Goal: Information Seeking & Learning: Learn about a topic

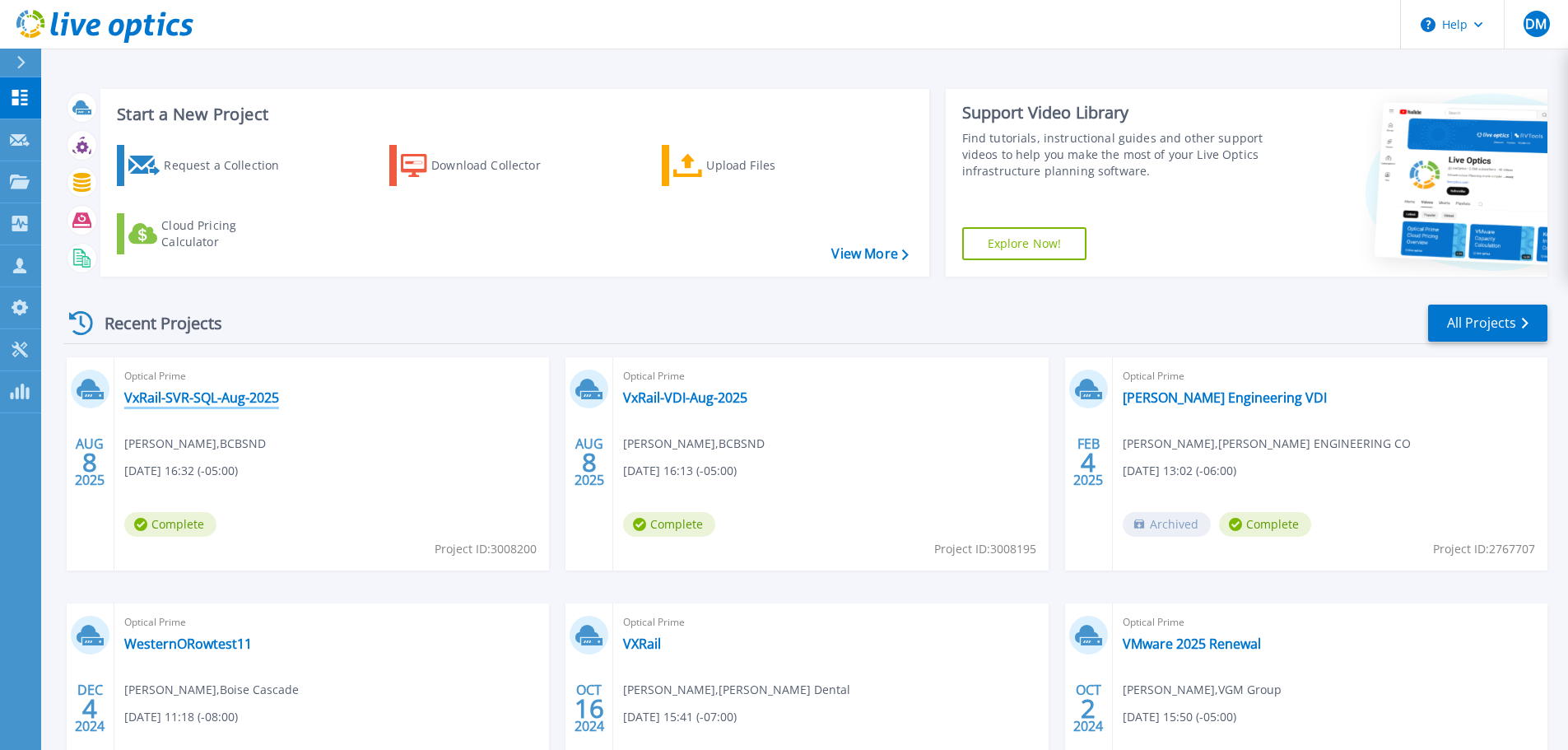
click at [208, 394] on link "VxRail-SVR-SQL-Aug-2025" at bounding box center [200, 397] width 154 height 17
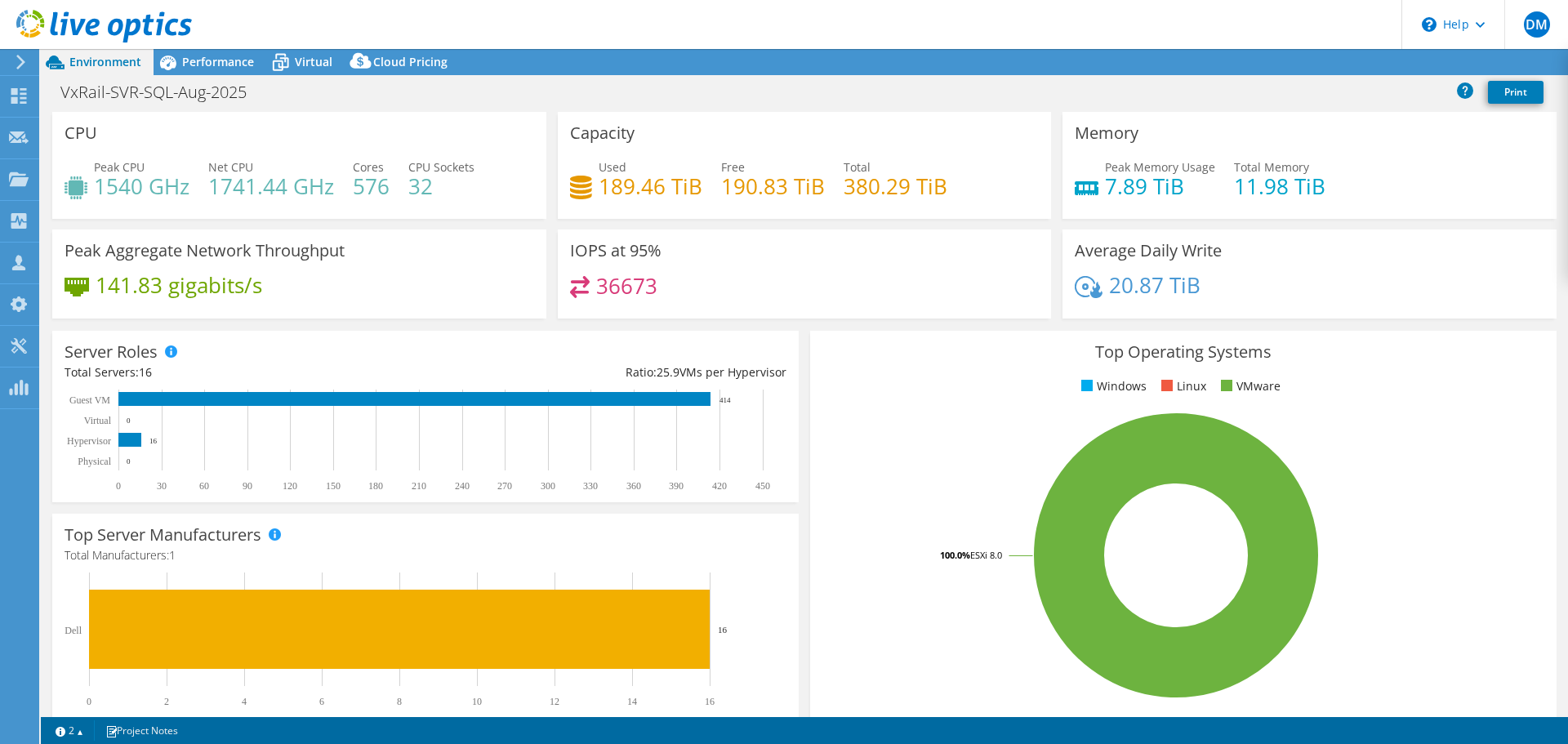
select select "USD"
click at [243, 63] on span "Performance" at bounding box center [218, 61] width 72 height 16
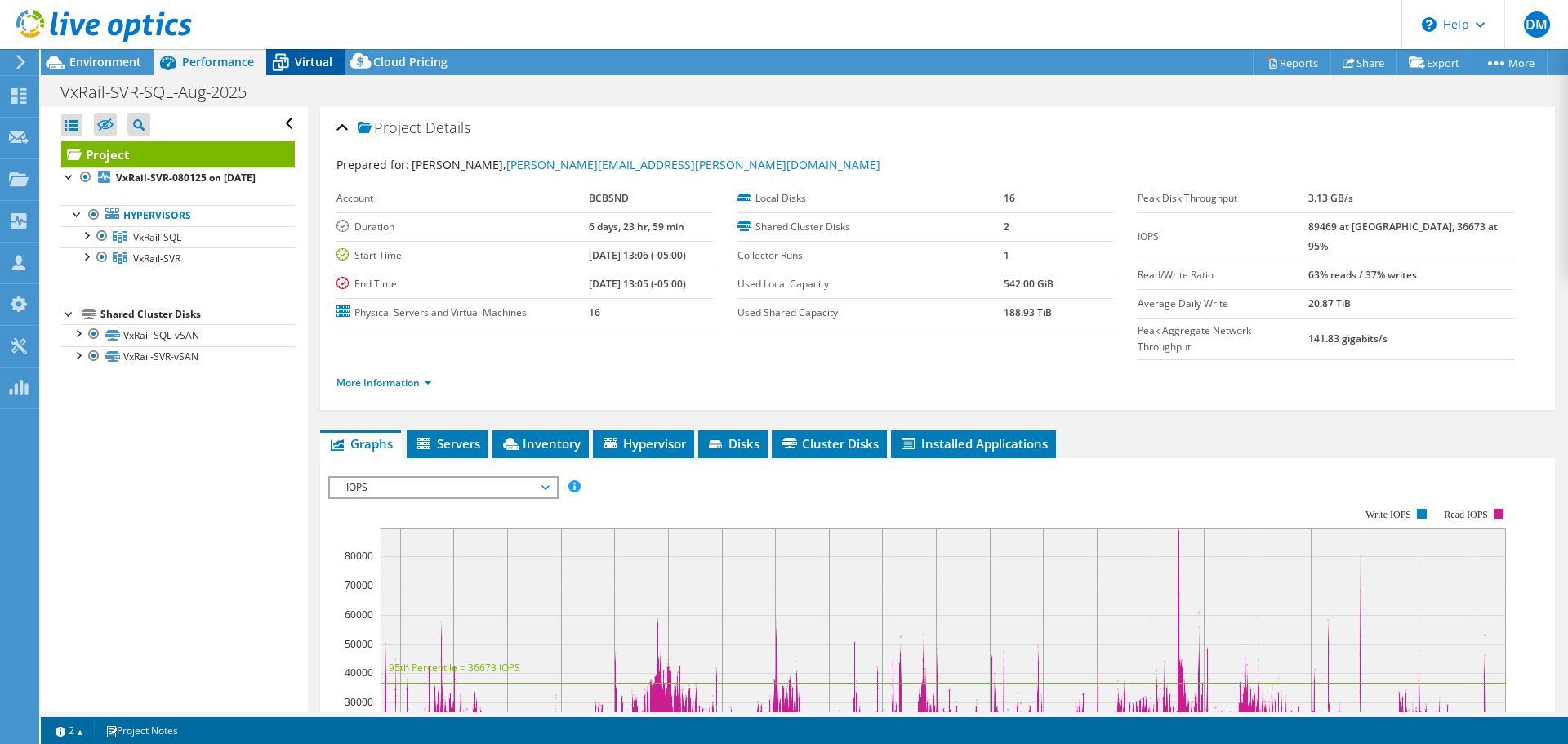
click at [294, 53] on icon at bounding box center [280, 61] width 28 height 28
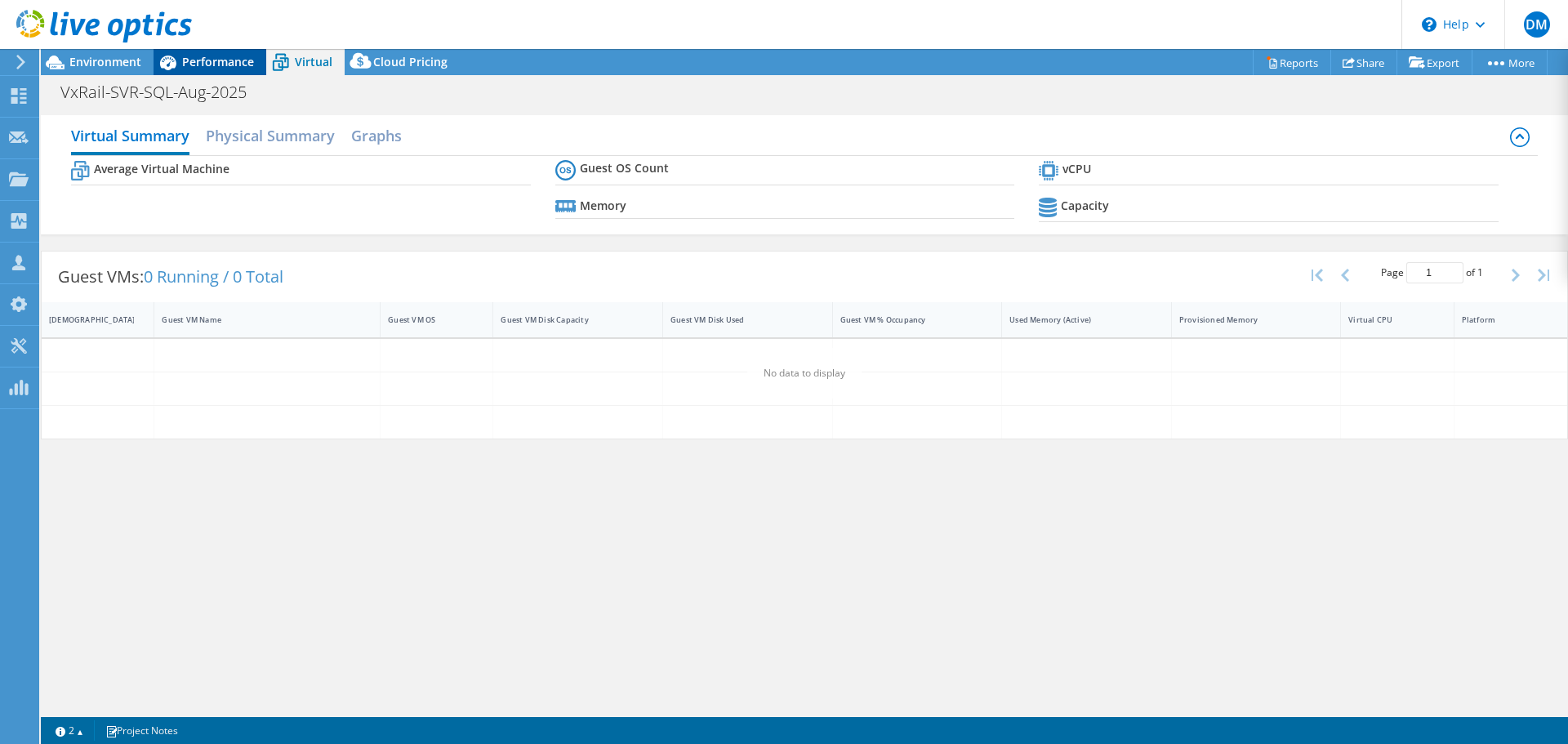
click at [199, 57] on span "Performance" at bounding box center [218, 61] width 72 height 16
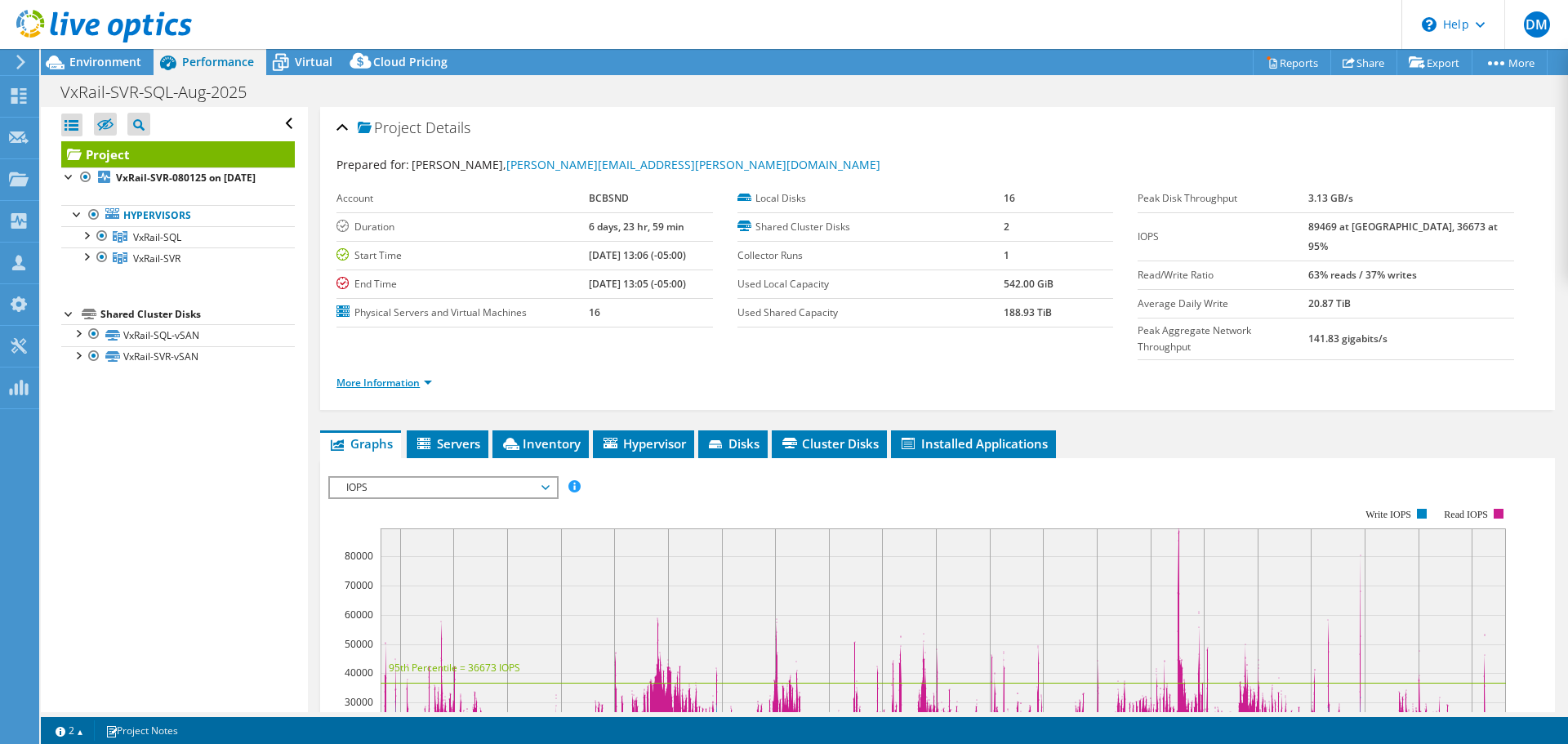
click at [431, 375] on link "More Information" at bounding box center [384, 382] width 96 height 14
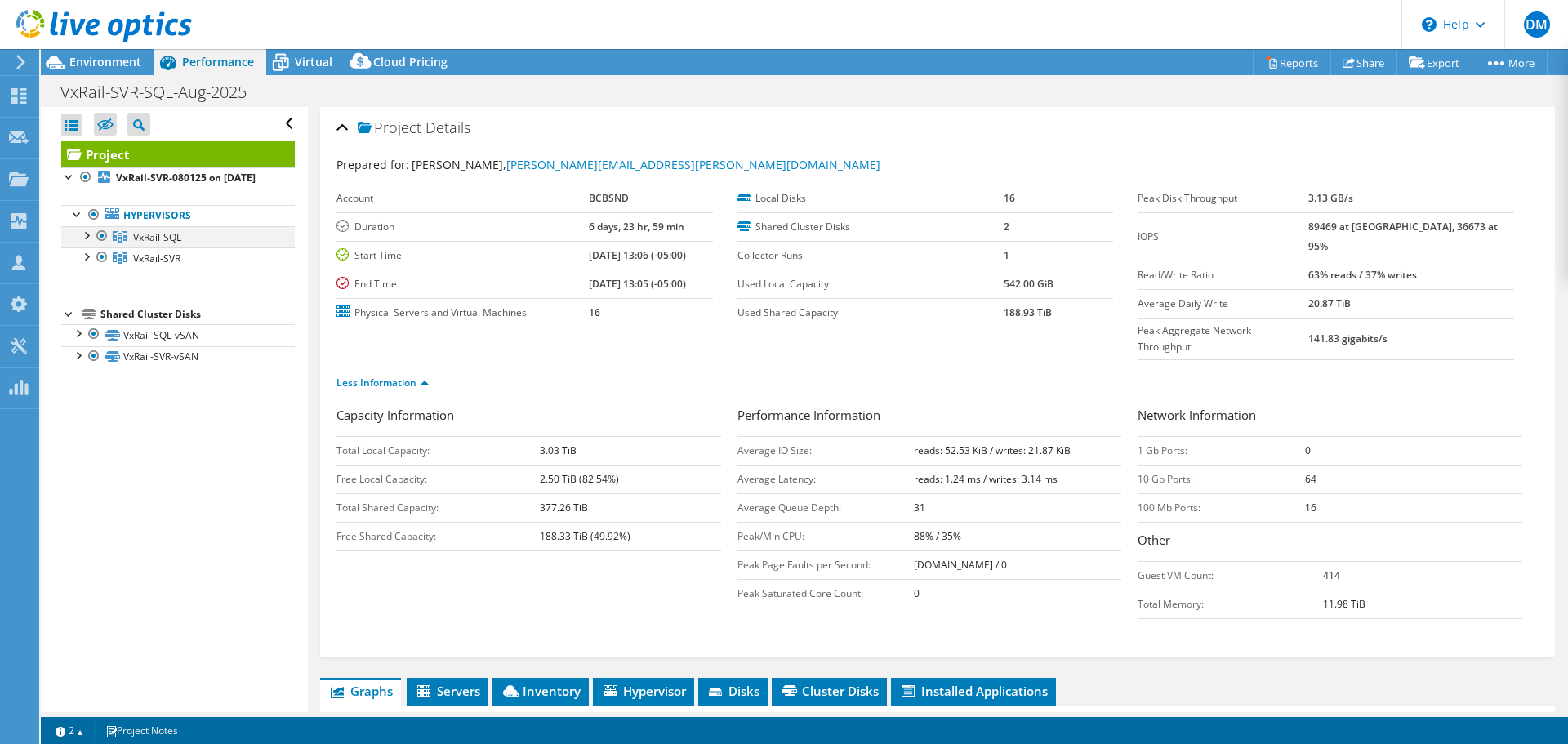
click at [87, 243] on div at bounding box center [86, 234] width 17 height 17
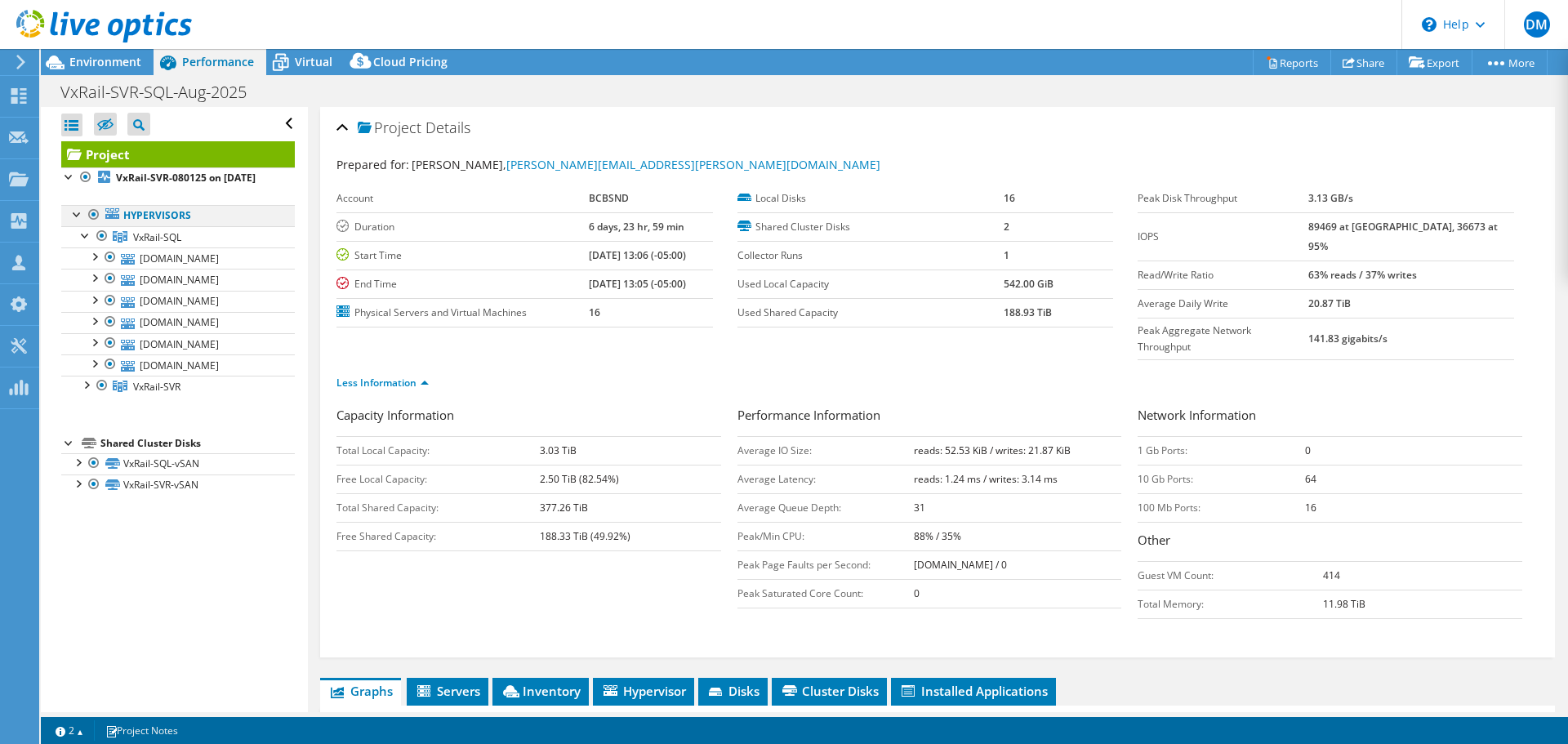
click at [78, 221] on div at bounding box center [77, 213] width 17 height 17
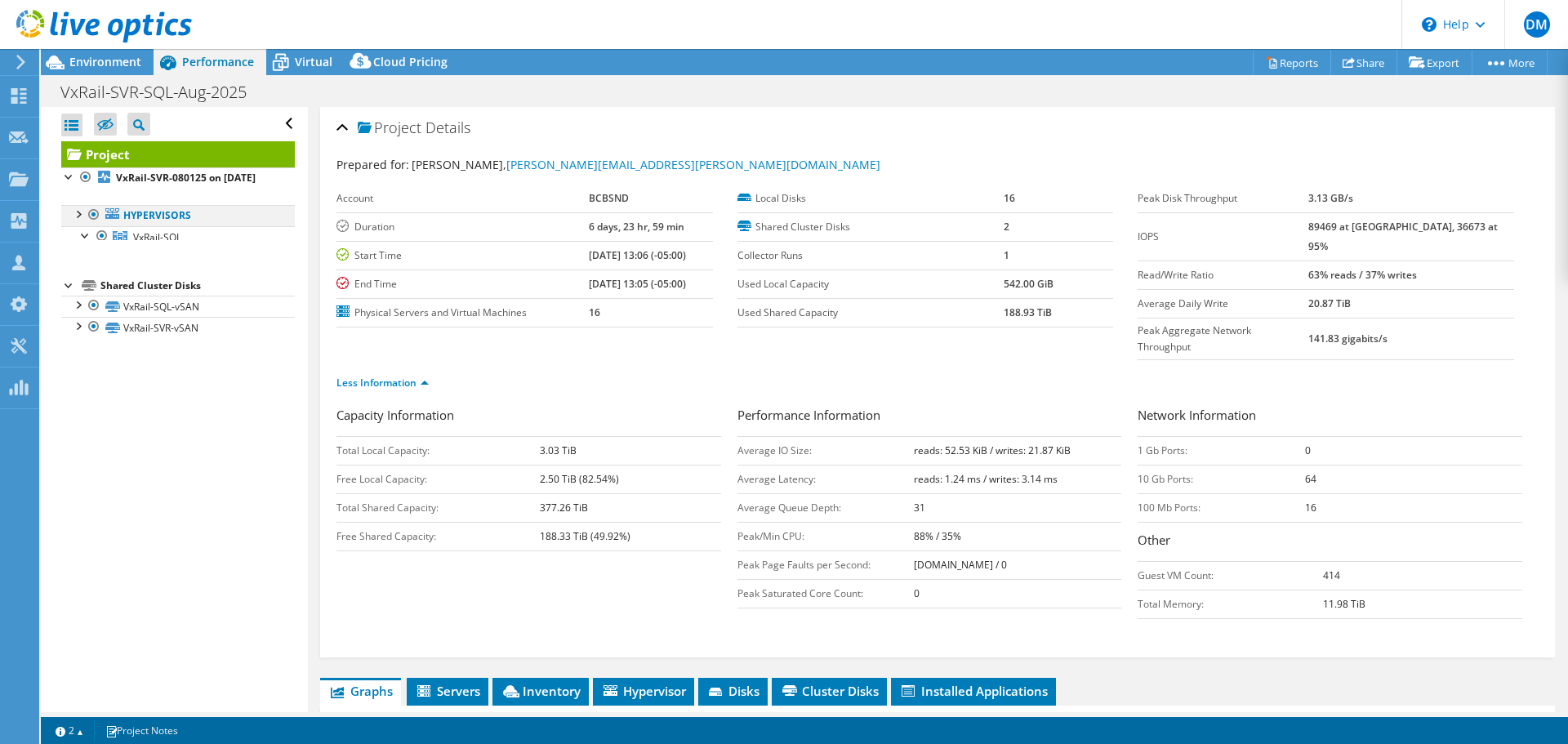
click at [76, 221] on div at bounding box center [77, 213] width 17 height 17
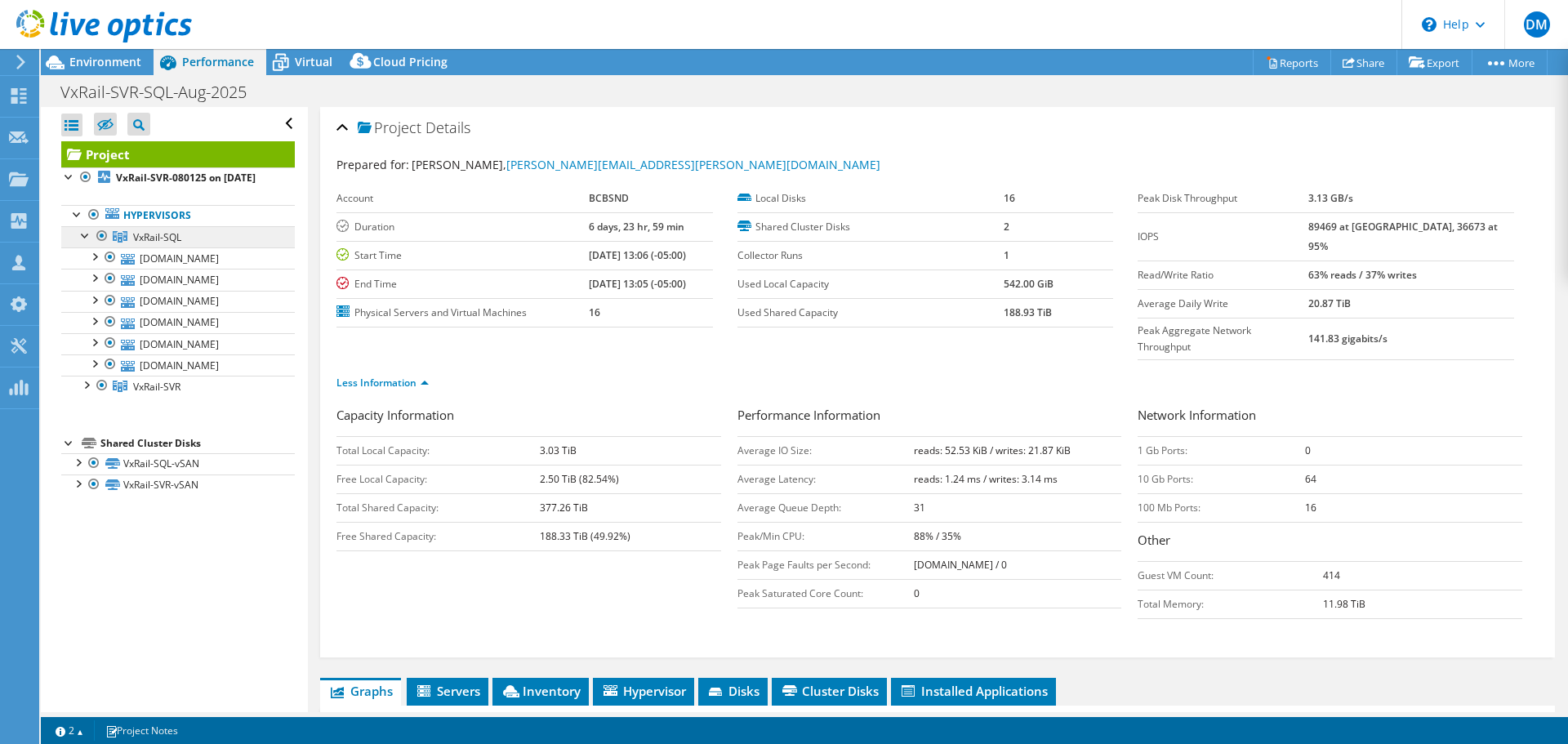
click at [153, 244] on span "VxRail-SQL" at bounding box center [157, 237] width 48 height 14
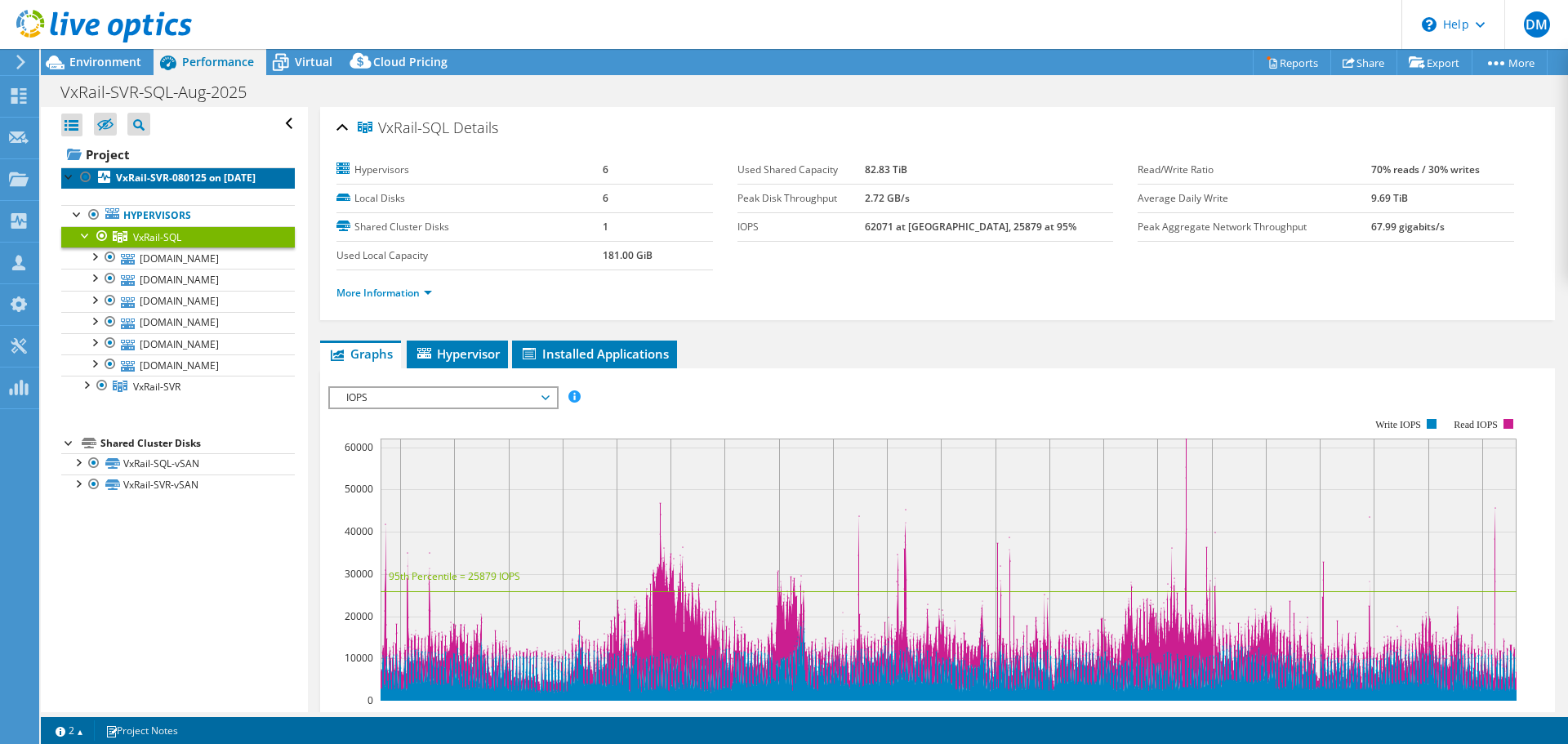
drag, startPoint x: 264, startPoint y: 202, endPoint x: 286, endPoint y: 198, distance: 22.4
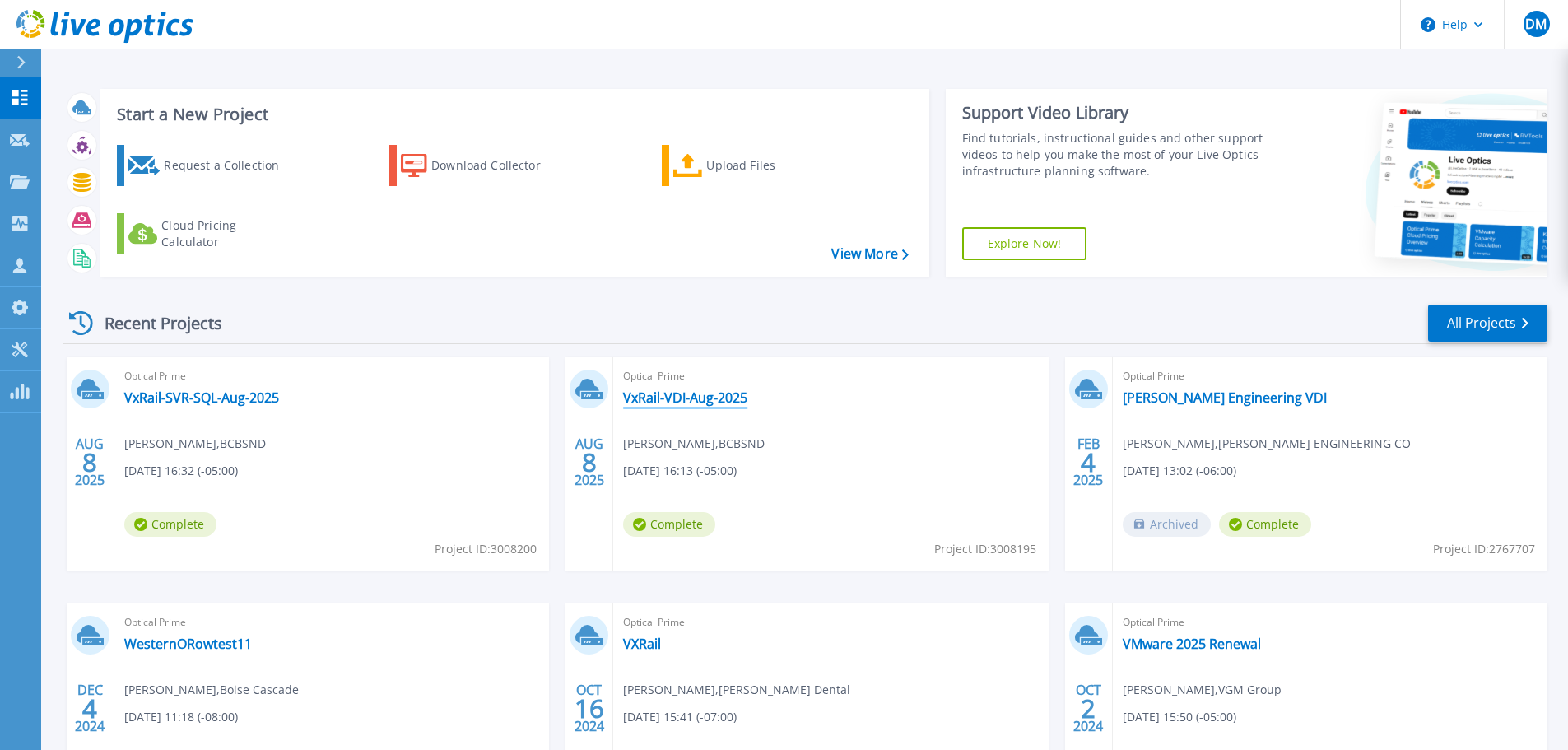
click at [700, 399] on link "VxRail-VDI-Aug-2025" at bounding box center [685, 397] width 124 height 17
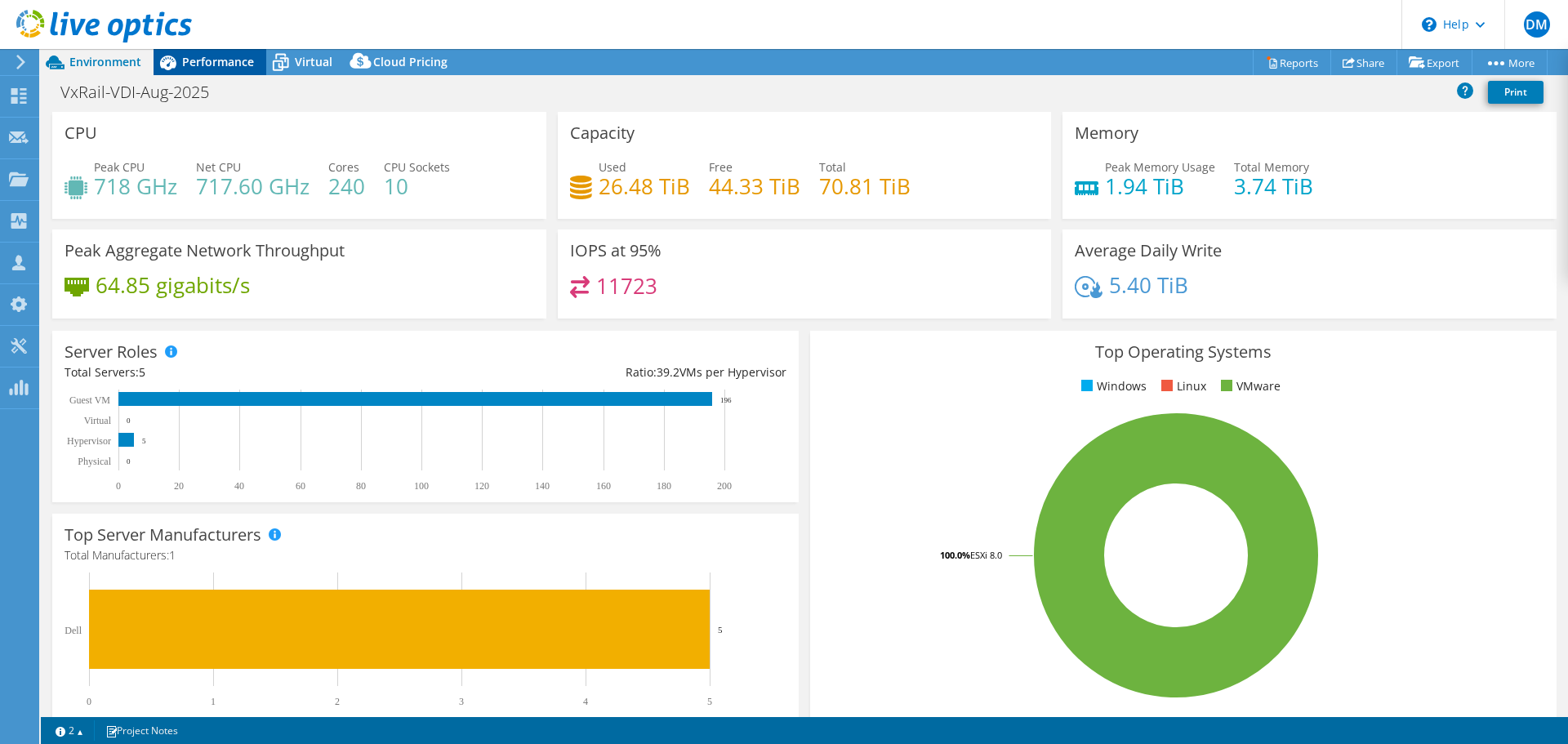
click at [224, 64] on span "Performance" at bounding box center [218, 61] width 72 height 16
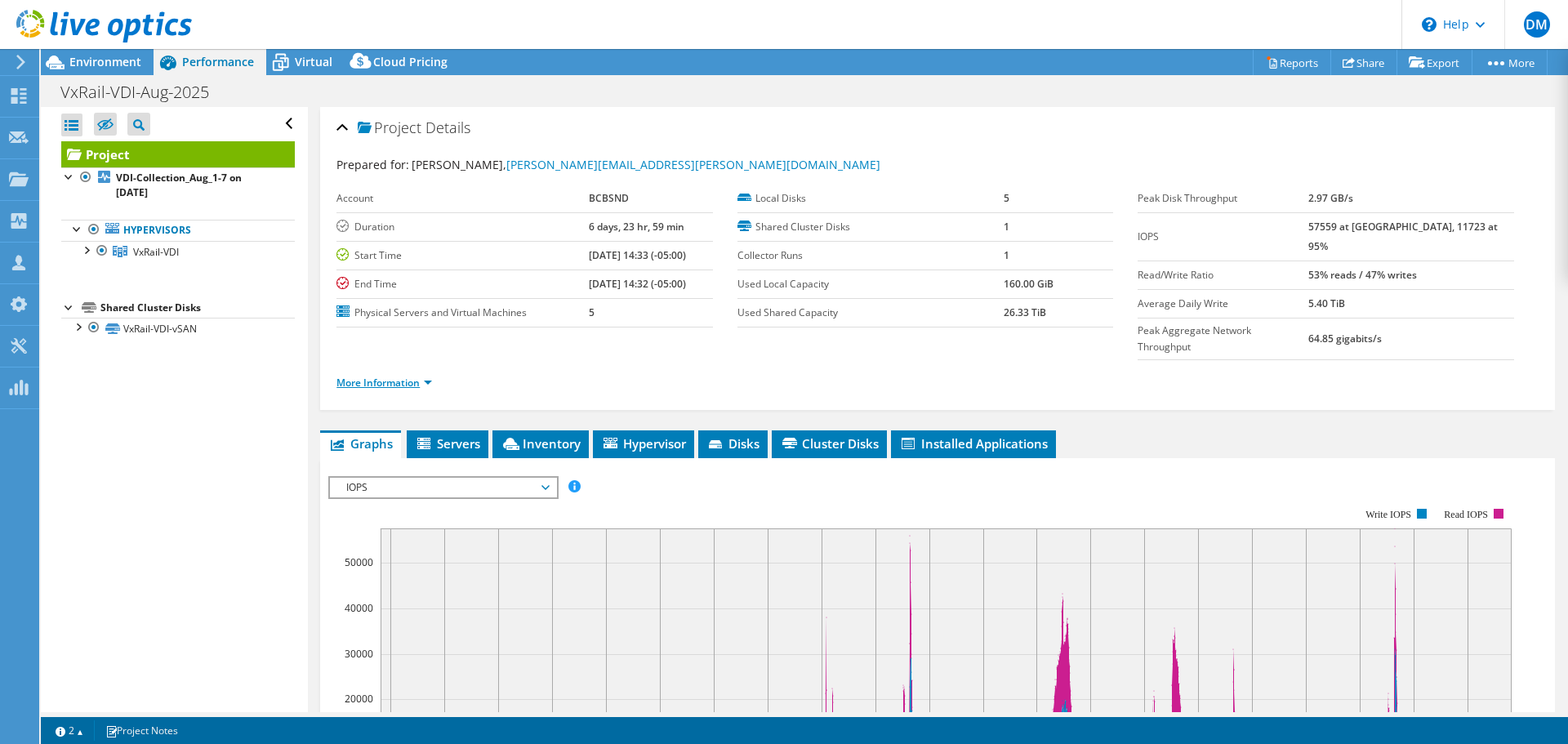
click at [389, 375] on link "More Information" at bounding box center [384, 382] width 96 height 14
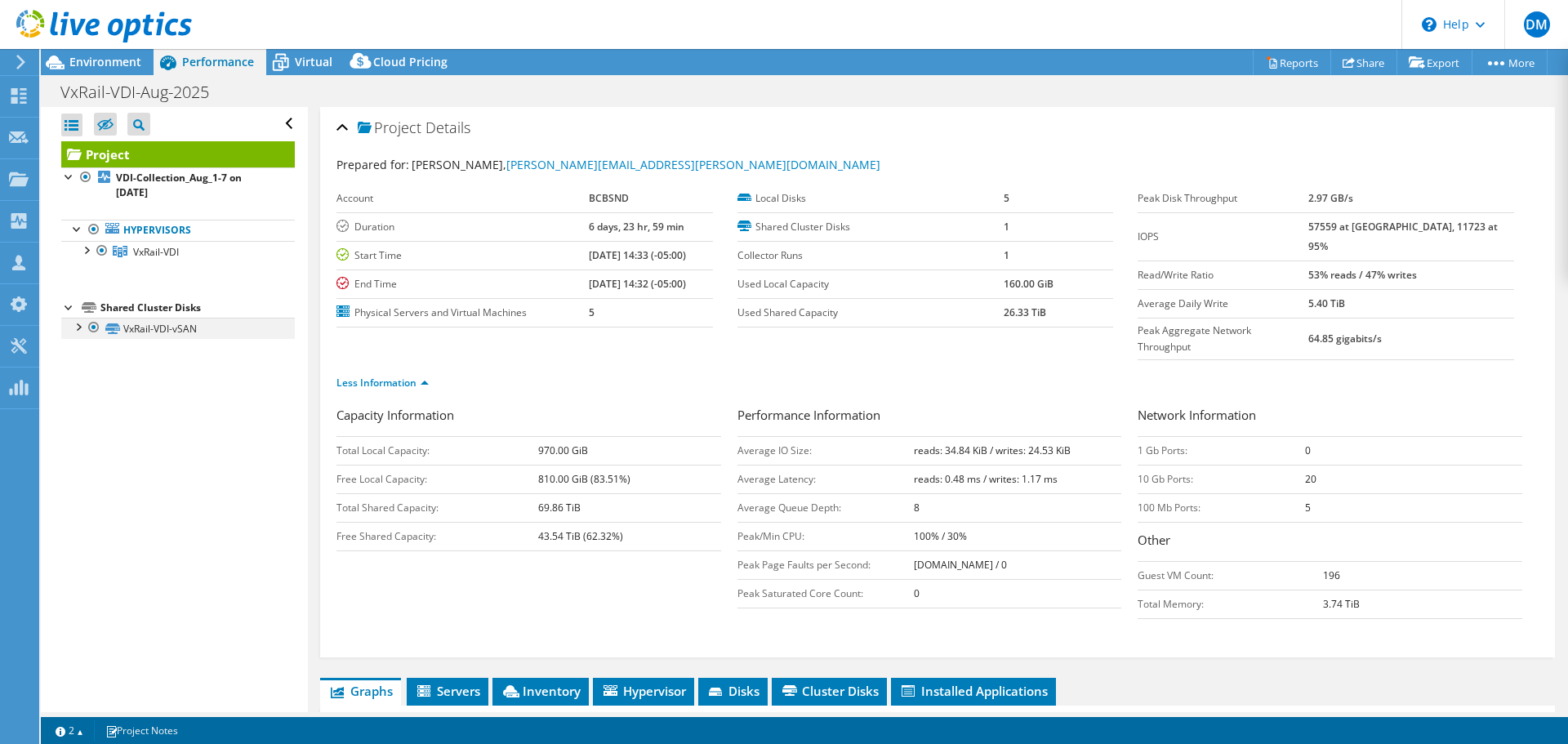
click at [79, 328] on div at bounding box center [77, 326] width 17 height 17
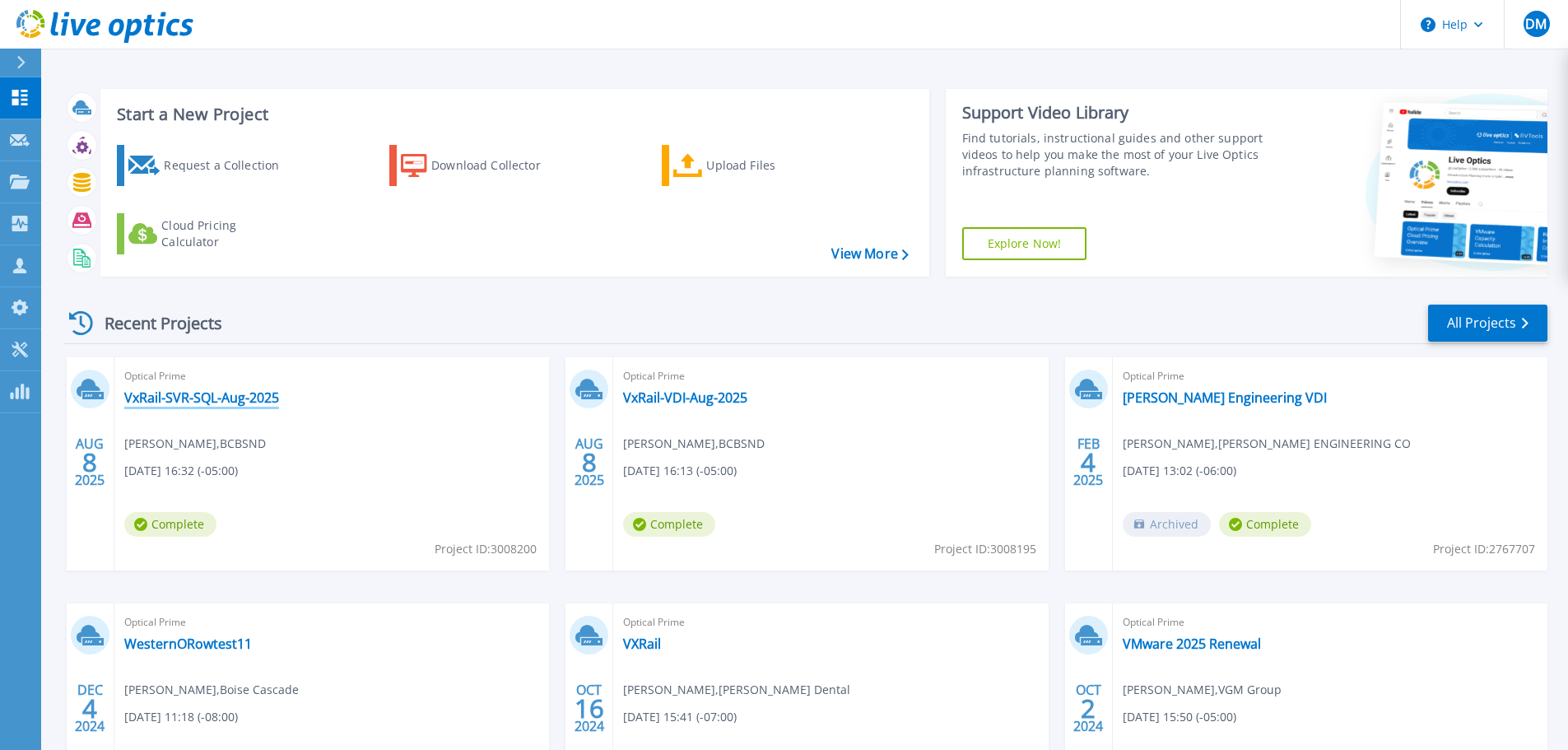
click at [232, 400] on link "VxRail-SVR-SQL-Aug-2025" at bounding box center [200, 397] width 154 height 17
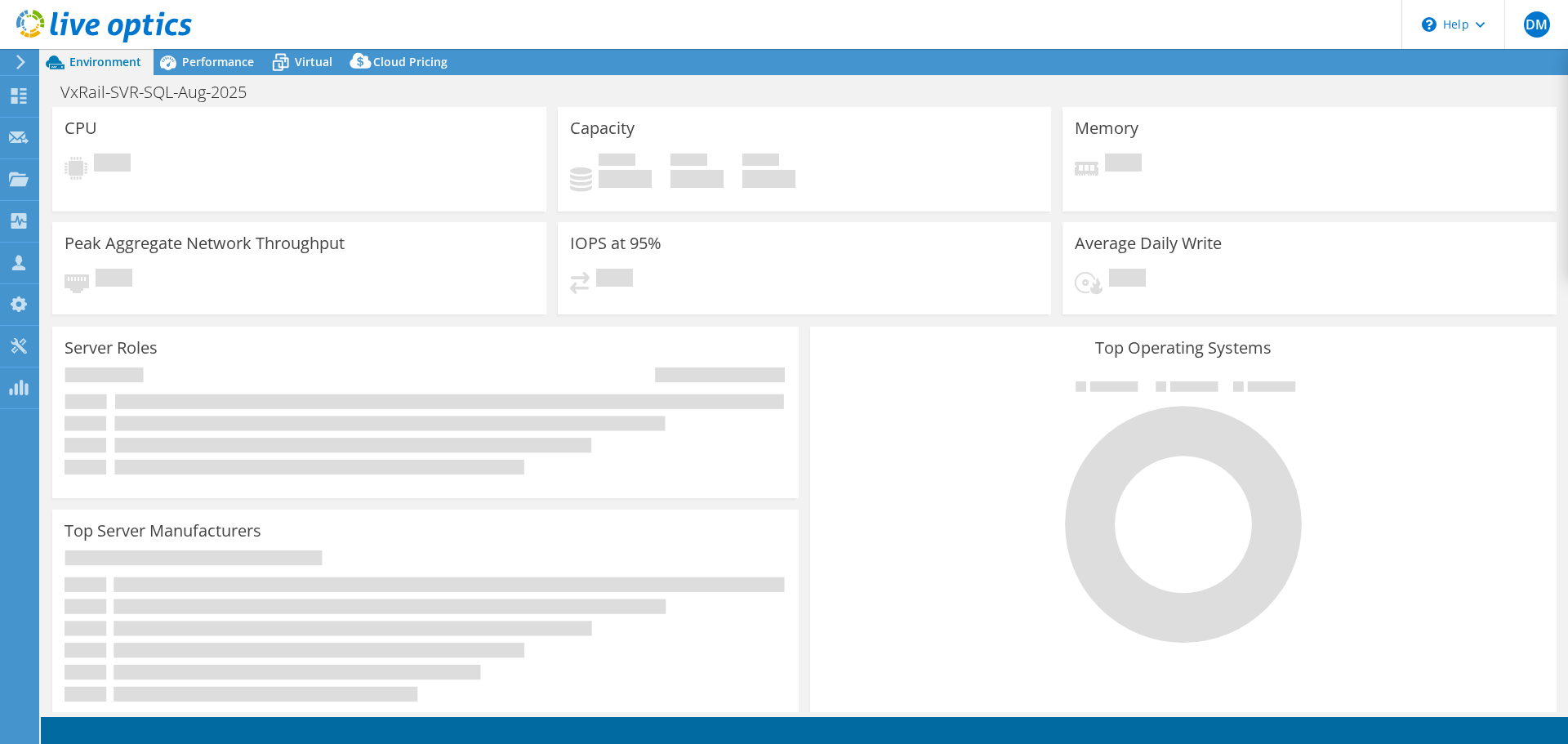
select select "USD"
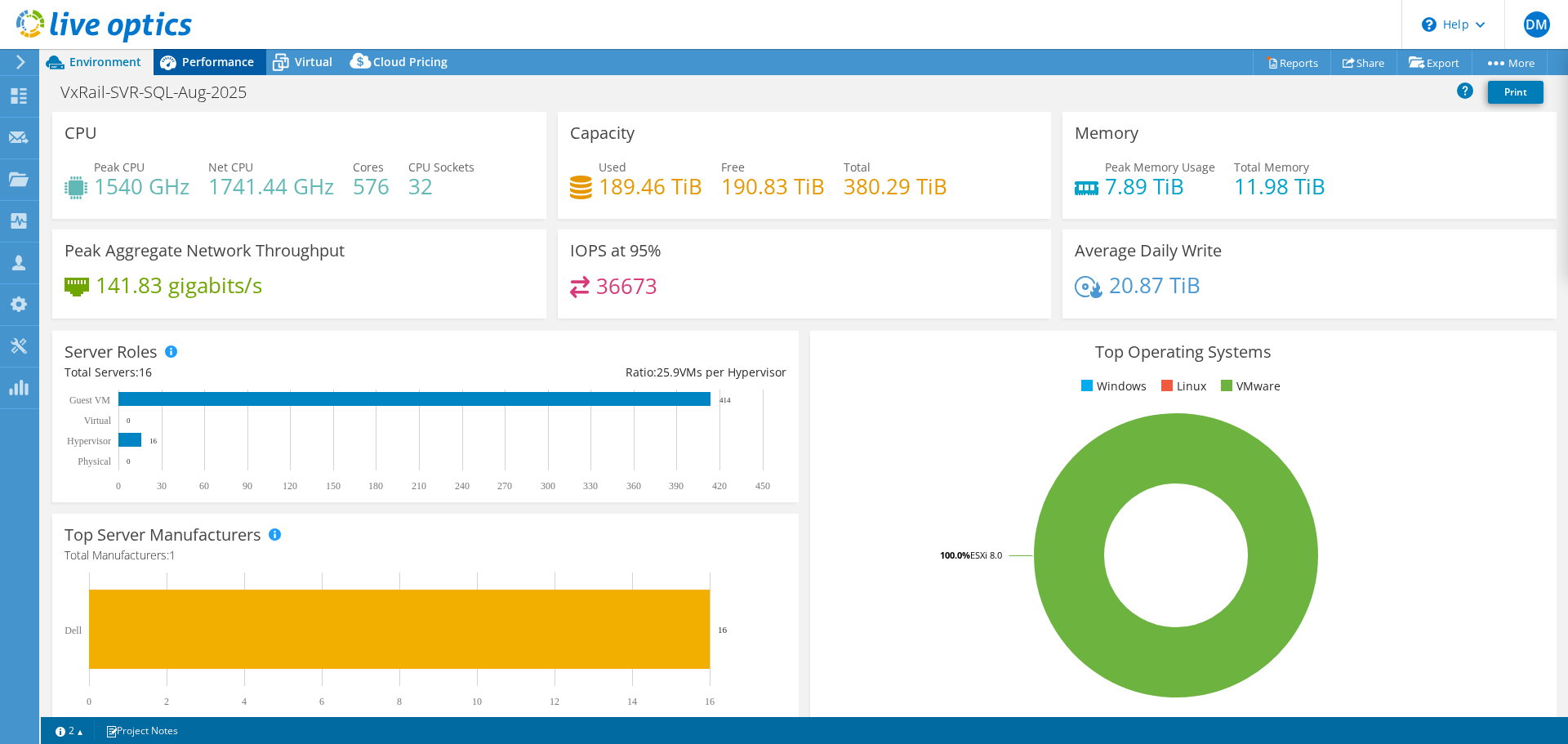
click at [219, 68] on span "Performance" at bounding box center [218, 61] width 72 height 16
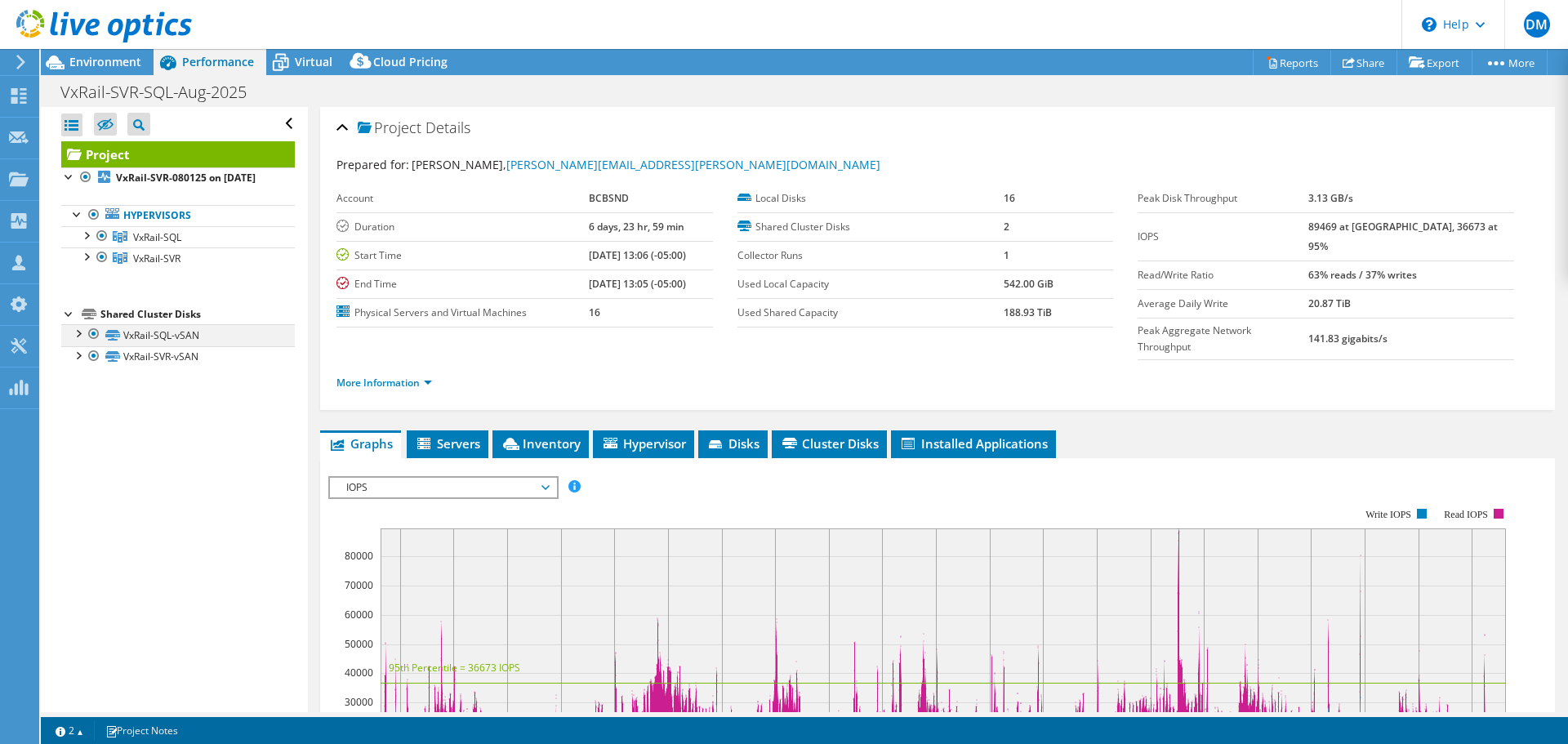
click at [78, 340] on div at bounding box center [77, 333] width 17 height 17
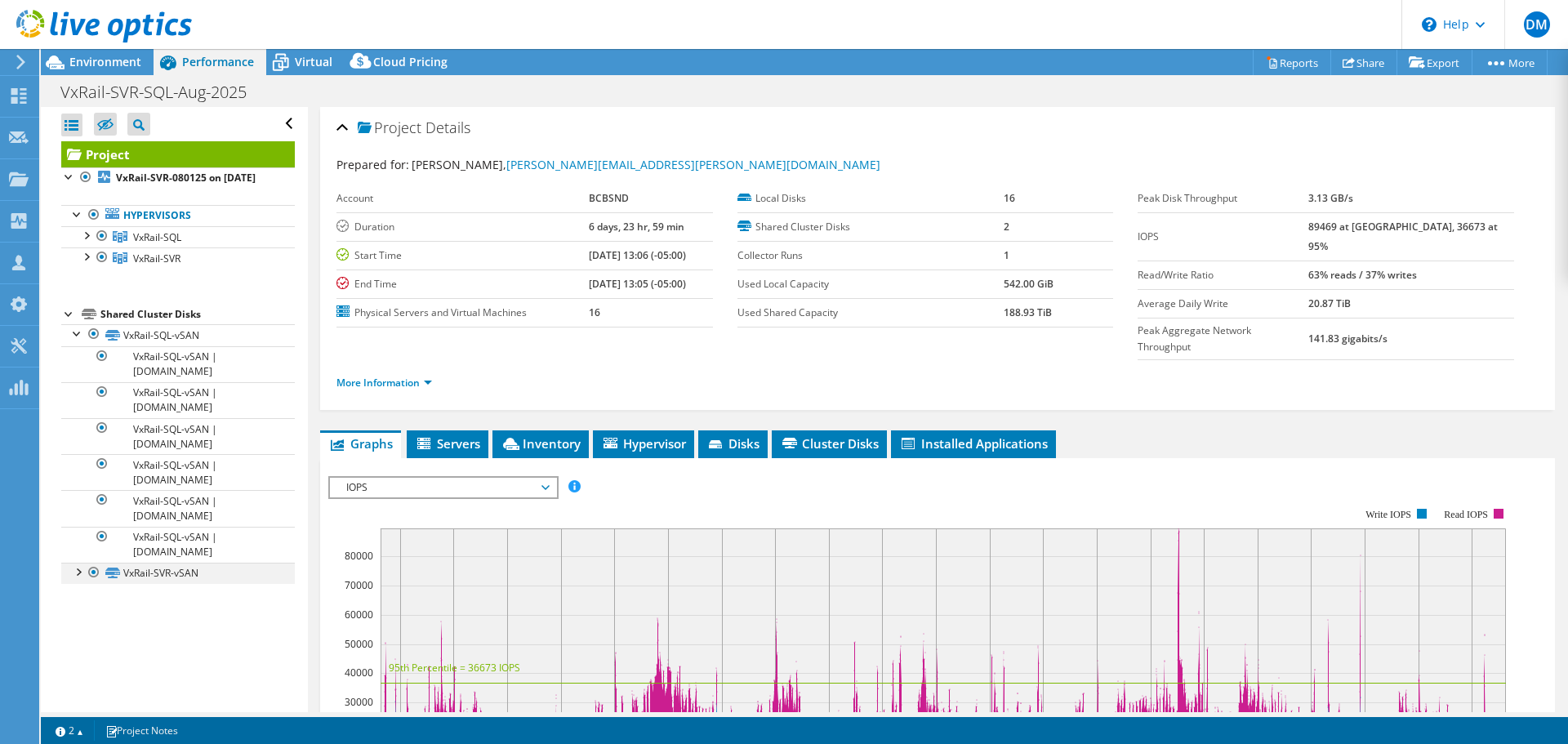
click at [74, 579] on div at bounding box center [77, 570] width 17 height 17
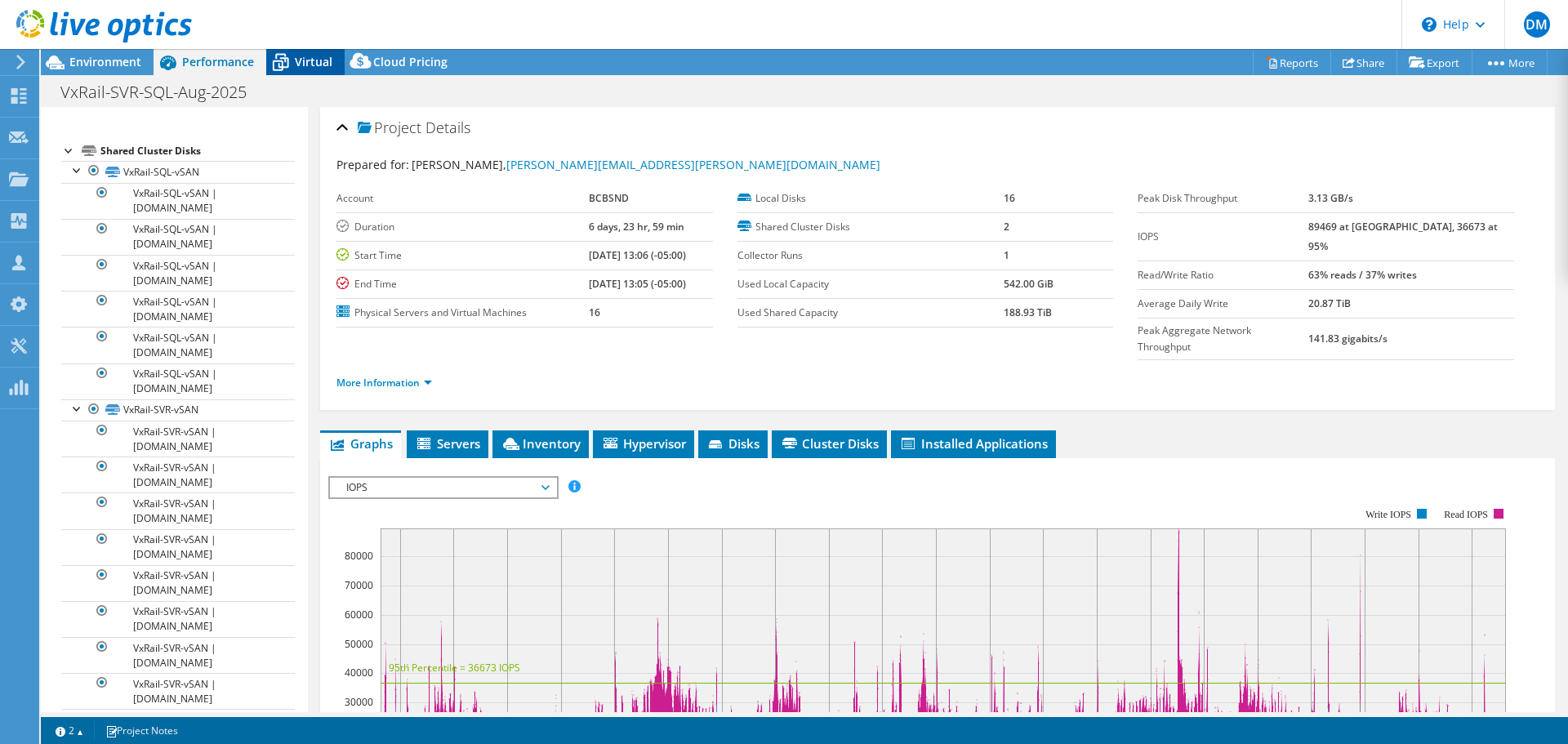
click at [300, 58] on span "Virtual" at bounding box center [313, 61] width 38 height 16
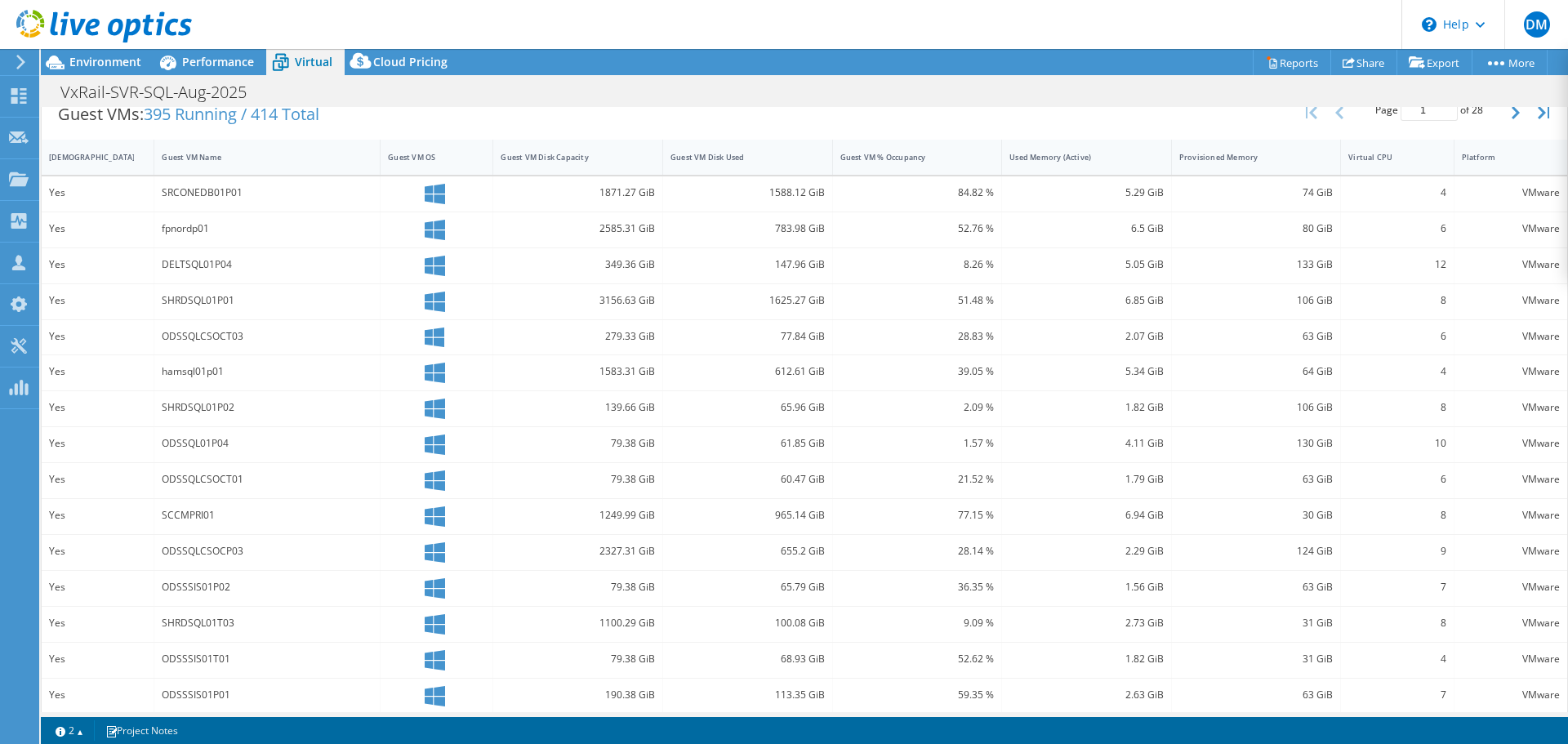
scroll to position [350, 0]
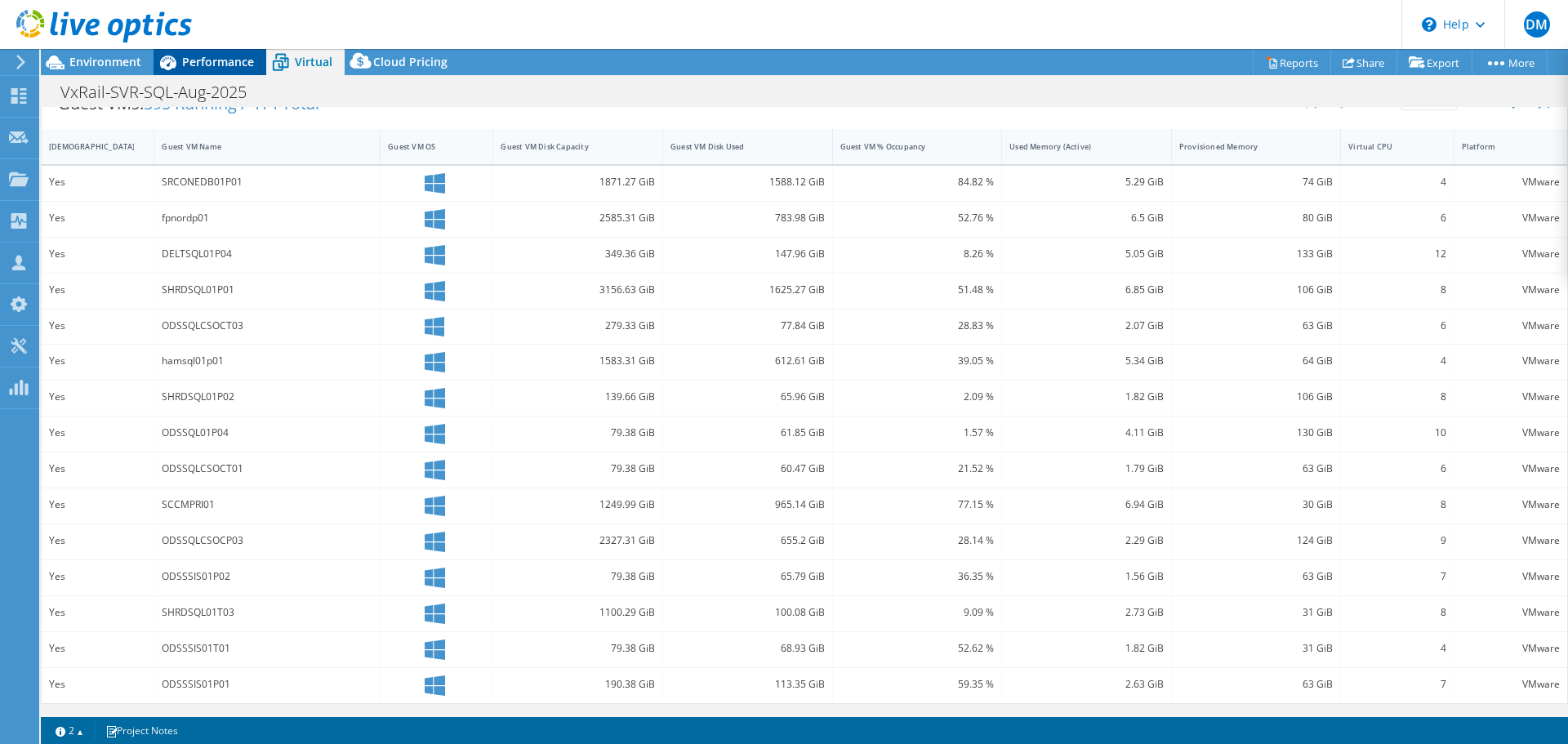
click at [218, 52] on div "Performance" at bounding box center [210, 61] width 113 height 26
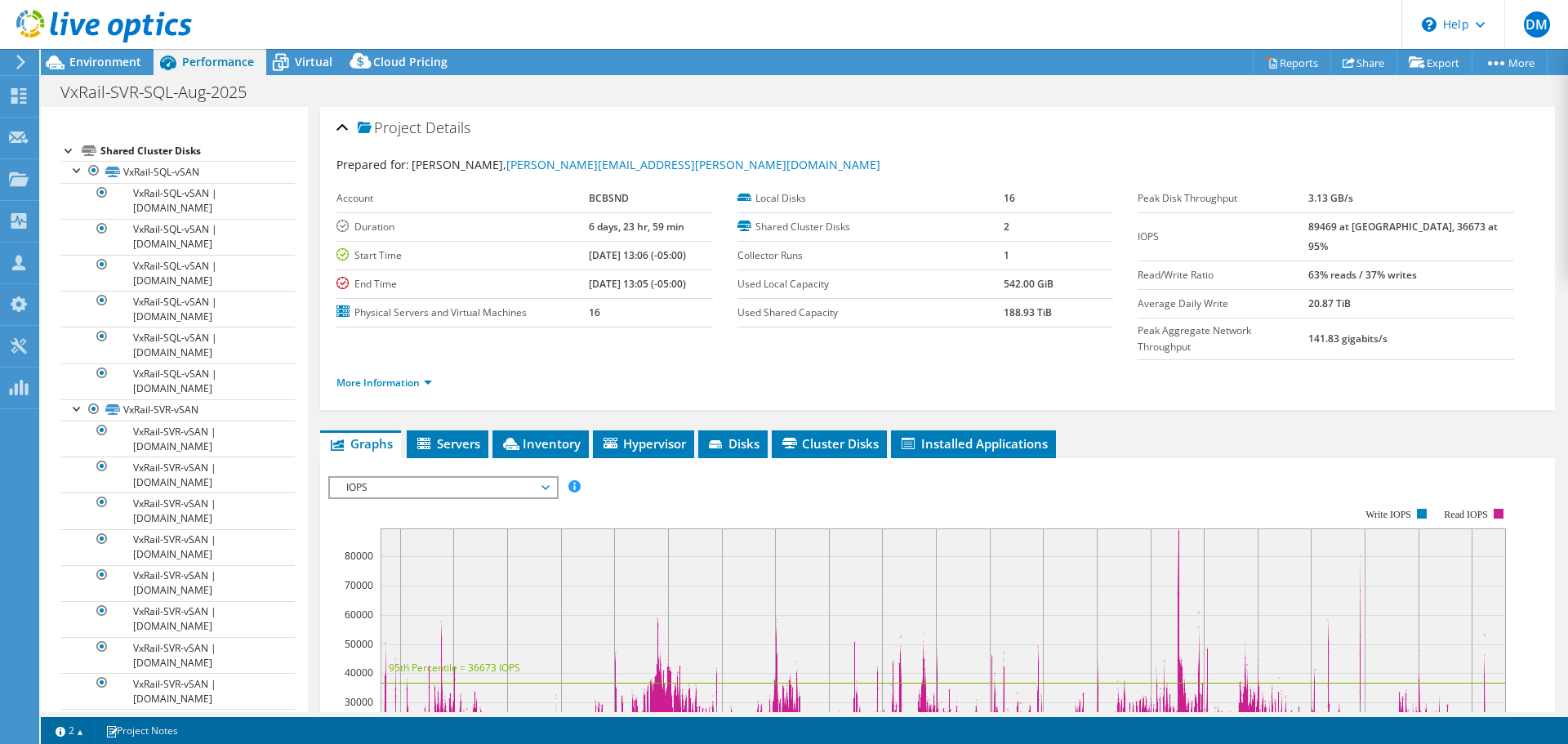
click at [780, 201] on label "Local Disks" at bounding box center [870, 198] width 266 height 17
click at [400, 314] on label "Physical Servers and Virtual Machines" at bounding box center [462, 312] width 253 height 17
click at [385, 375] on link "More Information" at bounding box center [384, 382] width 96 height 14
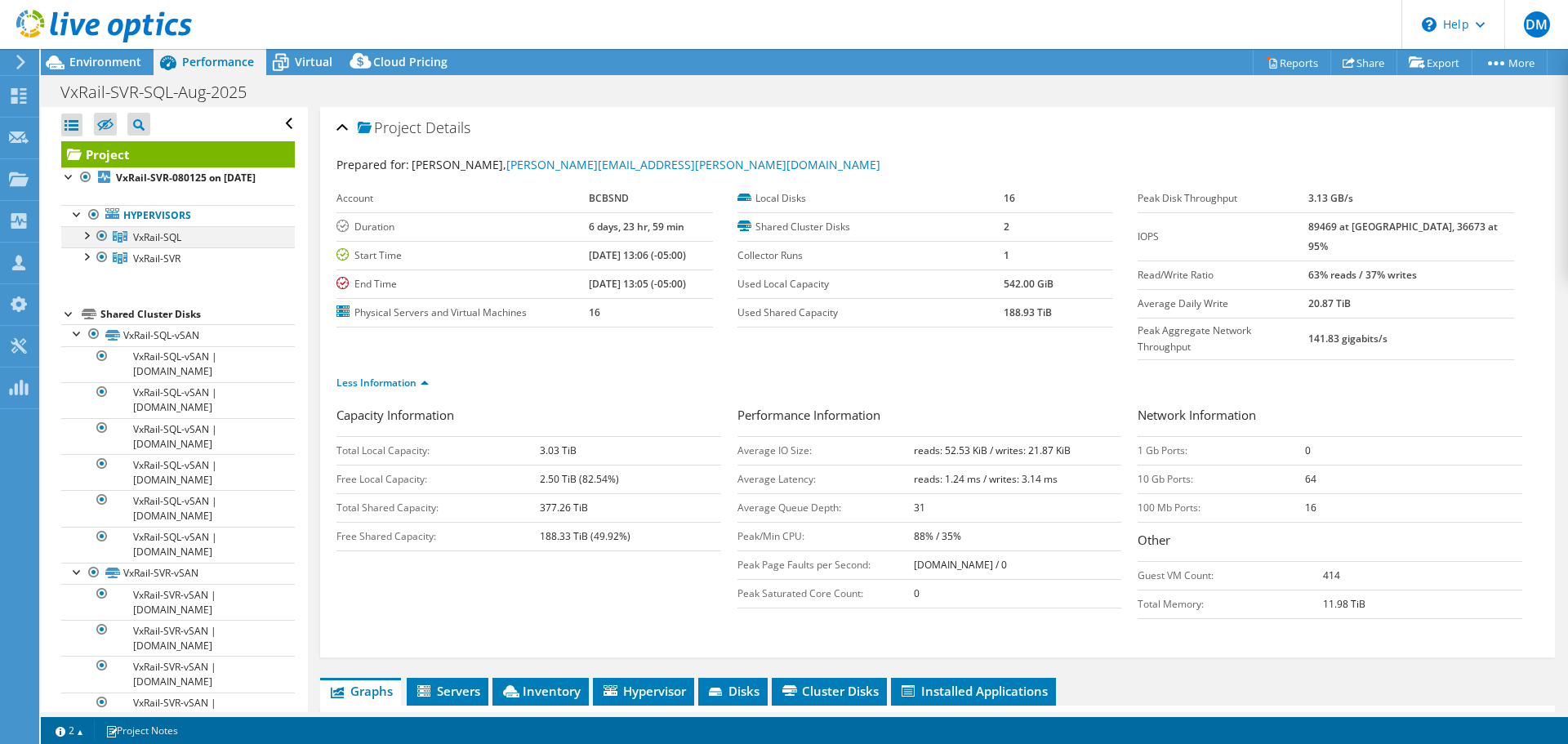
click at [88, 243] on div at bounding box center [86, 234] width 17 height 17
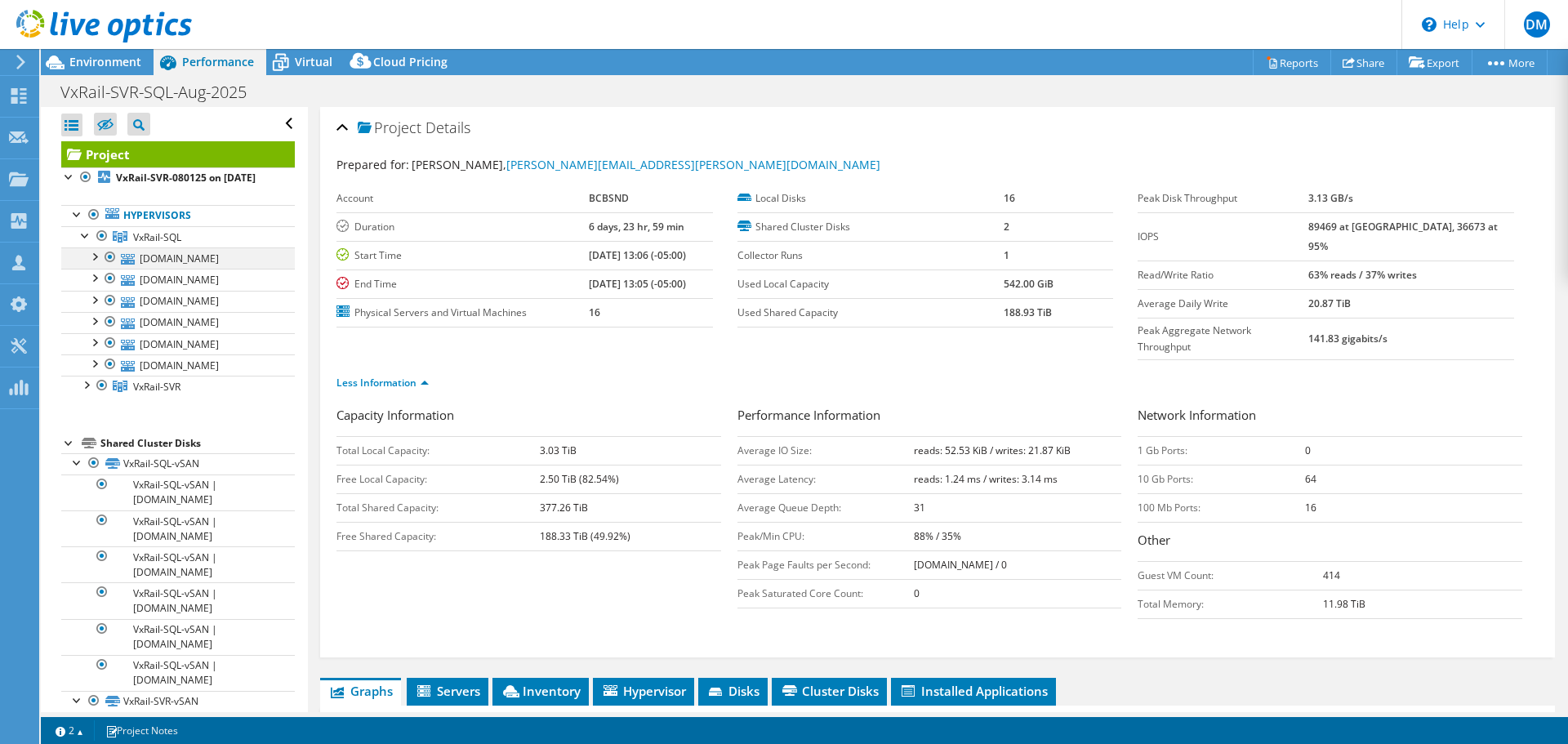
click at [93, 264] on div at bounding box center [94, 255] width 17 height 17
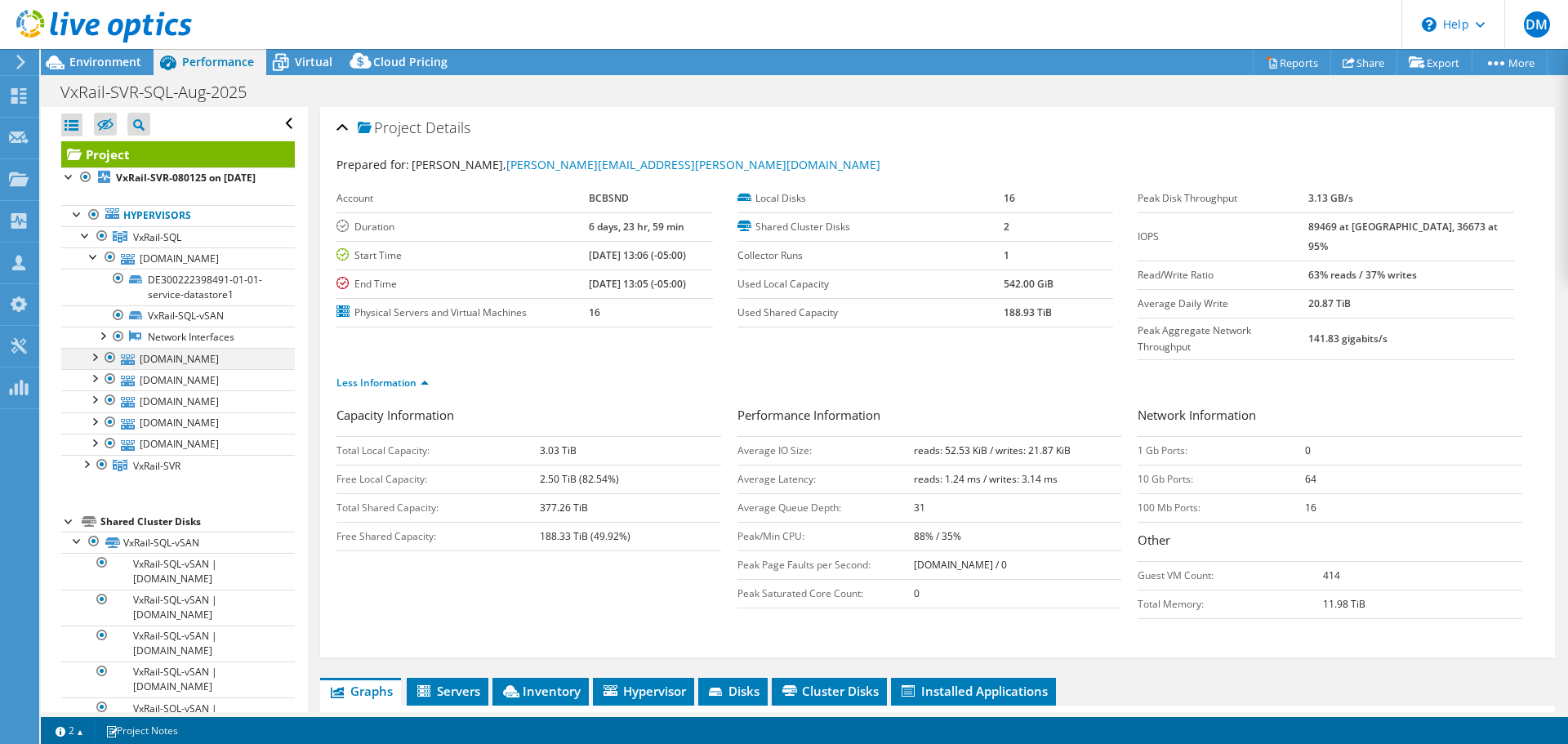
click at [89, 365] on div at bounding box center [94, 356] width 17 height 17
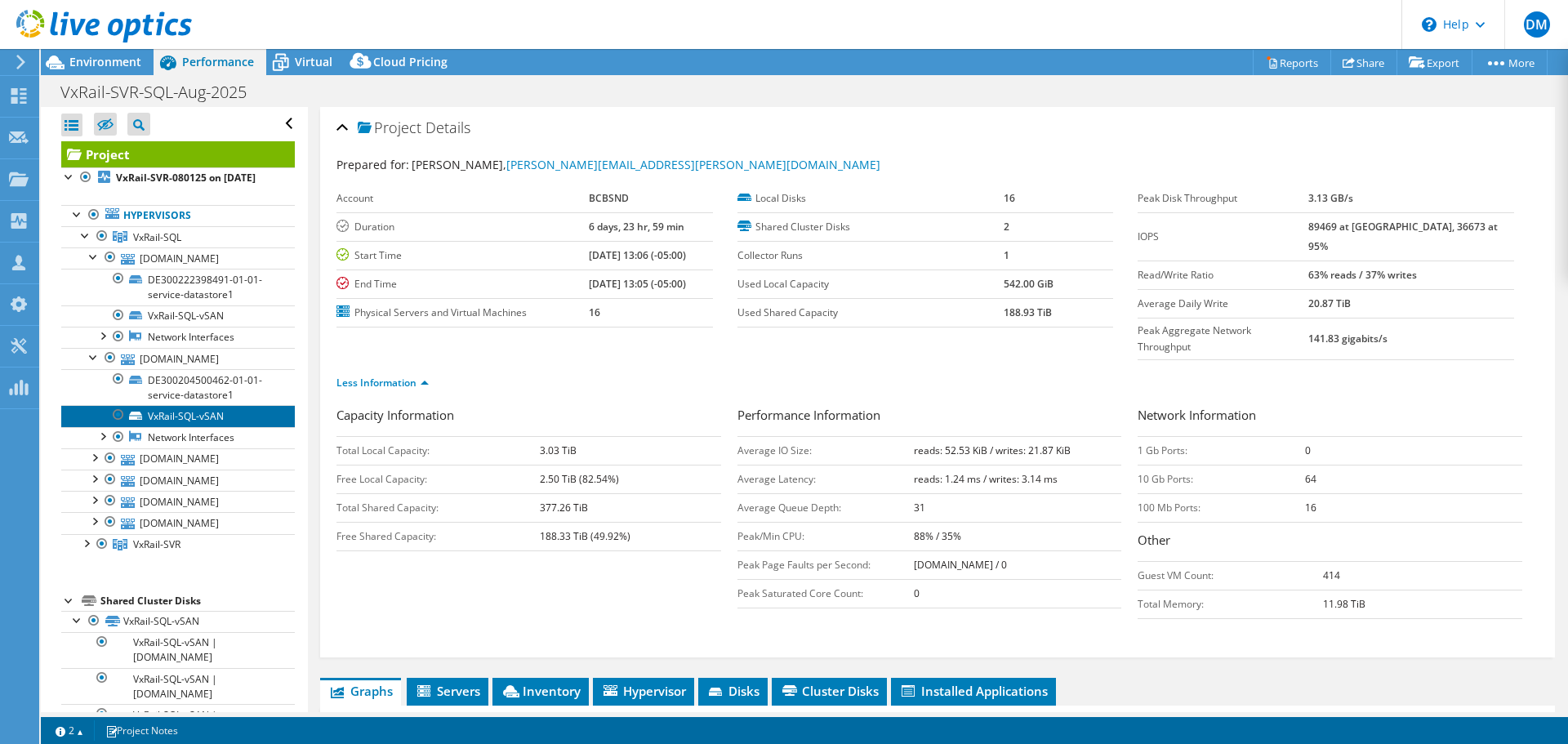
click at [174, 426] on link "VxRail-SQL-vSAN" at bounding box center [178, 416] width 234 height 21
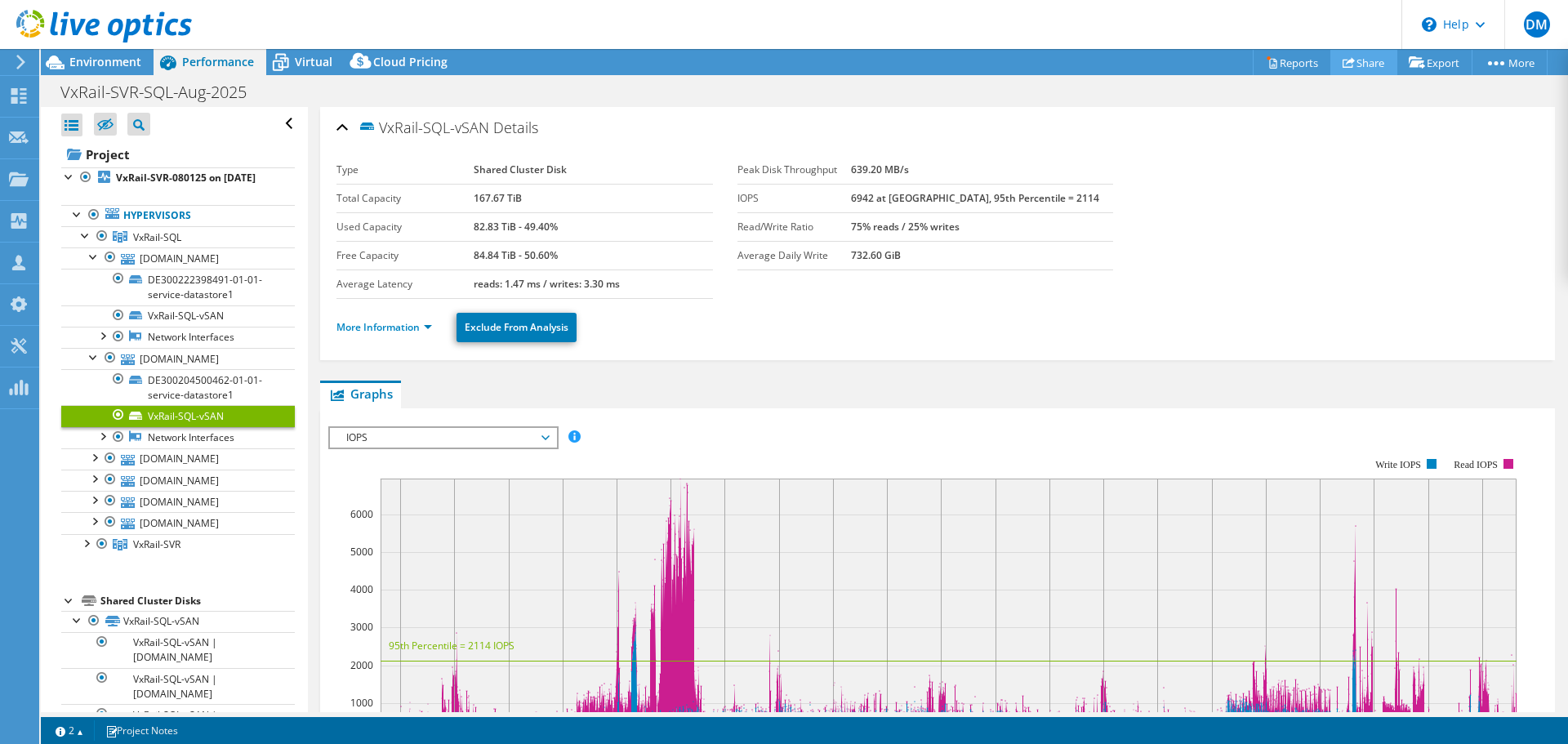
click at [1373, 63] on link "Share" at bounding box center [1364, 62] width 67 height 25
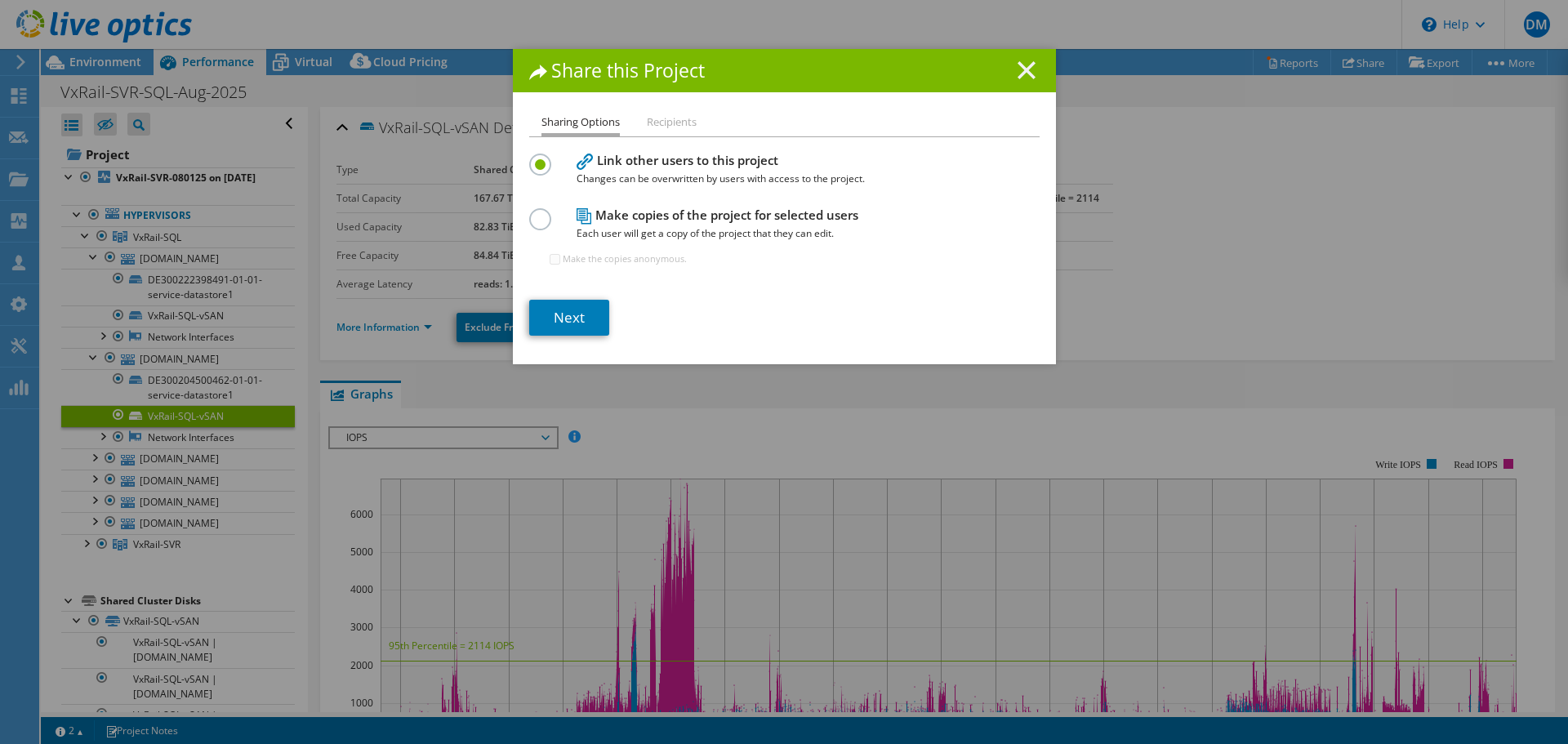
click at [1023, 70] on icon at bounding box center [1027, 70] width 18 height 18
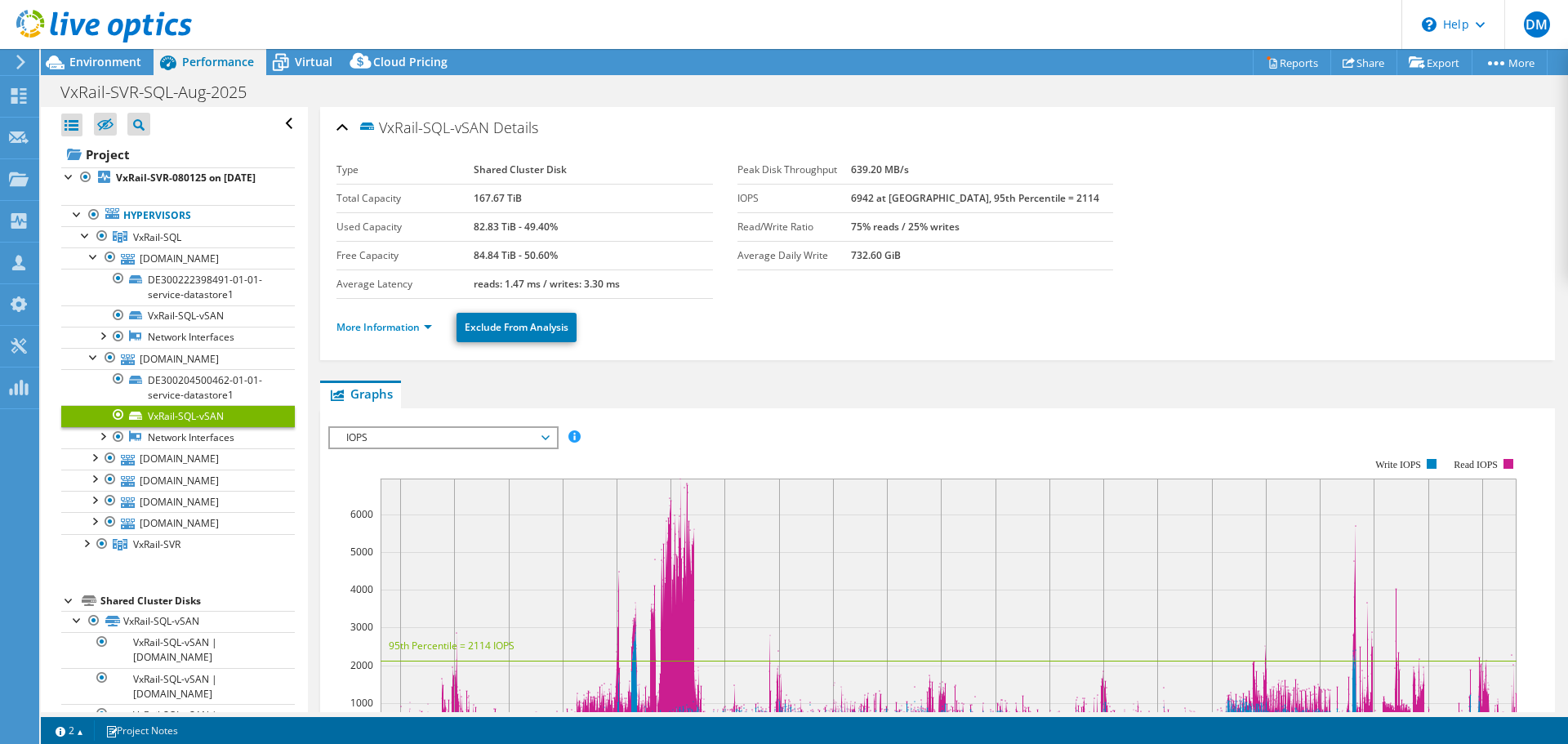
click at [746, 397] on ul "Graphs Servers Inventory Hypervisor Disks Cluster Disks Installed Applications" at bounding box center [937, 394] width 1235 height 27
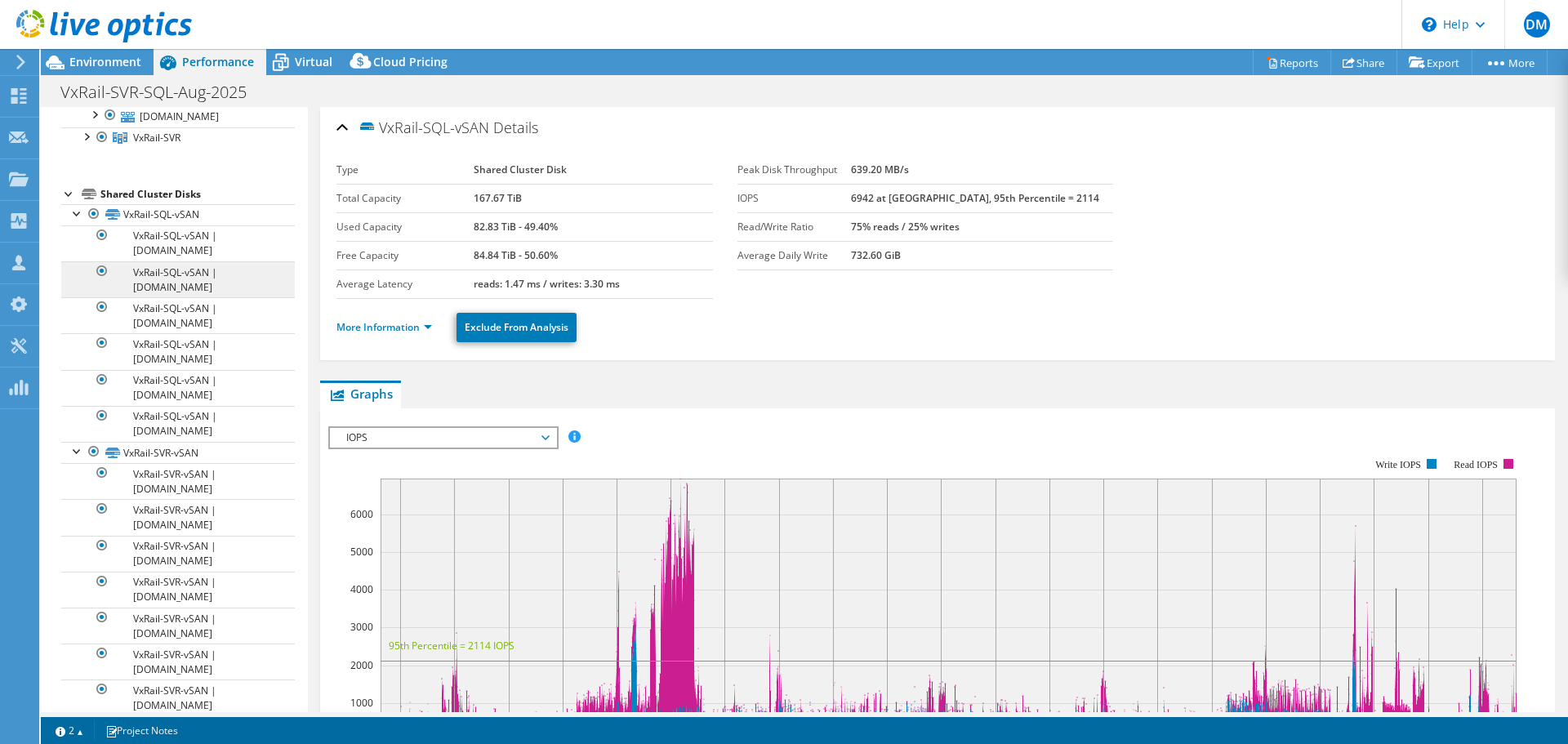
scroll to position [390, 0]
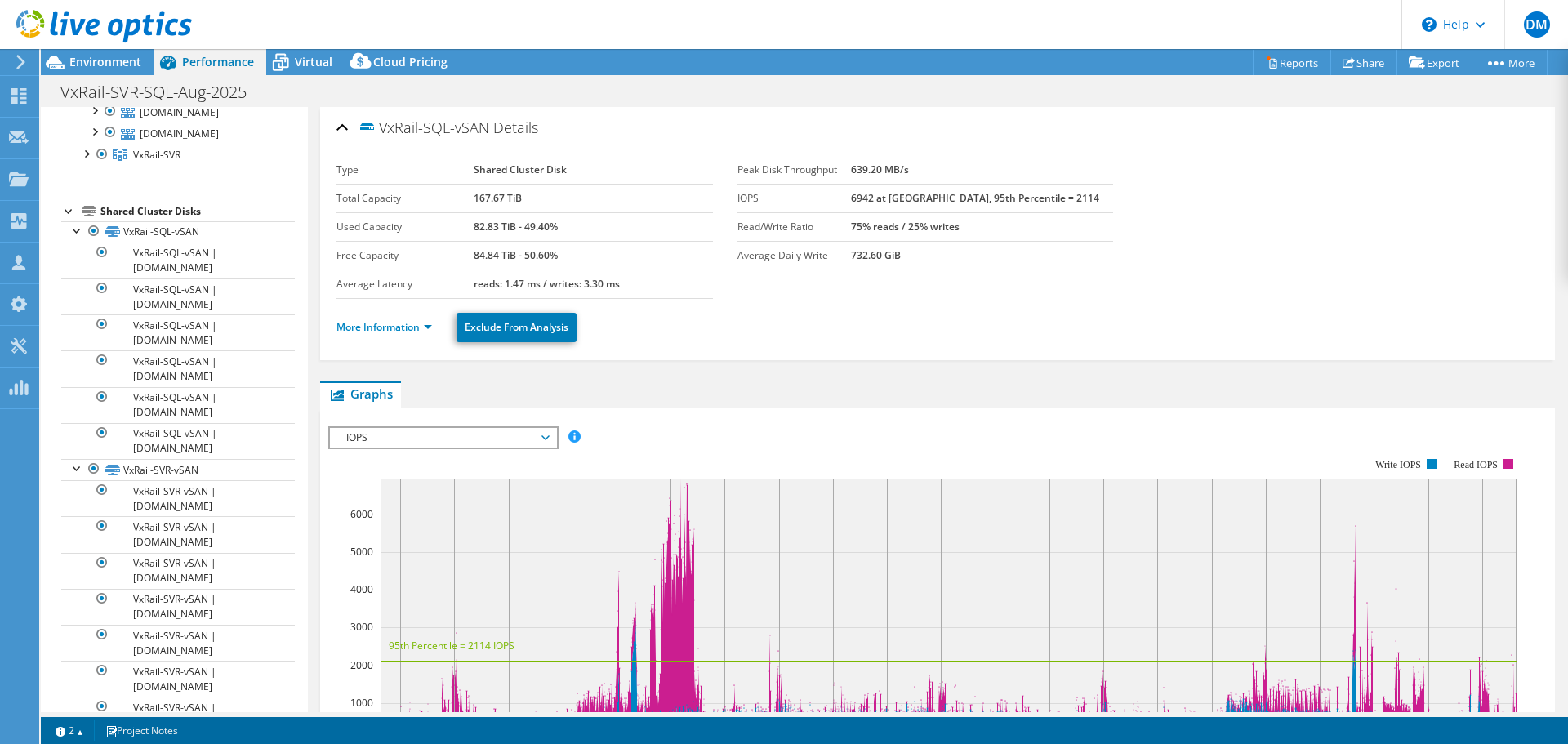
click at [408, 330] on link "More Information" at bounding box center [384, 327] width 96 height 14
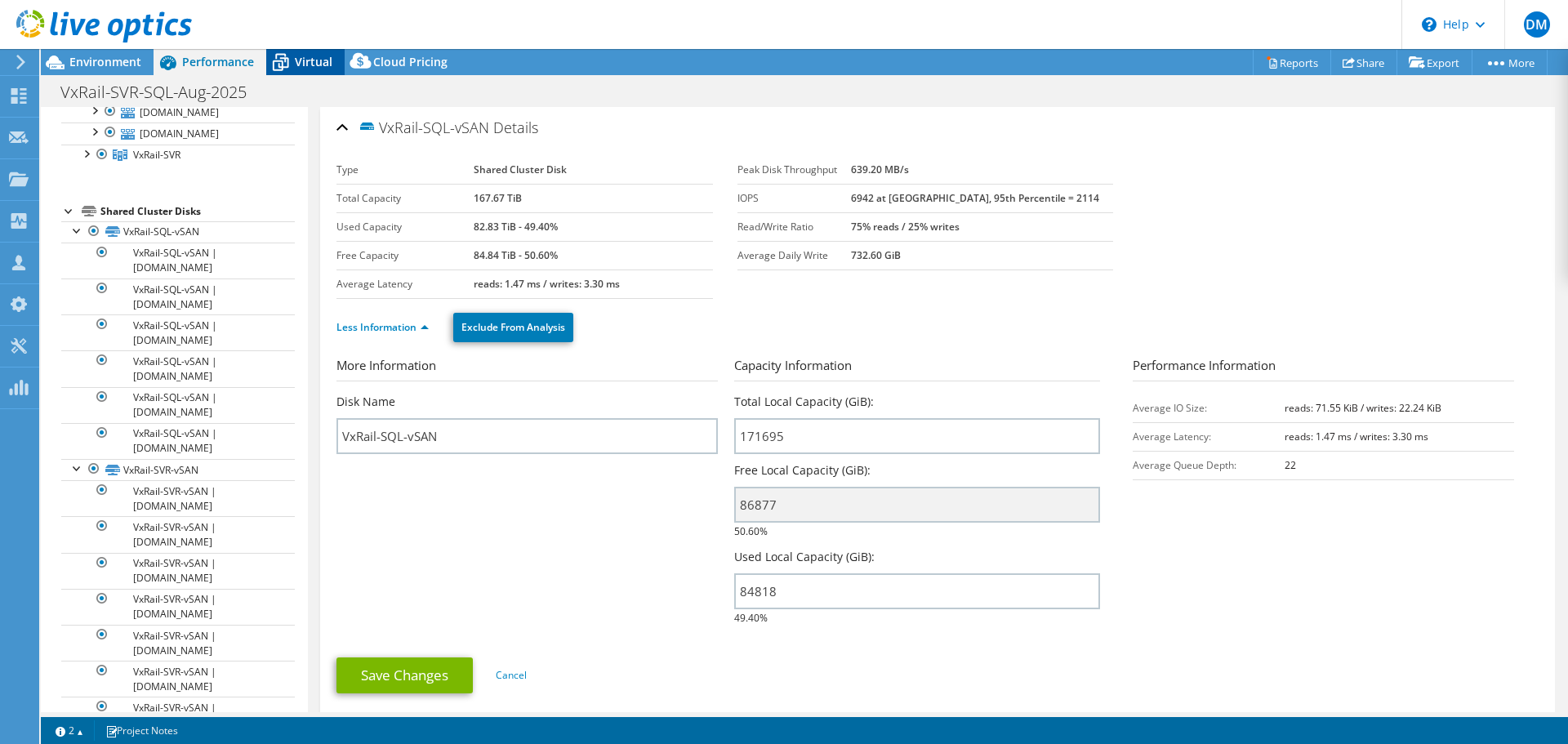
click at [299, 60] on span "Virtual" at bounding box center [313, 61] width 38 height 16
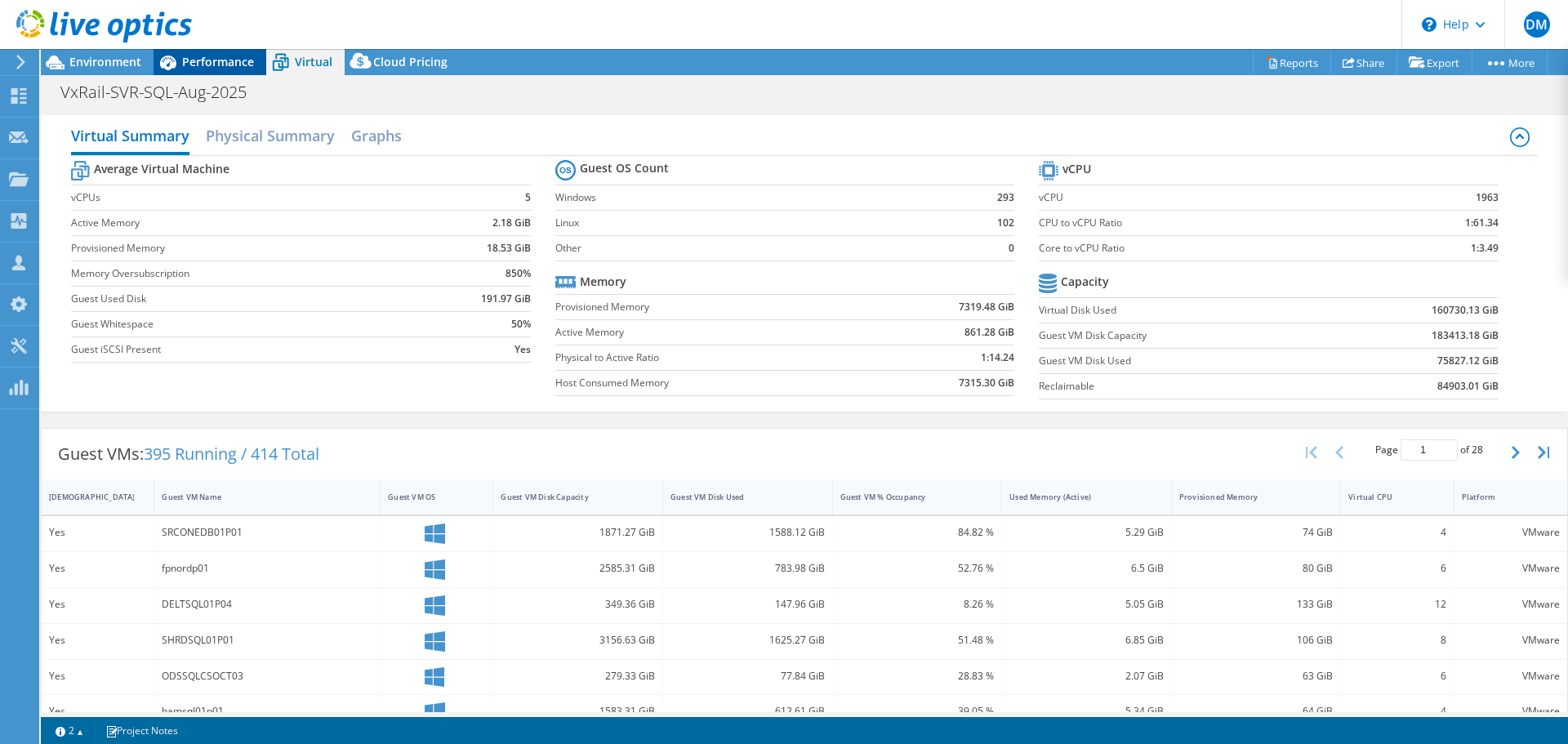
click at [207, 58] on span "Performance" at bounding box center [218, 61] width 72 height 16
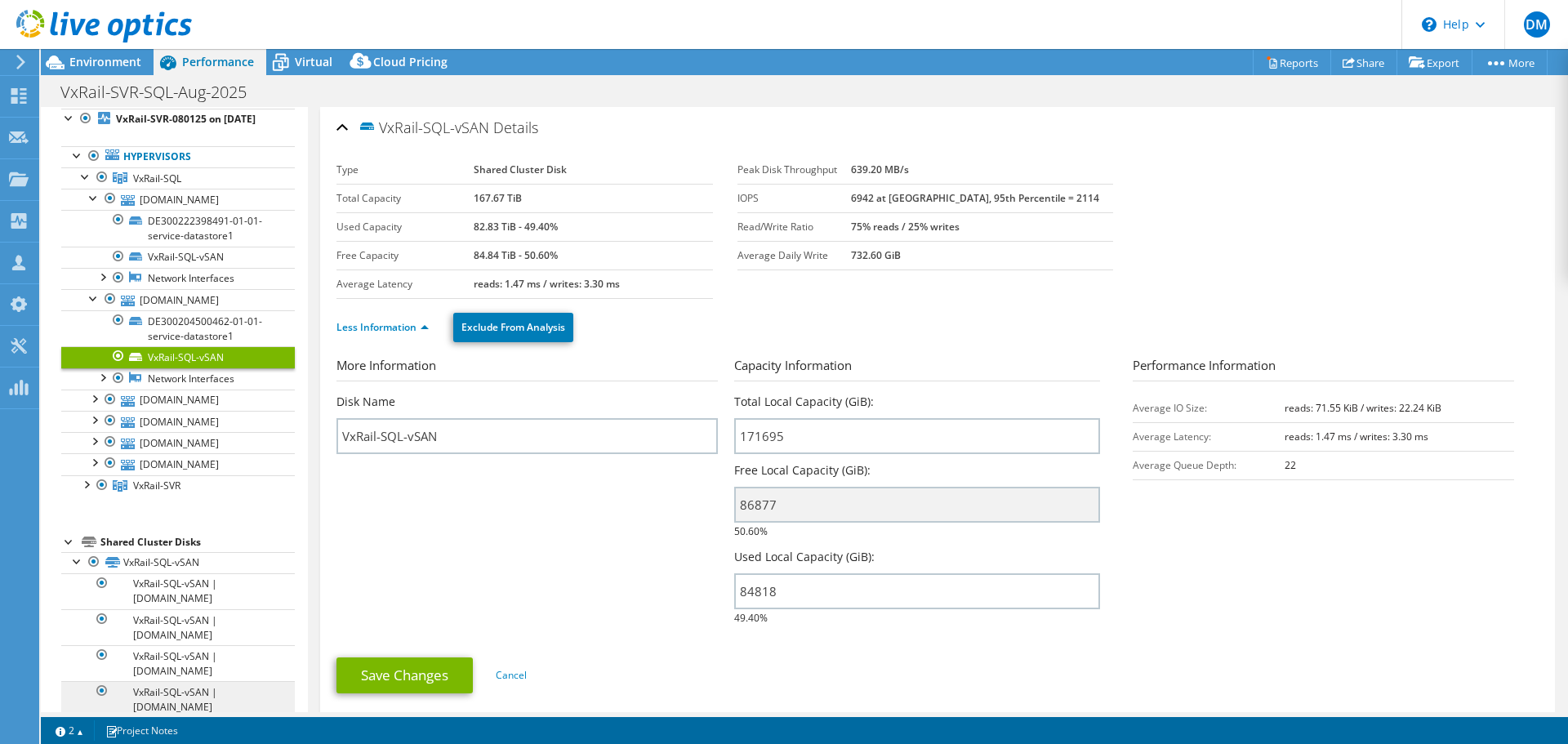
scroll to position [0, 0]
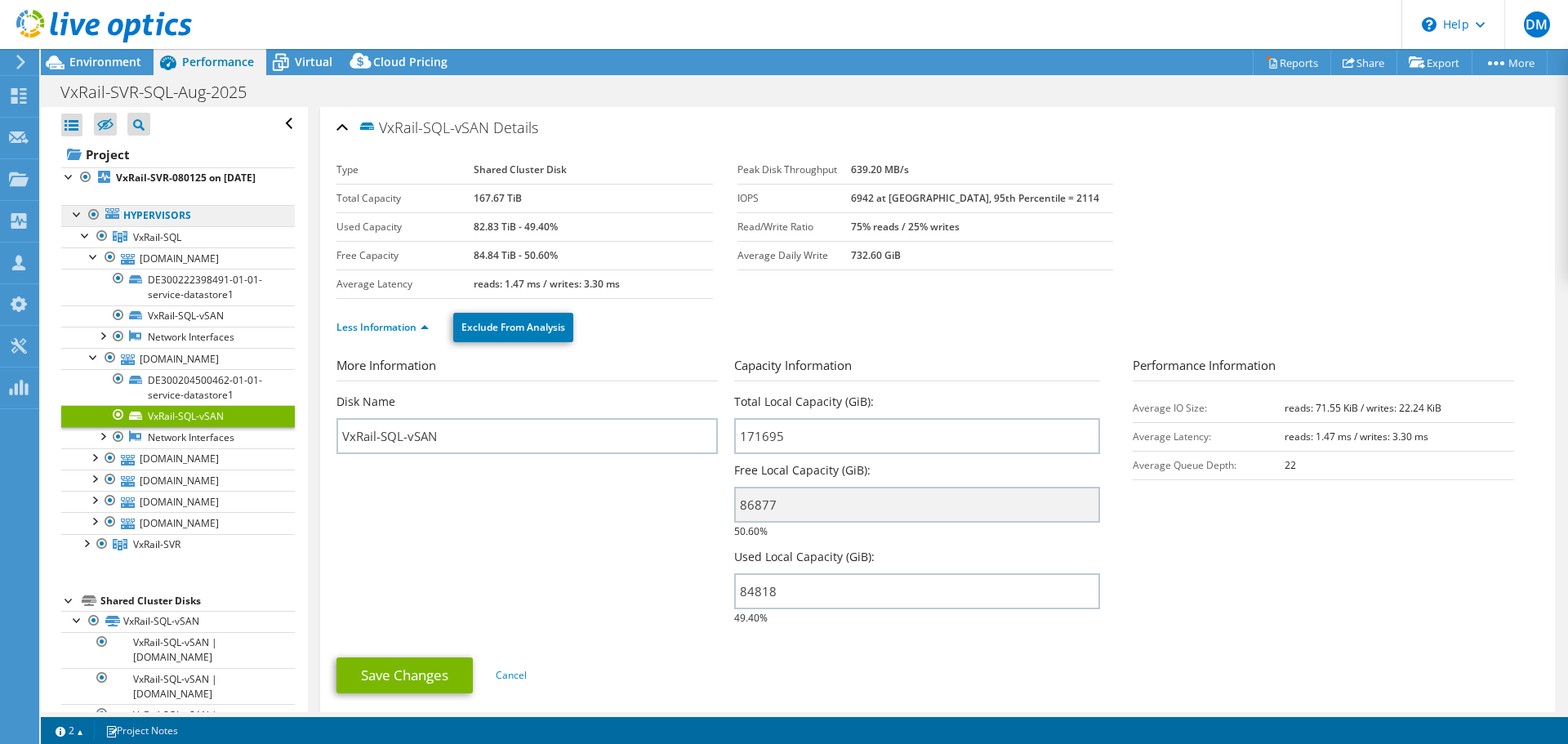
click at [117, 226] on link "Hypervisors" at bounding box center [178, 215] width 234 height 21
click at [146, 226] on link "Hypervisors" at bounding box center [178, 215] width 234 height 21
click at [163, 179] on b "VxRail-SVR-080125 on [DATE]" at bounding box center [185, 177] width 139 height 14
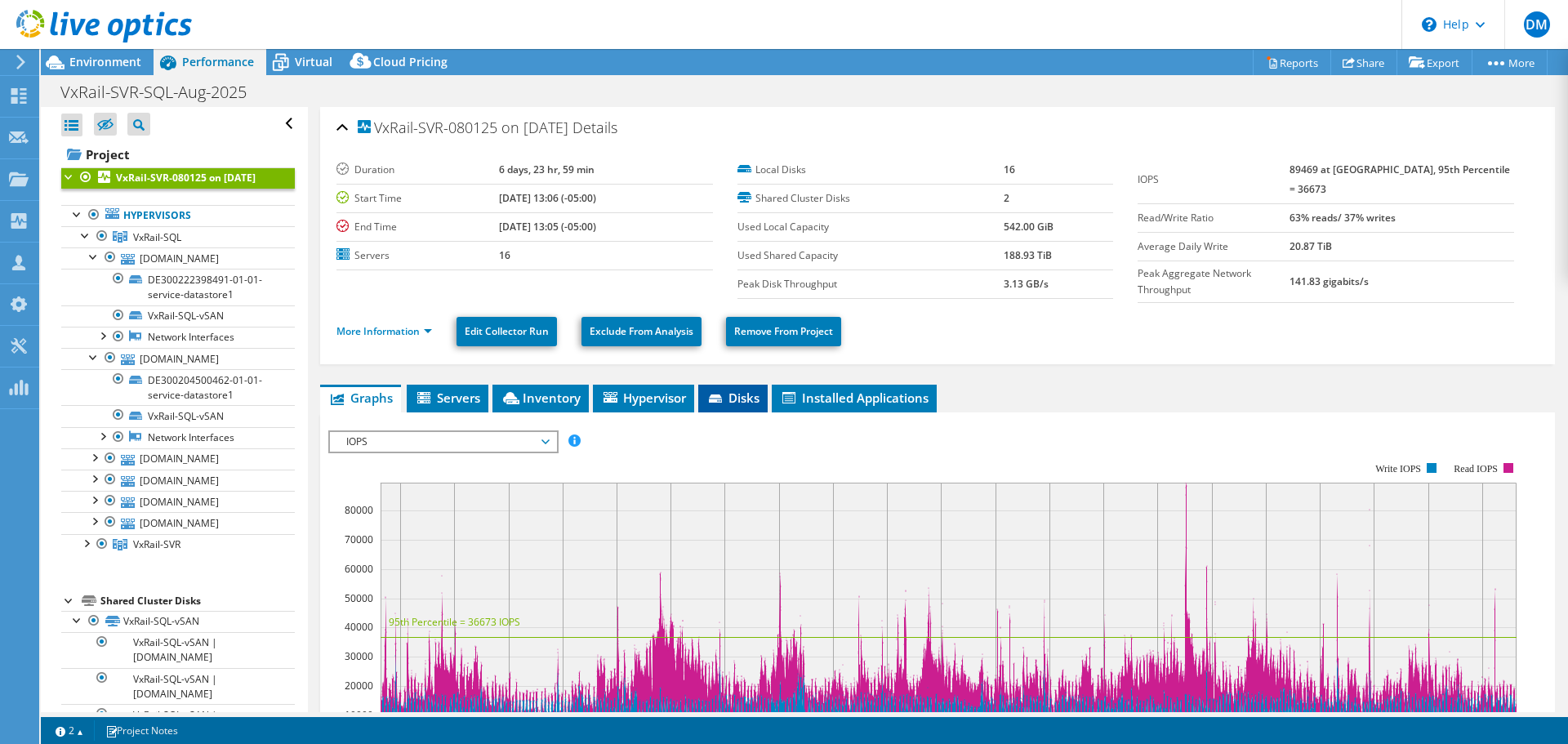
click at [737, 391] on span "Disks" at bounding box center [733, 398] width 53 height 17
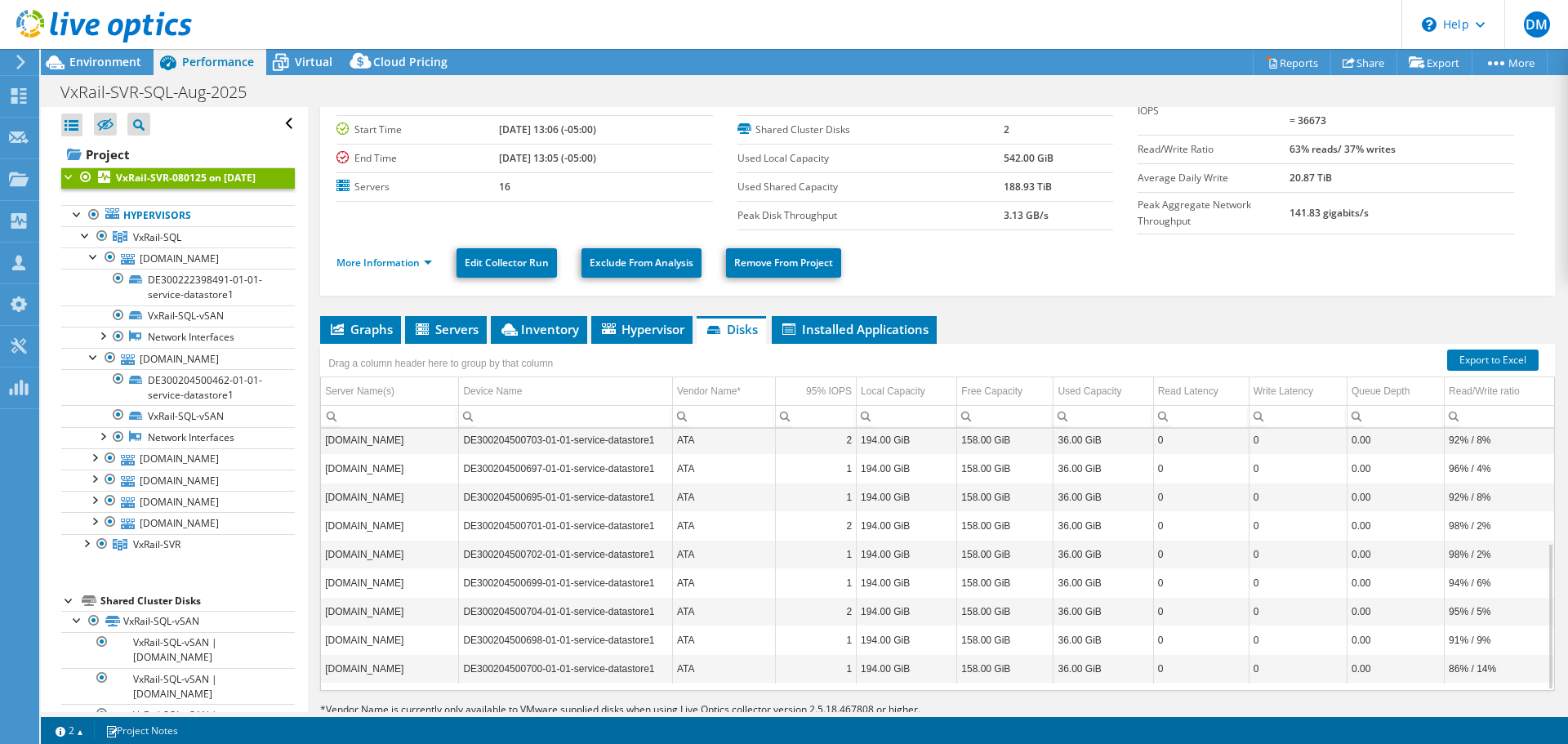
scroll to position [105, 0]
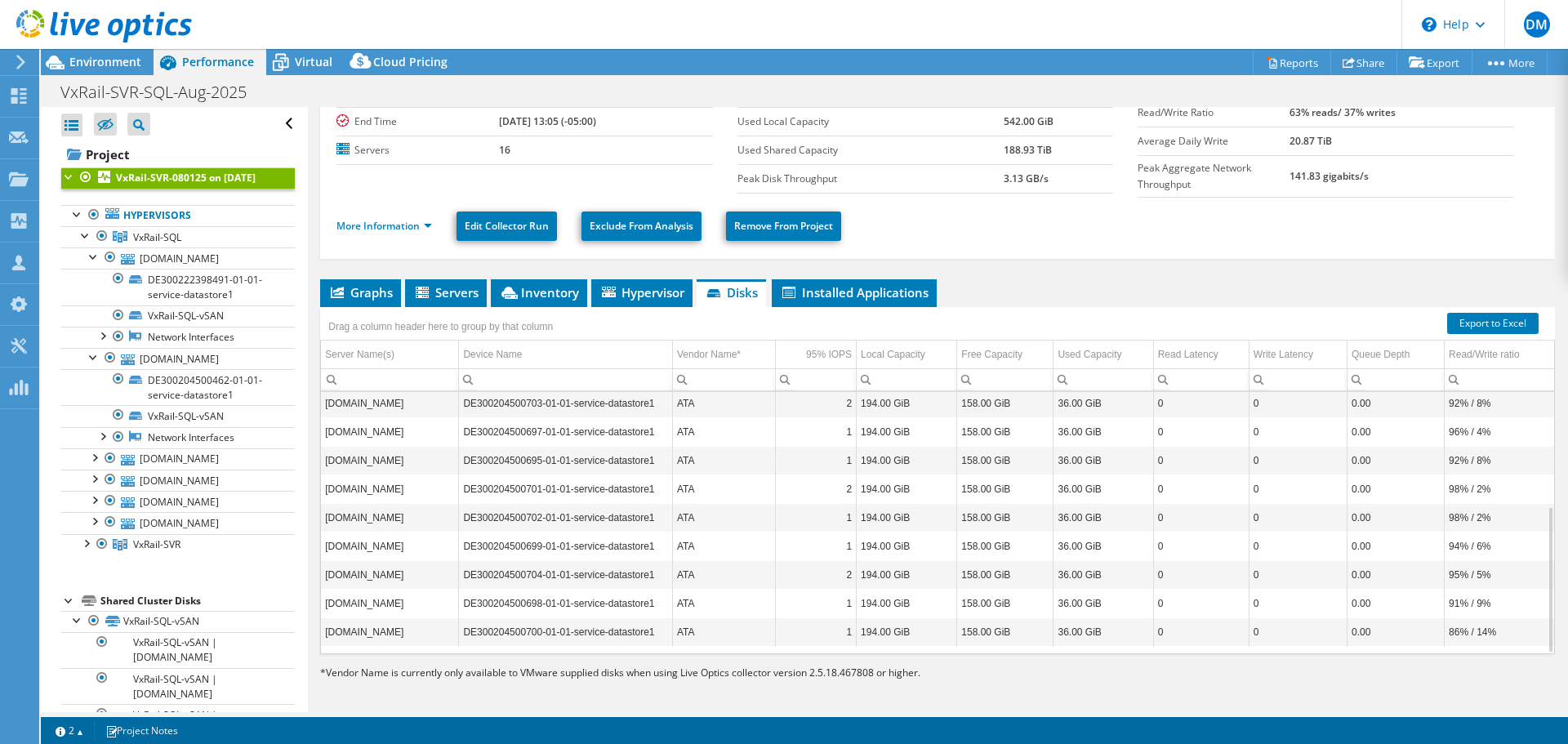
click at [737, 625] on td "ATA" at bounding box center [724, 631] width 103 height 28
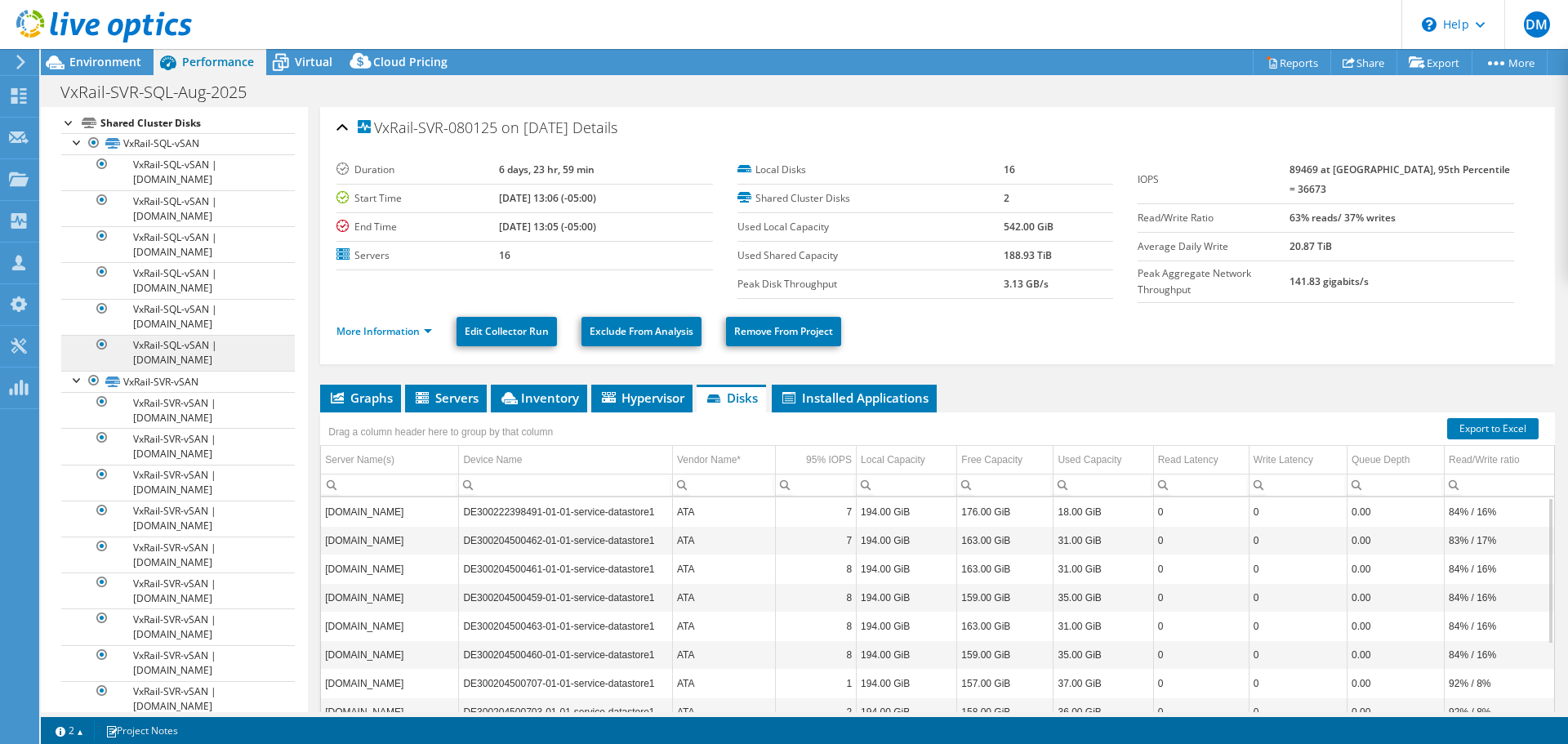
scroll to position [490, 0]
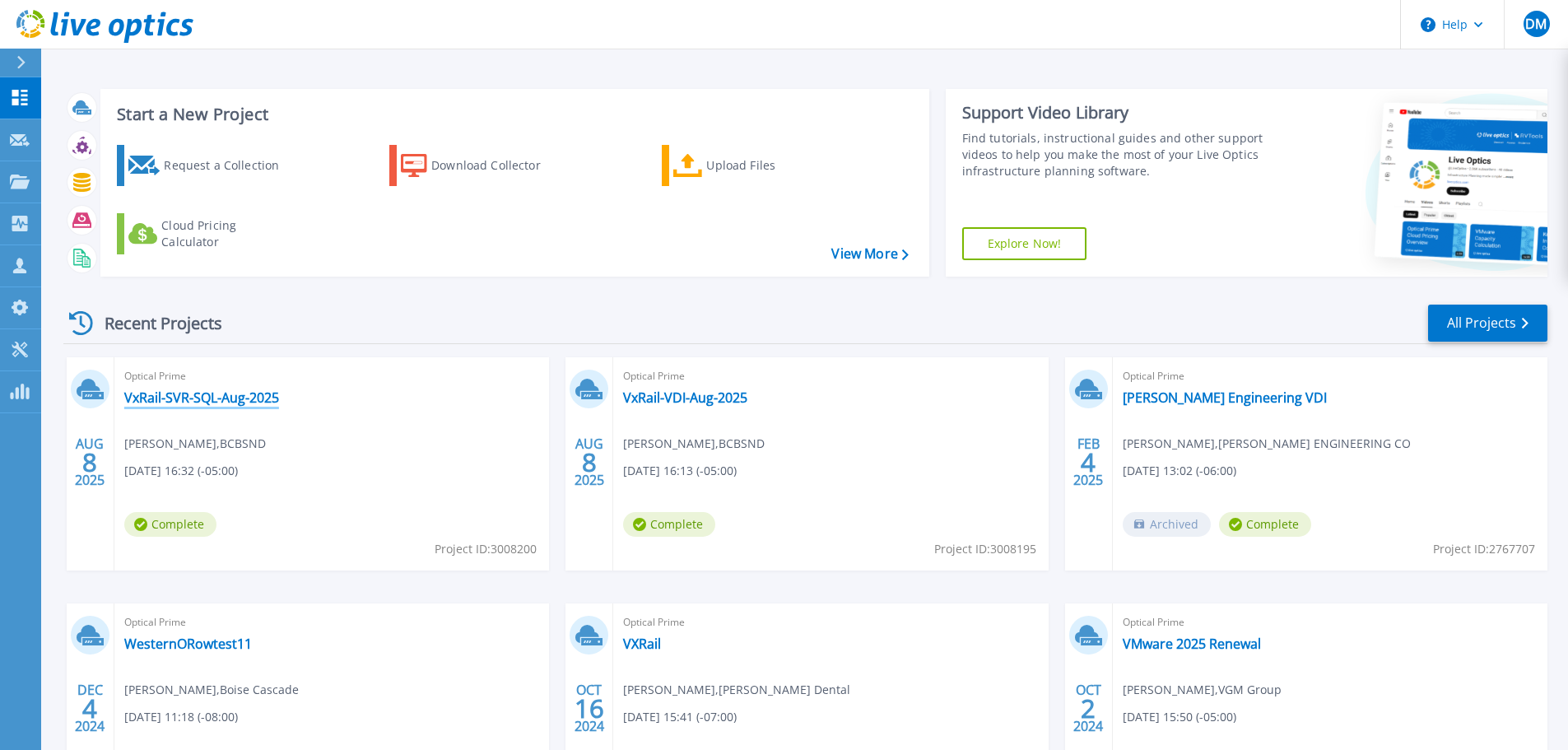
click at [199, 400] on link "VxRail-SVR-SQL-Aug-2025" at bounding box center [200, 397] width 154 height 17
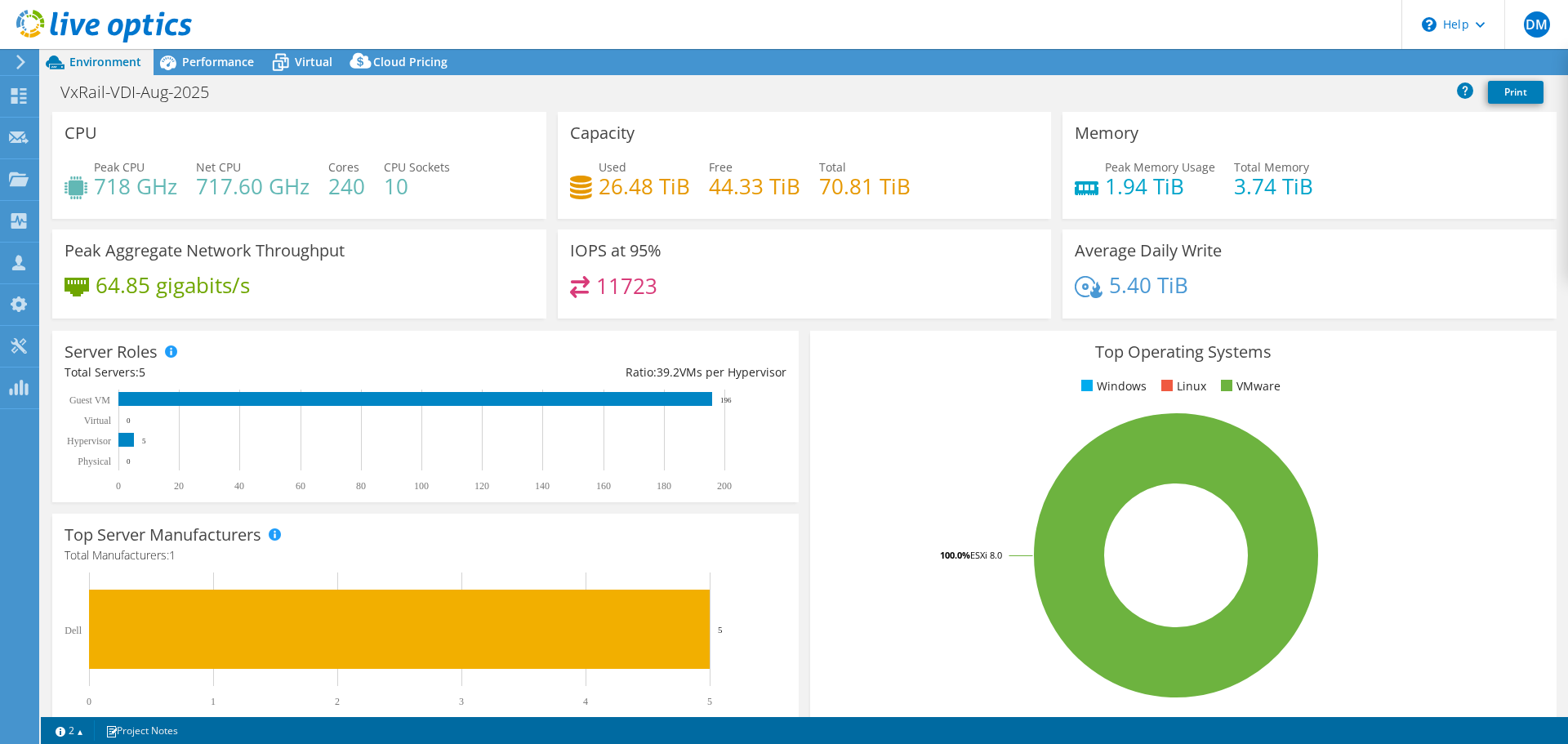
select select "USD"
click at [222, 68] on span "Performance" at bounding box center [218, 61] width 72 height 16
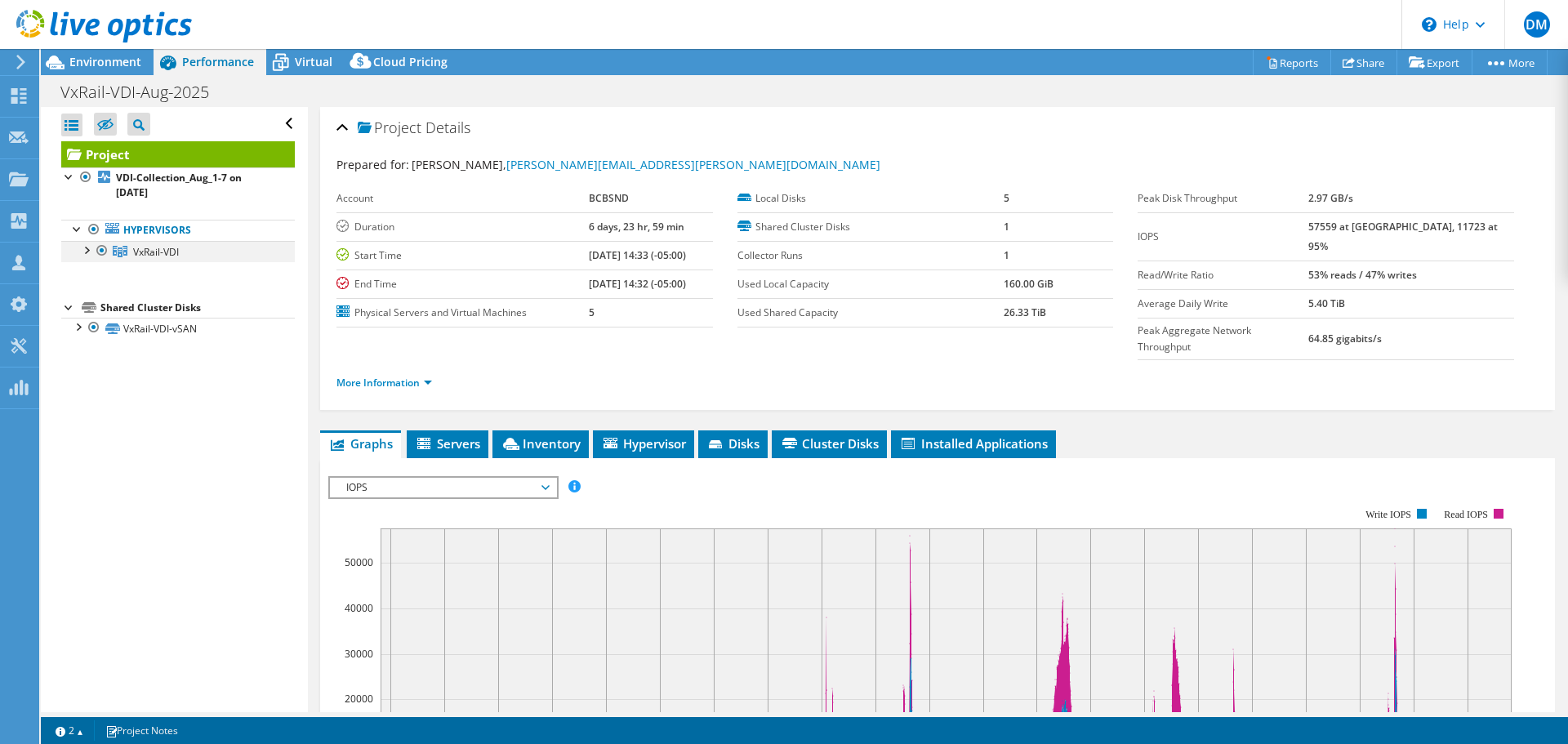
click at [86, 250] on div at bounding box center [86, 249] width 17 height 17
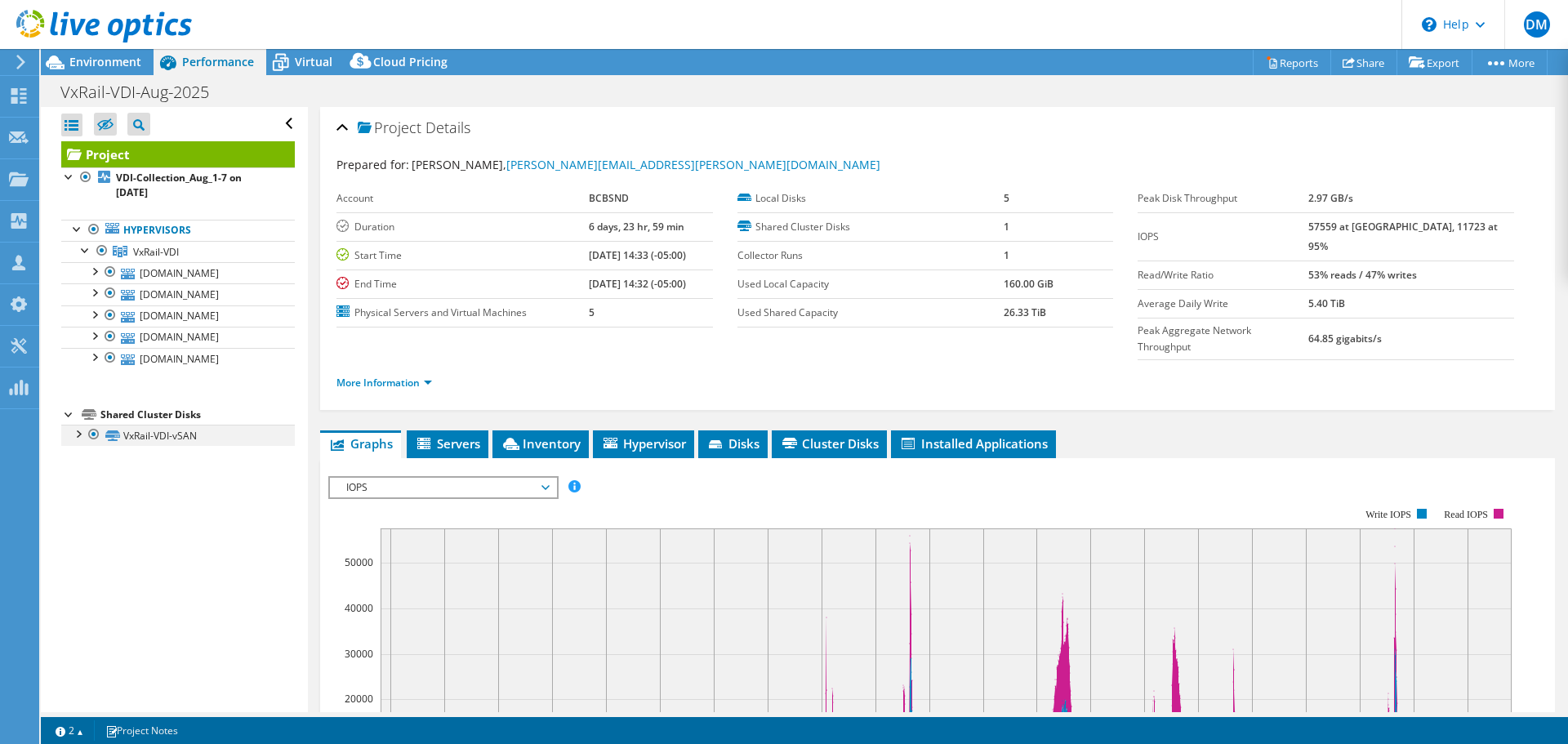
click at [73, 436] on div at bounding box center [77, 433] width 17 height 17
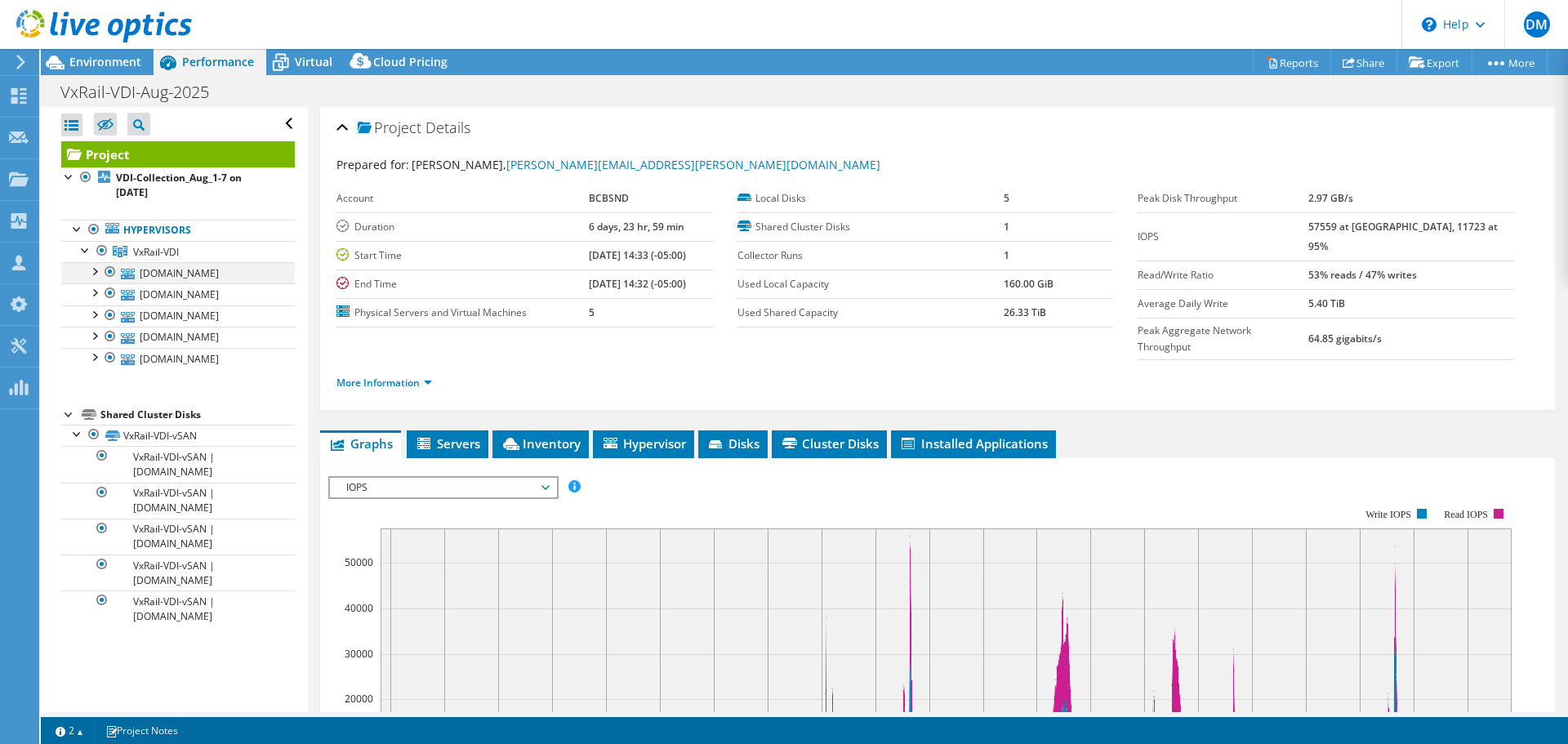
click at [93, 269] on div at bounding box center [94, 270] width 17 height 17
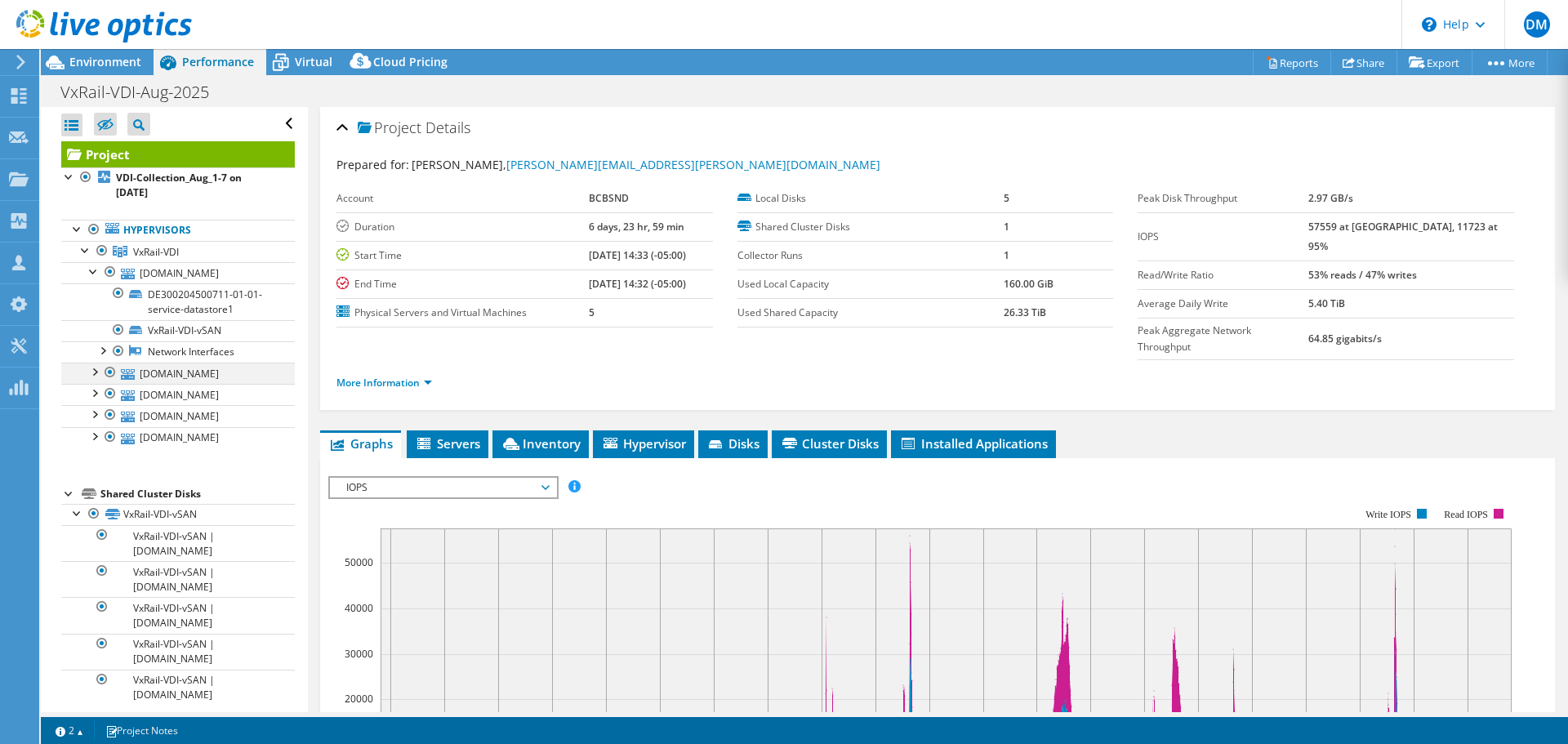
click at [98, 368] on div at bounding box center [94, 371] width 17 height 17
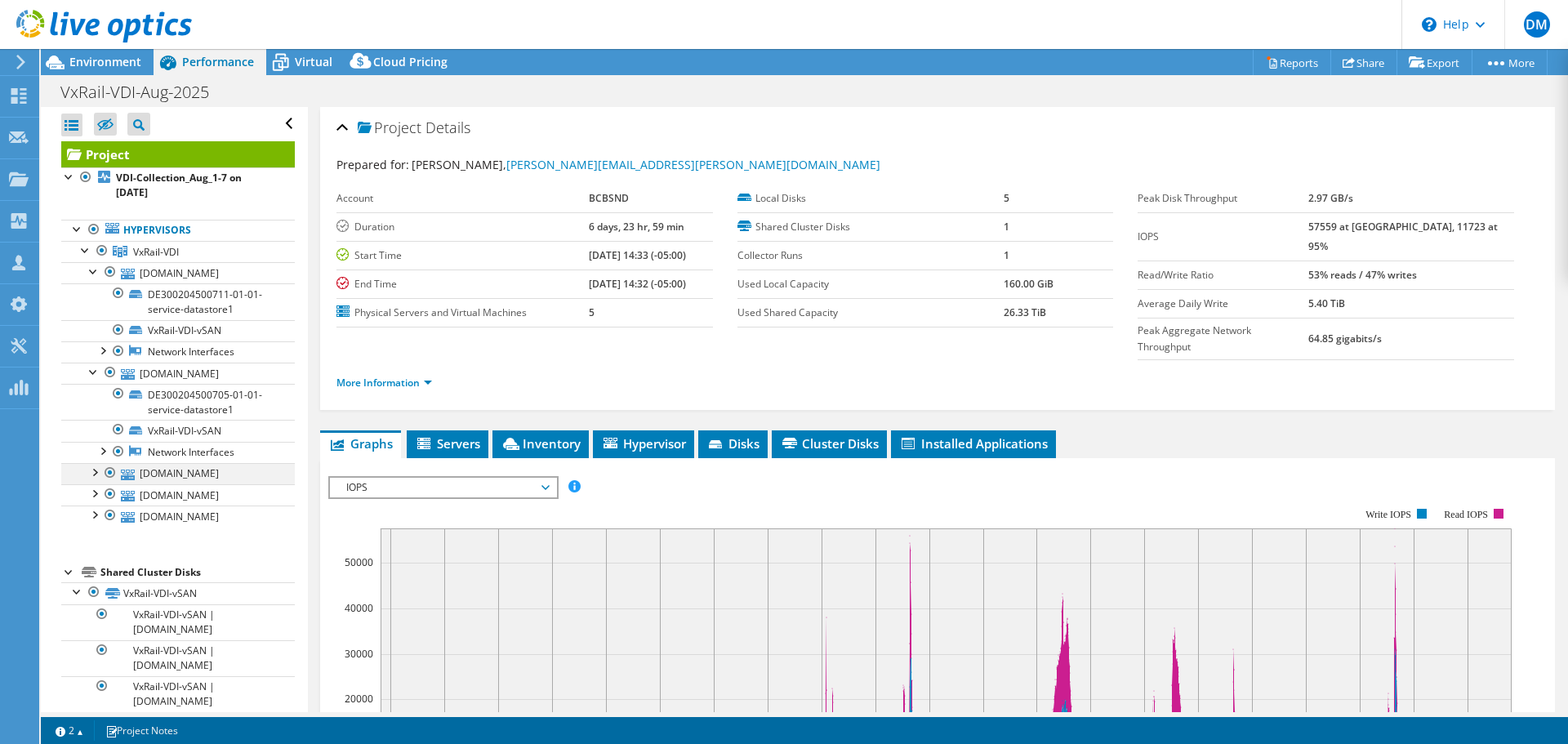
click at [98, 467] on div at bounding box center [94, 471] width 17 height 17
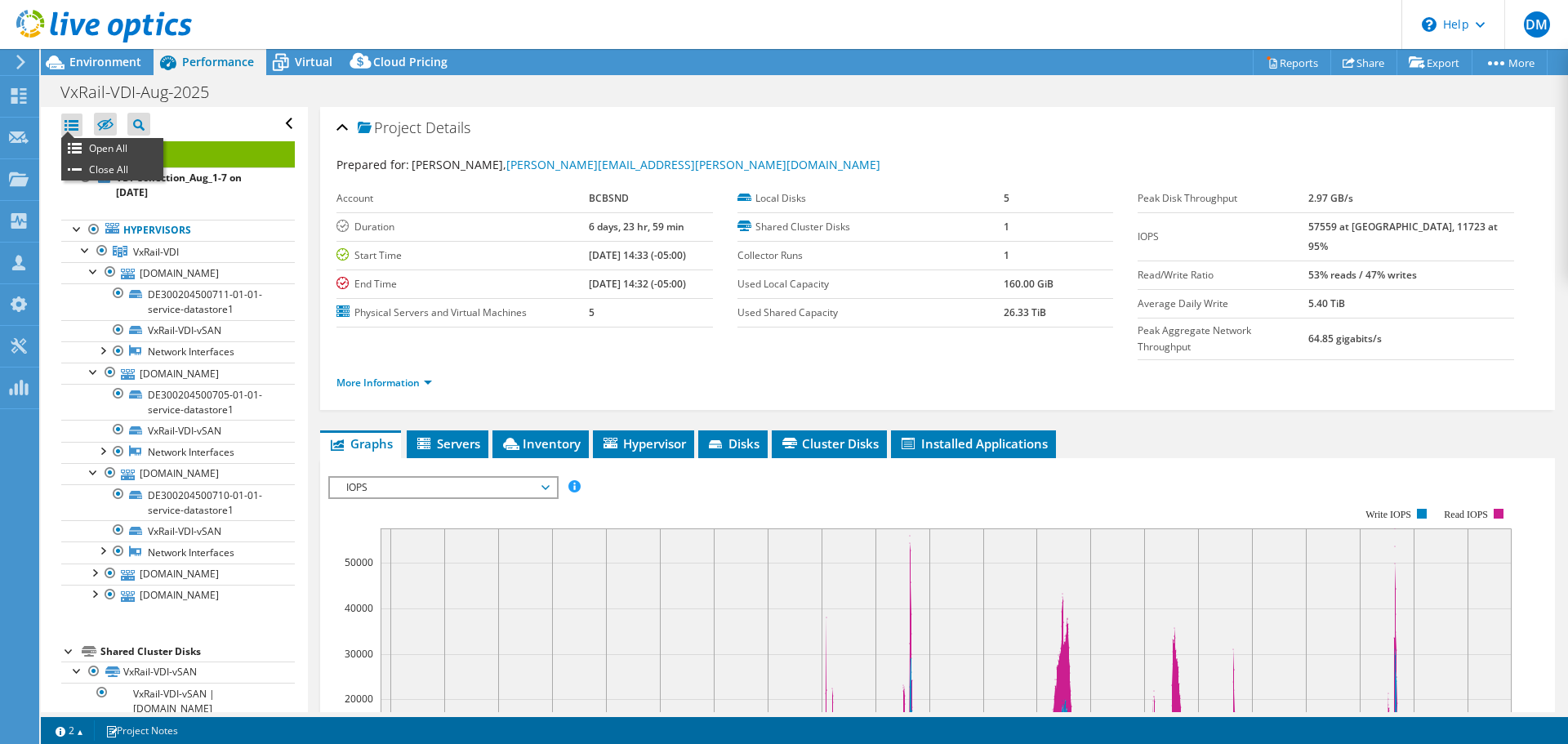
click at [70, 117] on div at bounding box center [72, 124] width 21 height 22
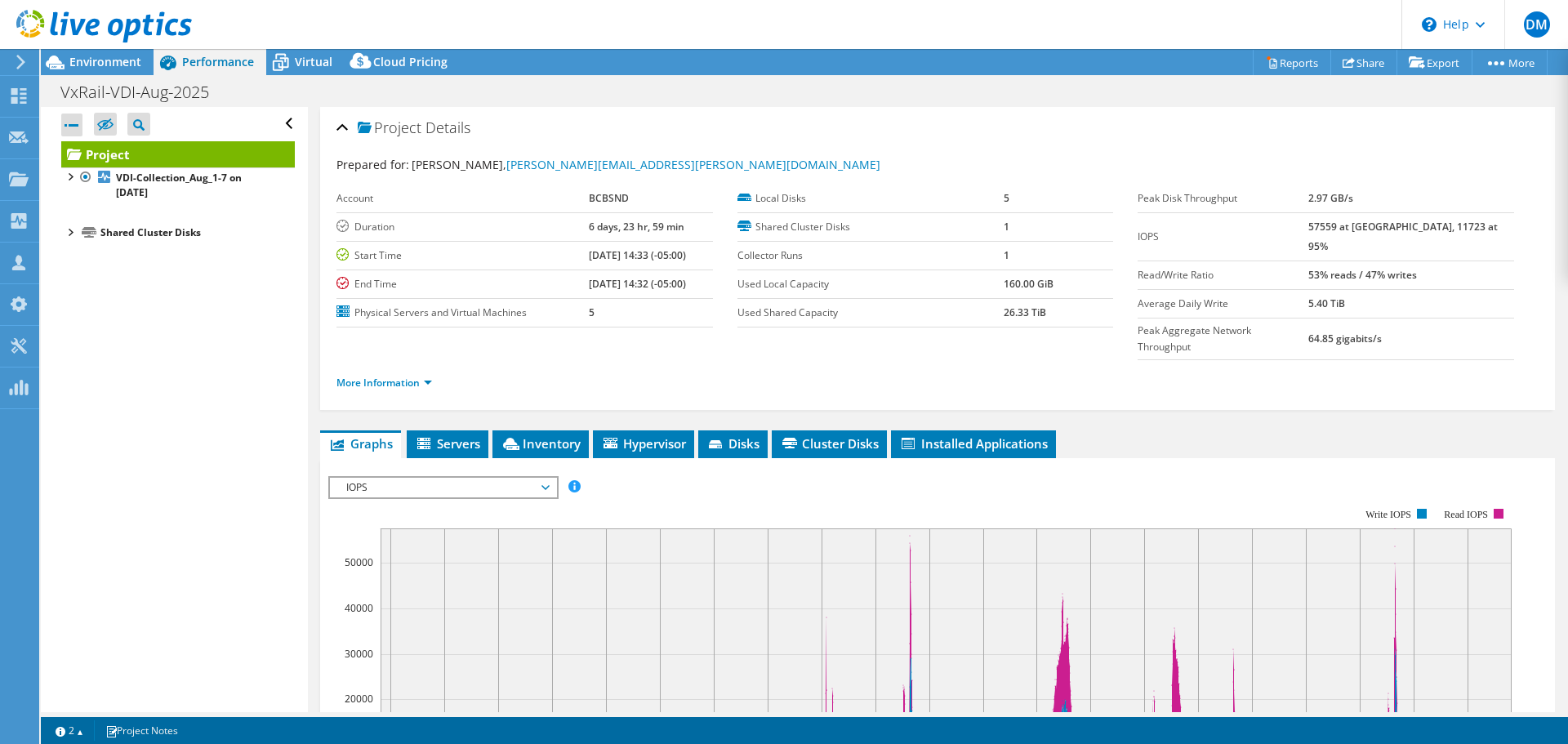
click at [70, 117] on div at bounding box center [72, 124] width 21 height 22
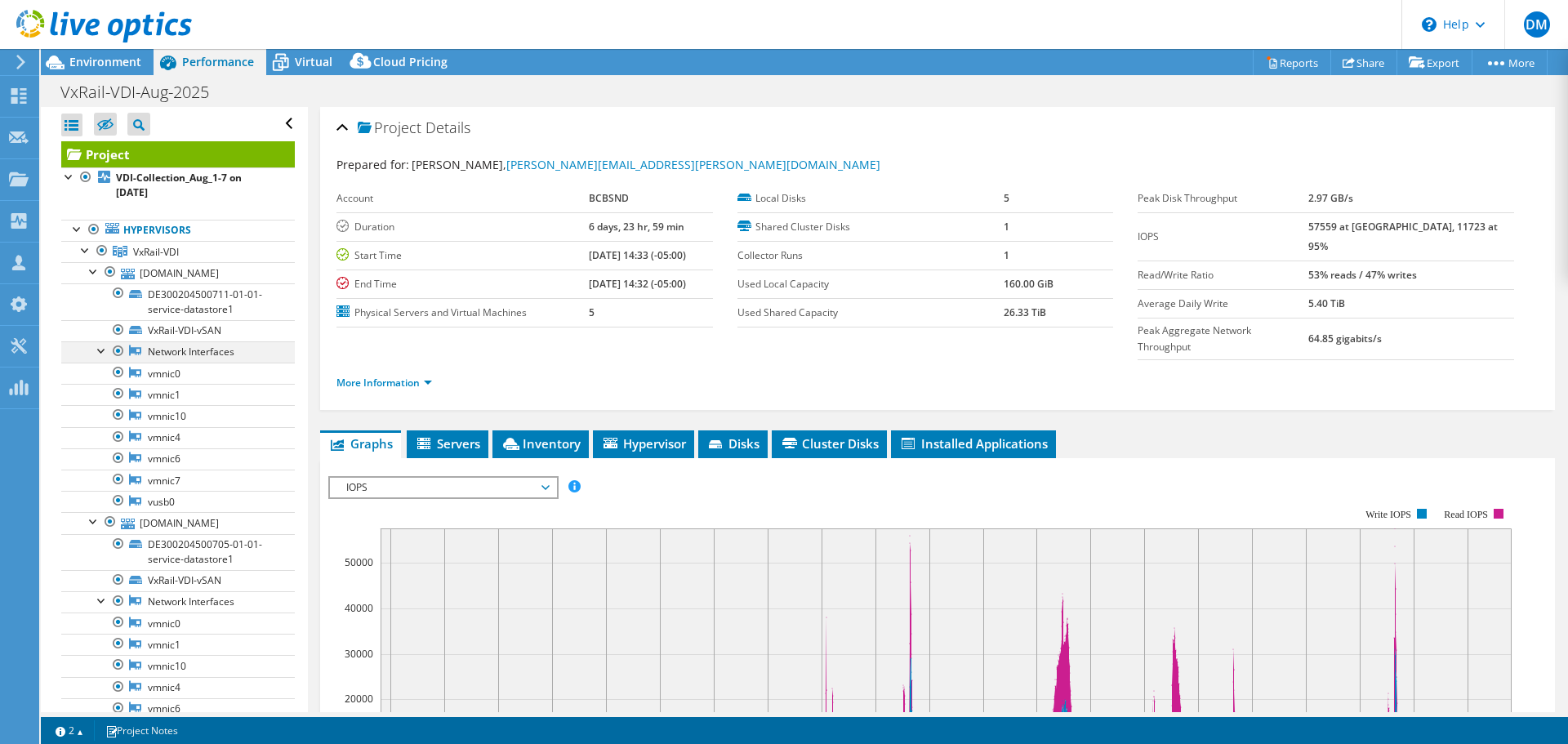
click at [120, 350] on div at bounding box center [118, 351] width 17 height 20
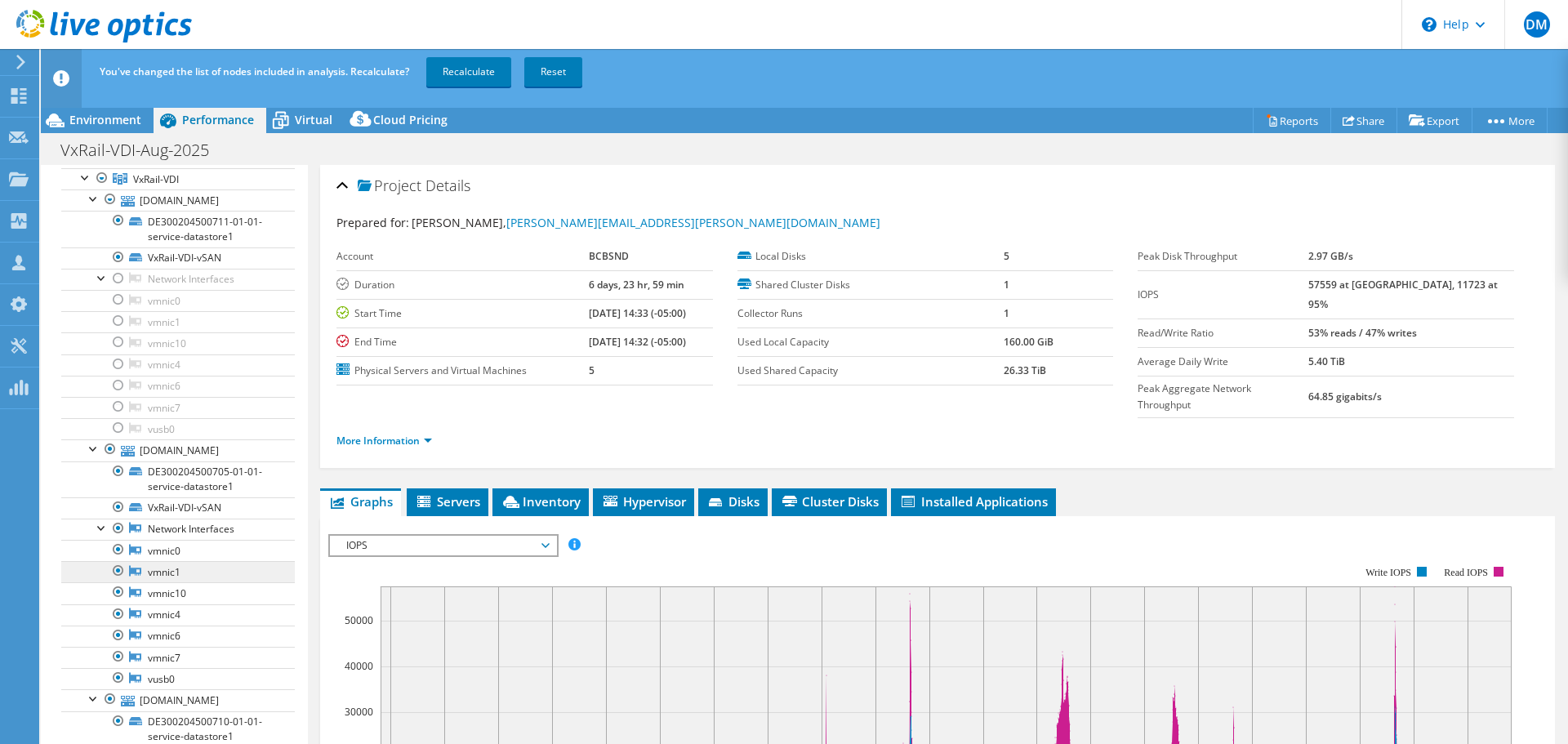
scroll to position [164, 0]
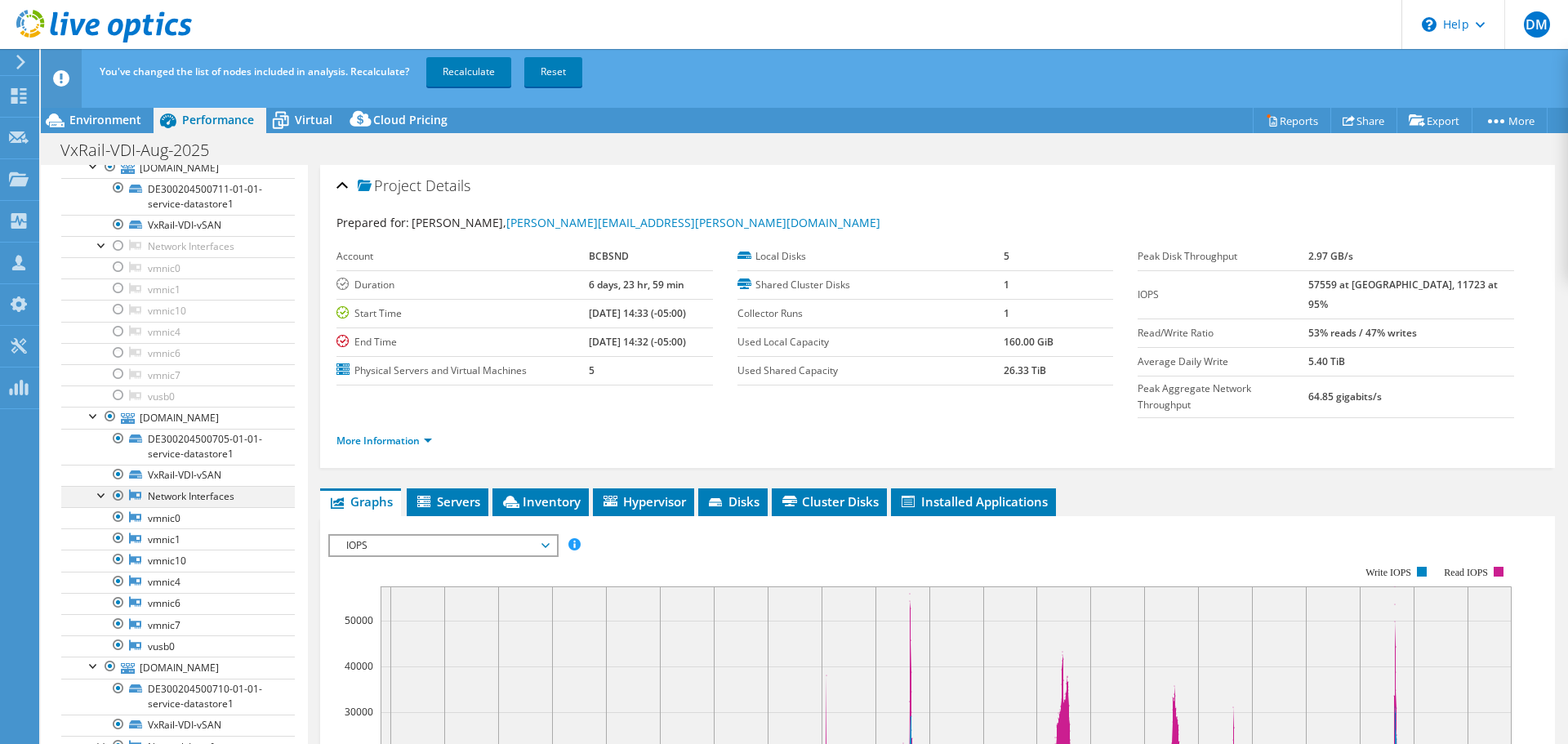
click at [119, 494] on div at bounding box center [118, 495] width 17 height 20
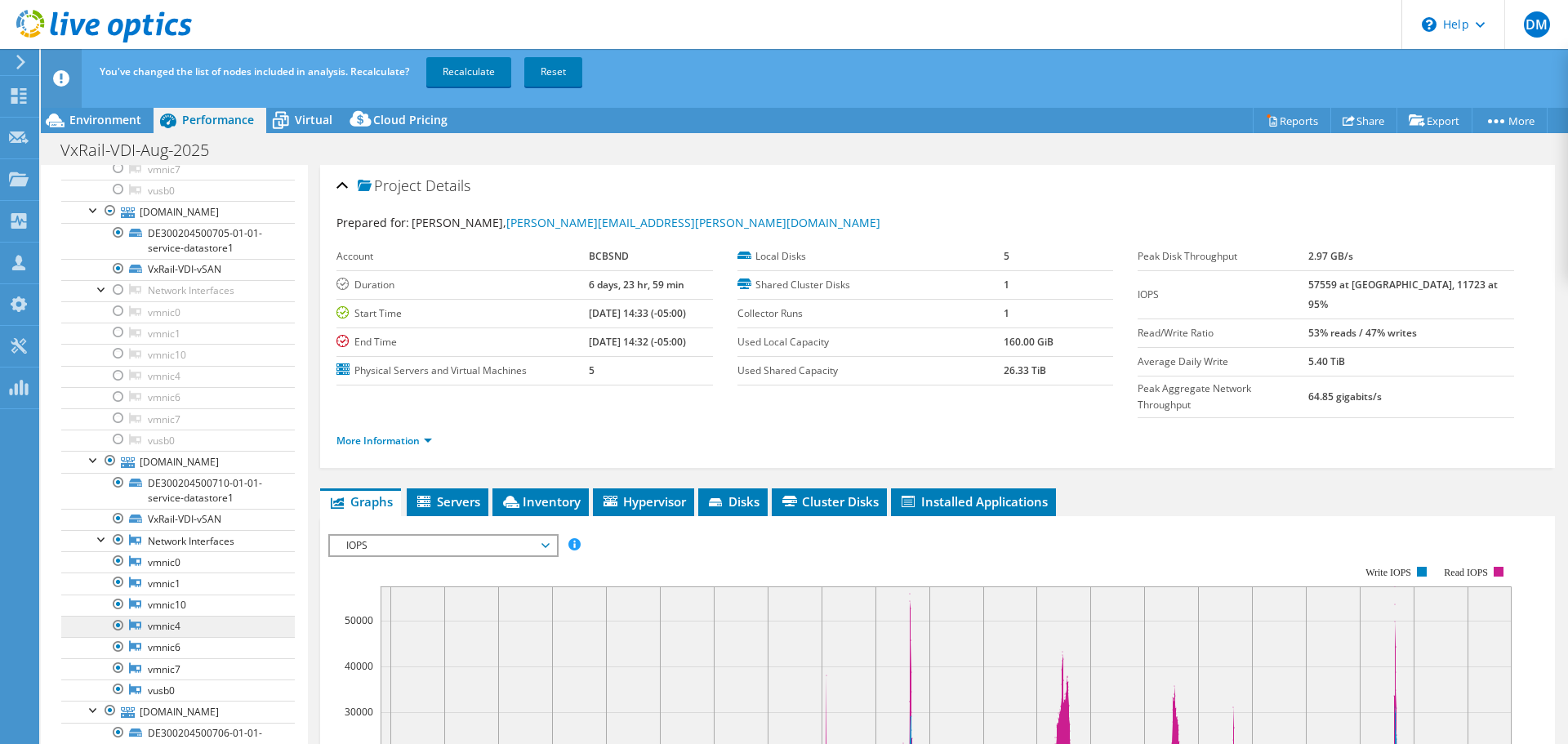
scroll to position [409, 0]
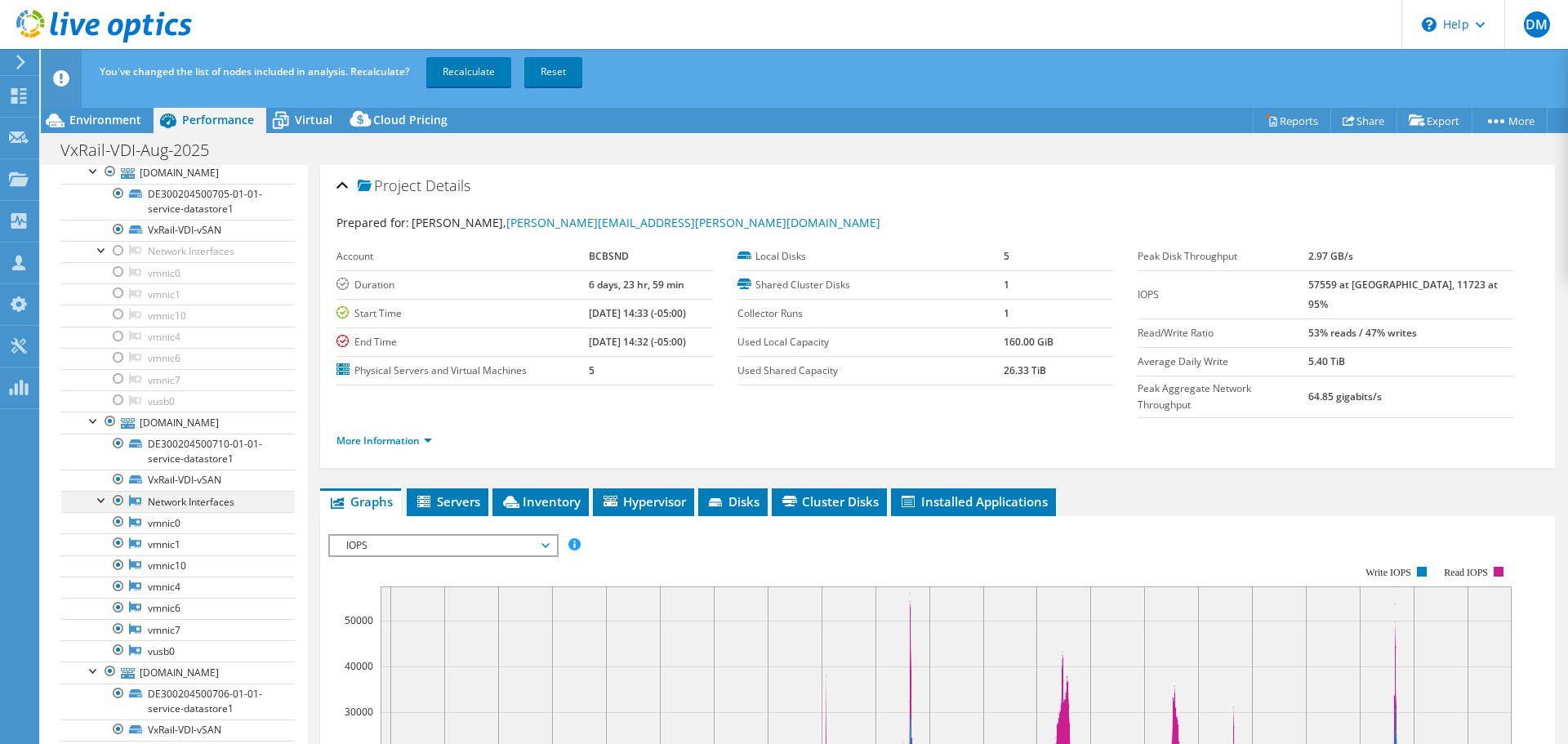
click at [116, 501] on div at bounding box center [118, 500] width 17 height 20
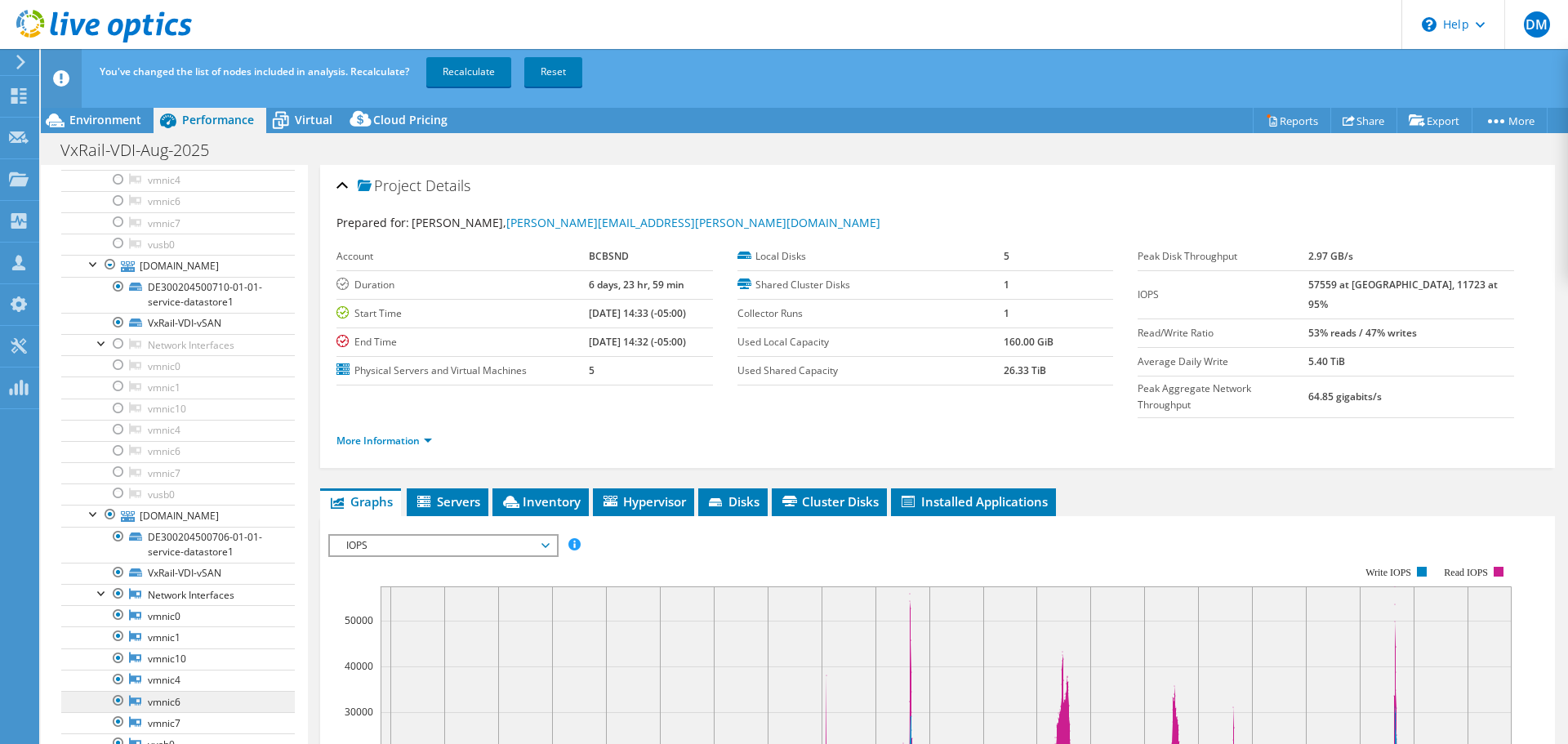
scroll to position [735, 0]
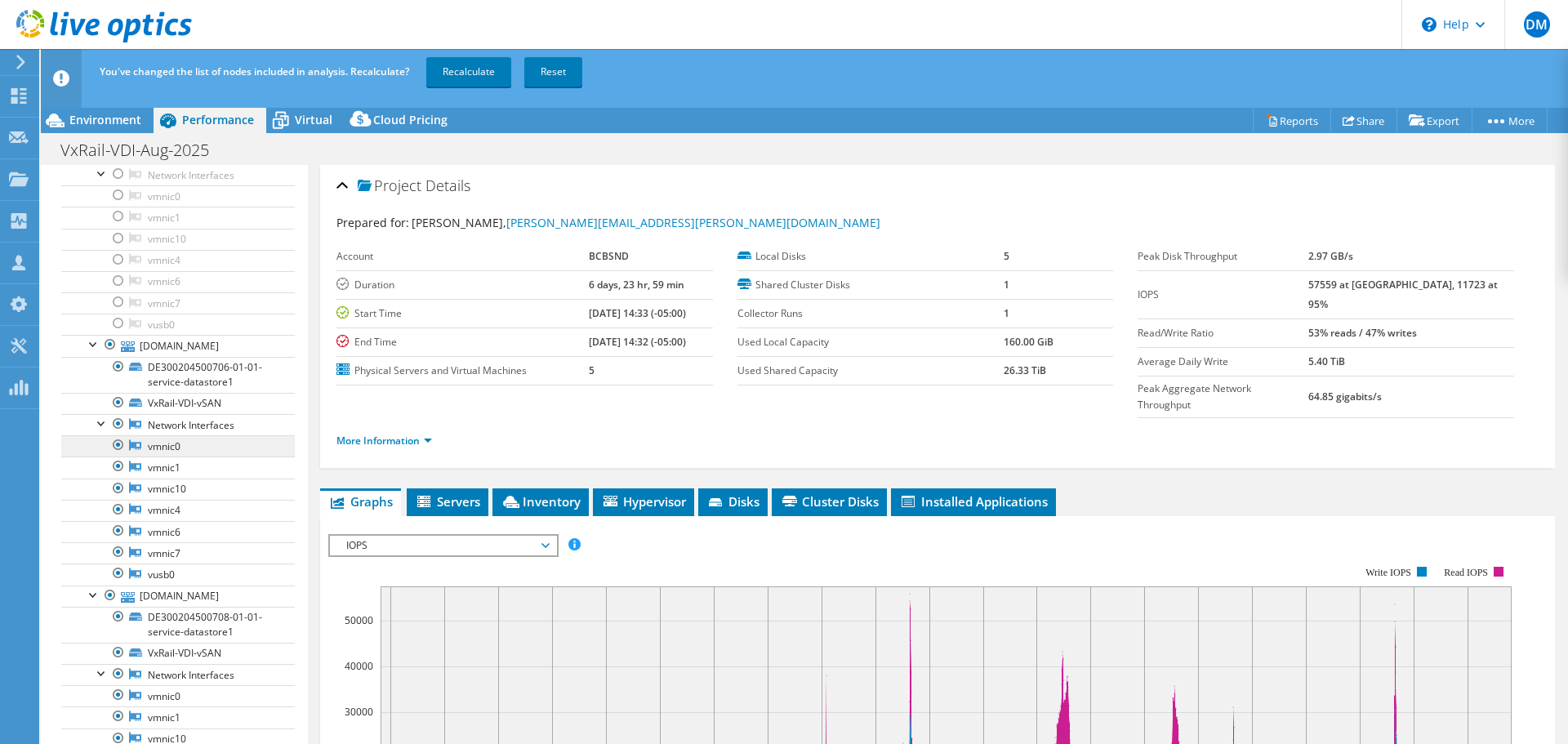
drag, startPoint x: 118, startPoint y: 425, endPoint x: 139, endPoint y: 453, distance: 35.0
click at [118, 425] on div at bounding box center [118, 424] width 17 height 20
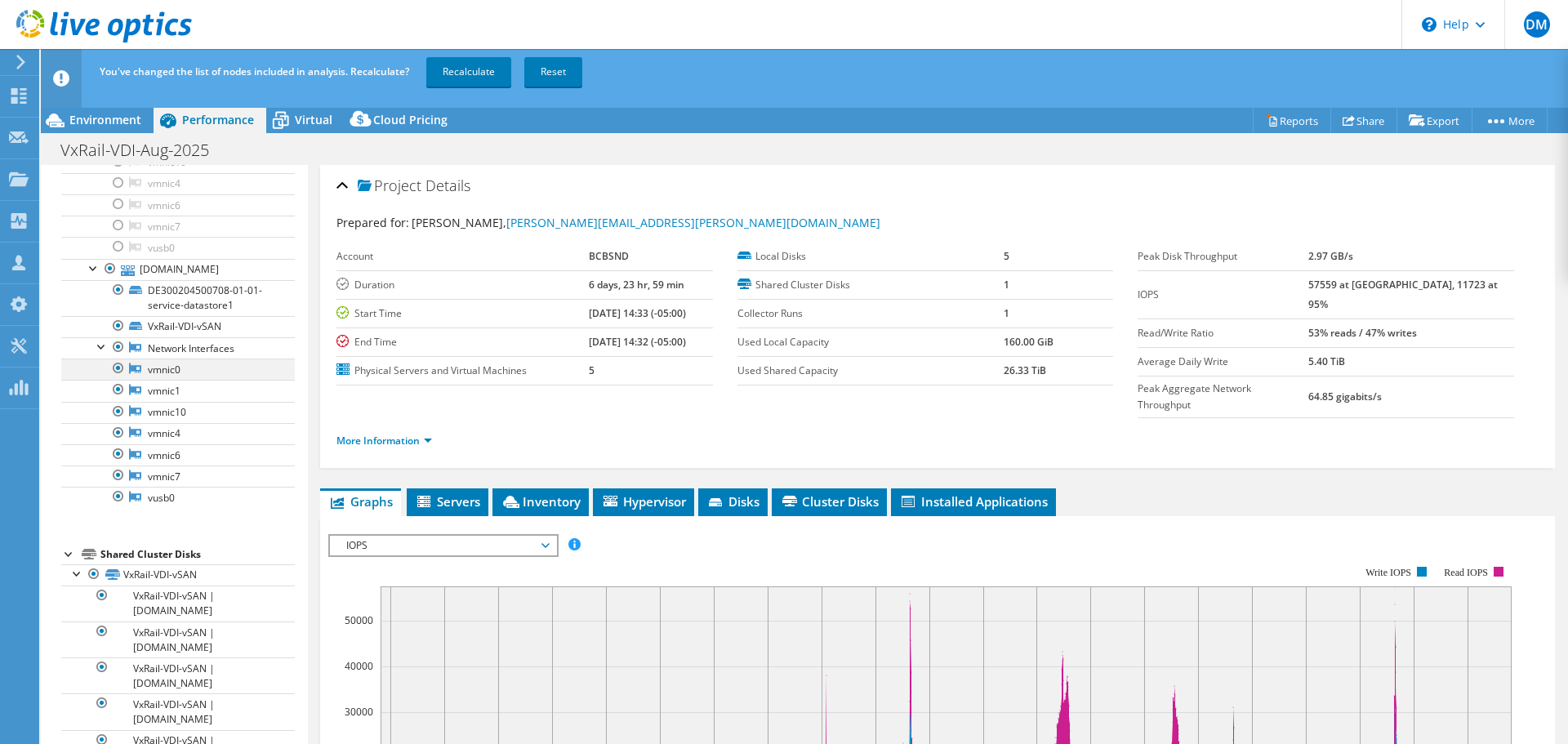
drag, startPoint x: 117, startPoint y: 344, endPoint x: 124, endPoint y: 363, distance: 20.2
click at [118, 344] on div at bounding box center [118, 347] width 17 height 20
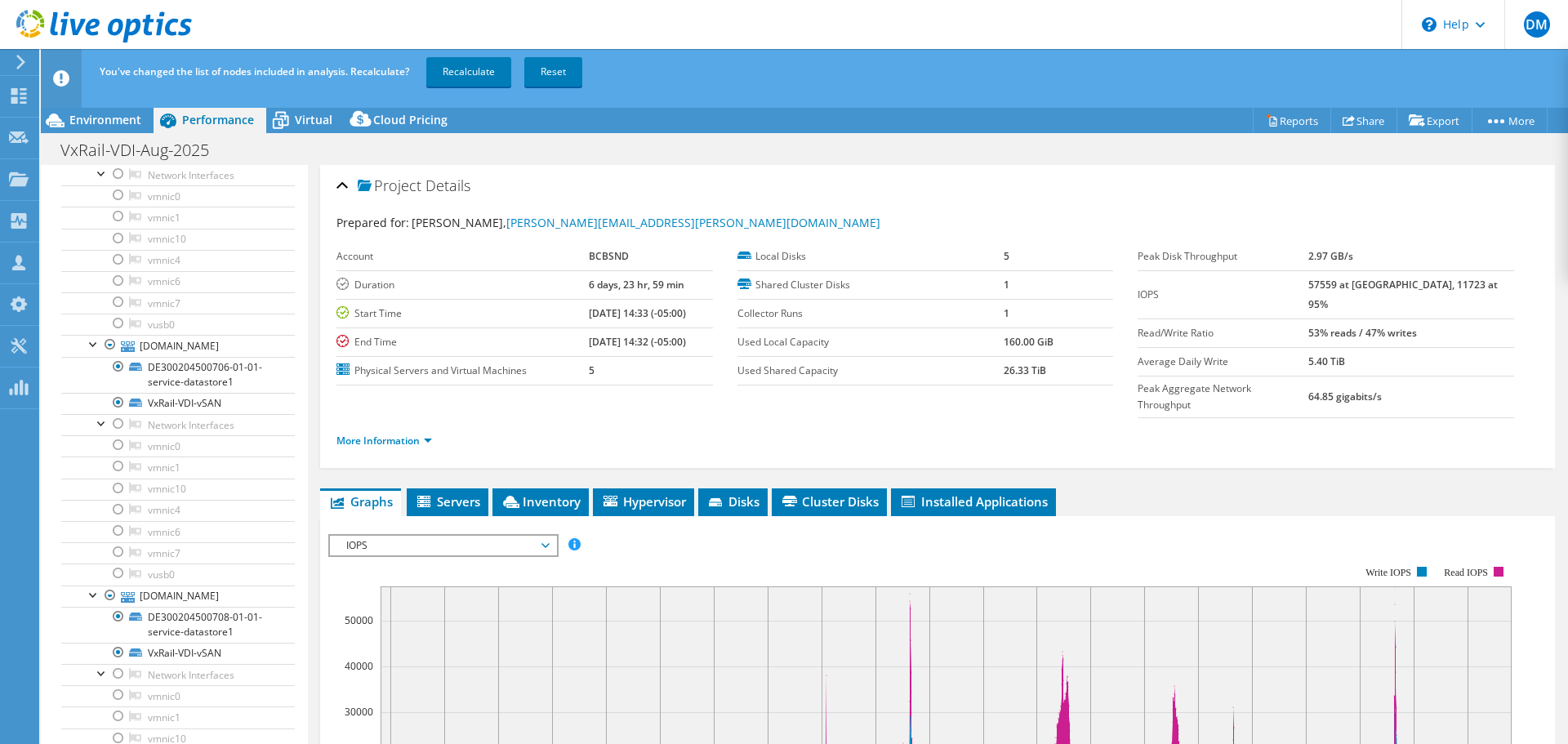
scroll to position [1077, 0]
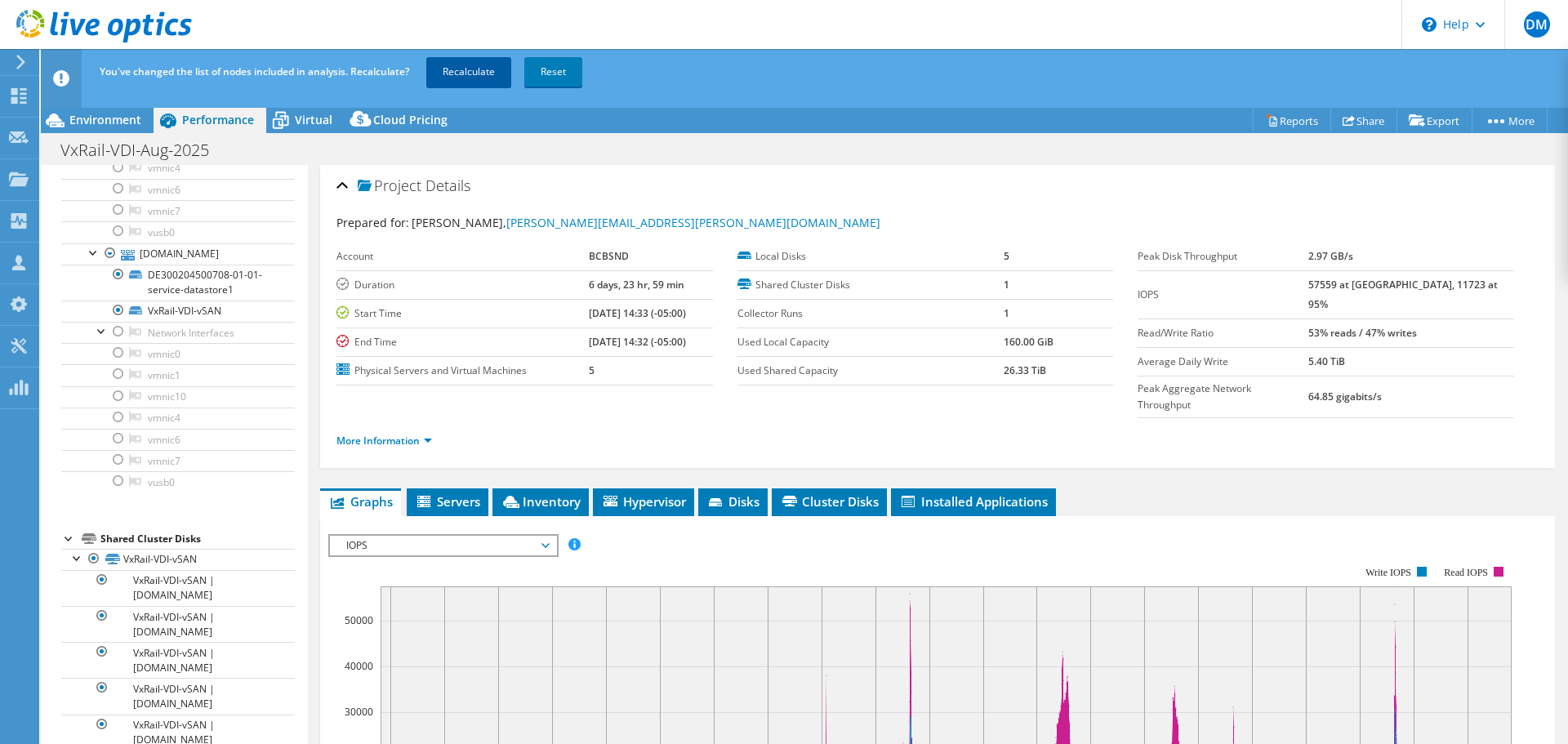
click at [479, 66] on link "Recalculate" at bounding box center [468, 72] width 85 height 29
click at [831, 493] on span "Cluster Disks" at bounding box center [829, 501] width 98 height 17
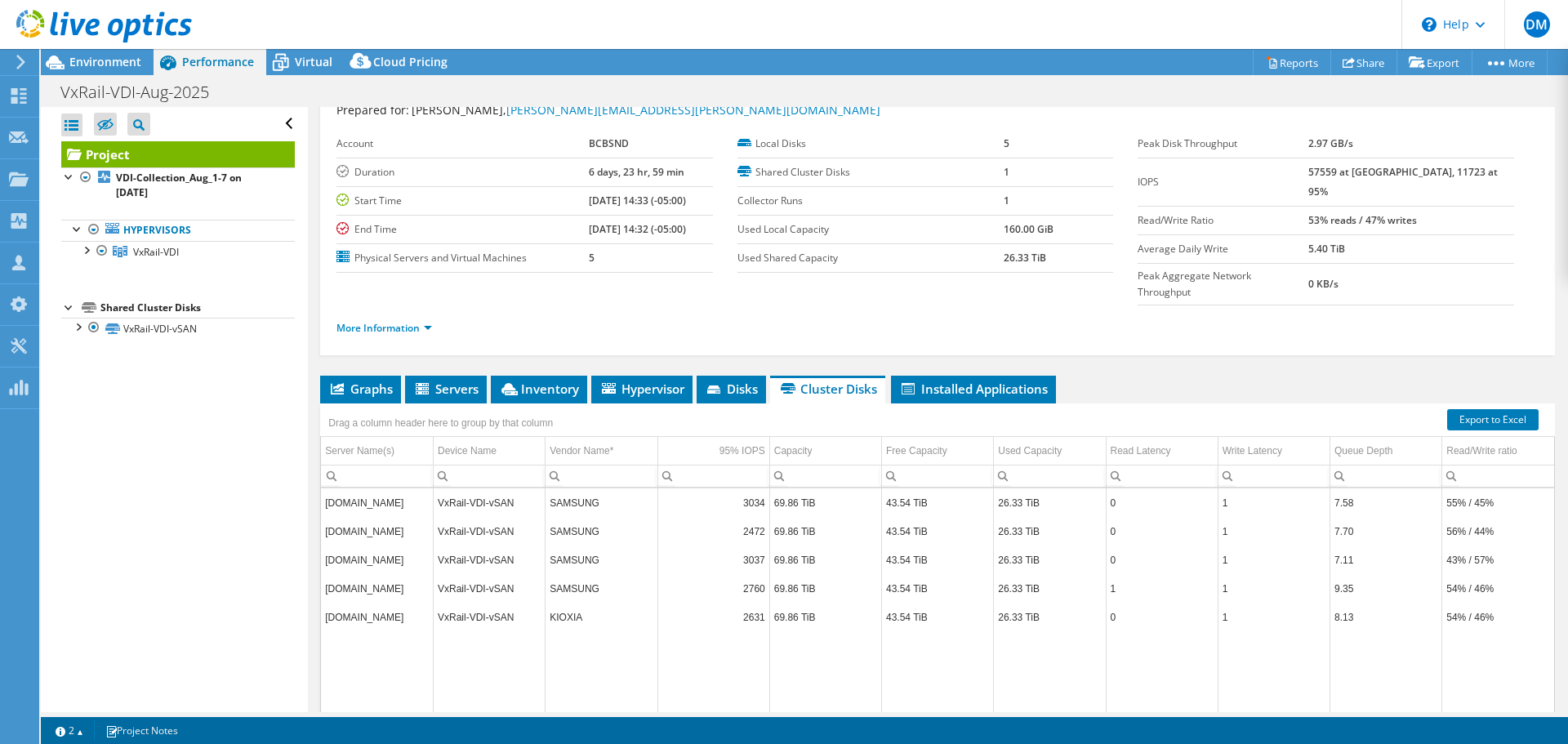
scroll to position [0, 0]
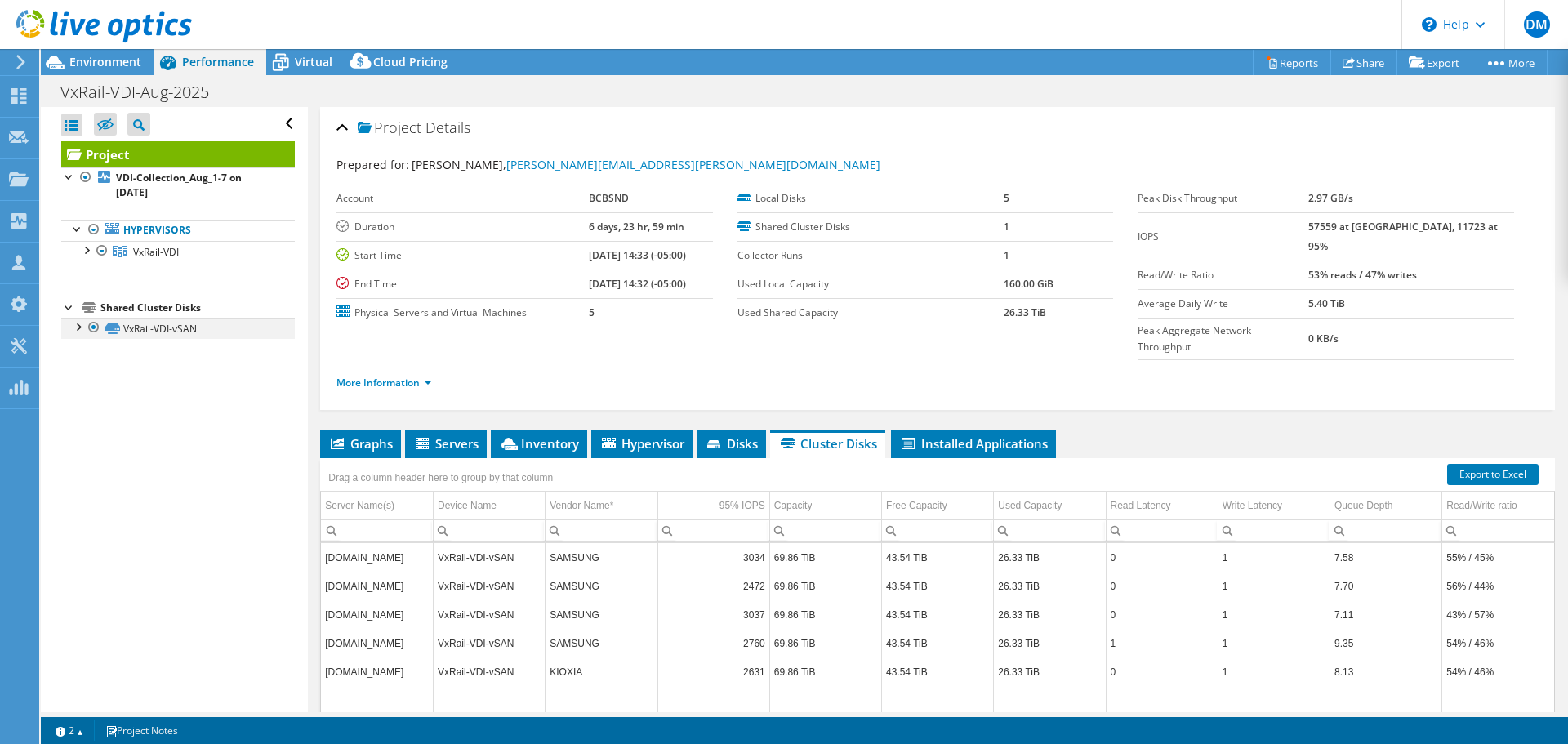
click at [78, 330] on div at bounding box center [77, 326] width 17 height 17
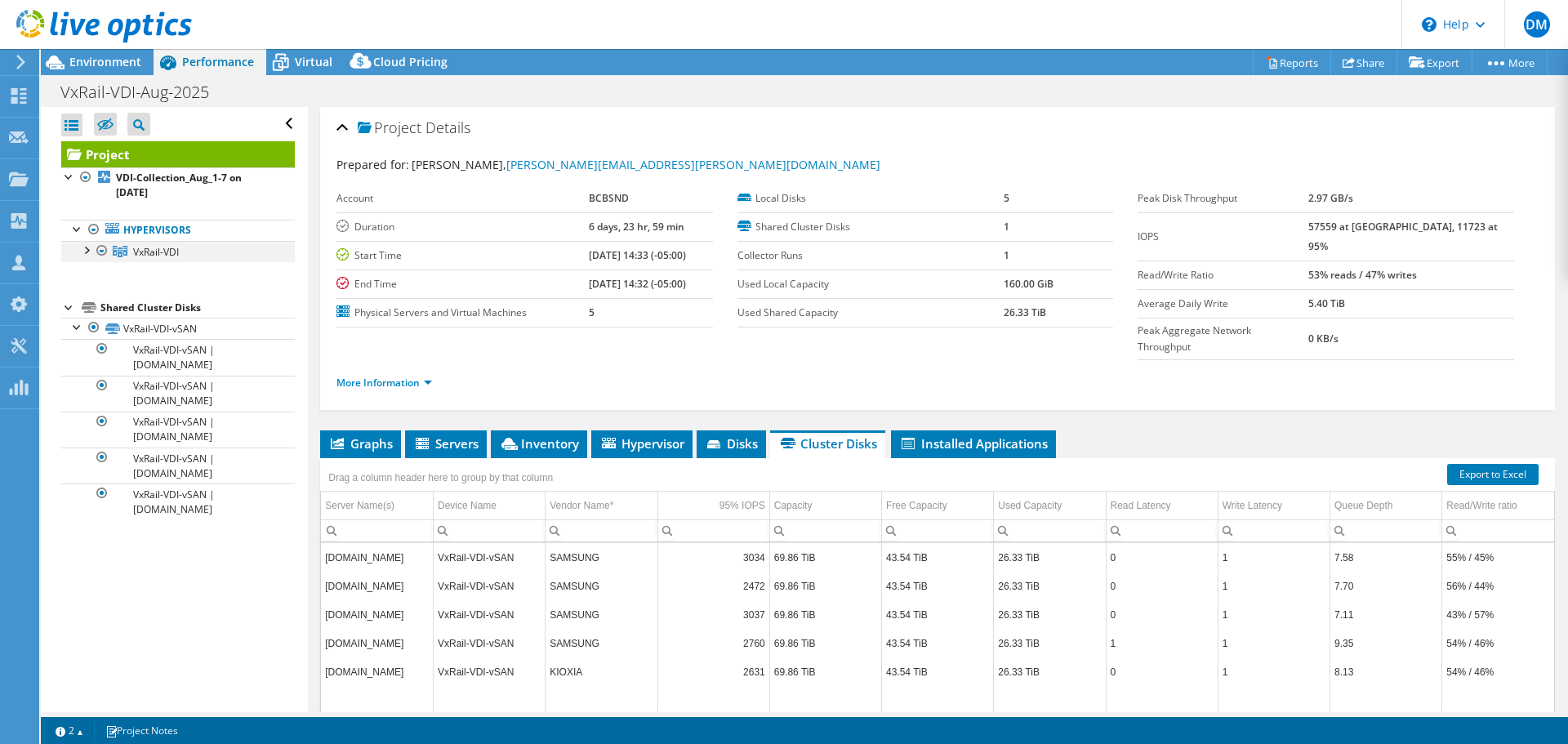
click at [88, 247] on div at bounding box center [86, 249] width 17 height 17
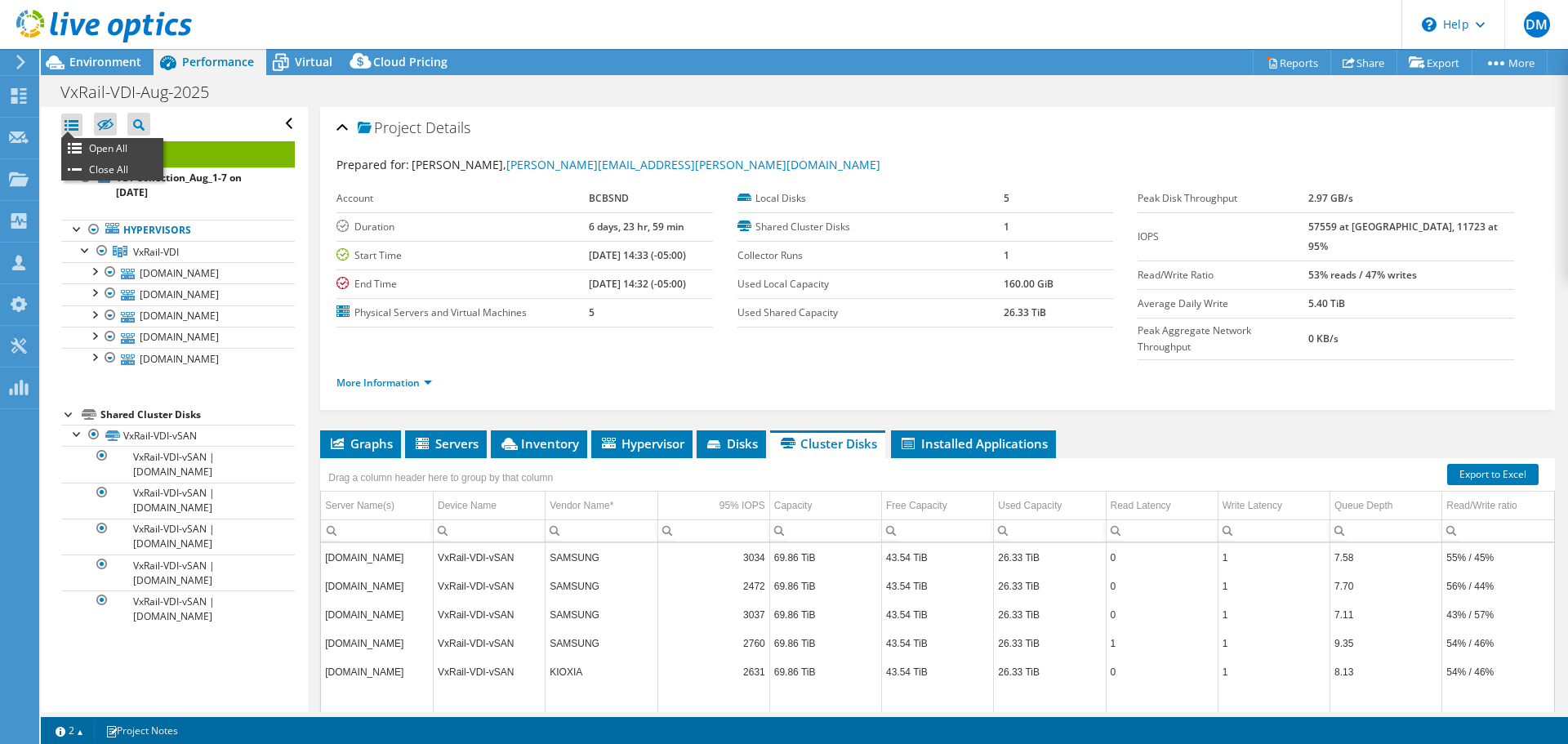
click at [69, 123] on div at bounding box center [72, 124] width 21 height 22
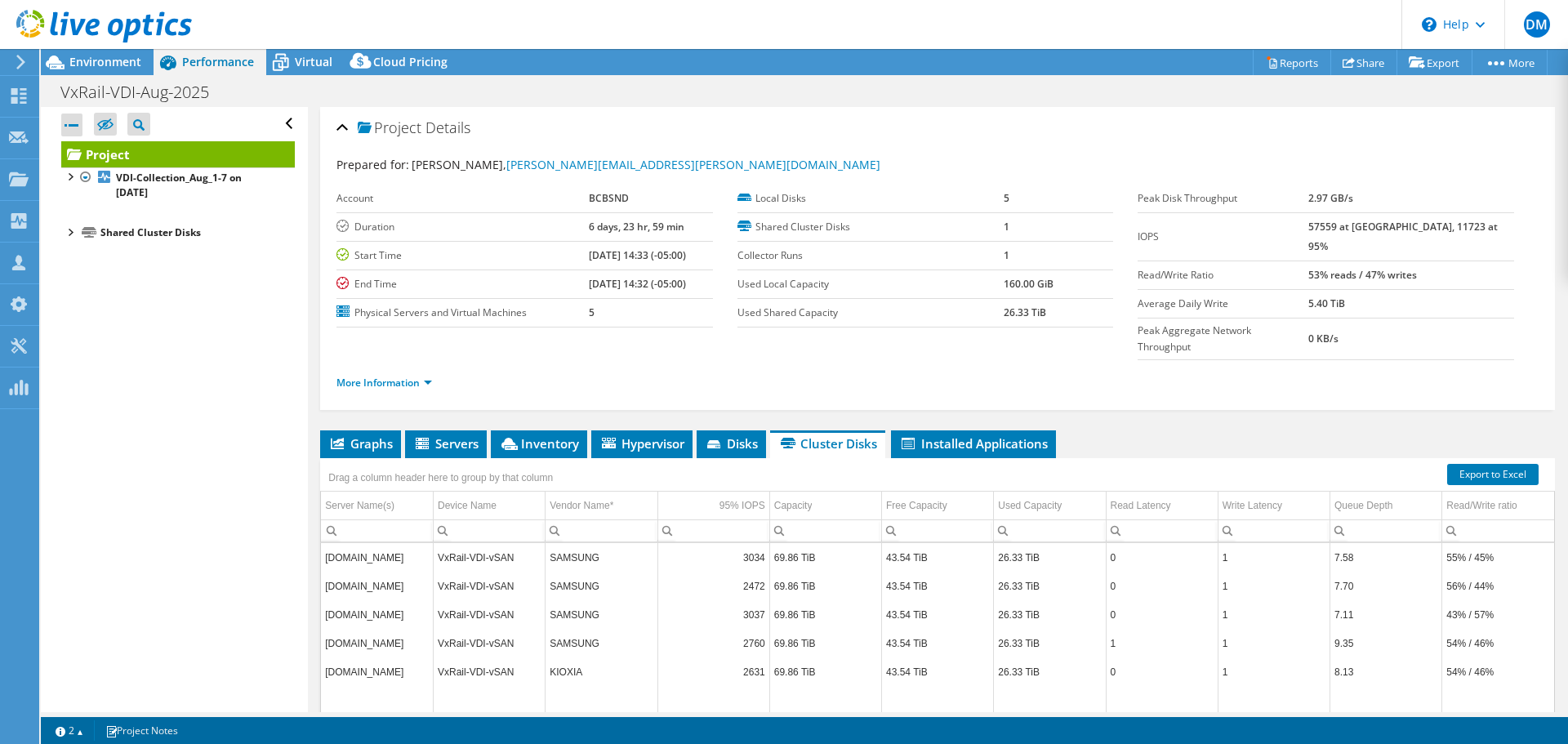
click at [68, 127] on div at bounding box center [72, 124] width 21 height 22
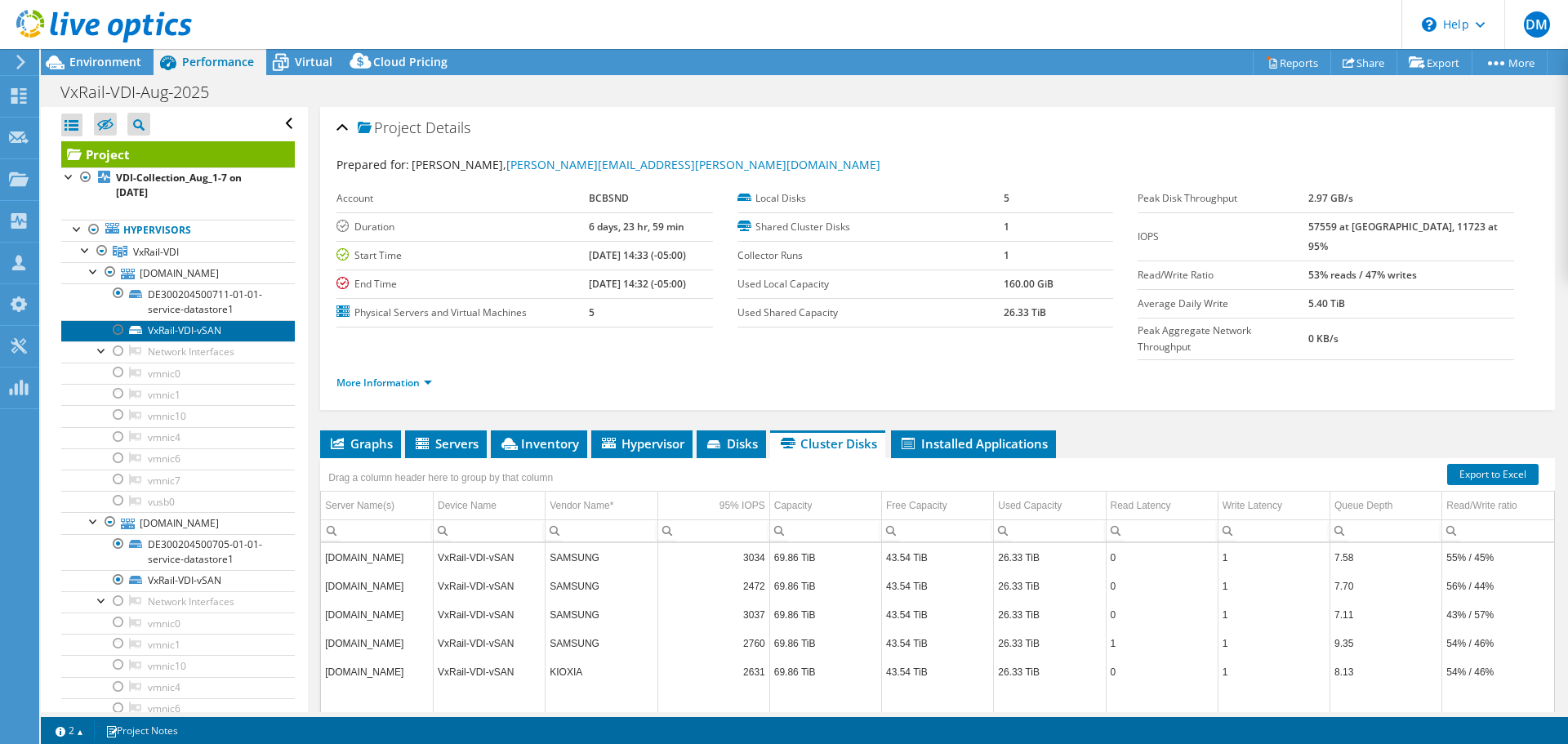
click at [205, 338] on link "VxRail-VDI-vSAN" at bounding box center [178, 331] width 234 height 21
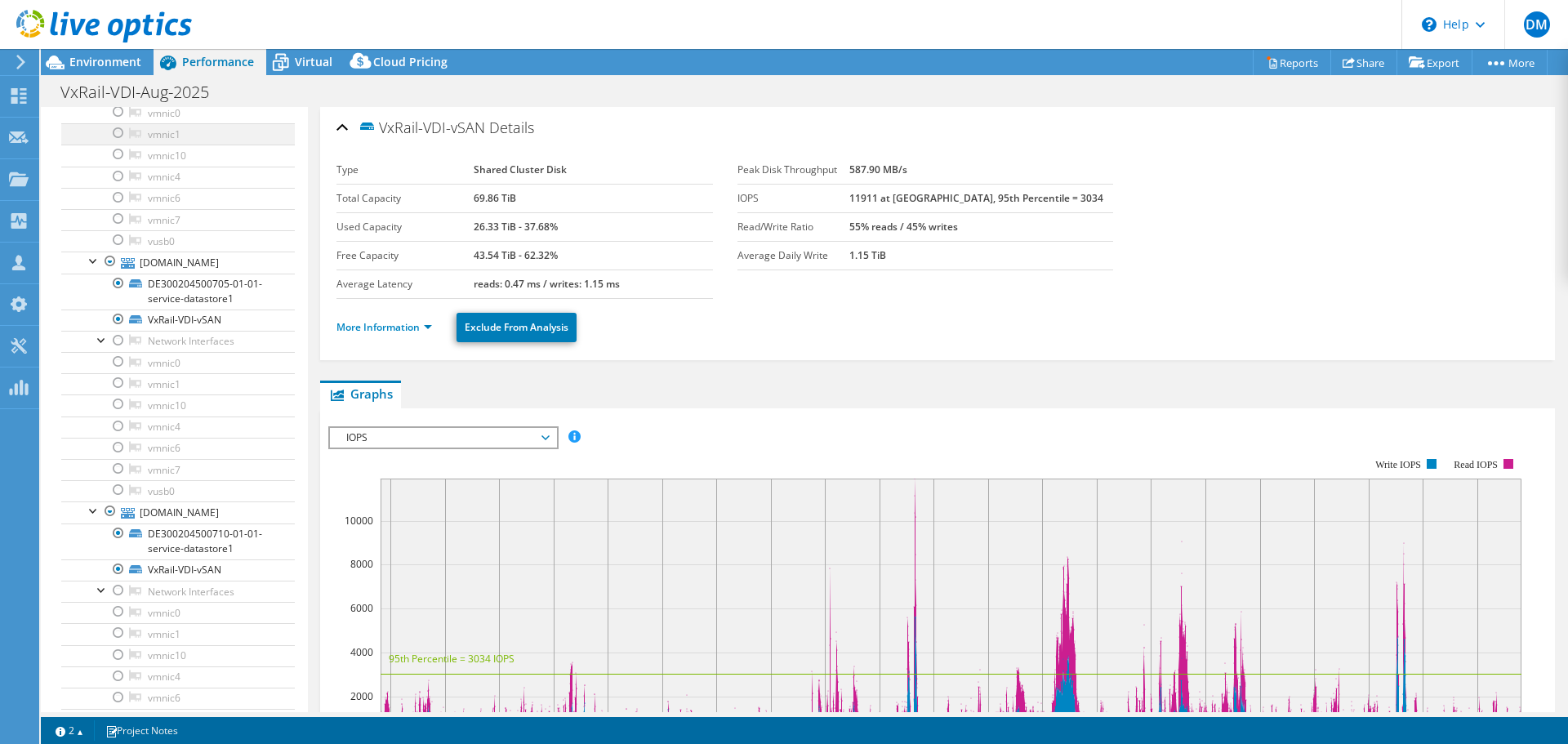
drag, startPoint x: 107, startPoint y: 133, endPoint x: 115, endPoint y: 131, distance: 8.2
click at [107, 57] on span "Environment" at bounding box center [105, 61] width 72 height 16
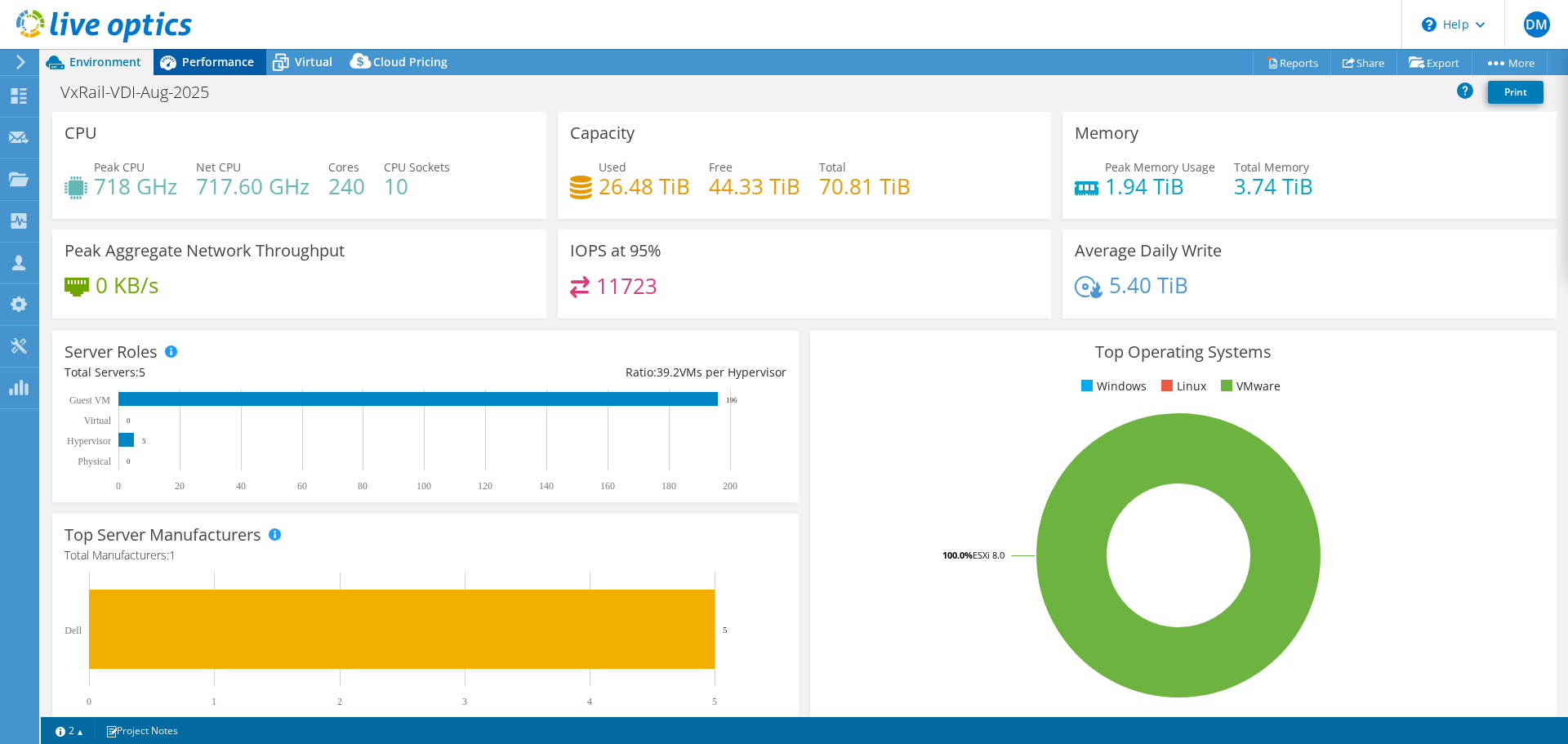
click at [221, 59] on span "Performance" at bounding box center [218, 61] width 72 height 16
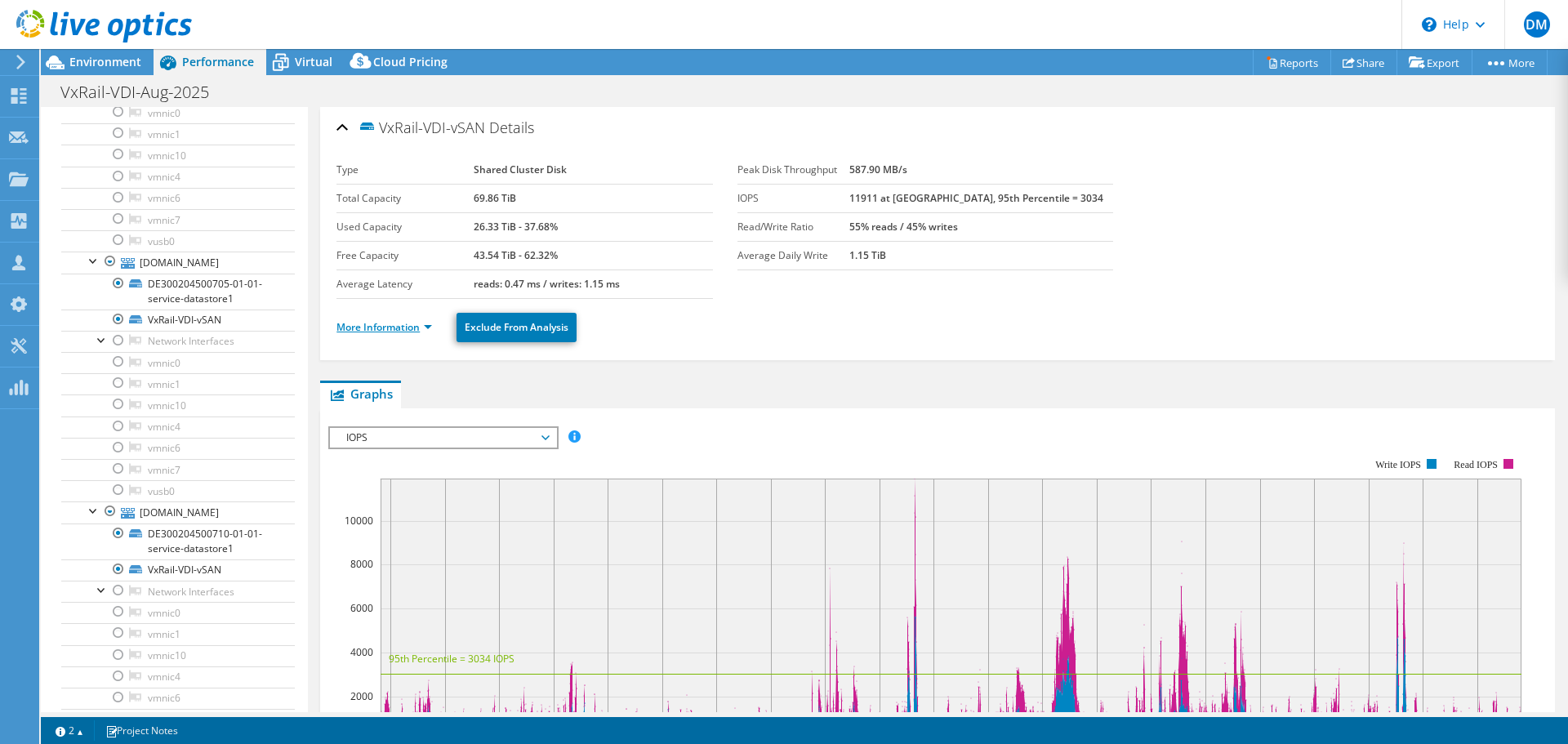
click at [420, 328] on link "More Information" at bounding box center [384, 327] width 96 height 14
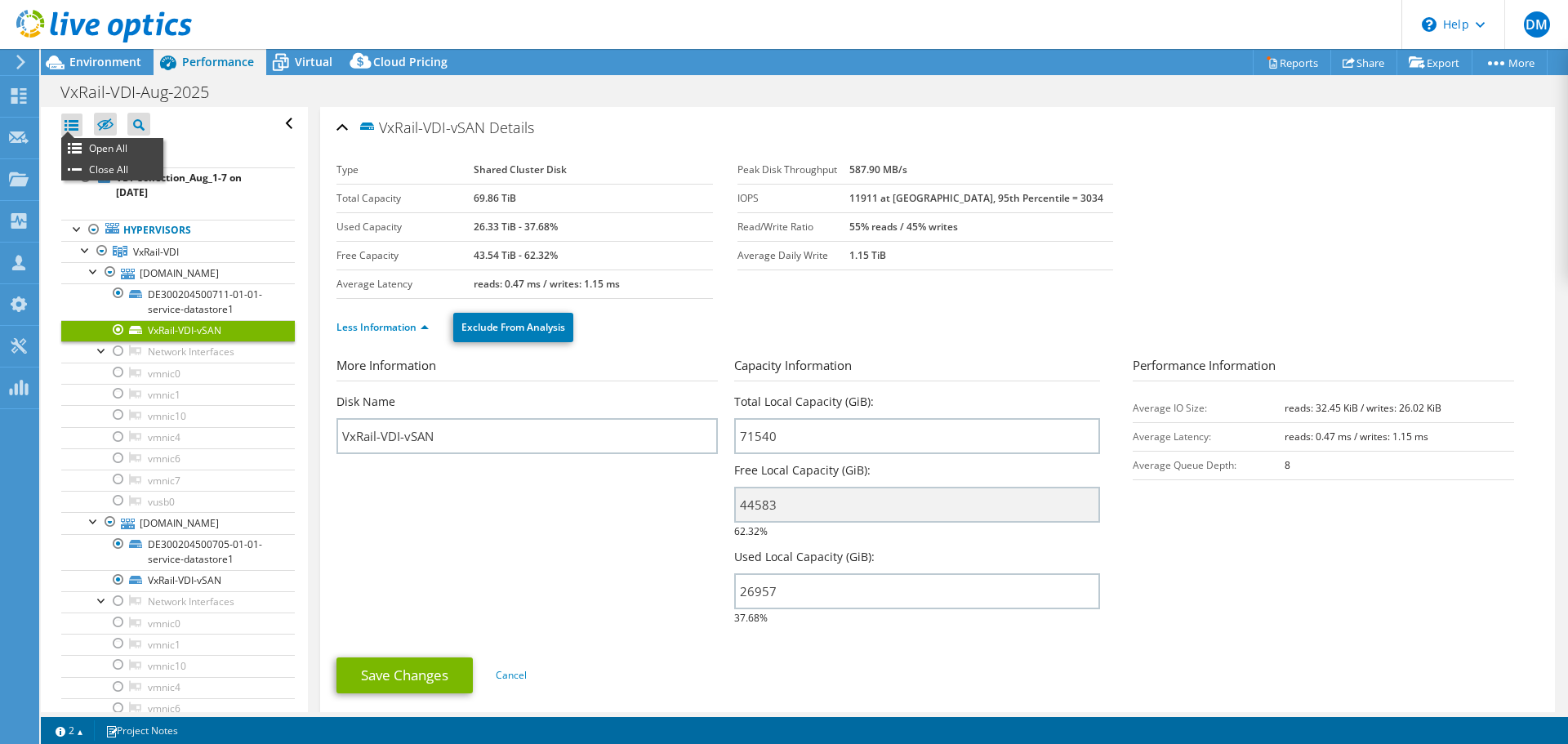
click at [69, 126] on div at bounding box center [72, 124] width 21 height 22
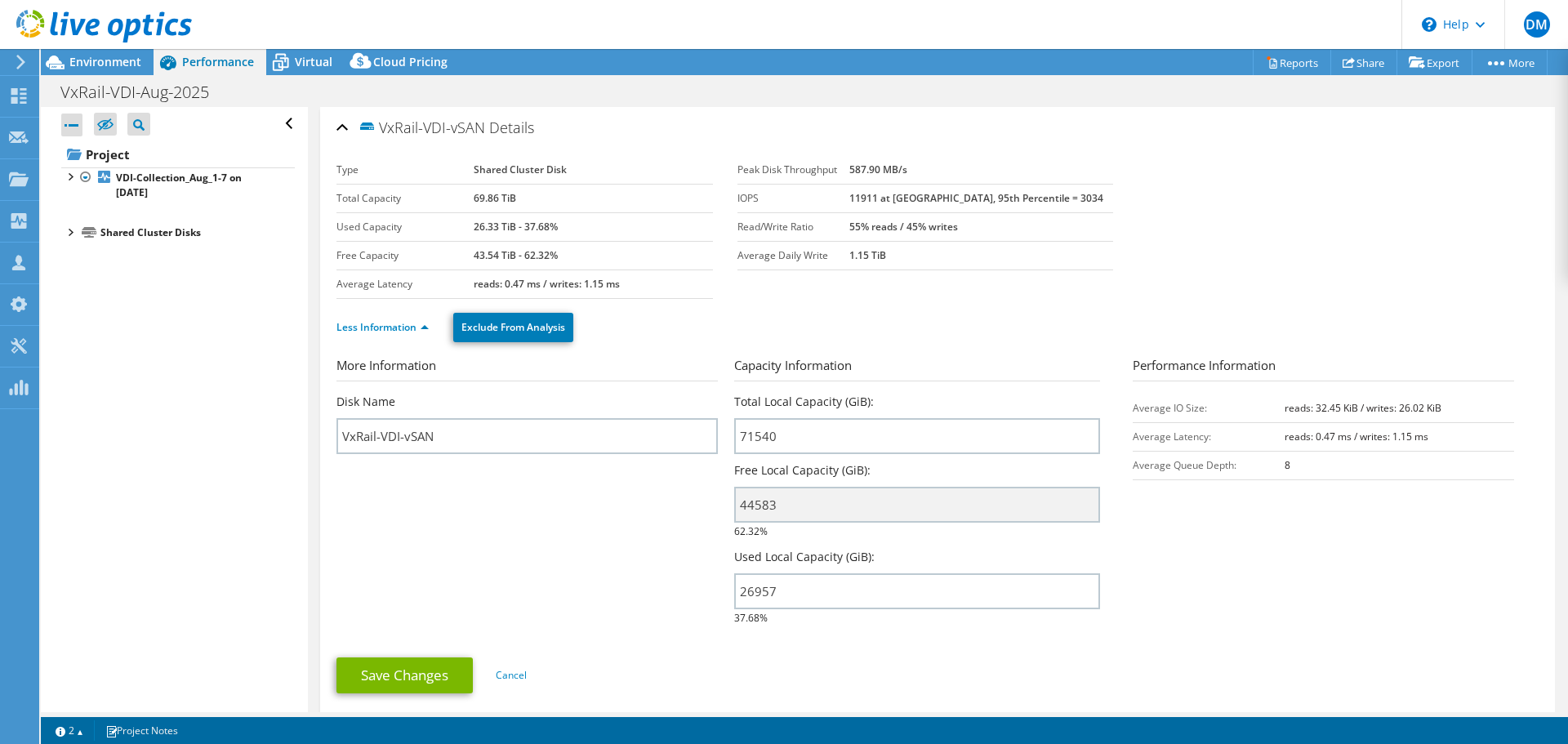
click at [69, 126] on div at bounding box center [72, 124] width 21 height 22
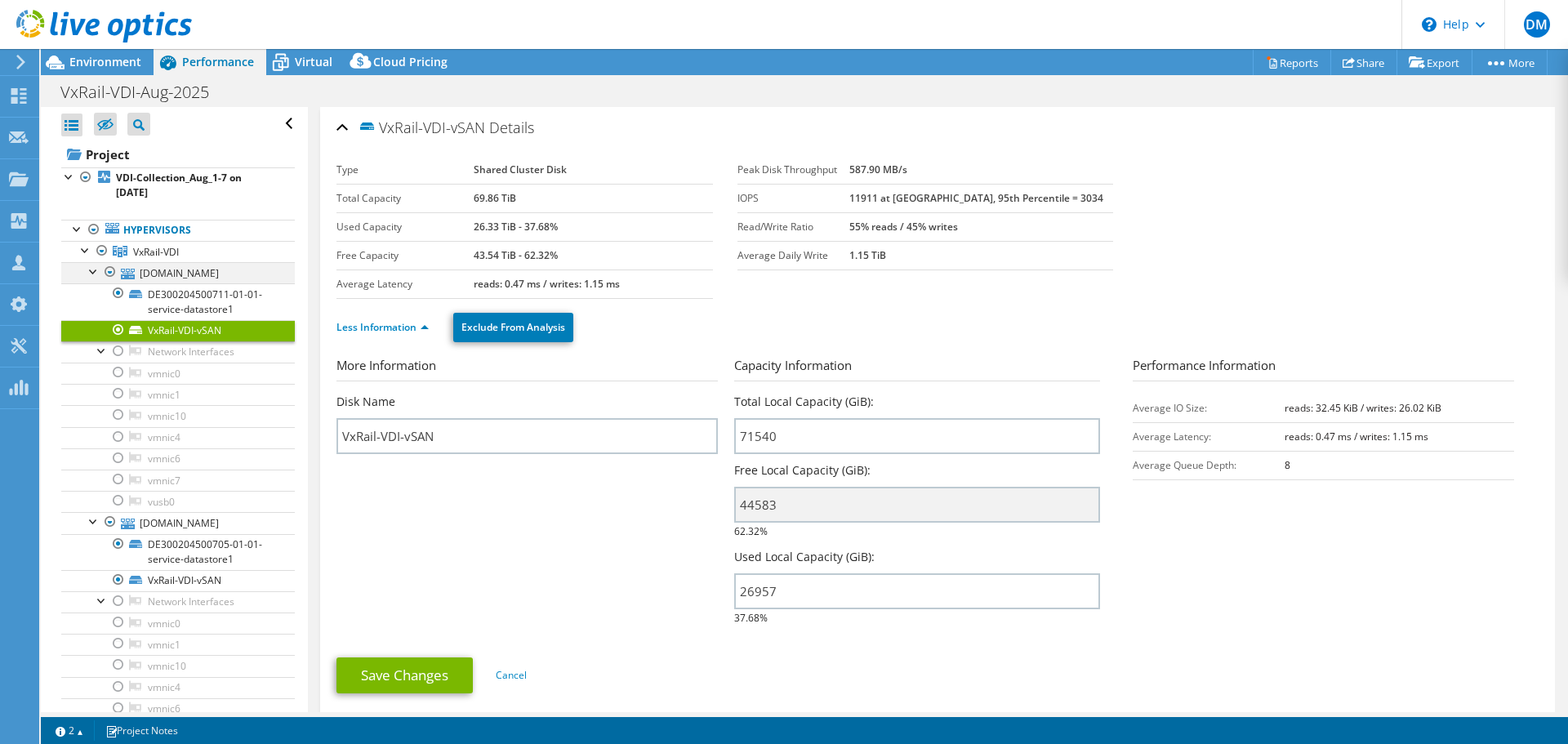
click at [97, 273] on div at bounding box center [94, 270] width 17 height 17
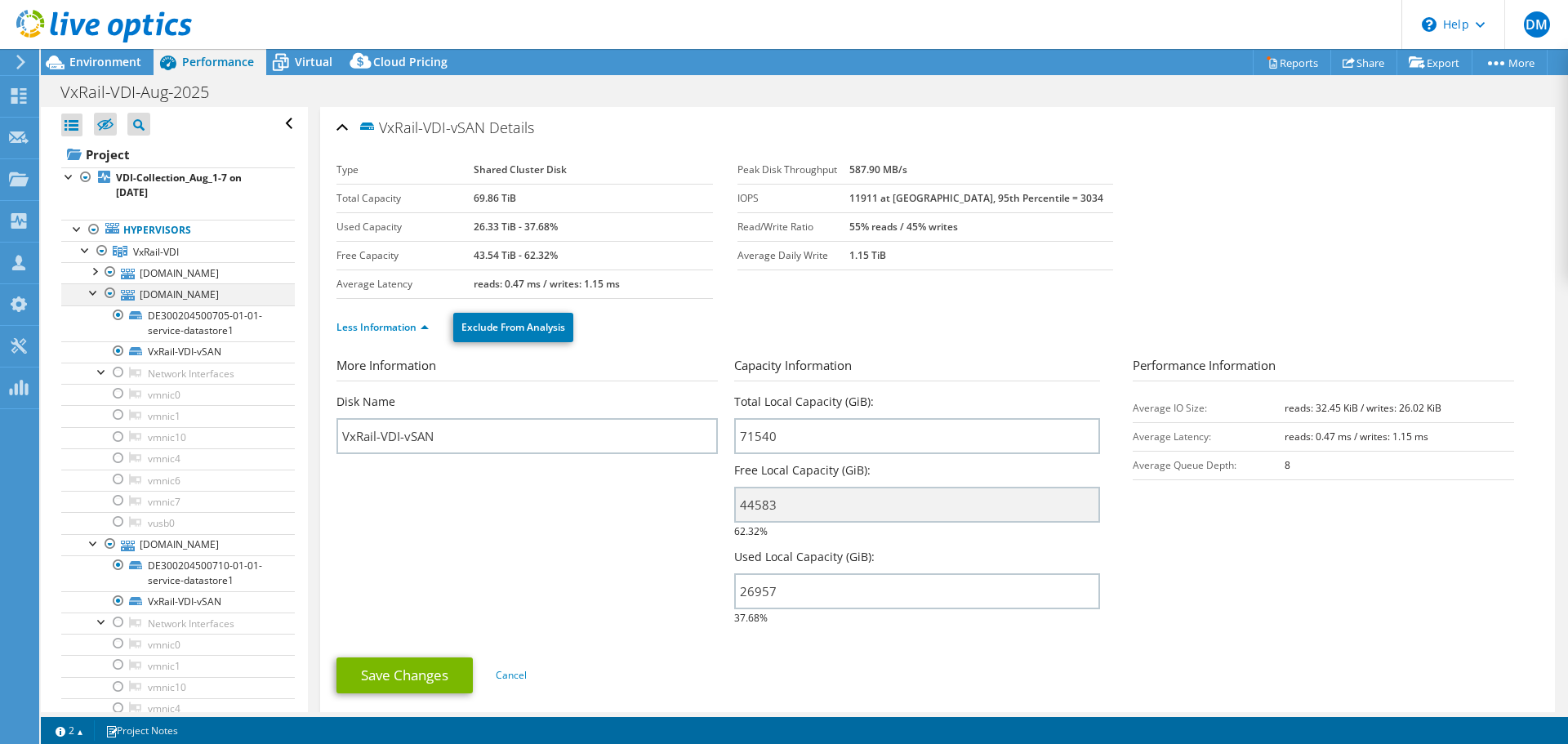
click at [93, 294] on div at bounding box center [94, 292] width 17 height 17
click at [93, 313] on div at bounding box center [94, 313] width 17 height 17
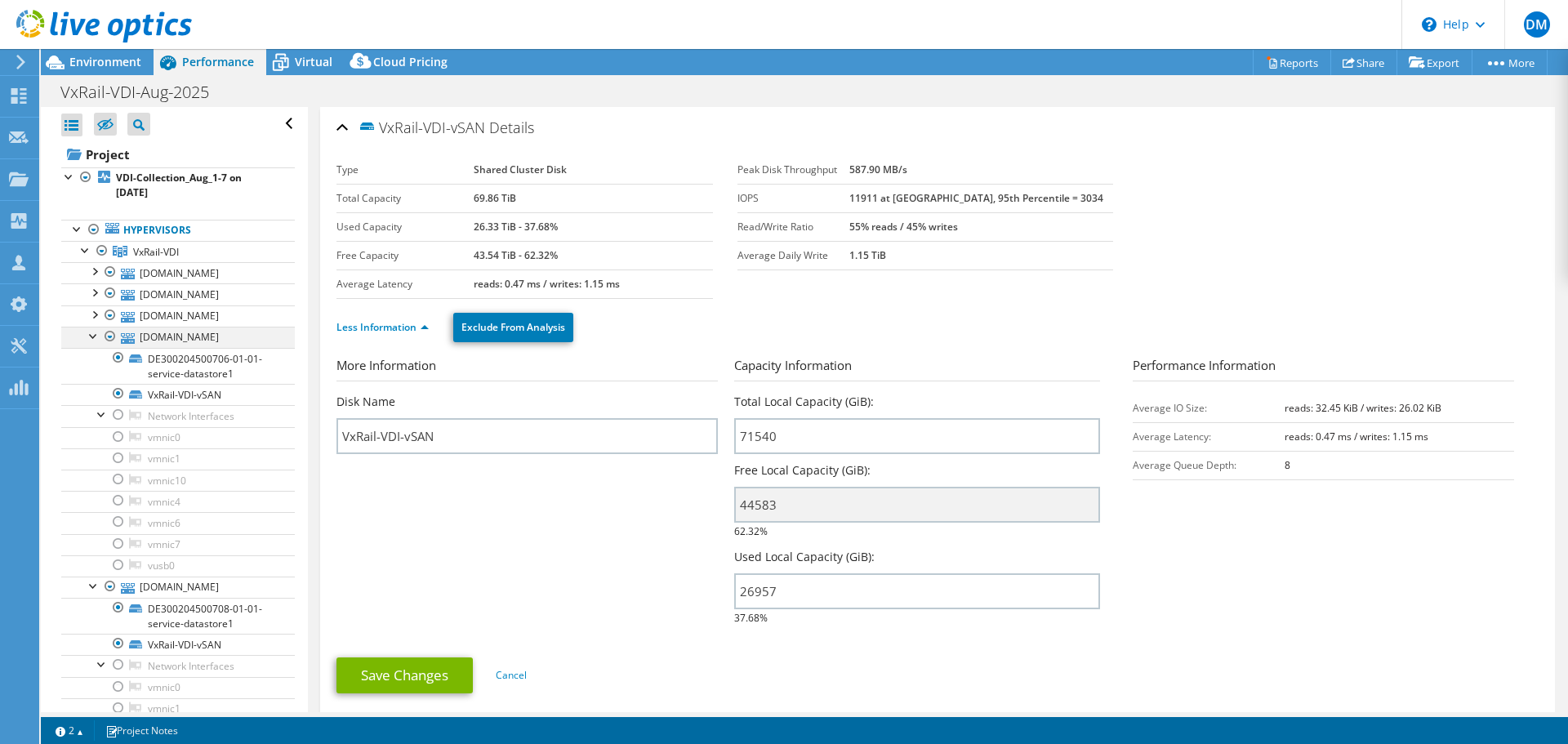
click at [92, 335] on div at bounding box center [94, 334] width 17 height 17
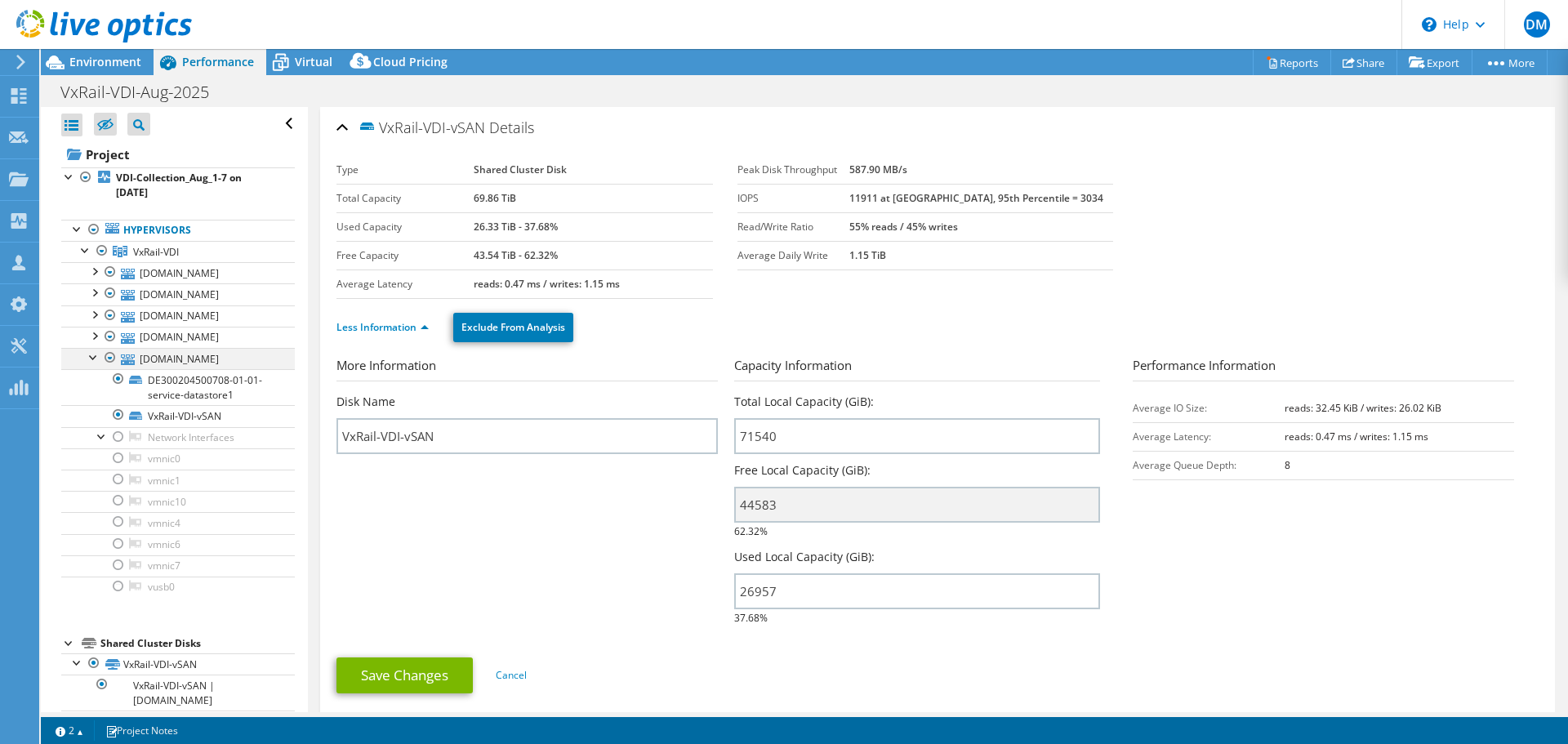
click at [93, 360] on div at bounding box center [94, 356] width 17 height 17
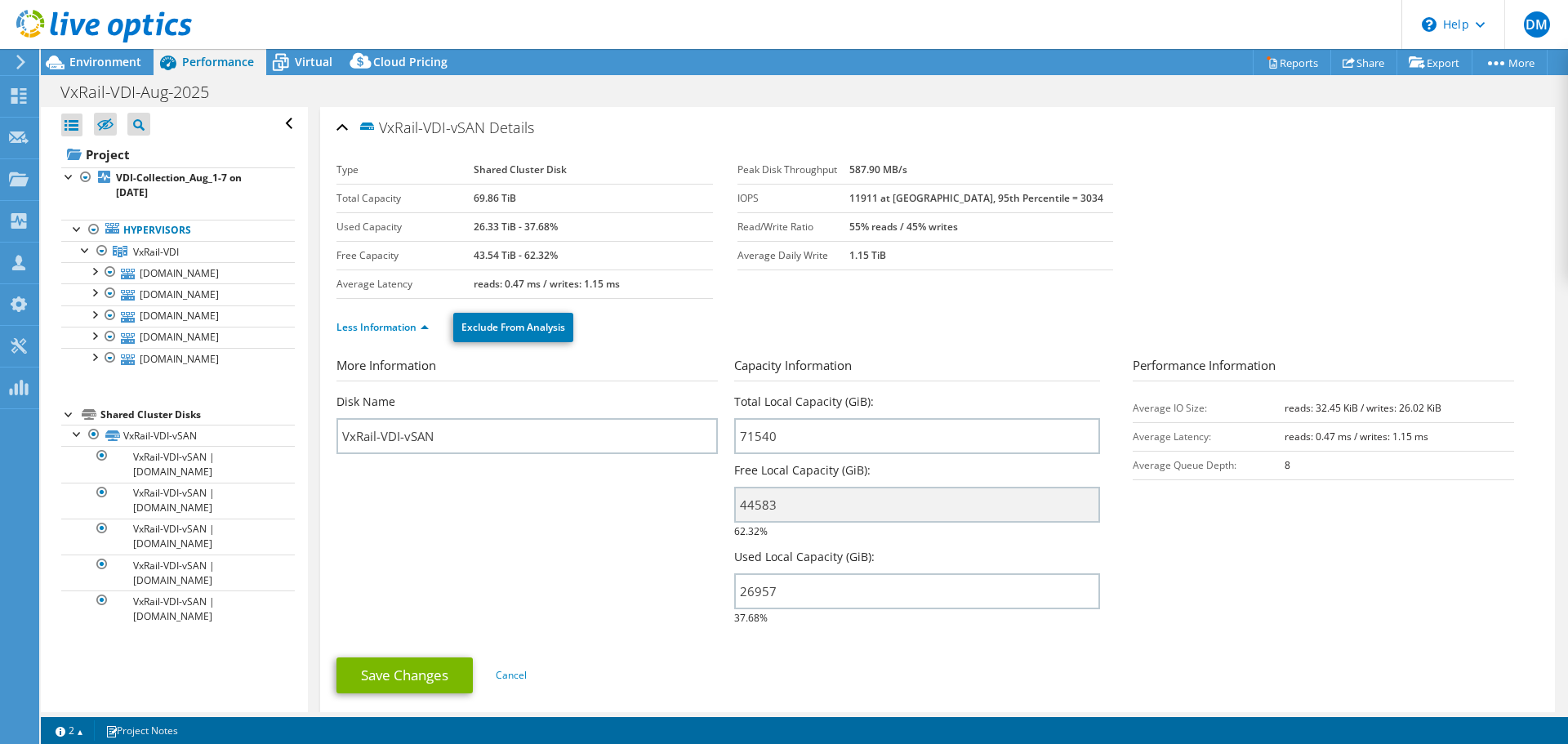
click at [94, 53] on div at bounding box center [96, 27] width 192 height 55
click at [98, 69] on div "Environment" at bounding box center [98, 61] width 113 height 26
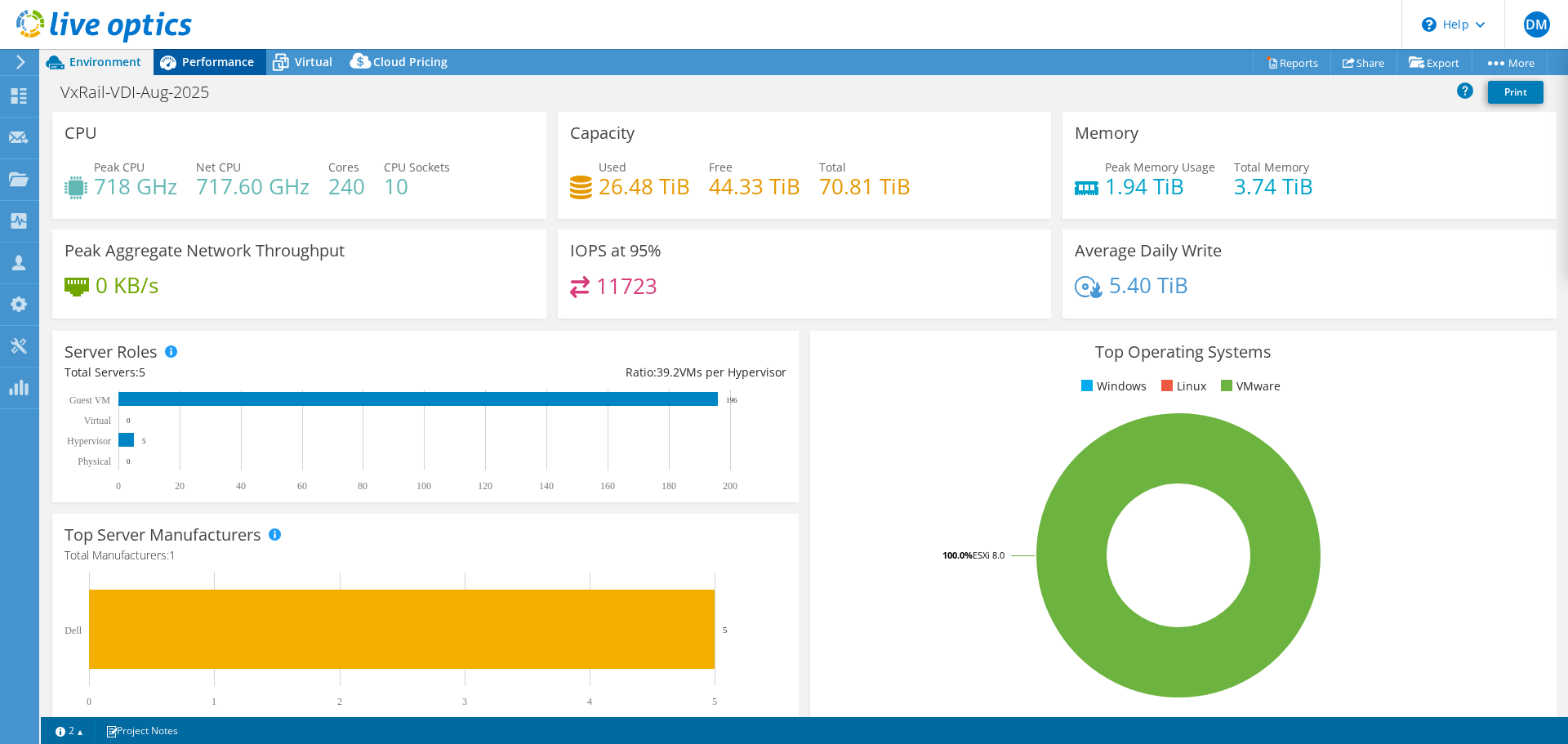
click at [209, 59] on span "Performance" at bounding box center [218, 61] width 72 height 16
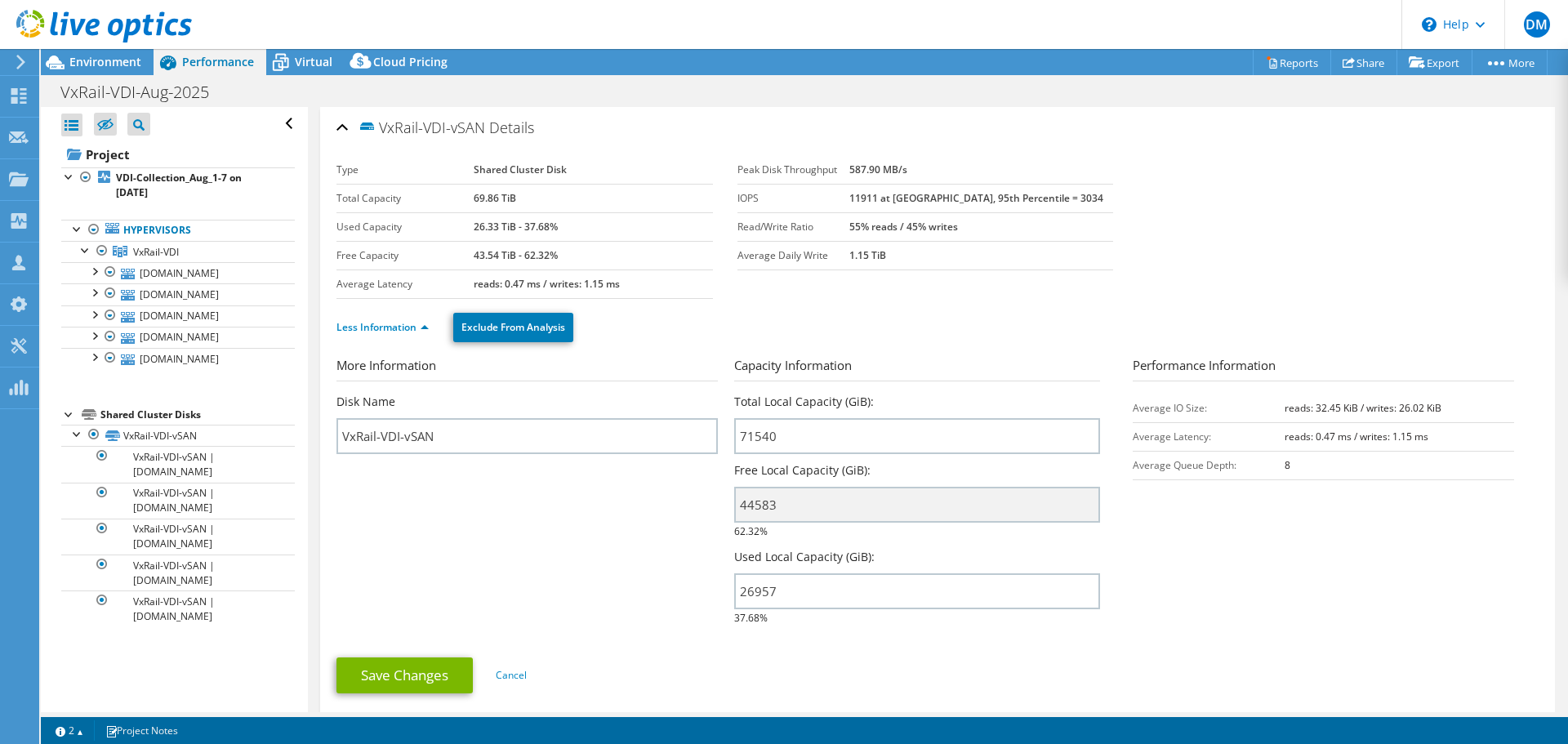
click at [342, 129] on div "VxRail-VDI-vSAN Details" at bounding box center [937, 129] width 1202 height 35
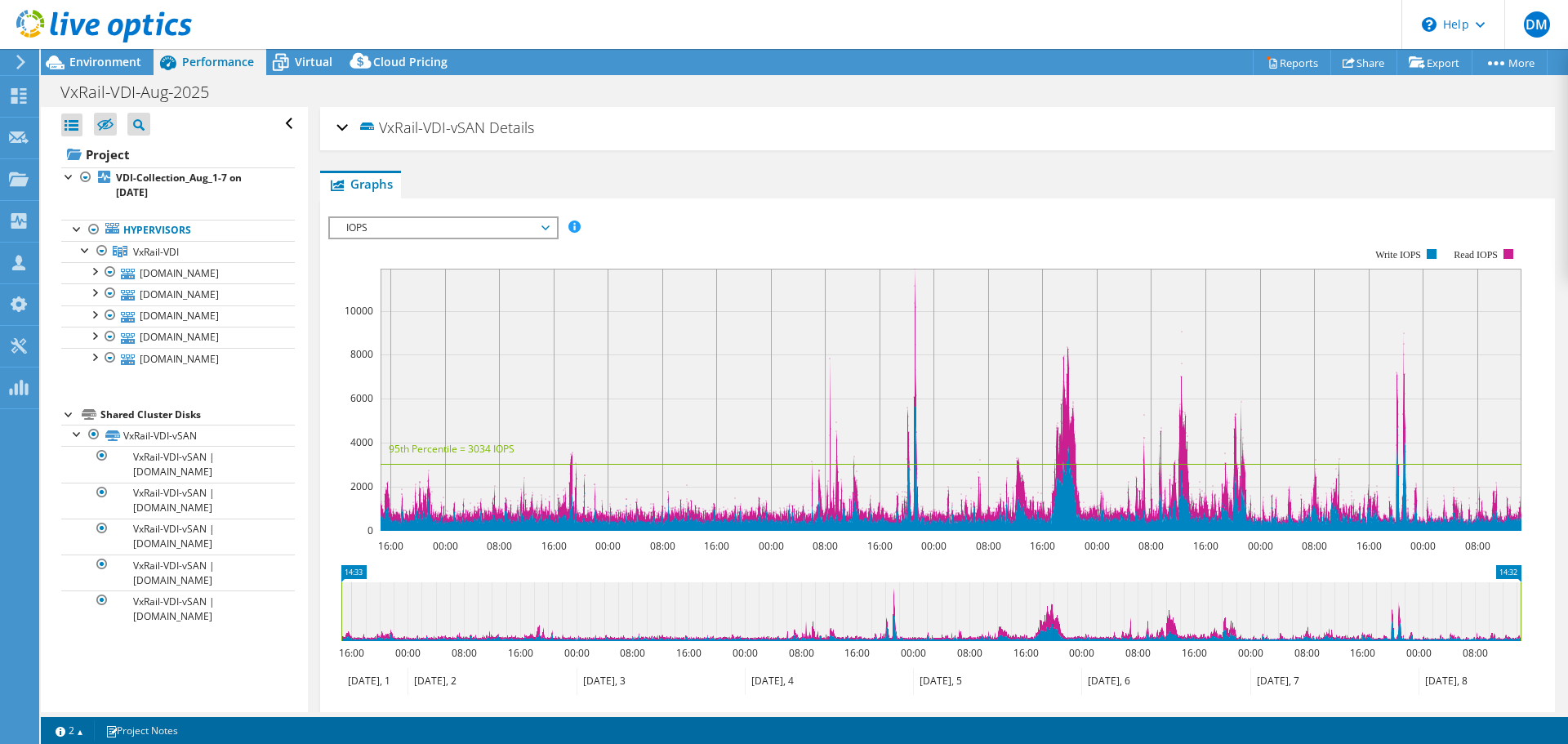
click at [343, 127] on div "VxRail-VDI-vSAN Details" at bounding box center [937, 129] width 1202 height 35
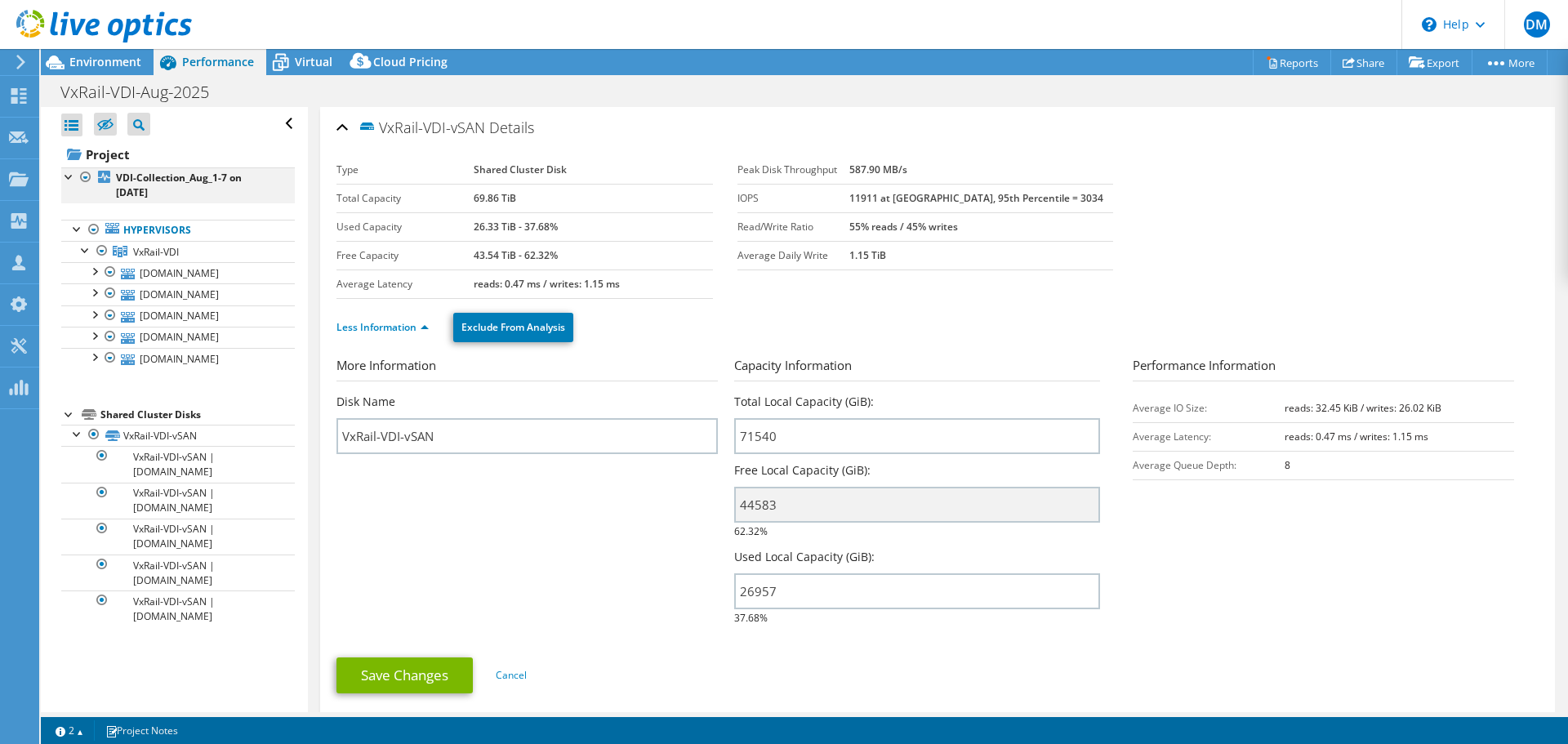
click at [67, 177] on div at bounding box center [69, 176] width 17 height 17
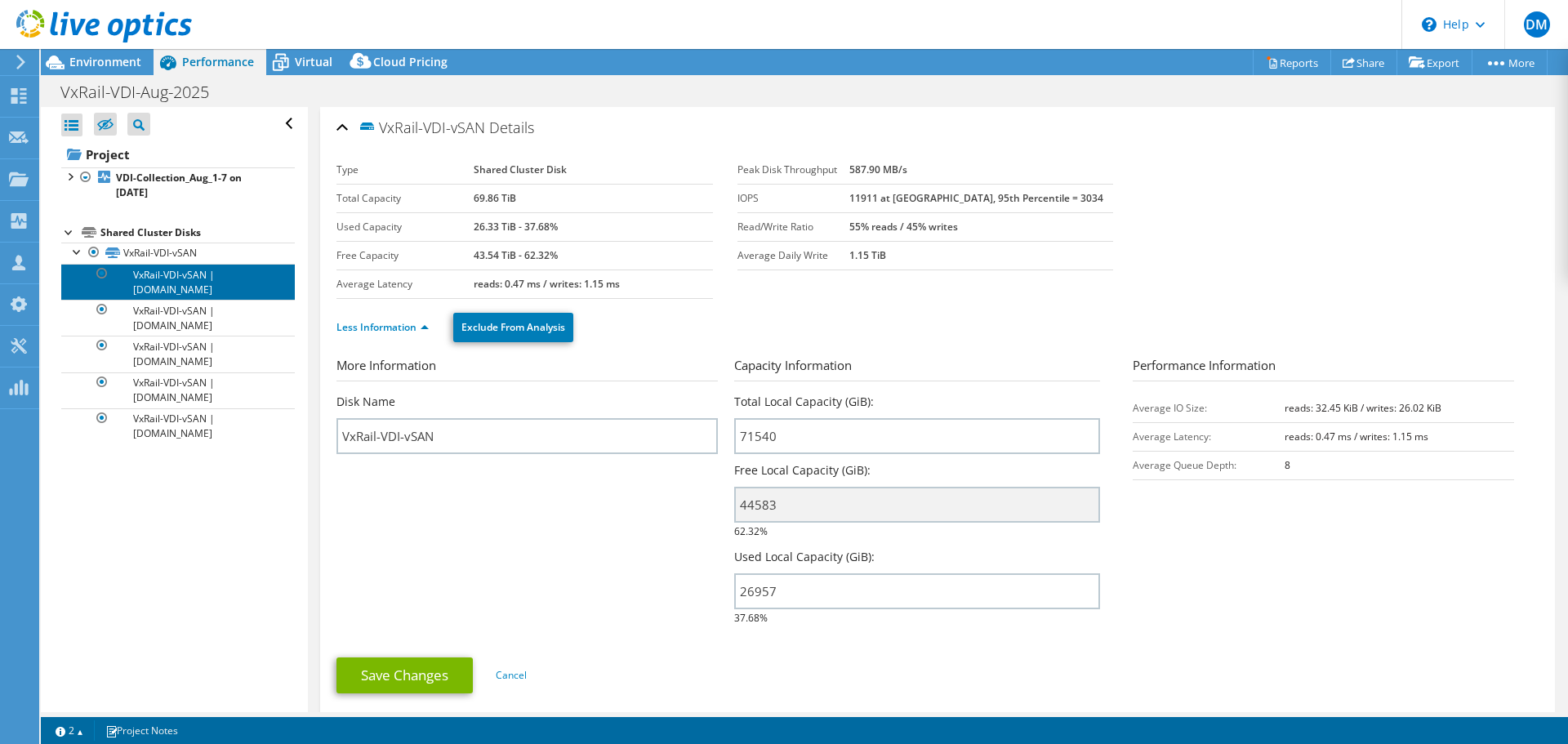
click at [238, 279] on link "VxRail-VDI-vSAN | vxrlesxi01p34.bcbsnd.com" at bounding box center [178, 282] width 234 height 36
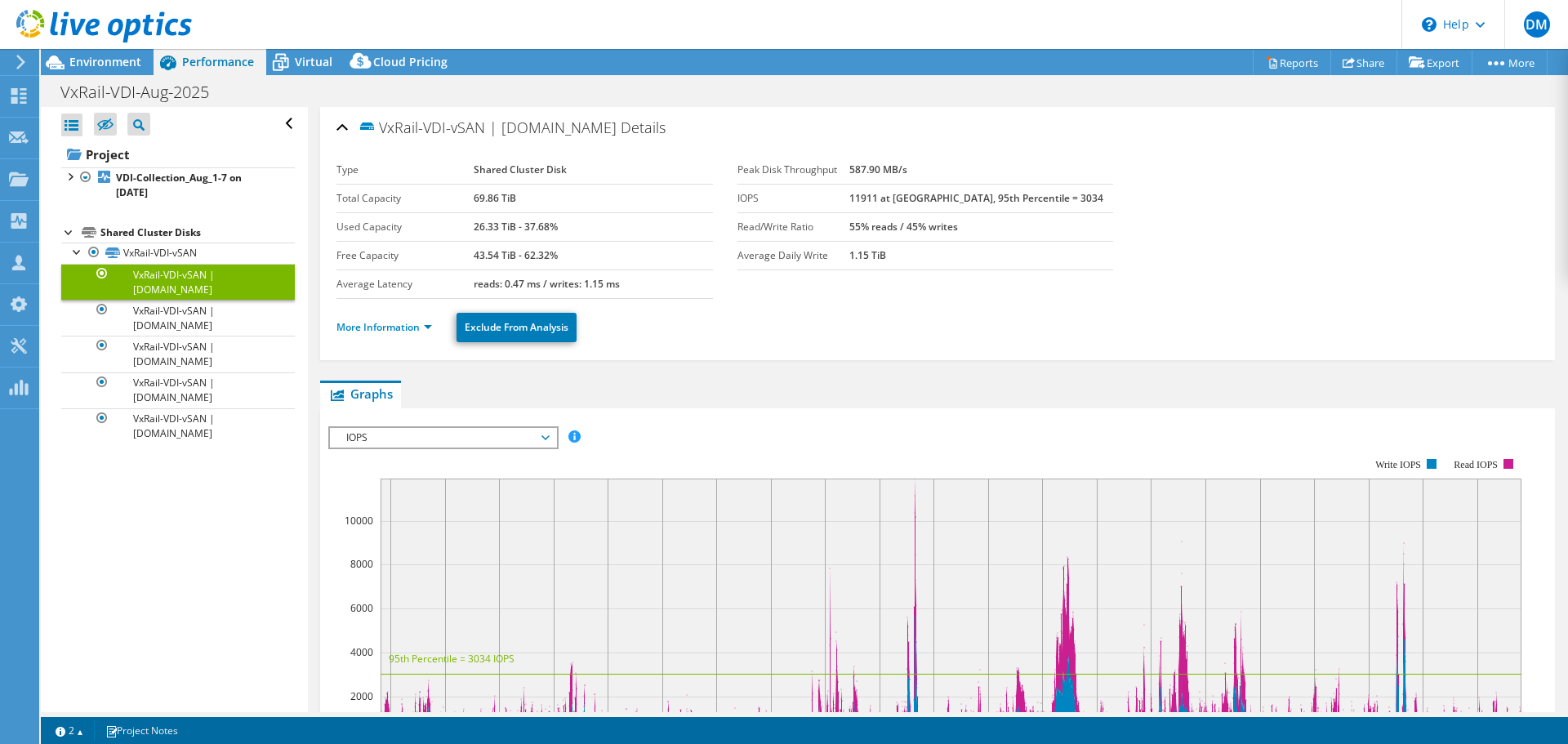
click at [238, 279] on link "VxRail-VDI-vSAN | vxrlesxi01p34.bcbsnd.com" at bounding box center [178, 282] width 234 height 36
click at [93, 62] on span "Environment" at bounding box center [105, 61] width 72 height 16
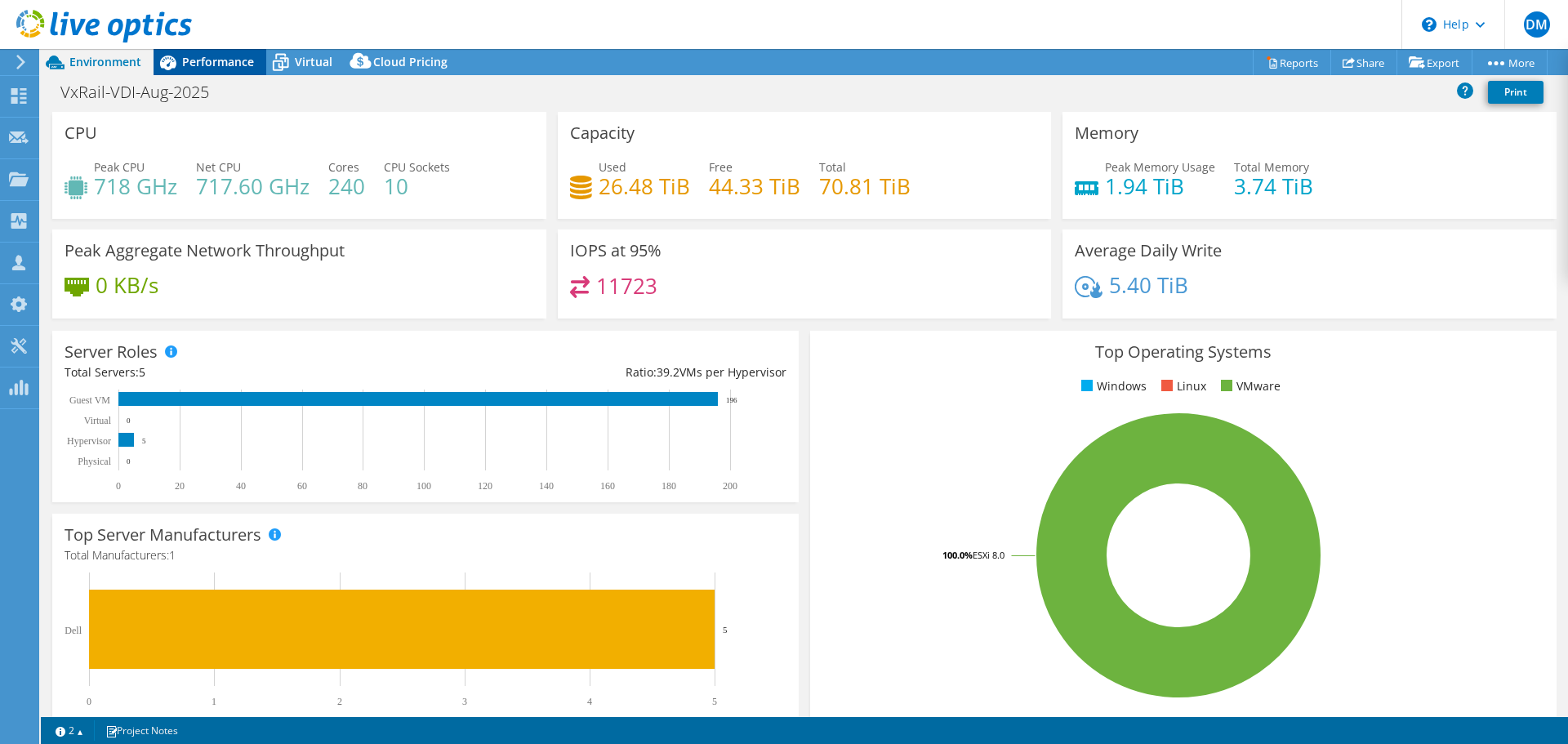
click at [217, 60] on span "Performance" at bounding box center [218, 61] width 72 height 16
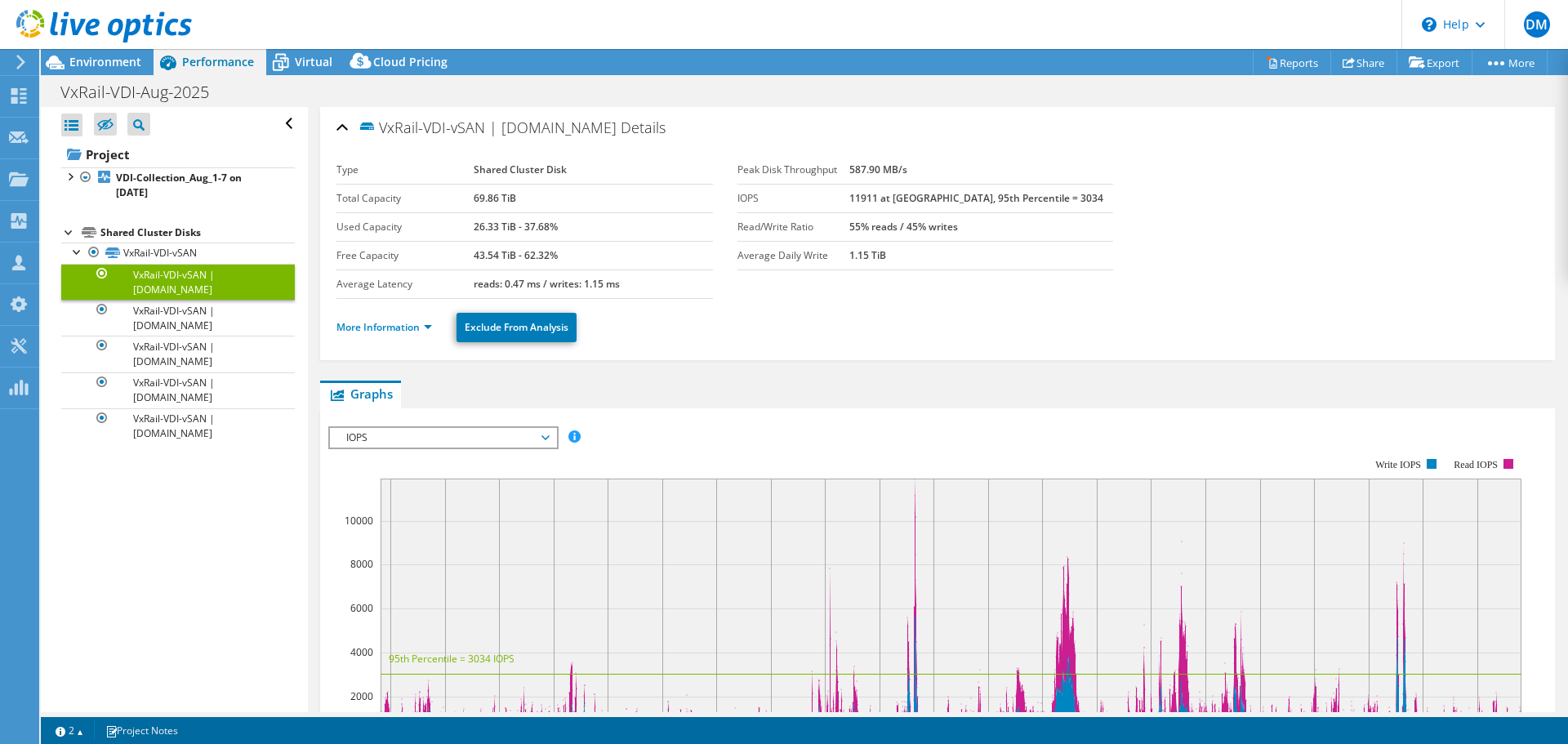
click at [68, 229] on div at bounding box center [69, 231] width 17 height 17
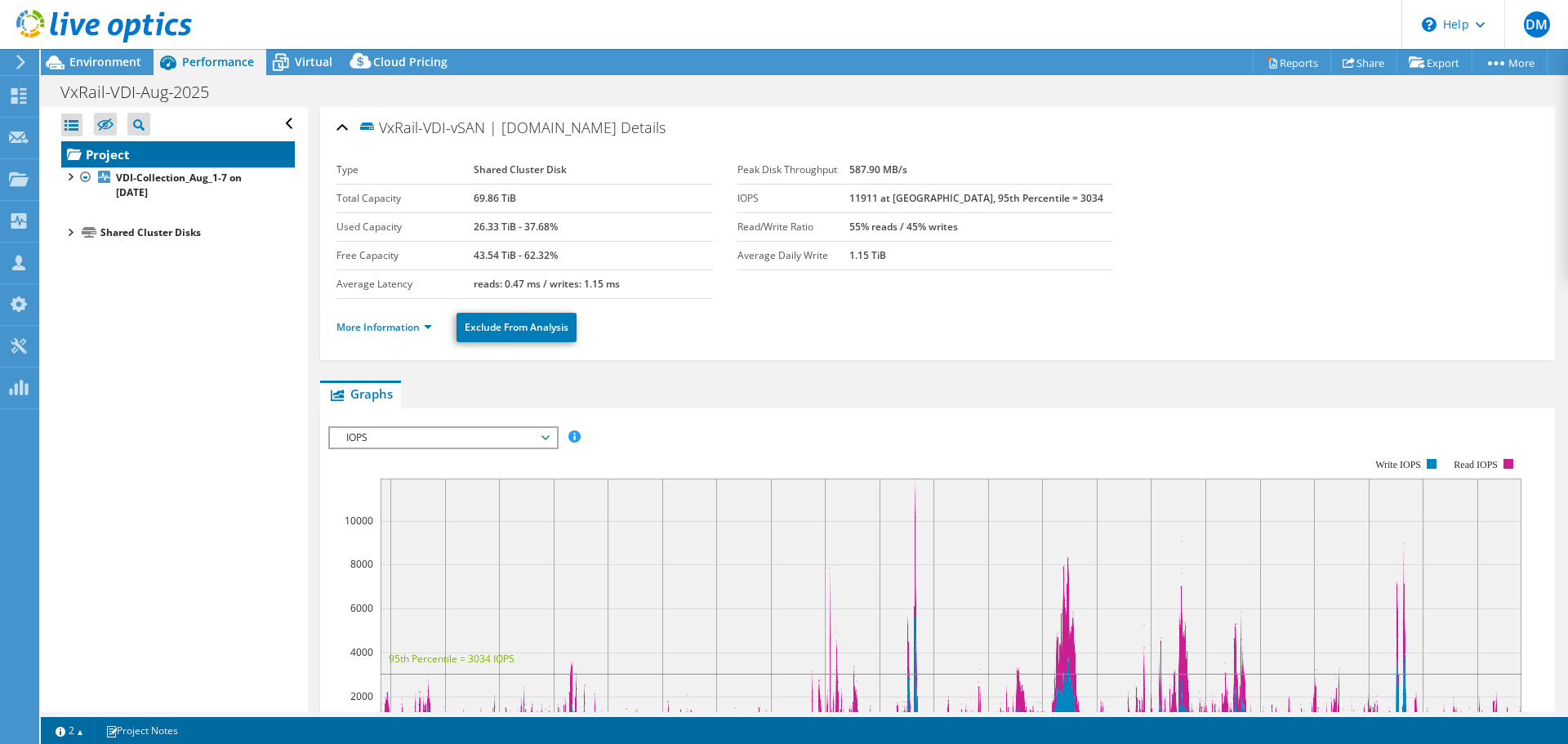
click at [99, 152] on link "Project" at bounding box center [178, 154] width 234 height 26
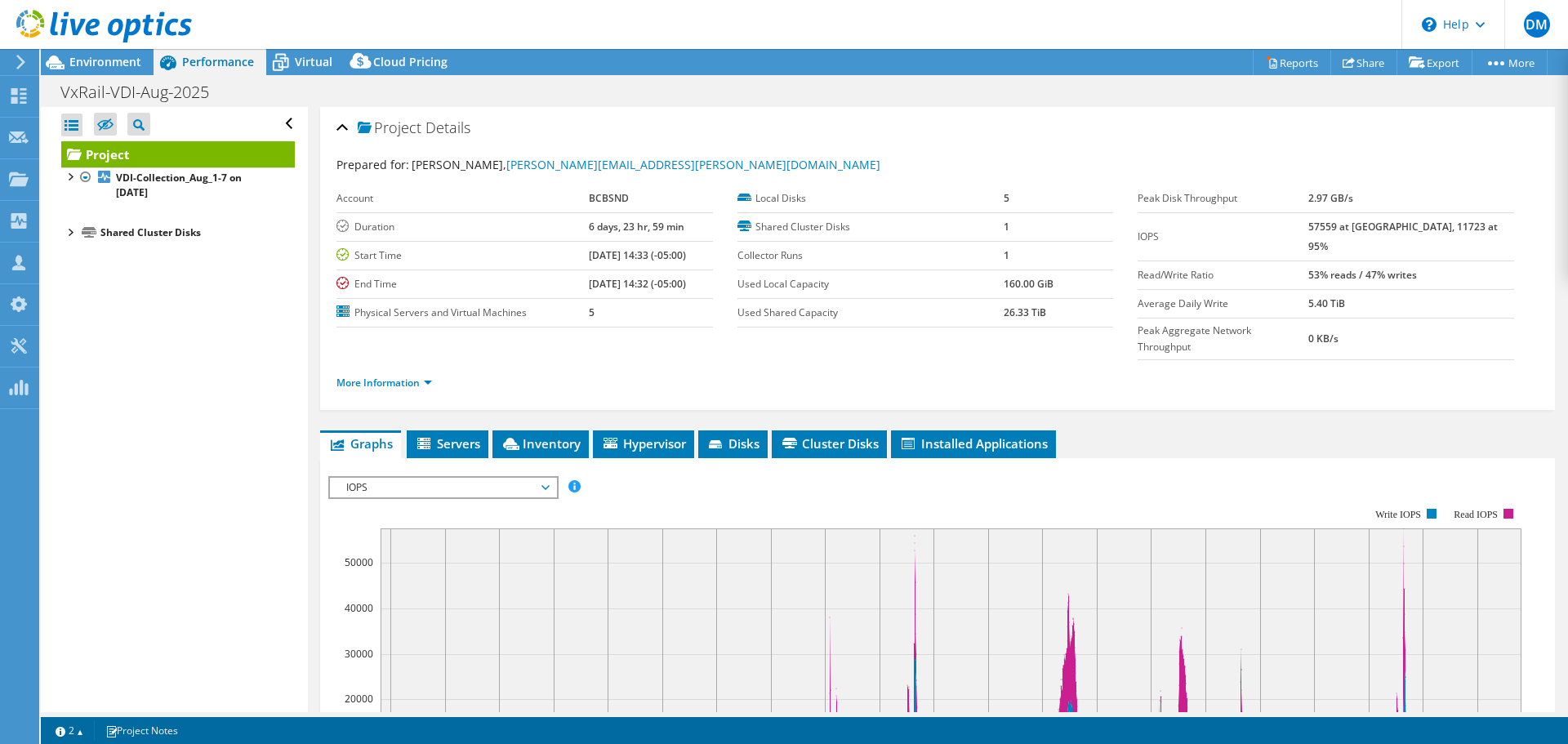
click at [70, 231] on div at bounding box center [69, 231] width 17 height 17
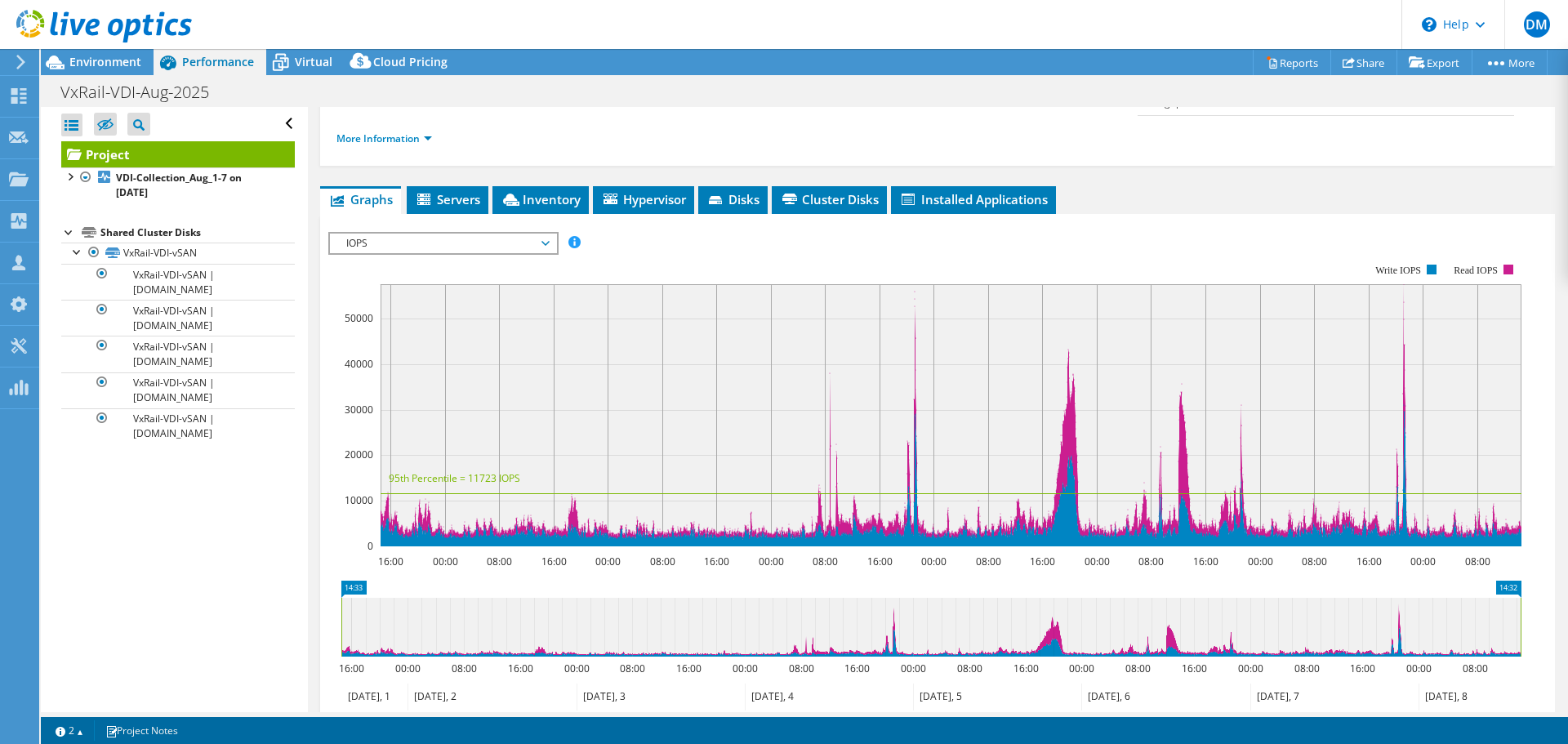
scroll to position [245, 0]
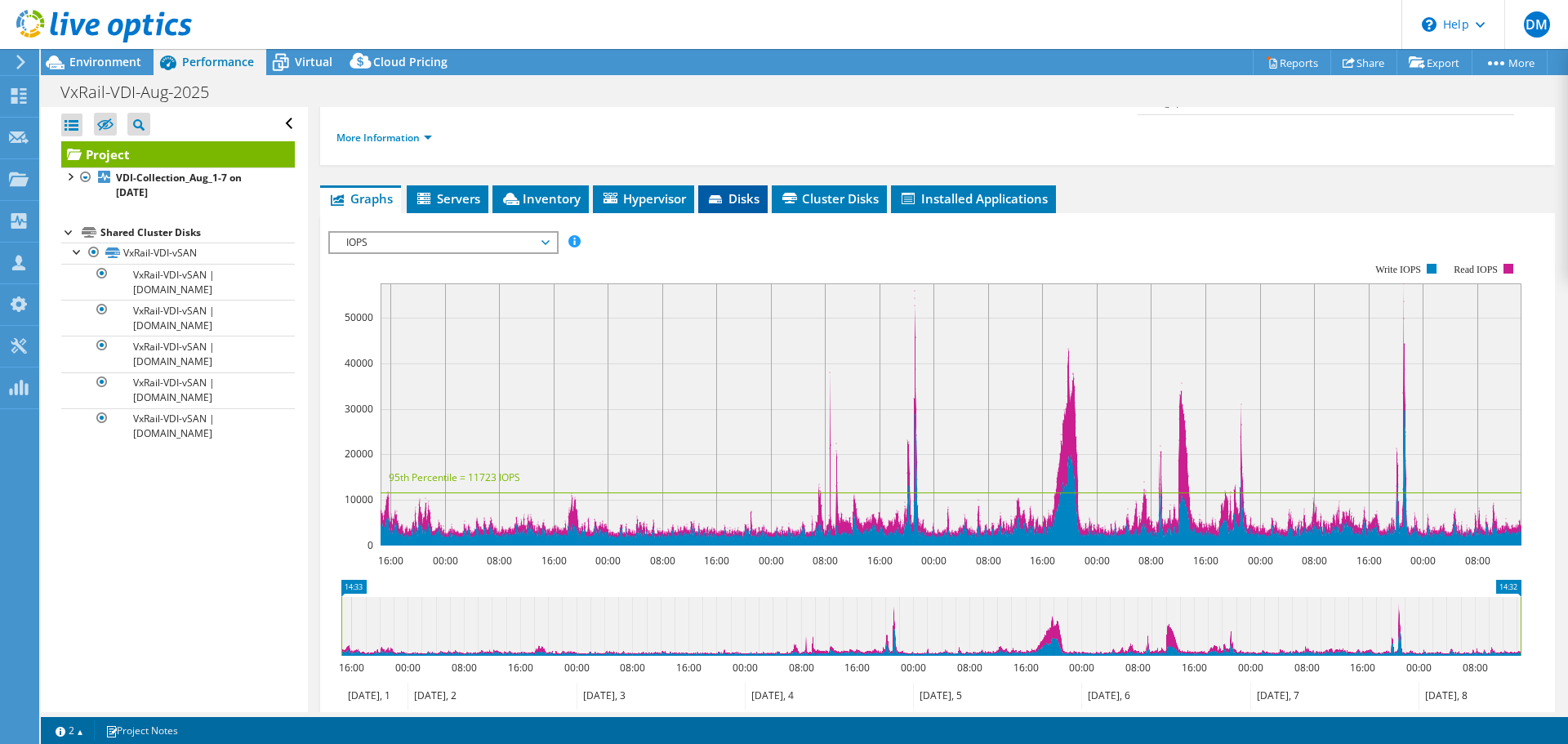
click at [730, 190] on span "Disks" at bounding box center [733, 198] width 53 height 17
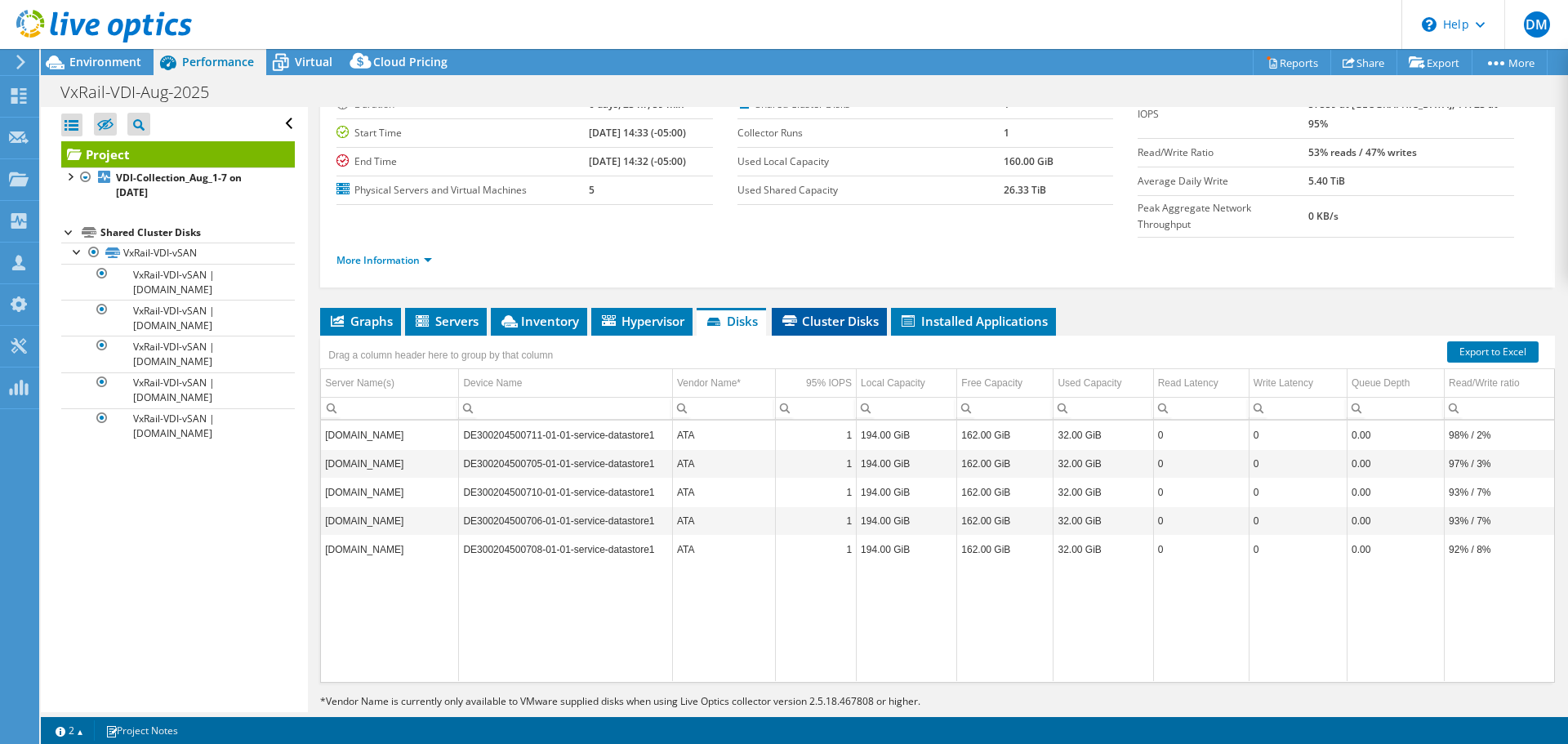
click at [842, 313] on span "Cluster Disks" at bounding box center [829, 321] width 98 height 17
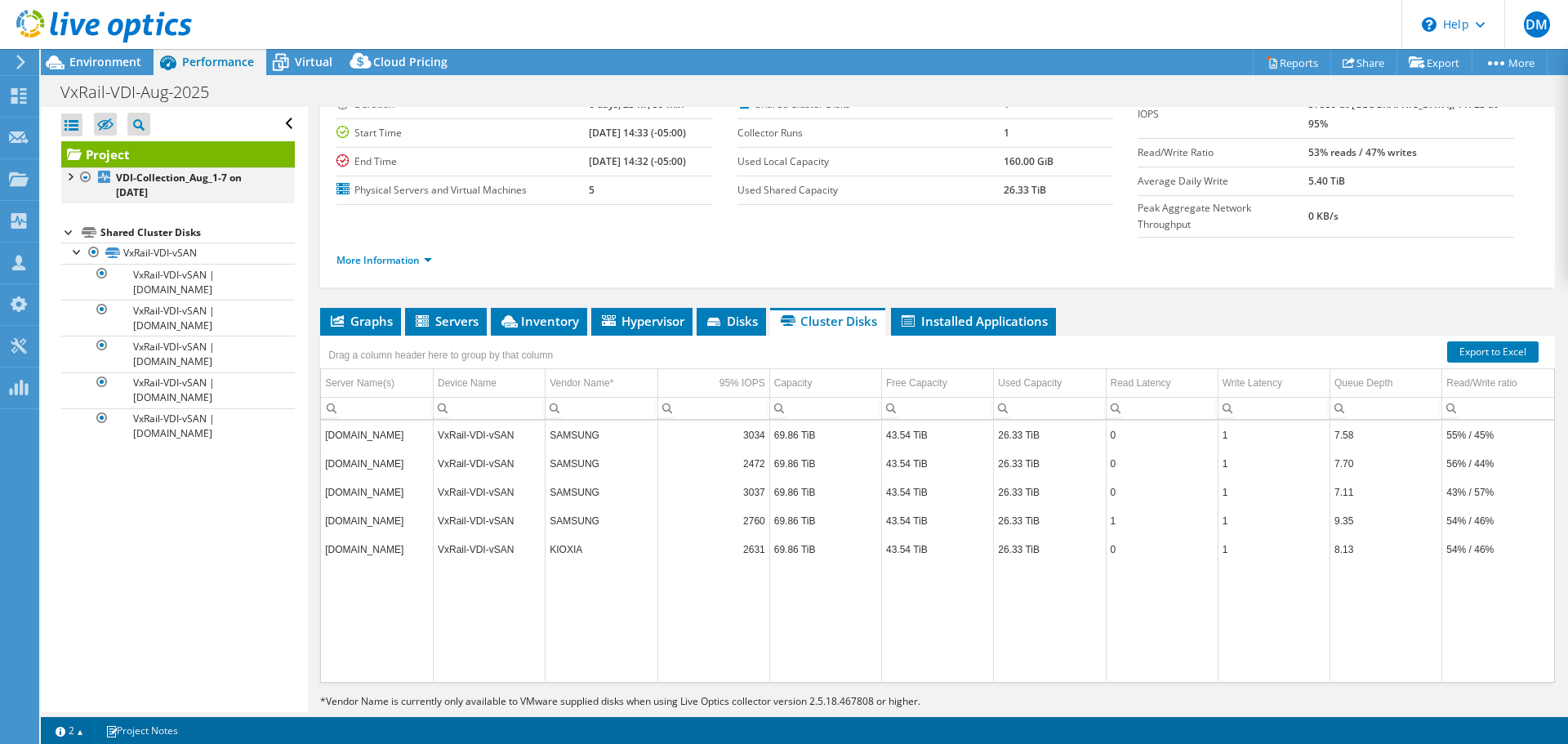
click at [70, 172] on div at bounding box center [69, 176] width 17 height 17
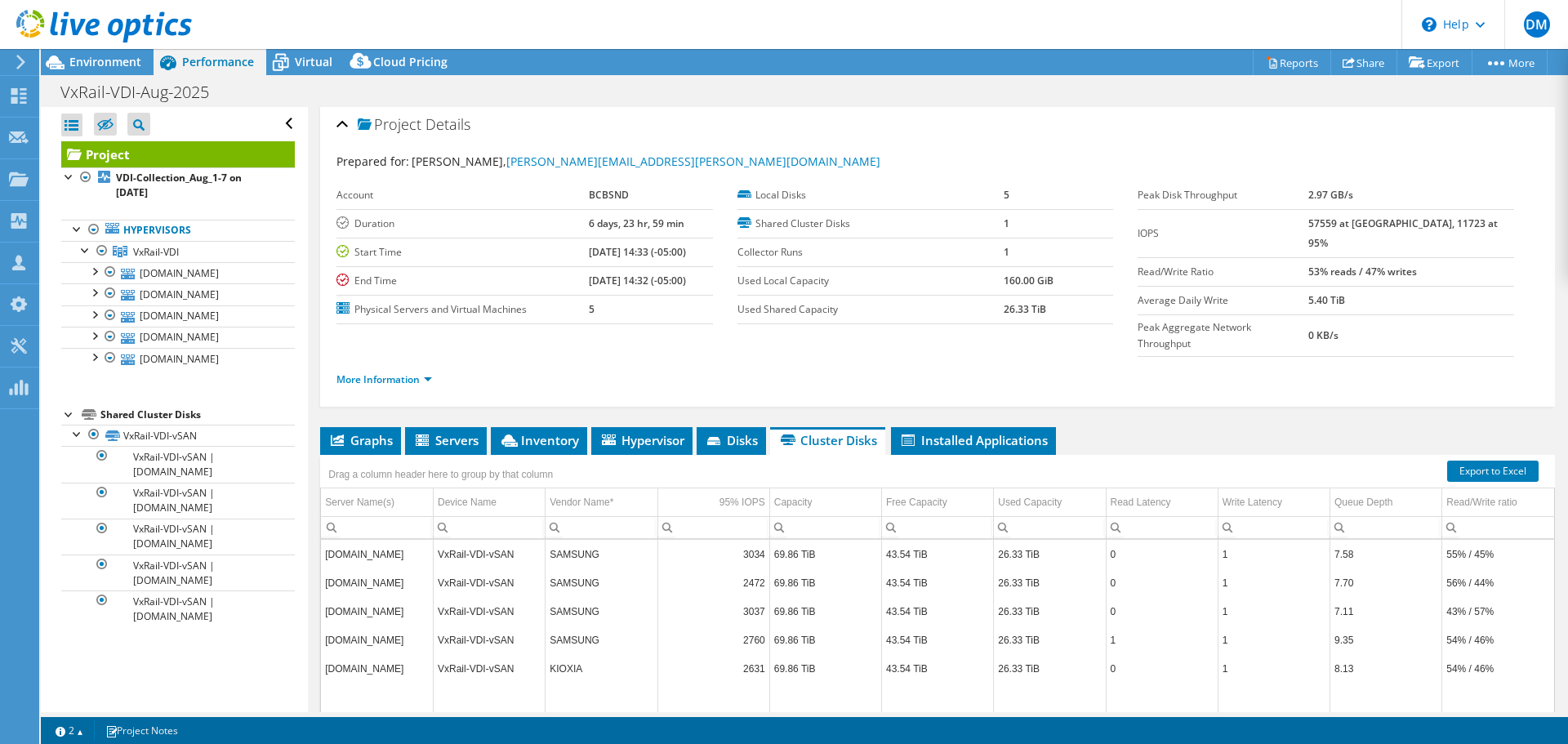
scroll to position [0, 0]
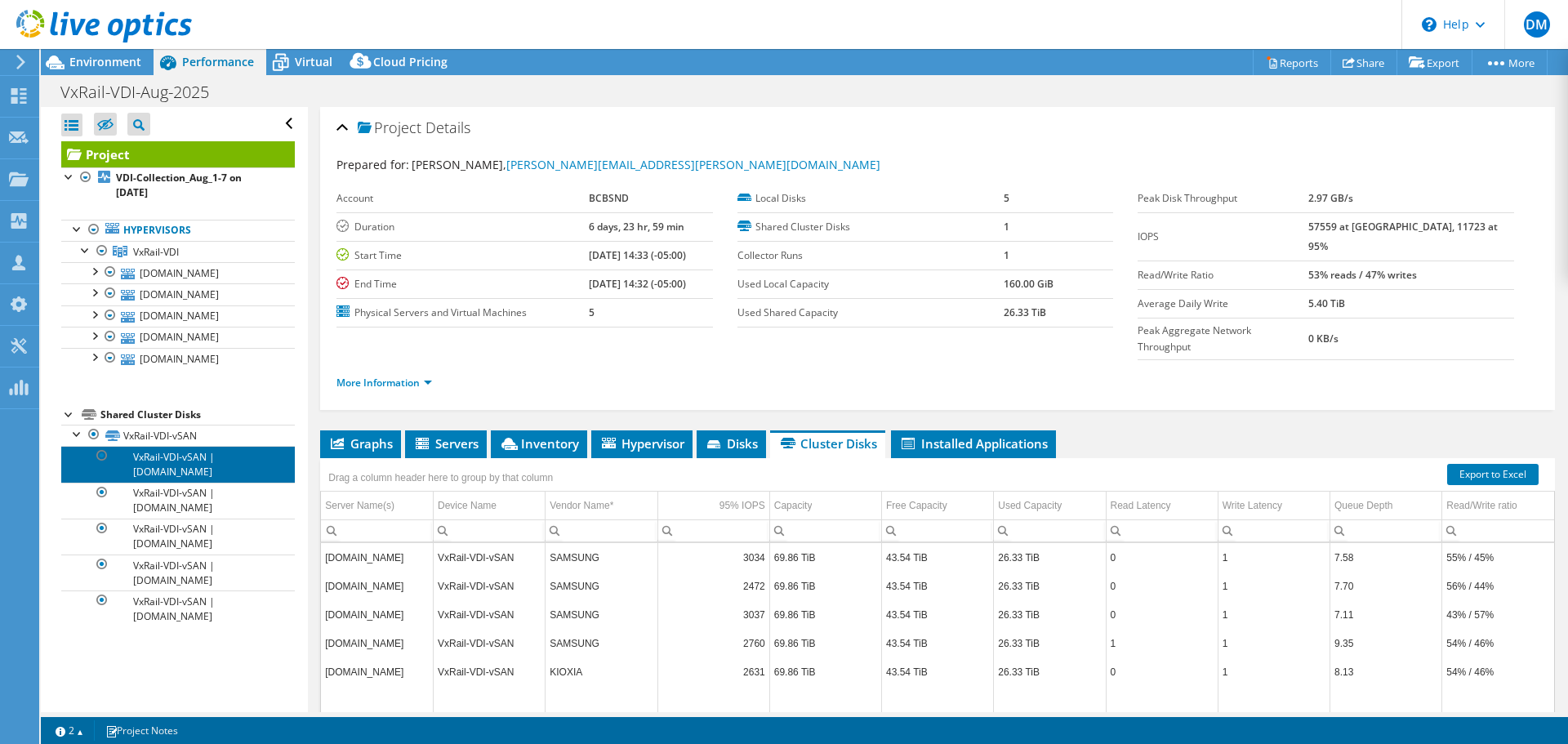
click at [190, 461] on link "VxRail-VDI-vSAN | vxrlesxi01p34.bcbsnd.com" at bounding box center [178, 463] width 234 height 36
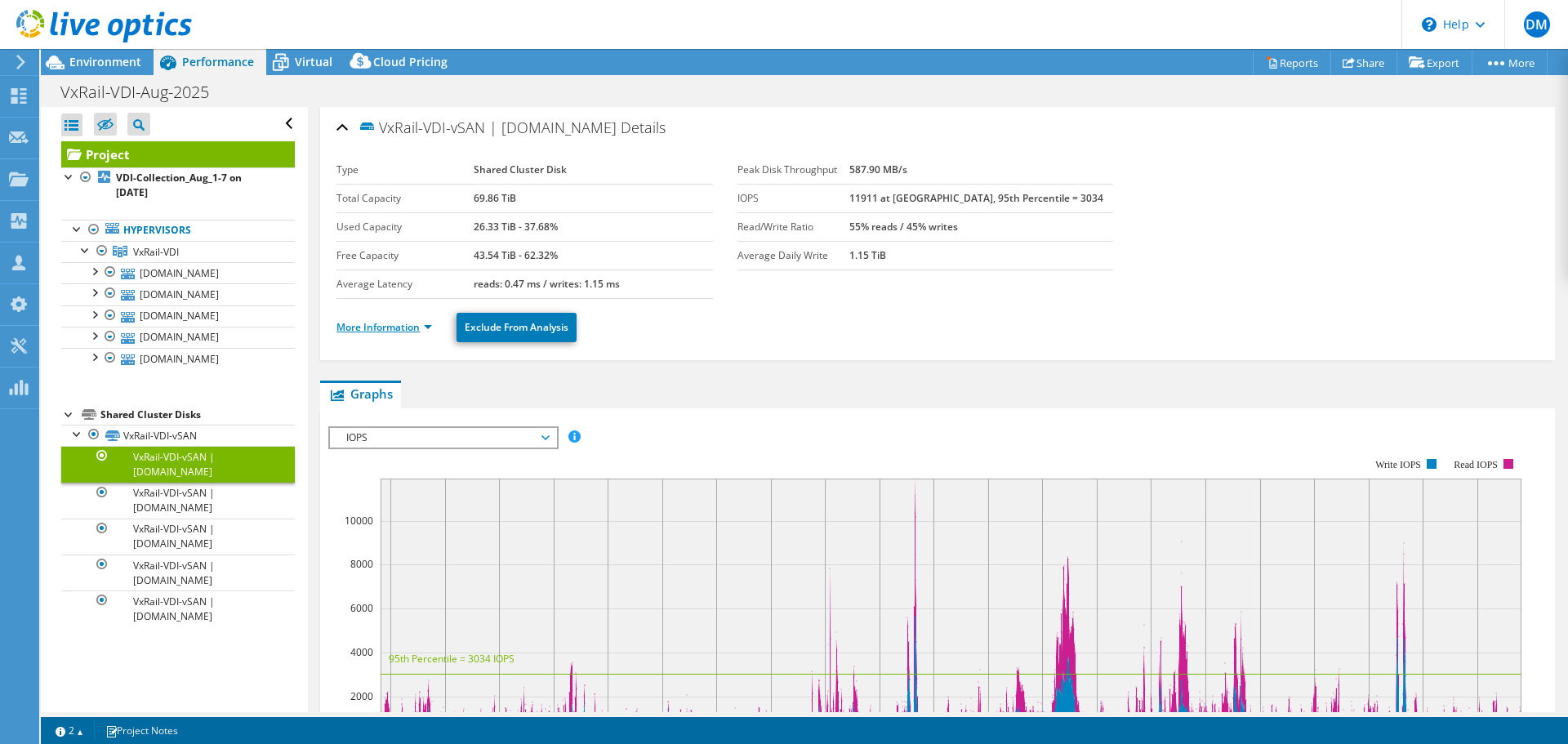
click at [417, 324] on link "More Information" at bounding box center [384, 327] width 96 height 14
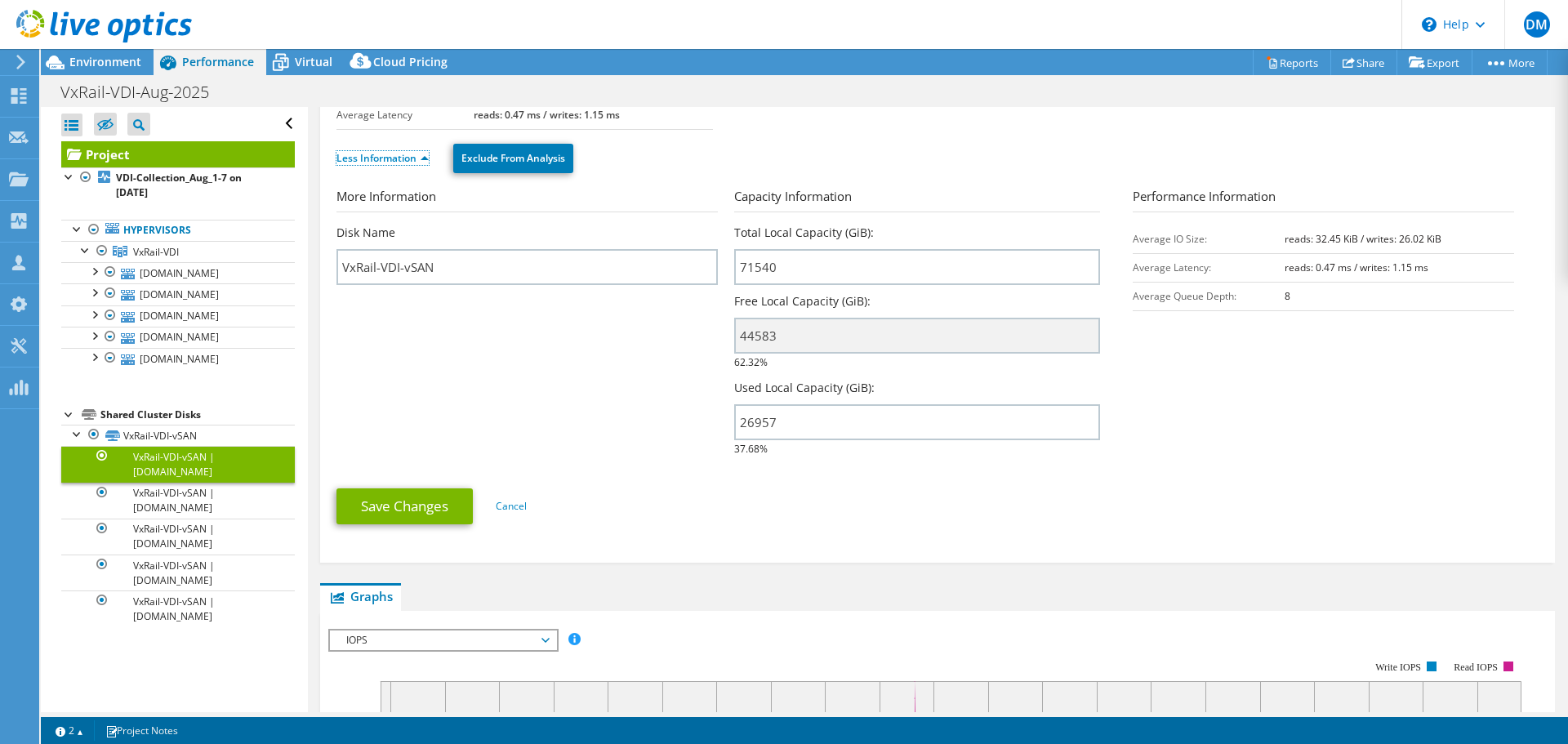
scroll to position [164, 0]
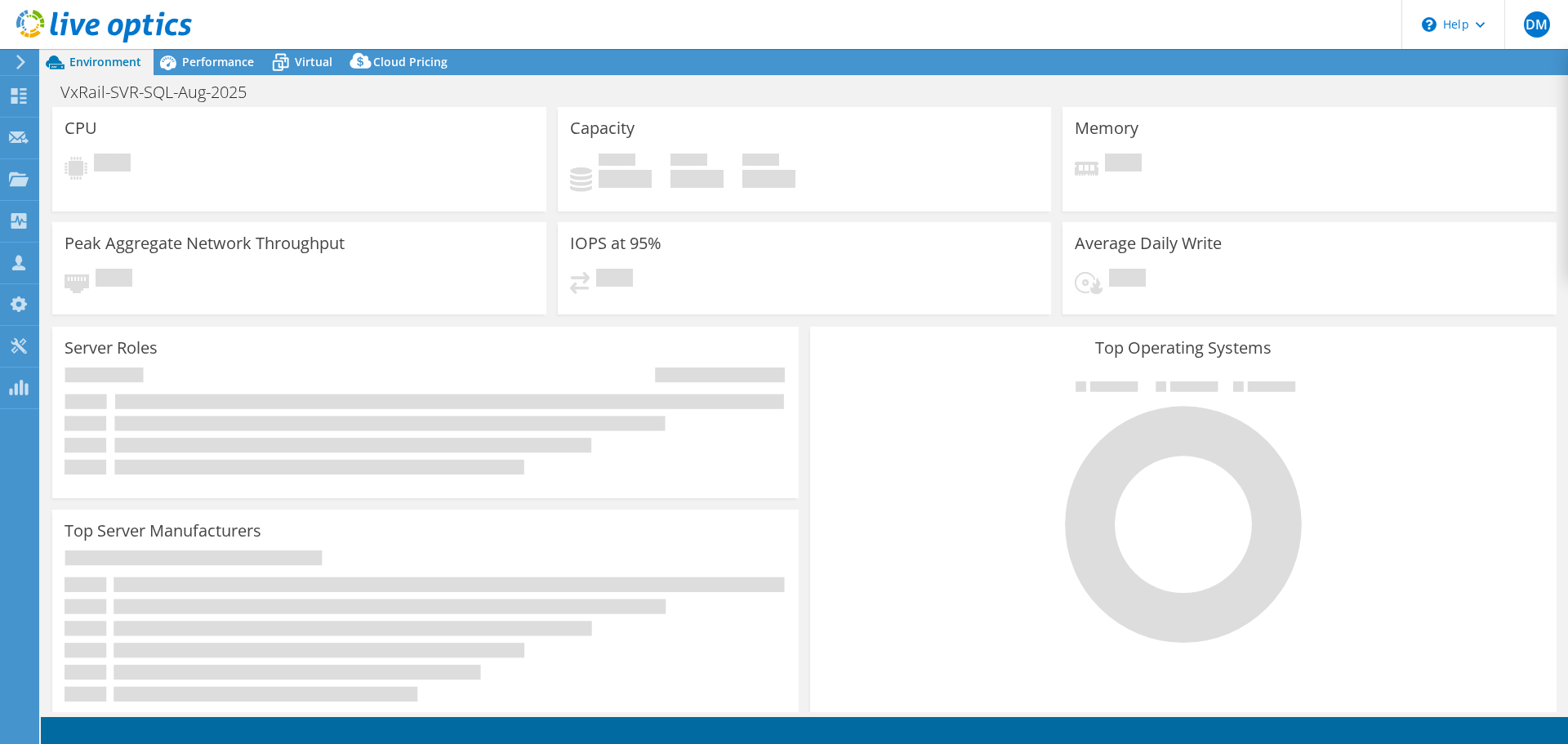
select select "USD"
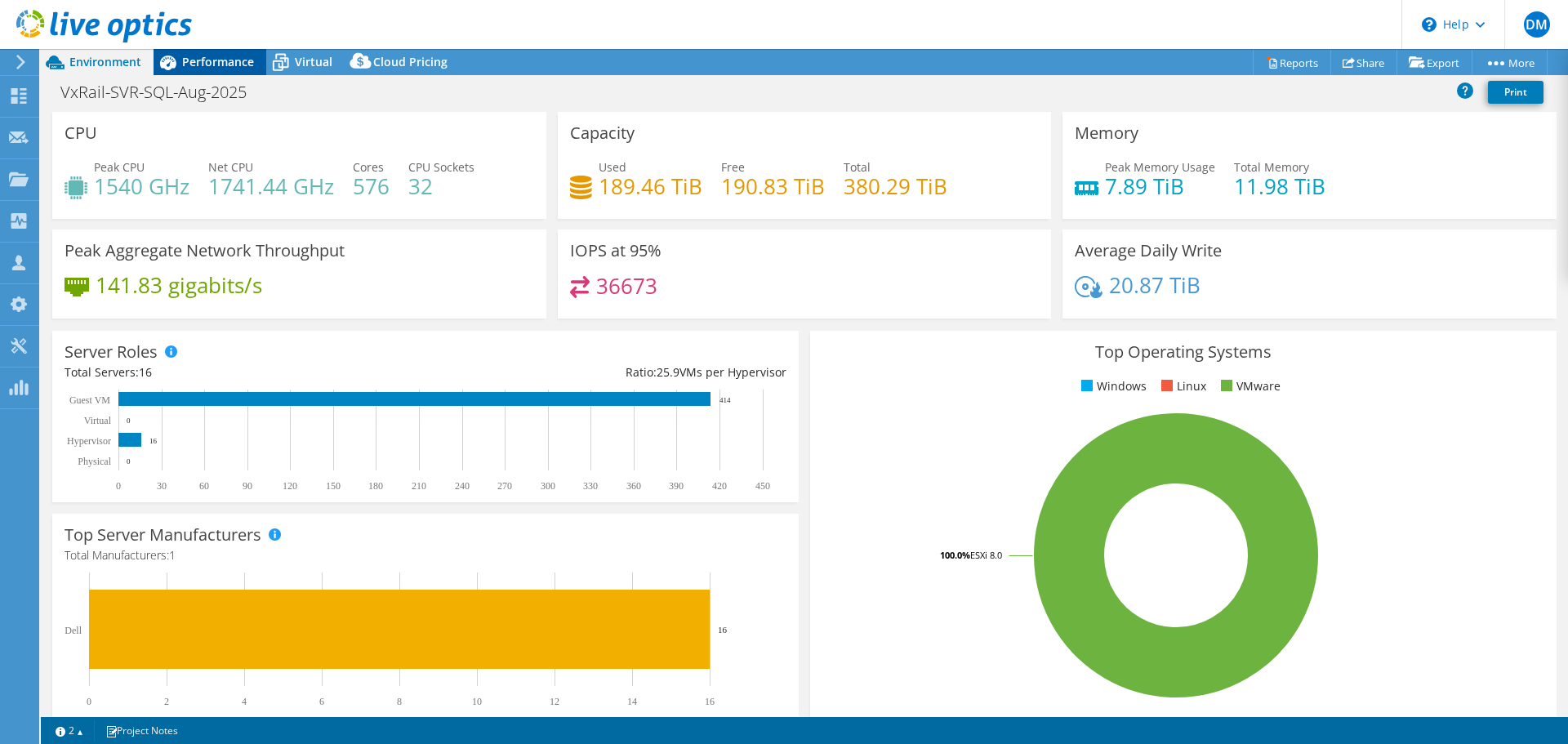
click at [233, 73] on div "Performance" at bounding box center [210, 61] width 113 height 26
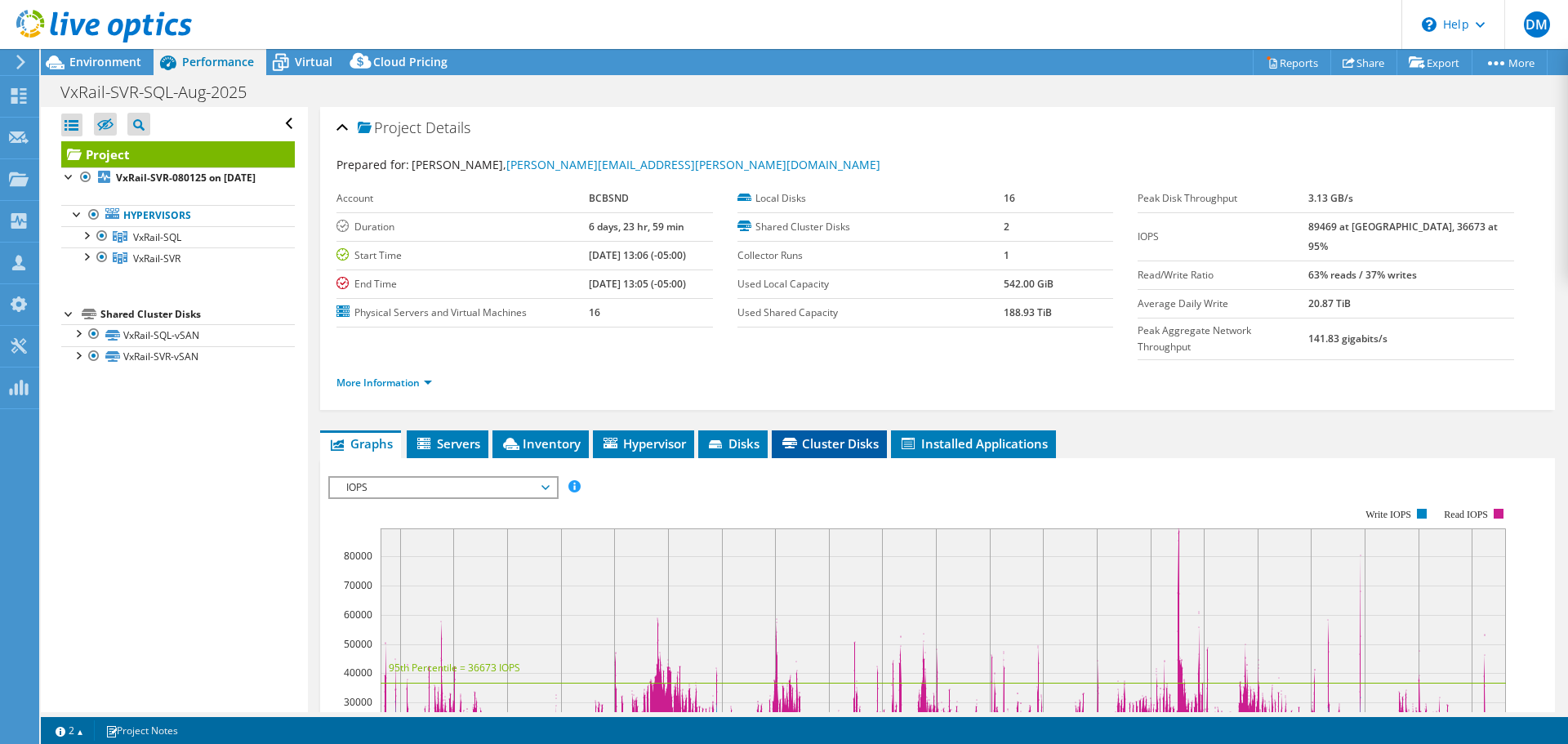
click at [861, 435] on span "Cluster Disks" at bounding box center [829, 443] width 98 height 17
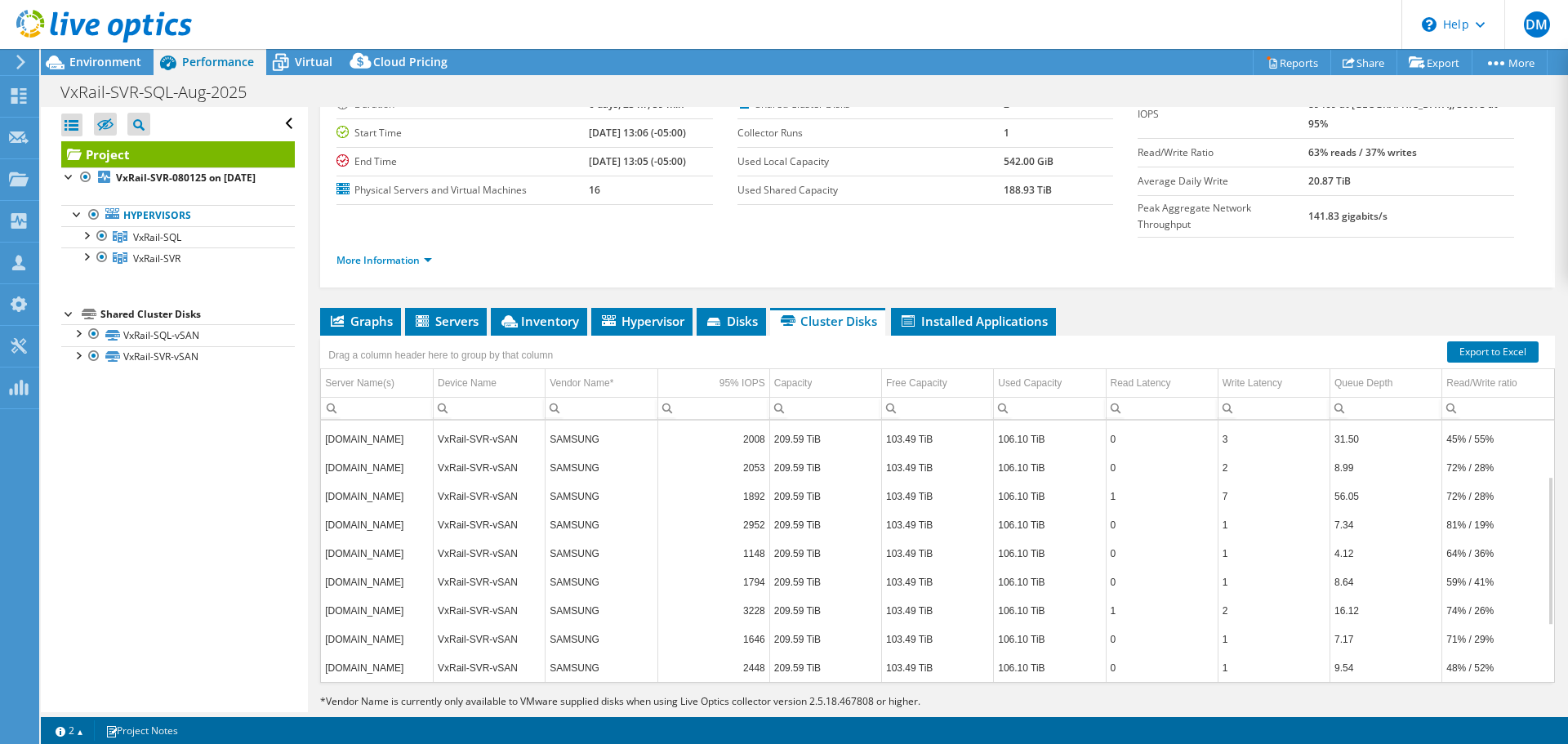
scroll to position [41, 0]
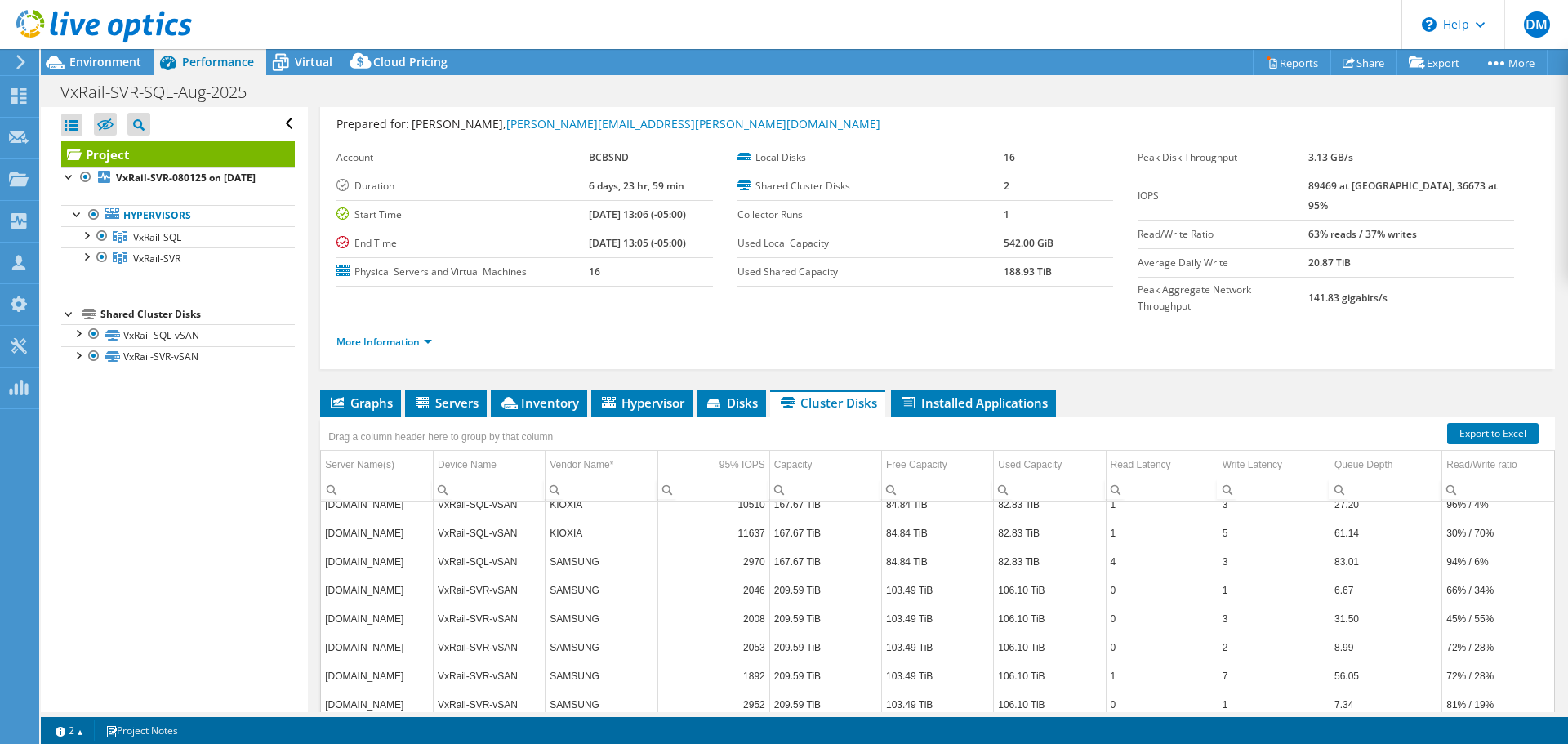
click at [67, 127] on div at bounding box center [72, 124] width 21 height 22
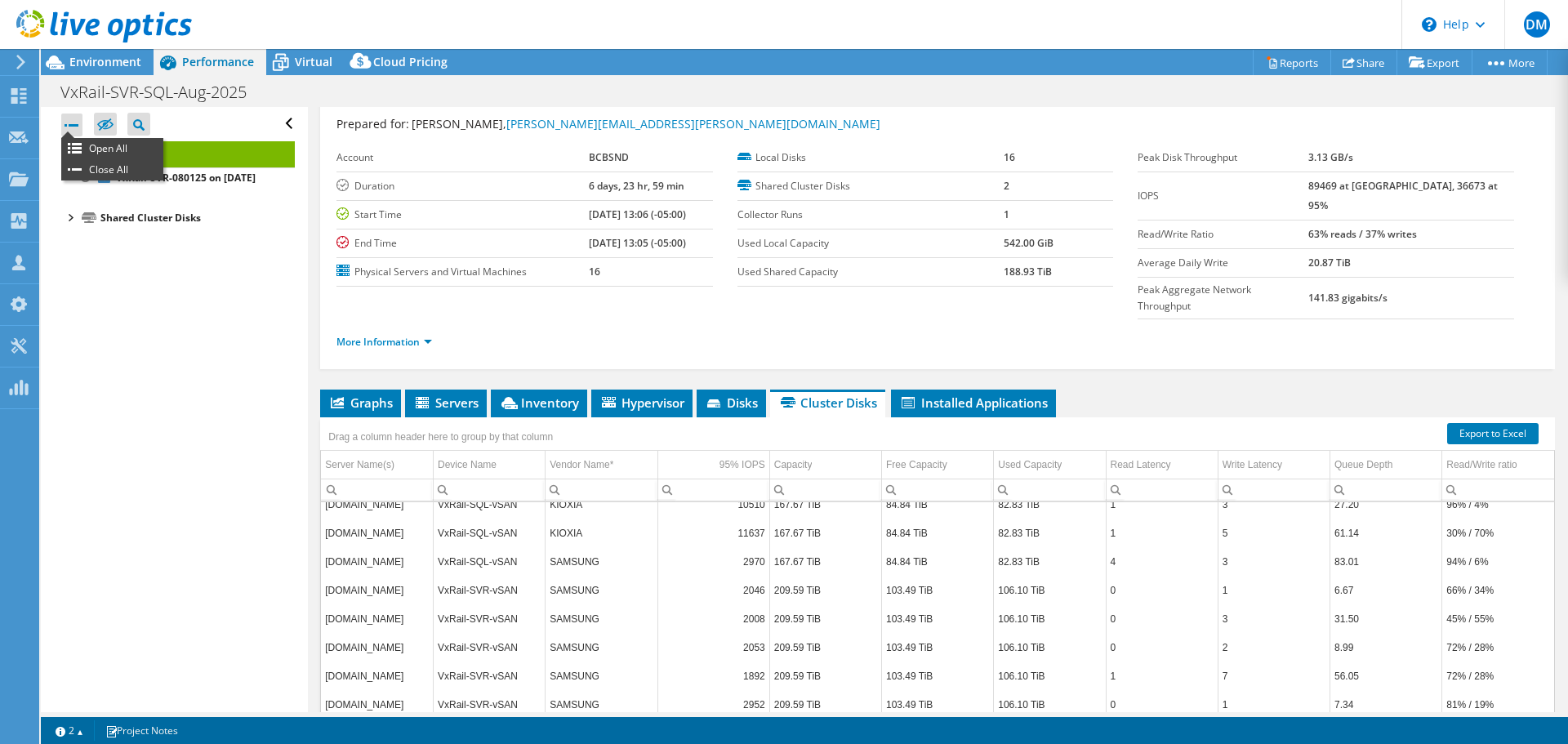
click at [75, 127] on div at bounding box center [72, 124] width 21 height 22
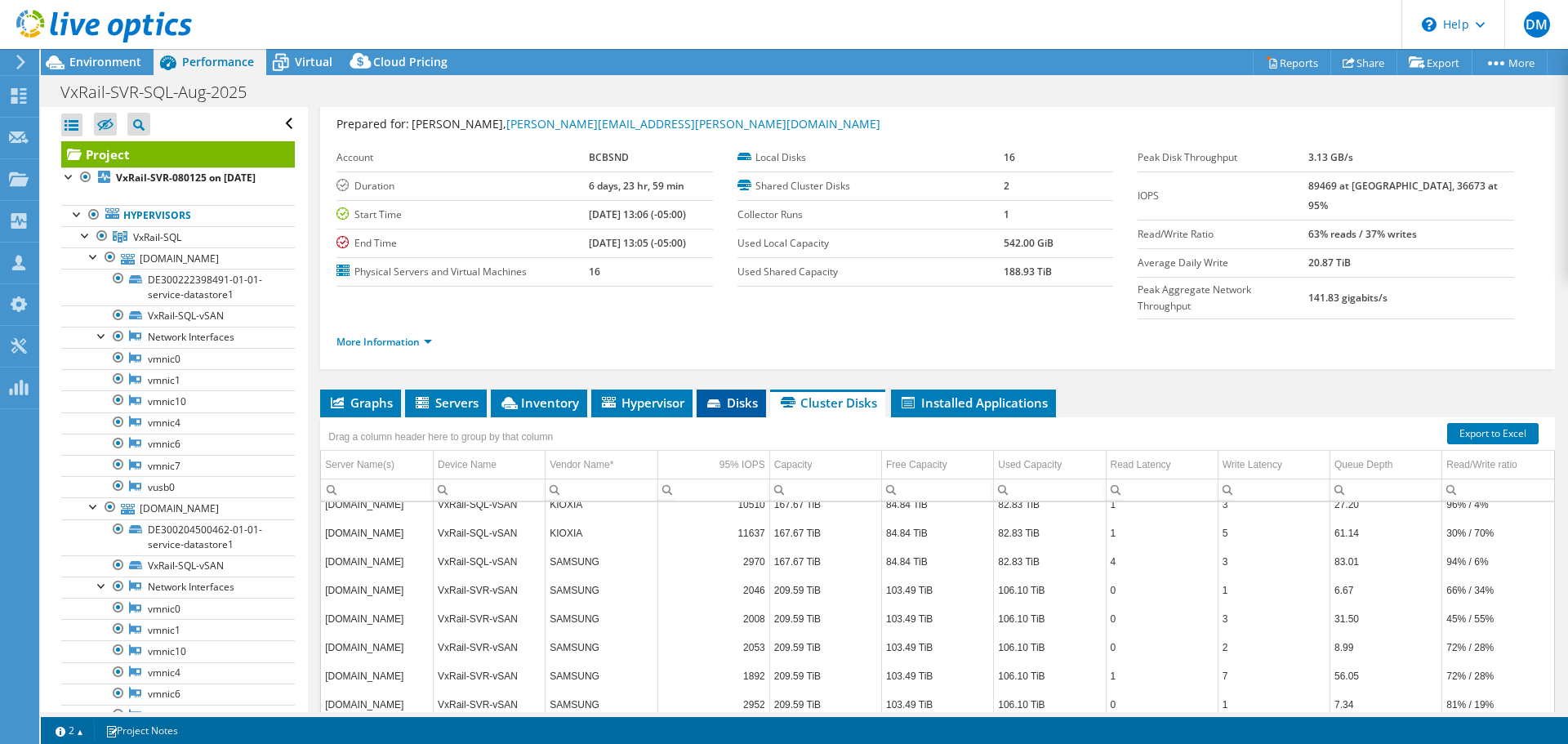
click at [733, 395] on span "Disks" at bounding box center [731, 403] width 53 height 17
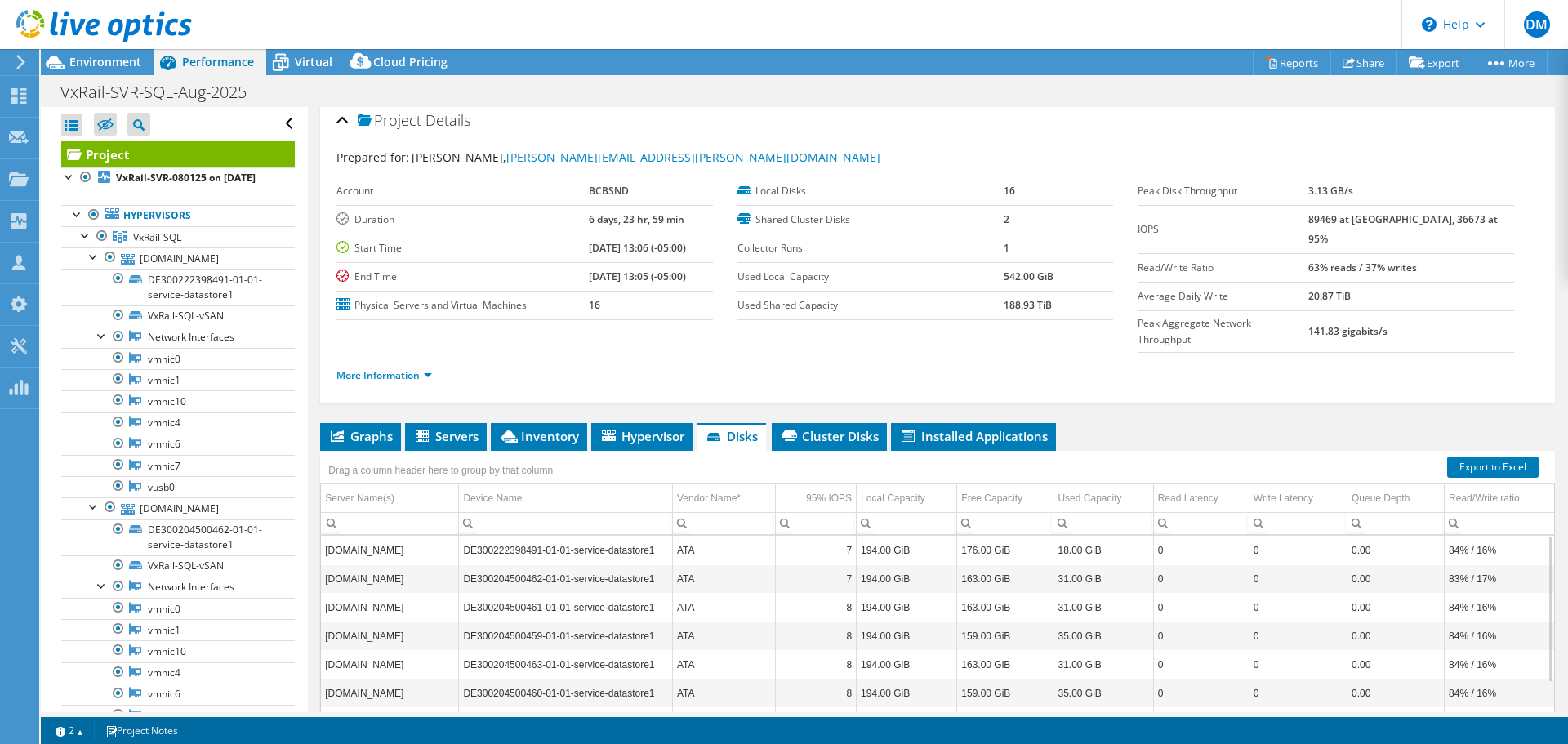
scroll to position [0, 0]
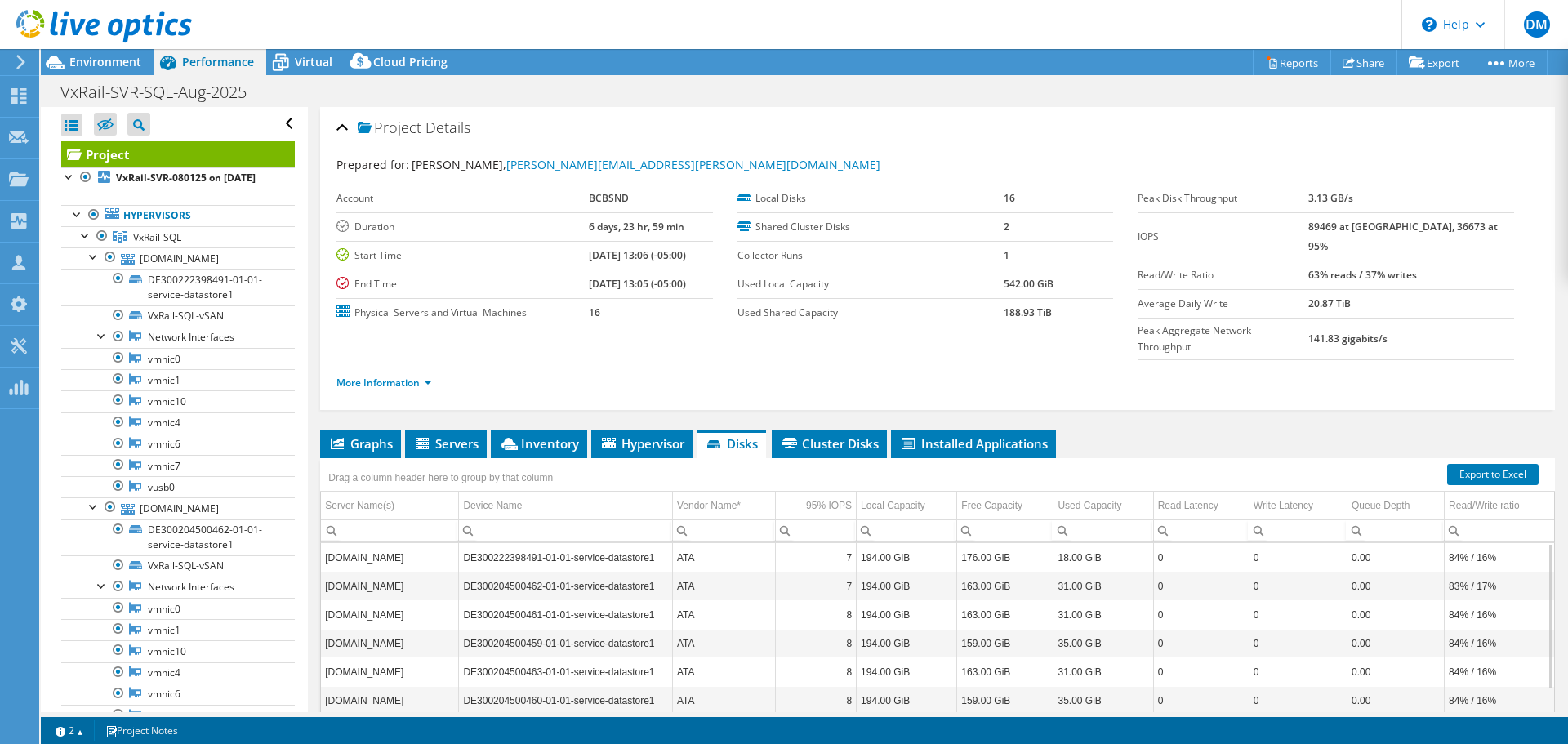
click at [740, 543] on td "ATA" at bounding box center [724, 557] width 103 height 28
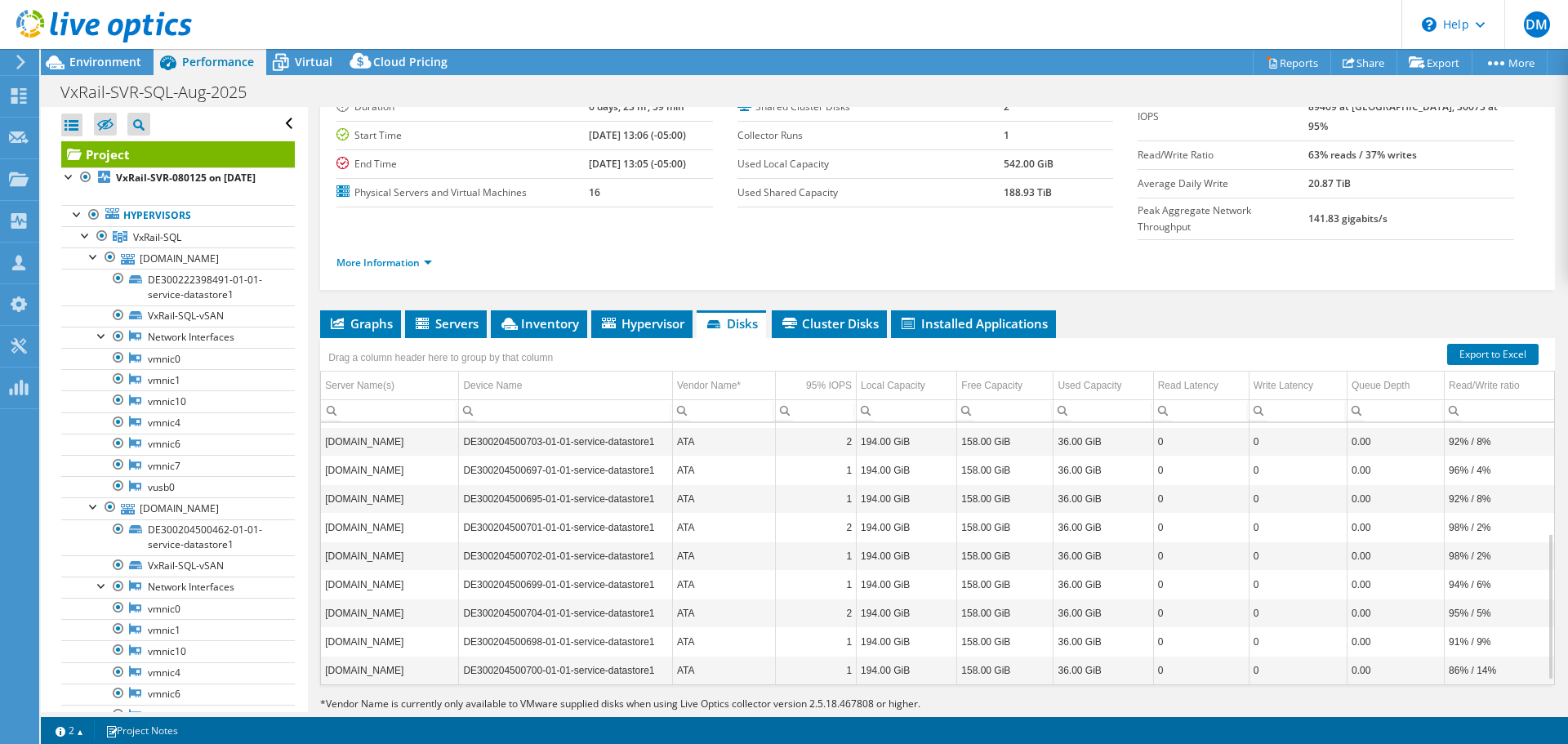
scroll to position [123, 0]
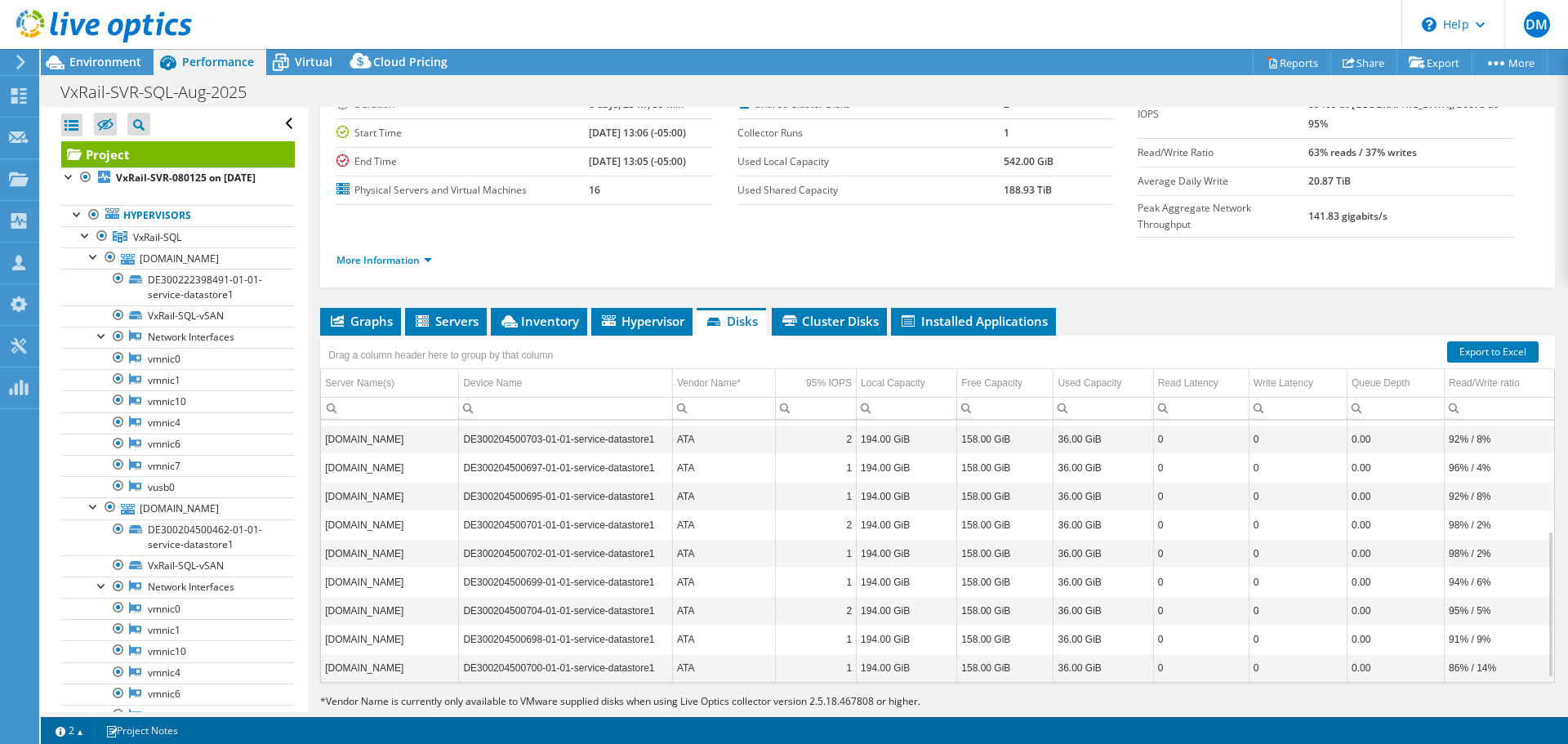
click at [706, 653] on td "ATA" at bounding box center [724, 667] width 103 height 28
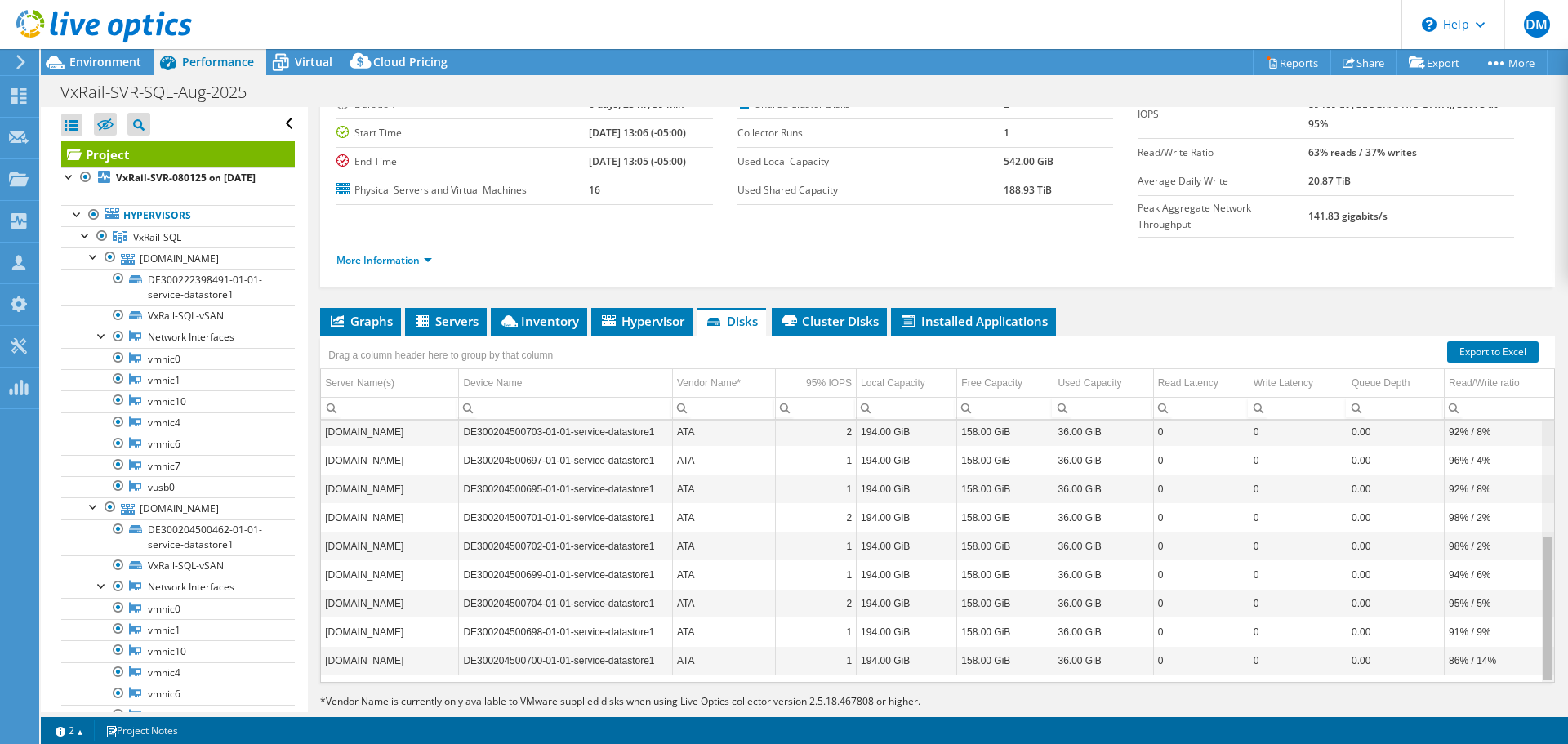
drag, startPoint x: 1538, startPoint y: 524, endPoint x: 1508, endPoint y: 516, distance: 31.0
click at [1510, 517] on body "DM Partner Team Member Dan McDonald dan_mcdonald@shi.com shi.com My Profile Log…" at bounding box center [784, 372] width 1568 height 744
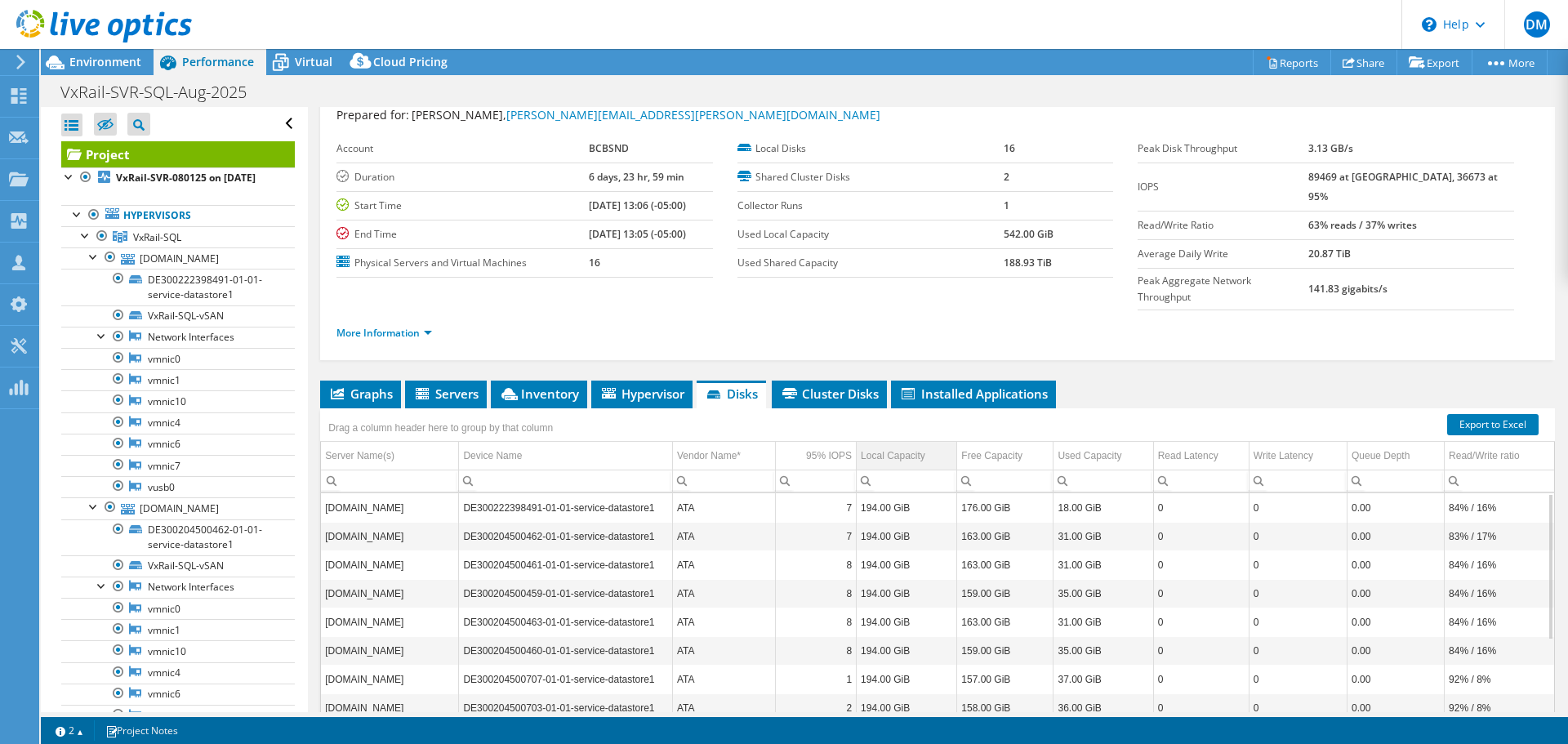
scroll to position [0, 0]
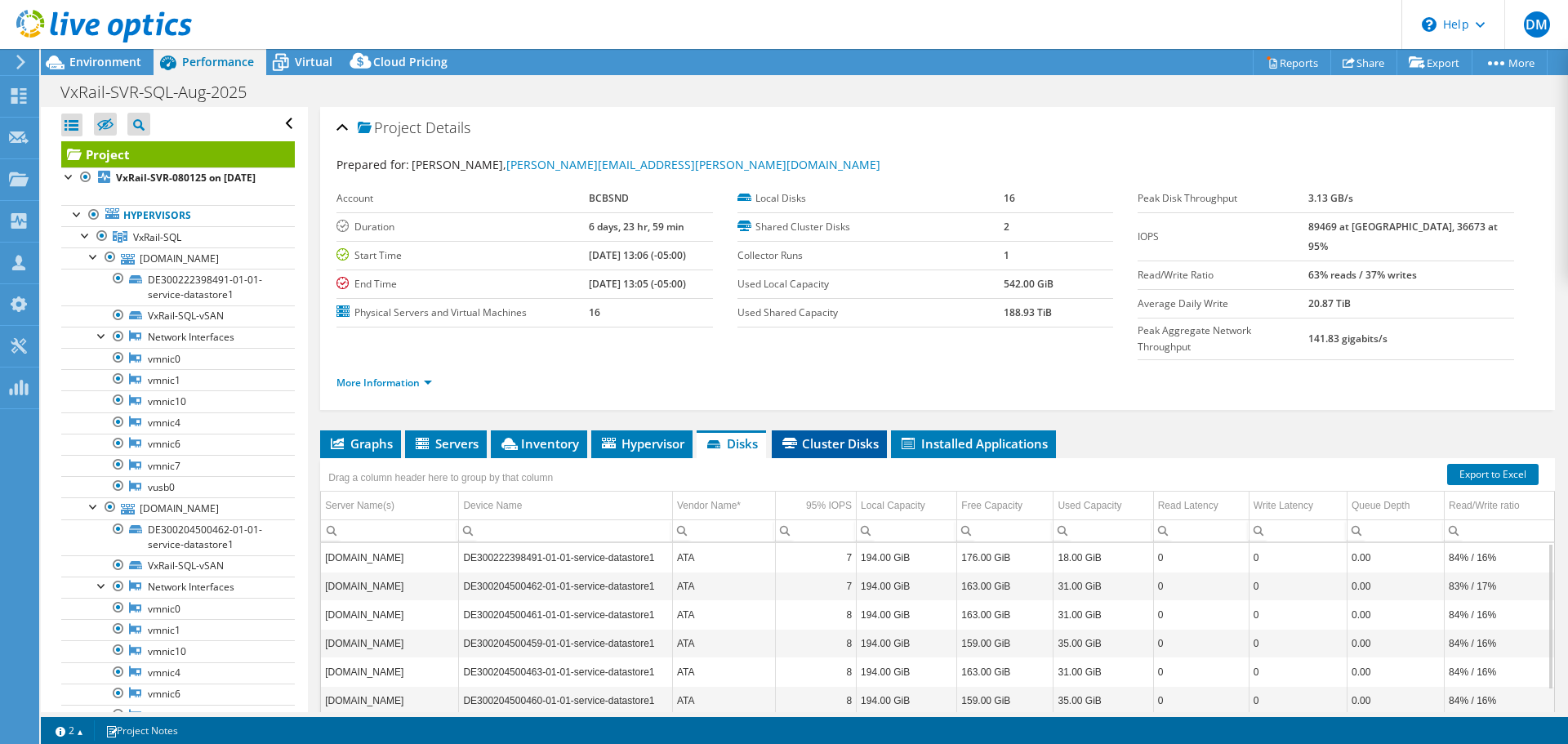
click at [840, 435] on span "Cluster Disks" at bounding box center [829, 443] width 98 height 17
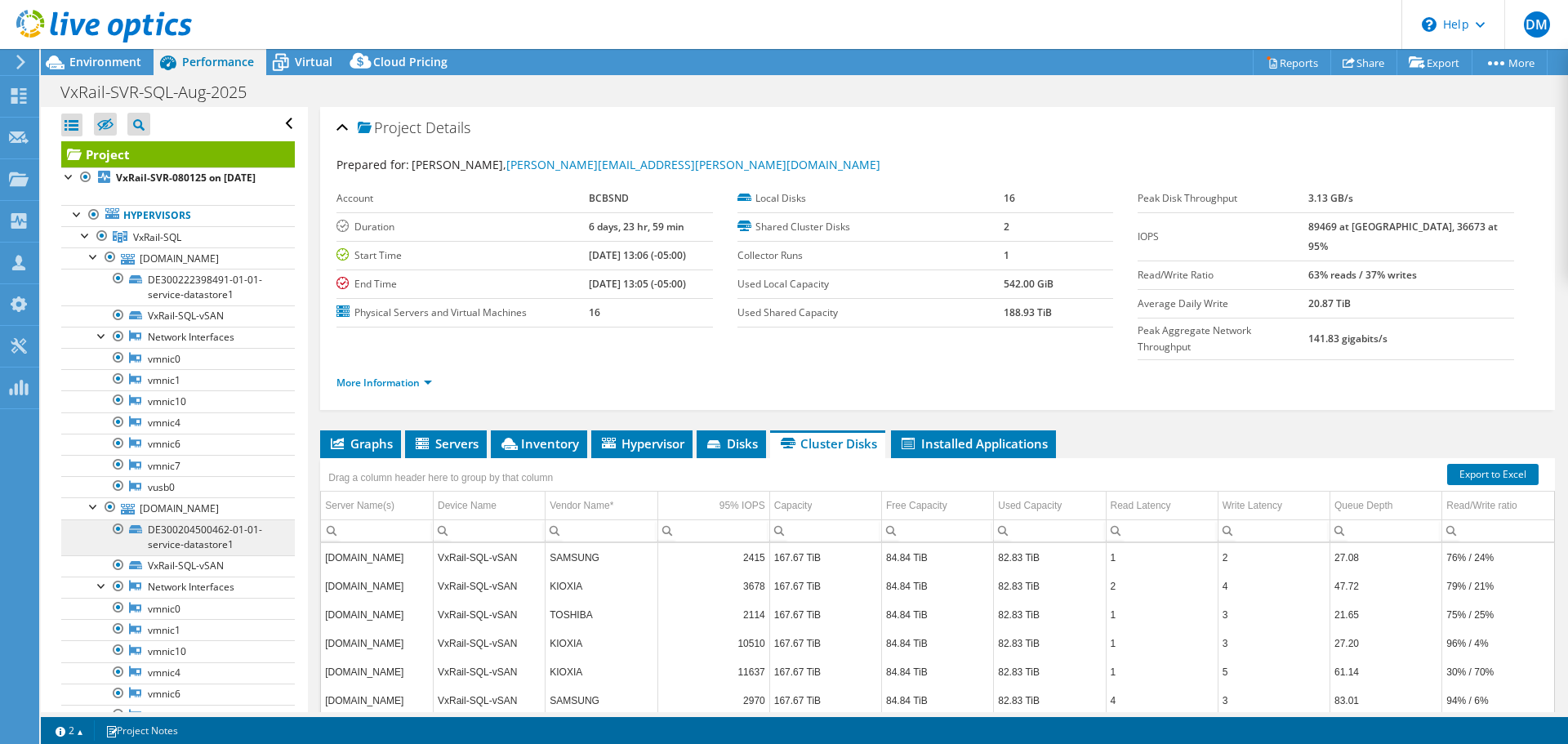
scroll to position [245, 0]
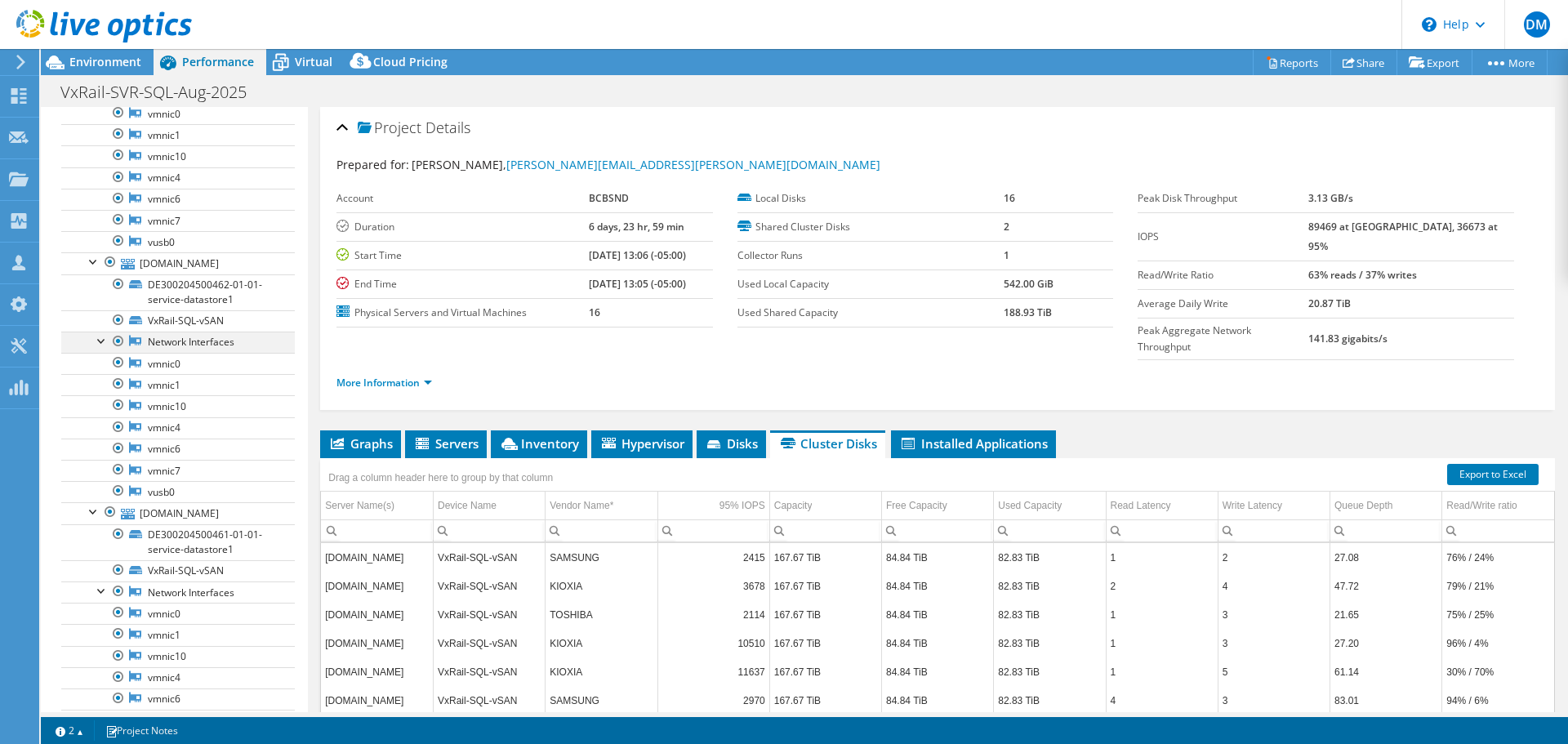
click at [120, 351] on div at bounding box center [118, 341] width 17 height 20
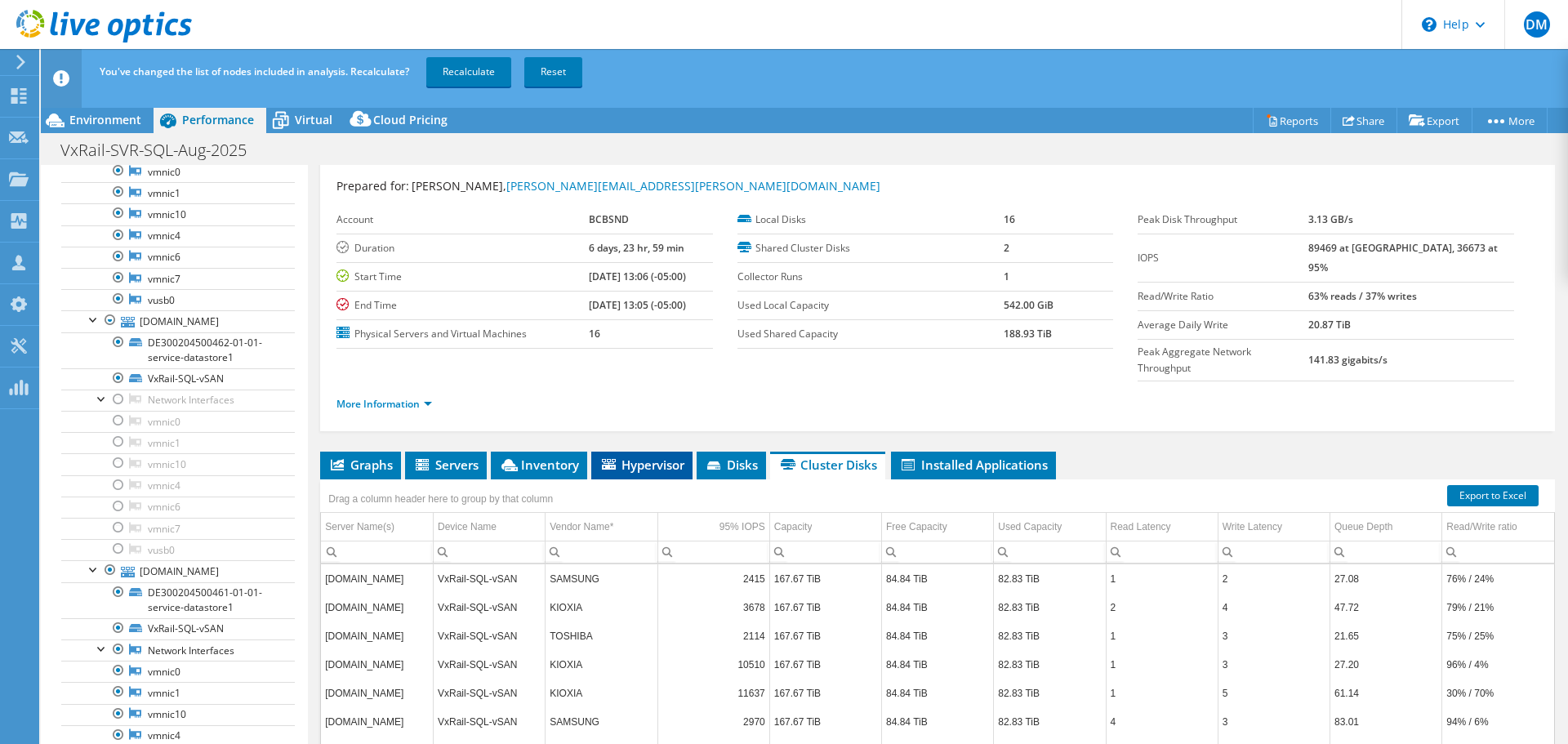
scroll to position [0, 0]
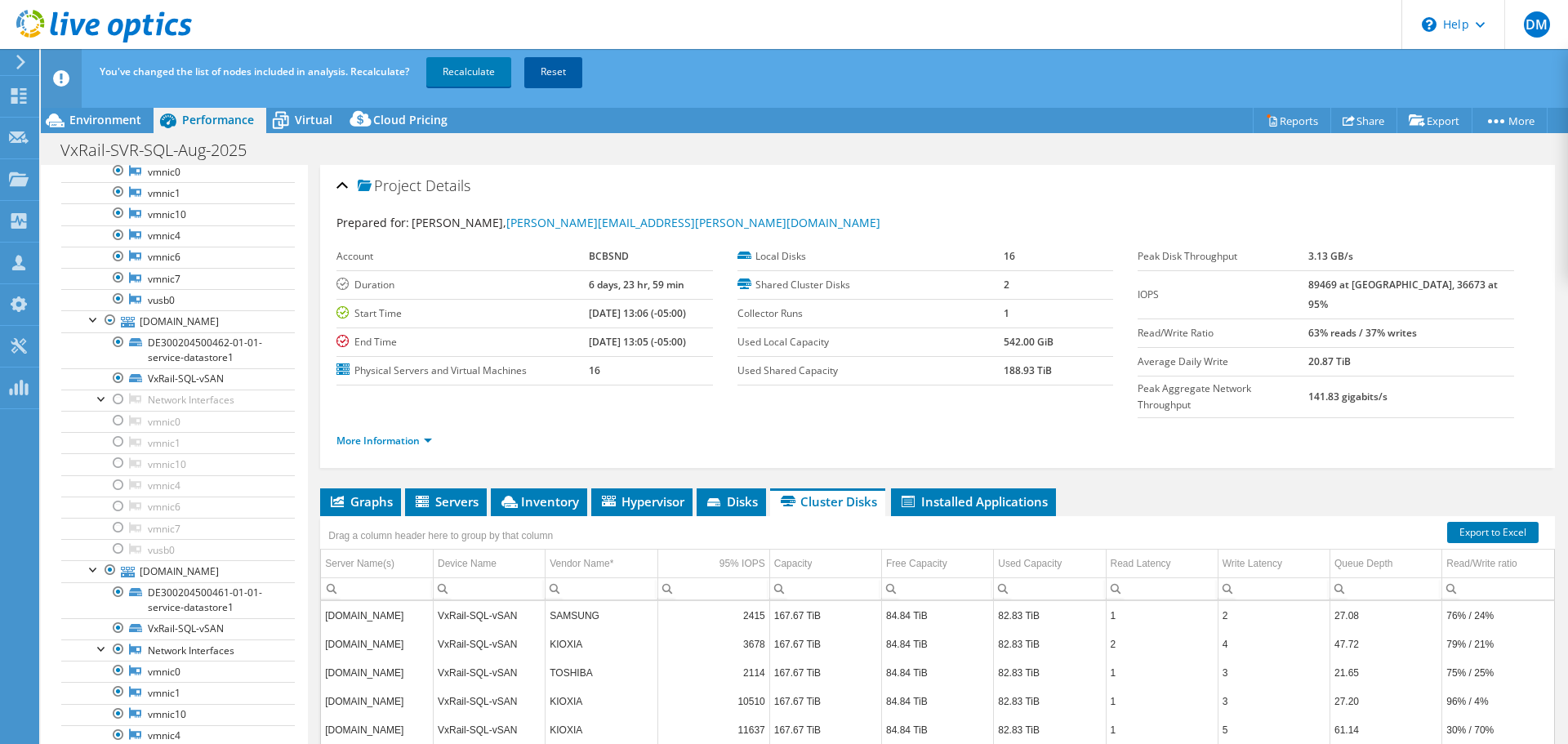
click at [566, 69] on link "Reset" at bounding box center [553, 72] width 58 height 29
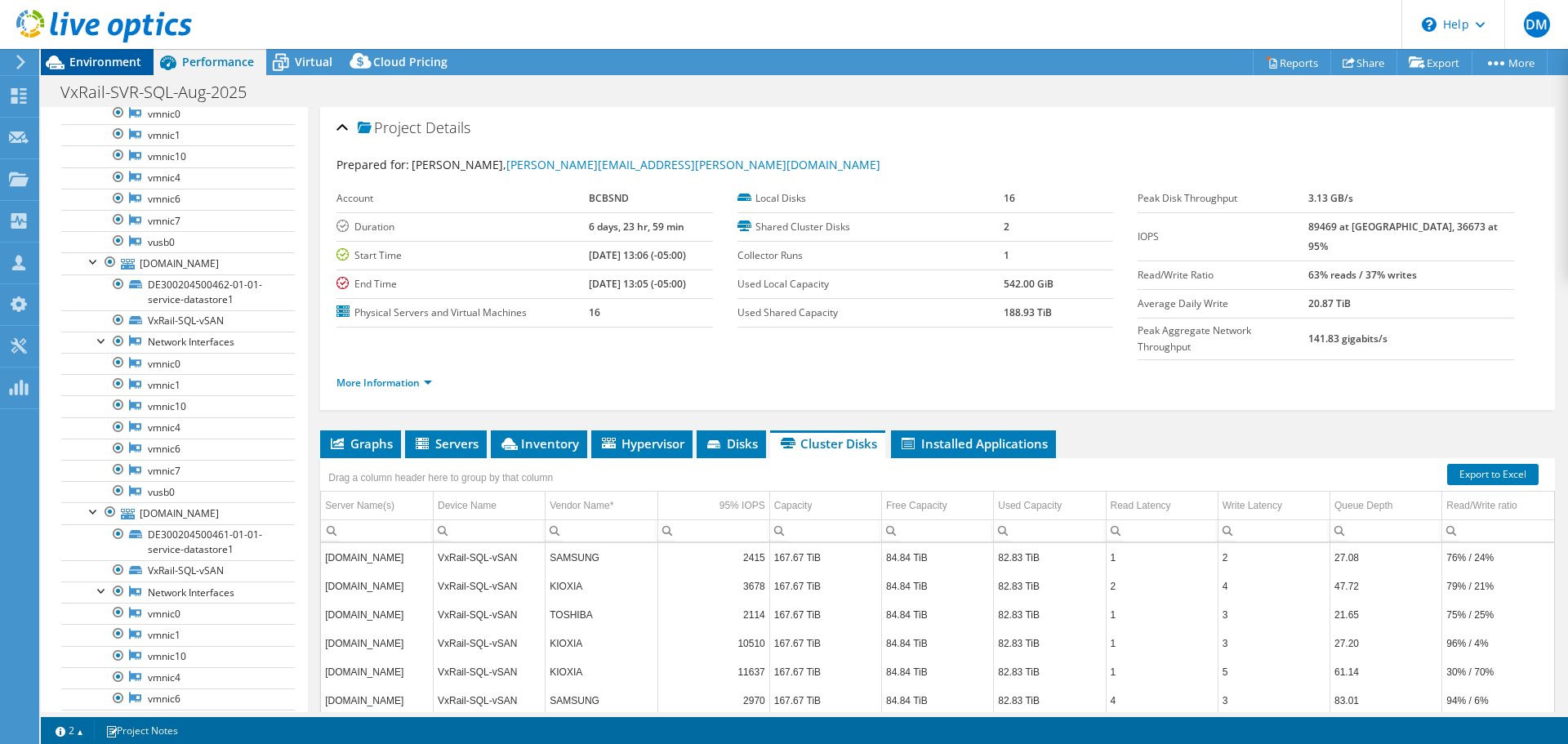
click at [118, 55] on span "Environment" at bounding box center [105, 61] width 72 height 16
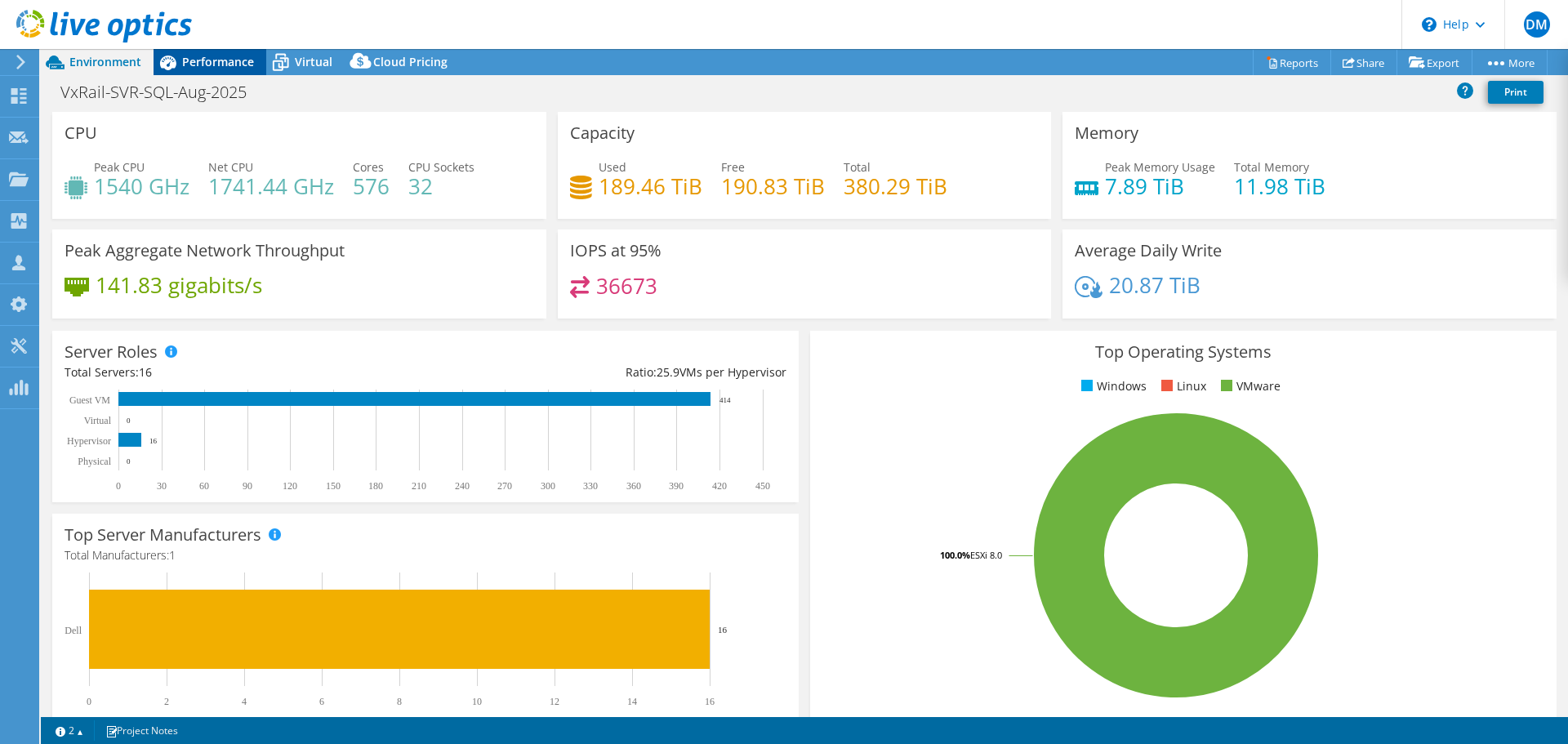
click at [210, 62] on span "Performance" at bounding box center [218, 61] width 72 height 16
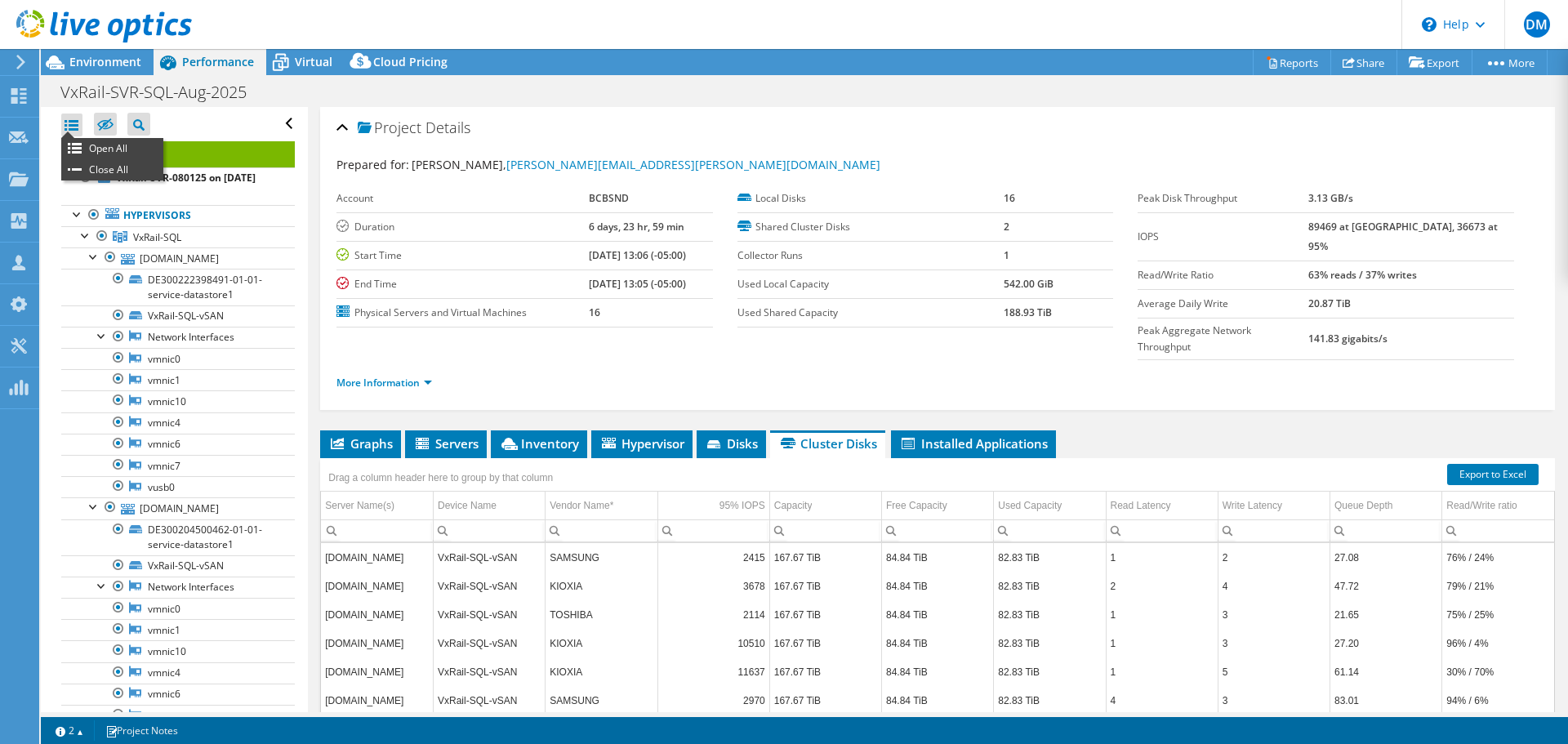
click at [70, 123] on div at bounding box center [72, 124] width 21 height 22
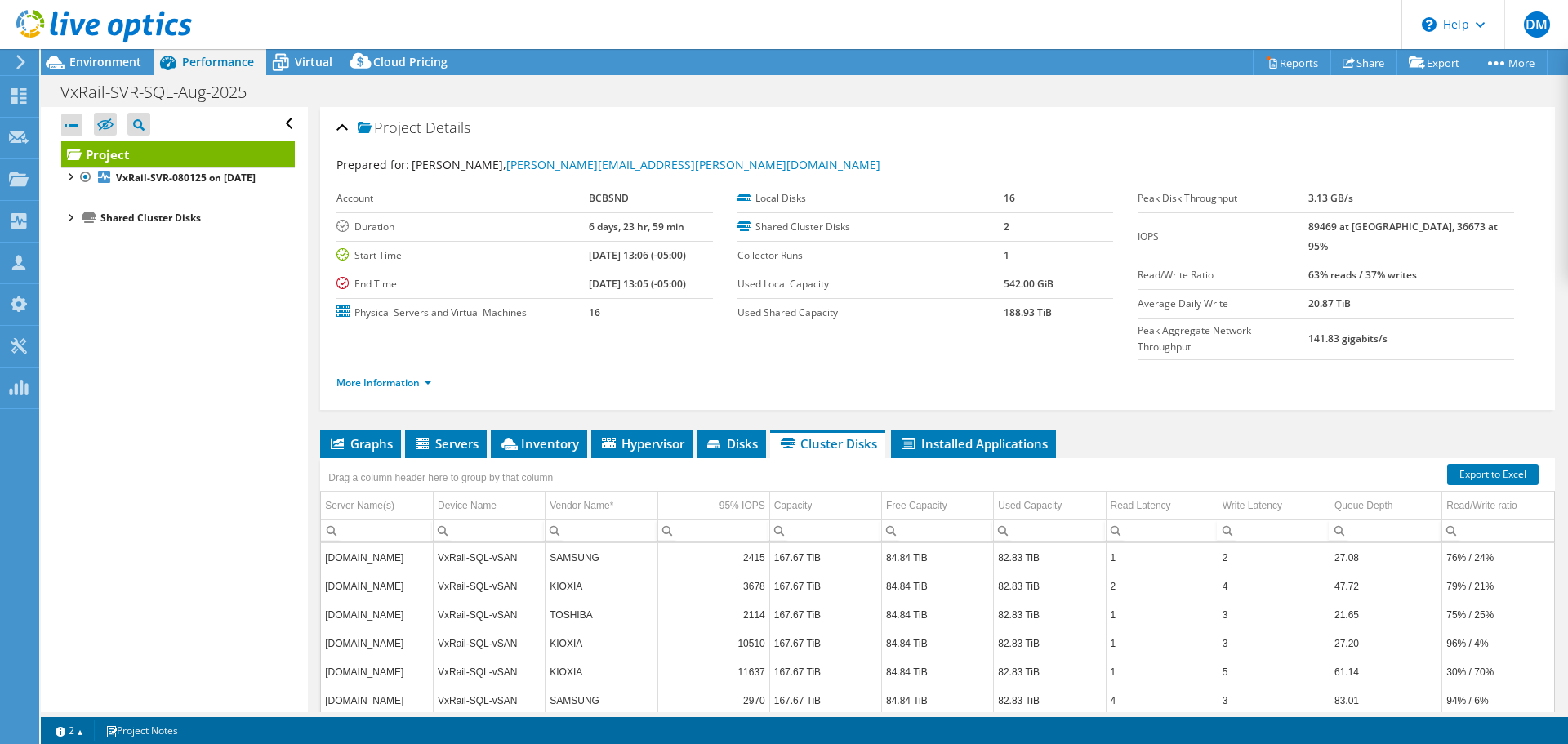
click at [73, 224] on div at bounding box center [69, 216] width 17 height 17
click at [79, 244] on div at bounding box center [77, 236] width 17 height 17
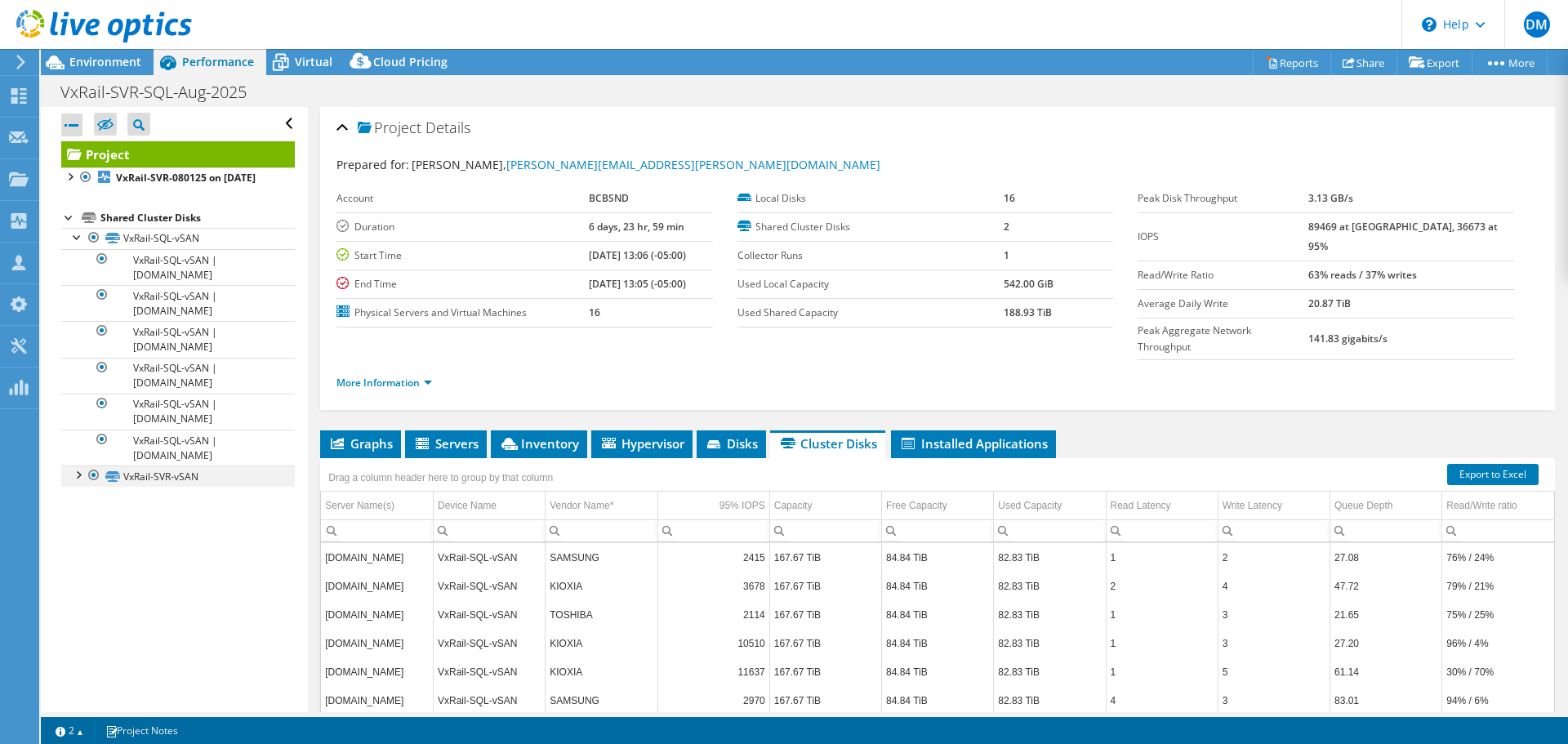
click at [78, 482] on div at bounding box center [77, 473] width 17 height 17
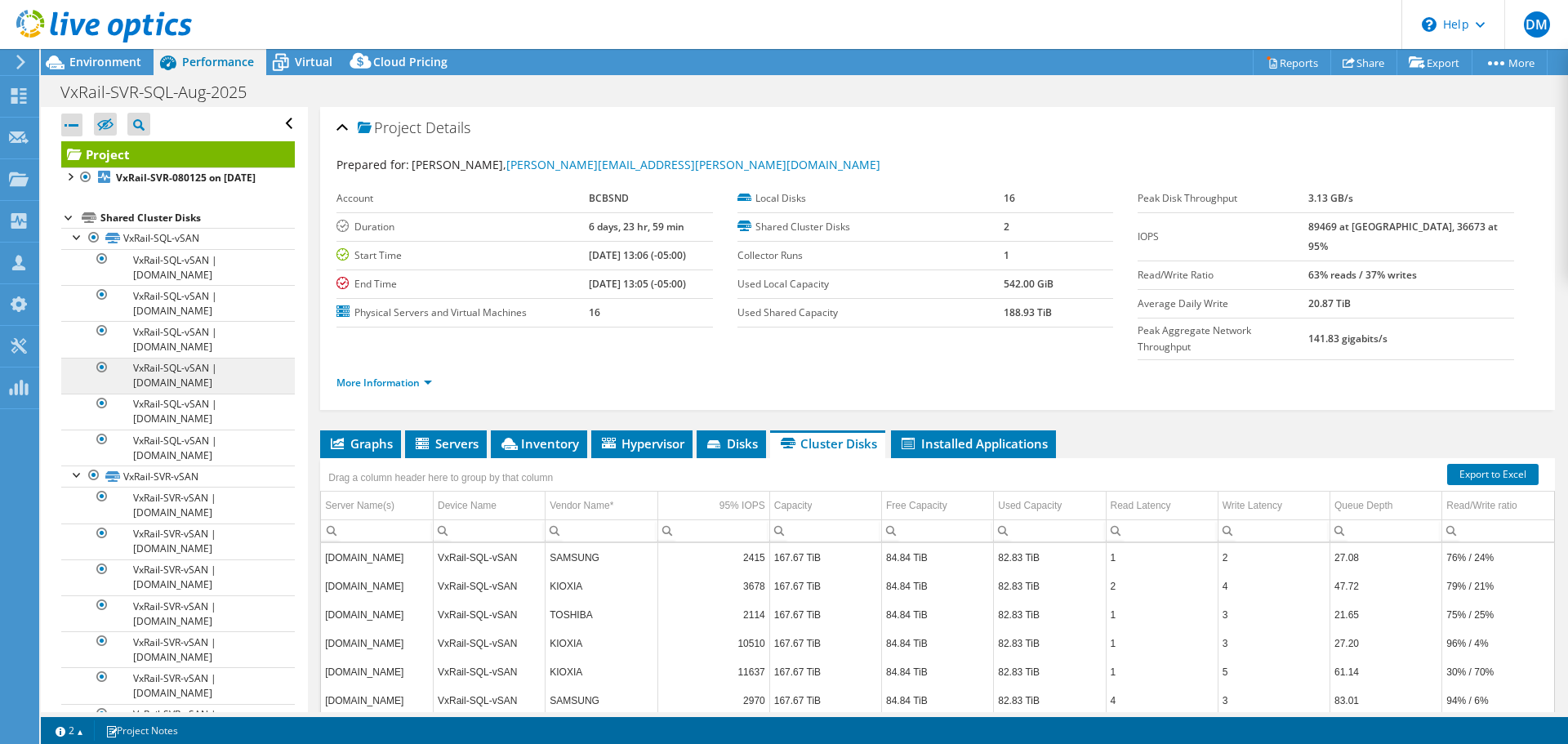
scroll to position [82, 0]
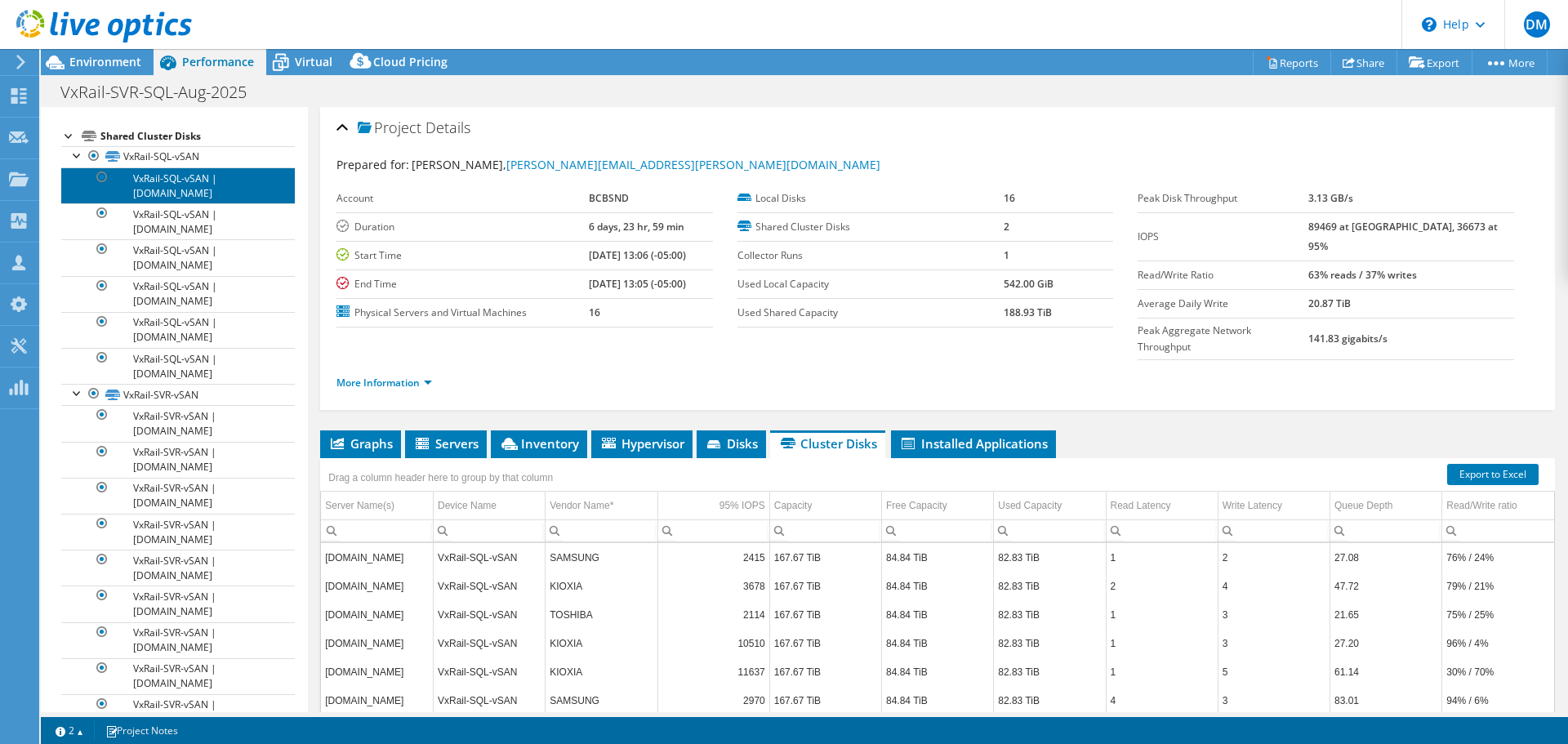
click at [197, 199] on link "VxRail-SQL-vSAN | [DOMAIN_NAME]" at bounding box center [178, 185] width 234 height 36
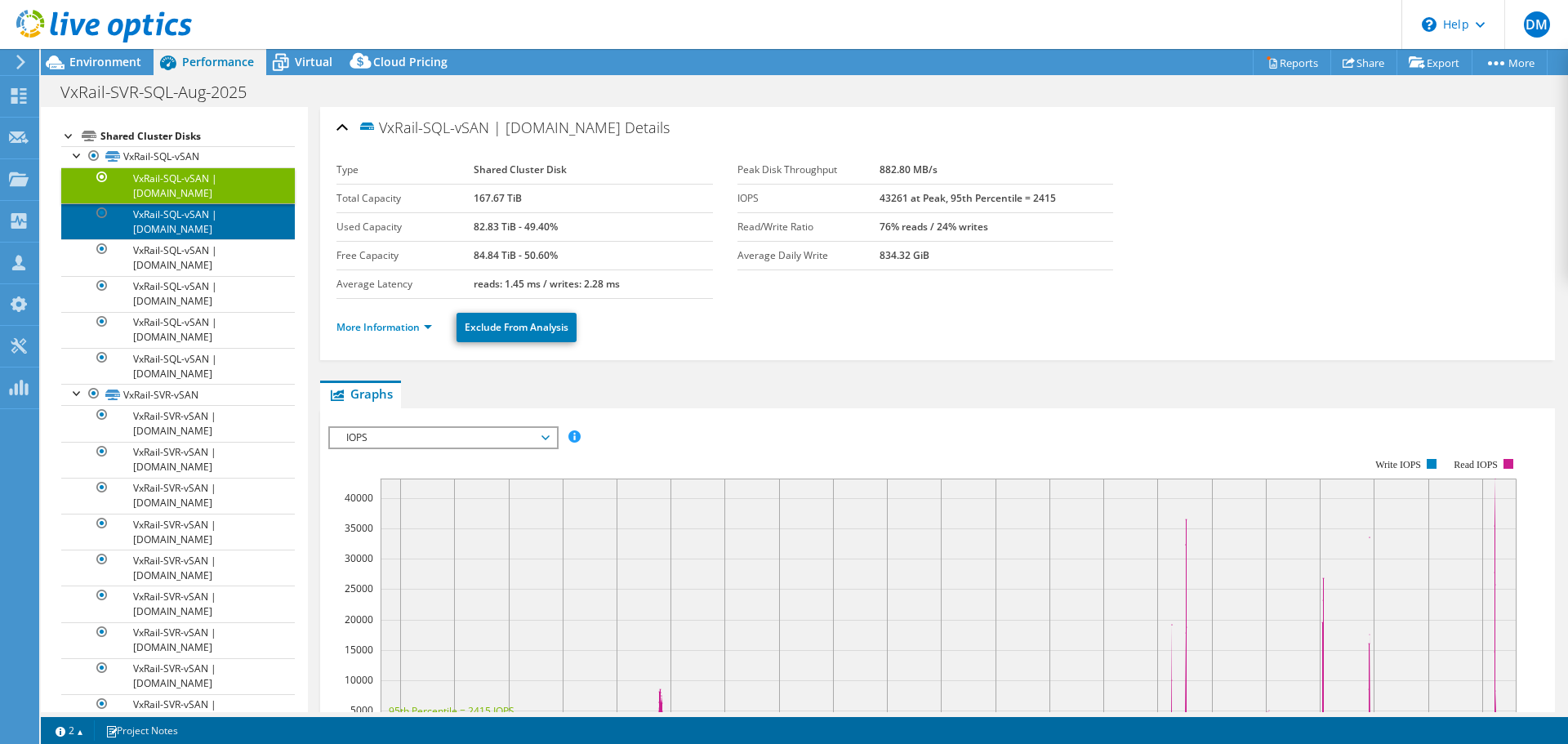
click at [189, 230] on link "VxRail-SQL-vSAN | [DOMAIN_NAME]" at bounding box center [178, 221] width 234 height 36
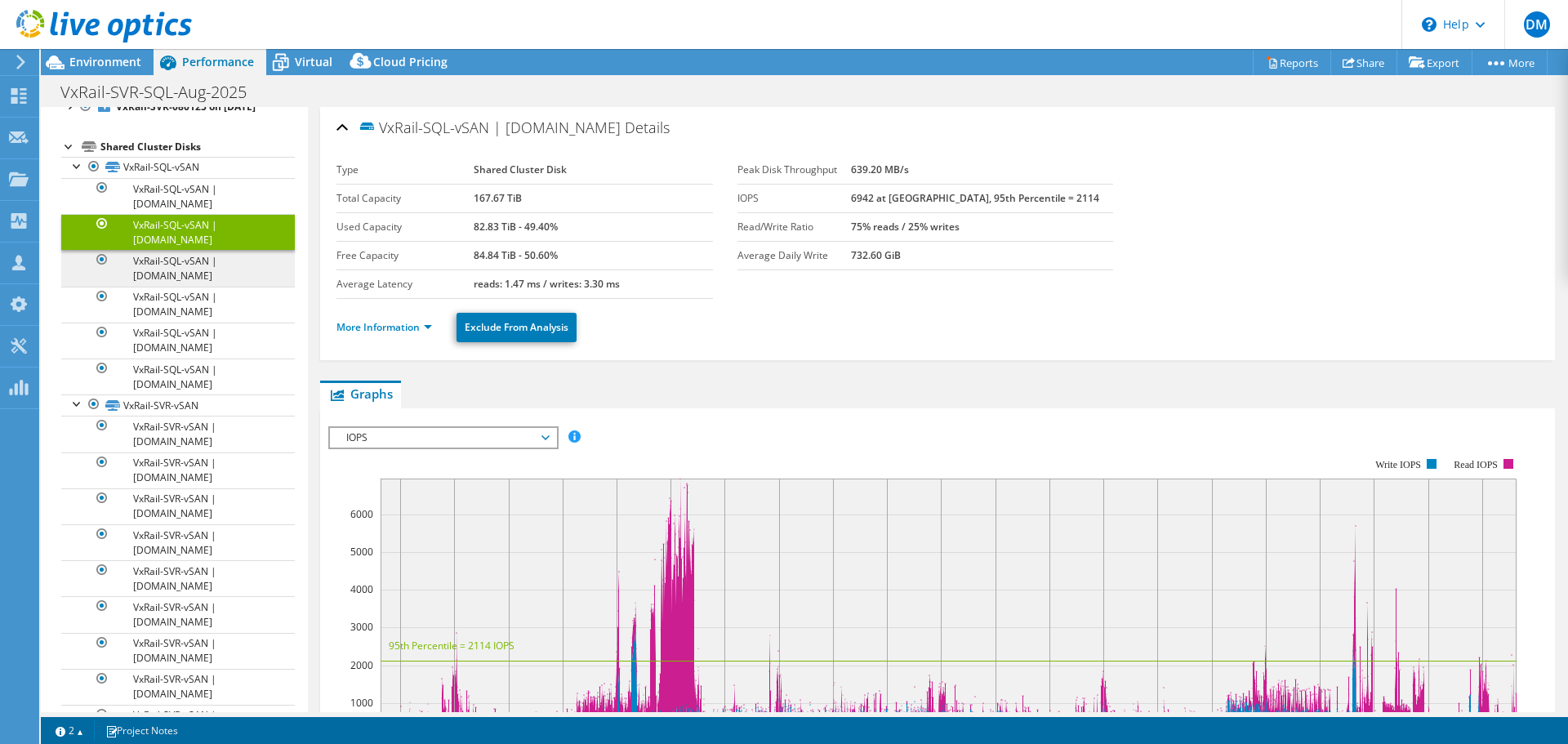
scroll to position [0, 0]
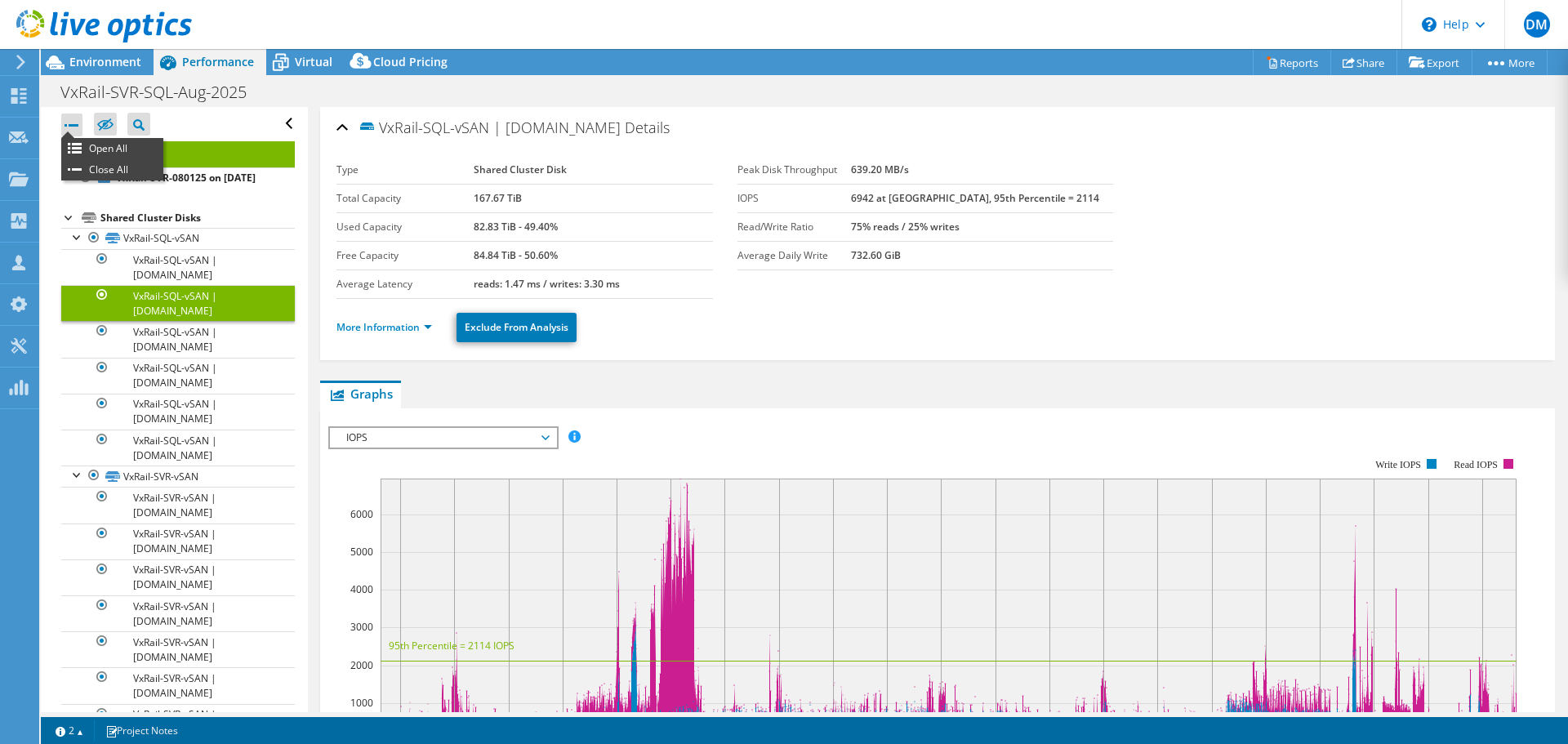
click at [68, 118] on div at bounding box center [72, 124] width 21 height 22
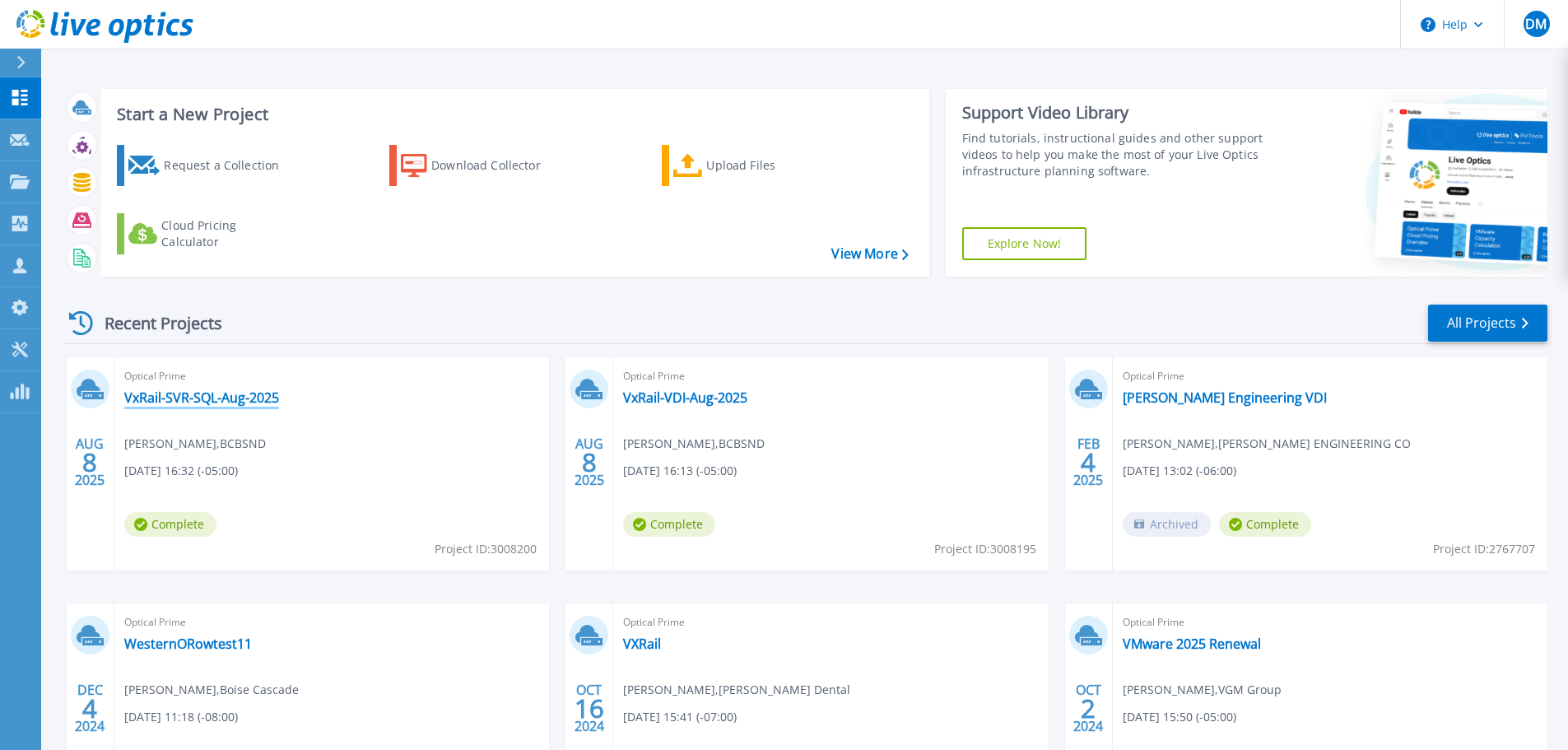
click at [171, 400] on link "VxRail-SVR-SQL-Aug-2025" at bounding box center [200, 397] width 154 height 17
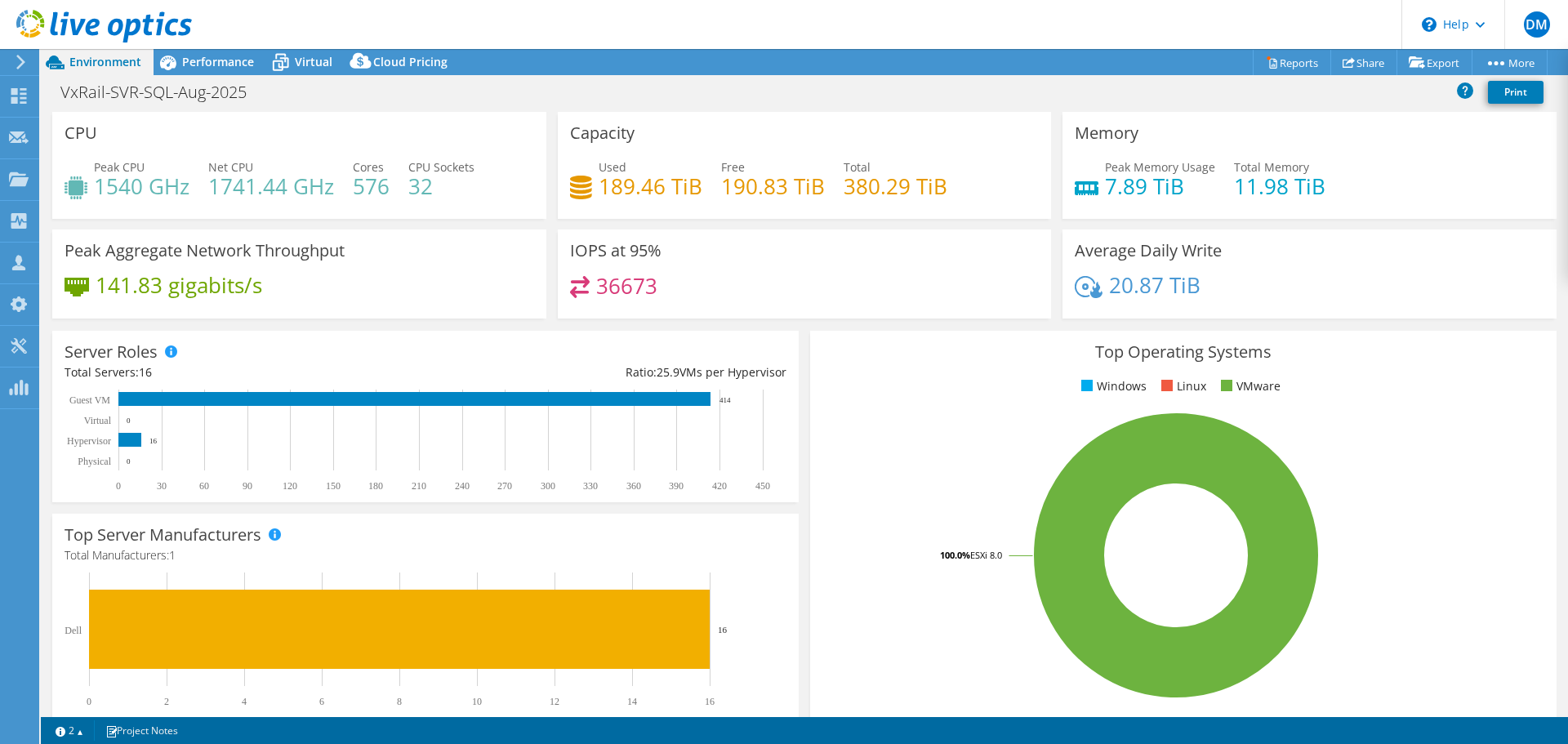
select select "USD"
click at [211, 65] on span "Performance" at bounding box center [218, 61] width 72 height 16
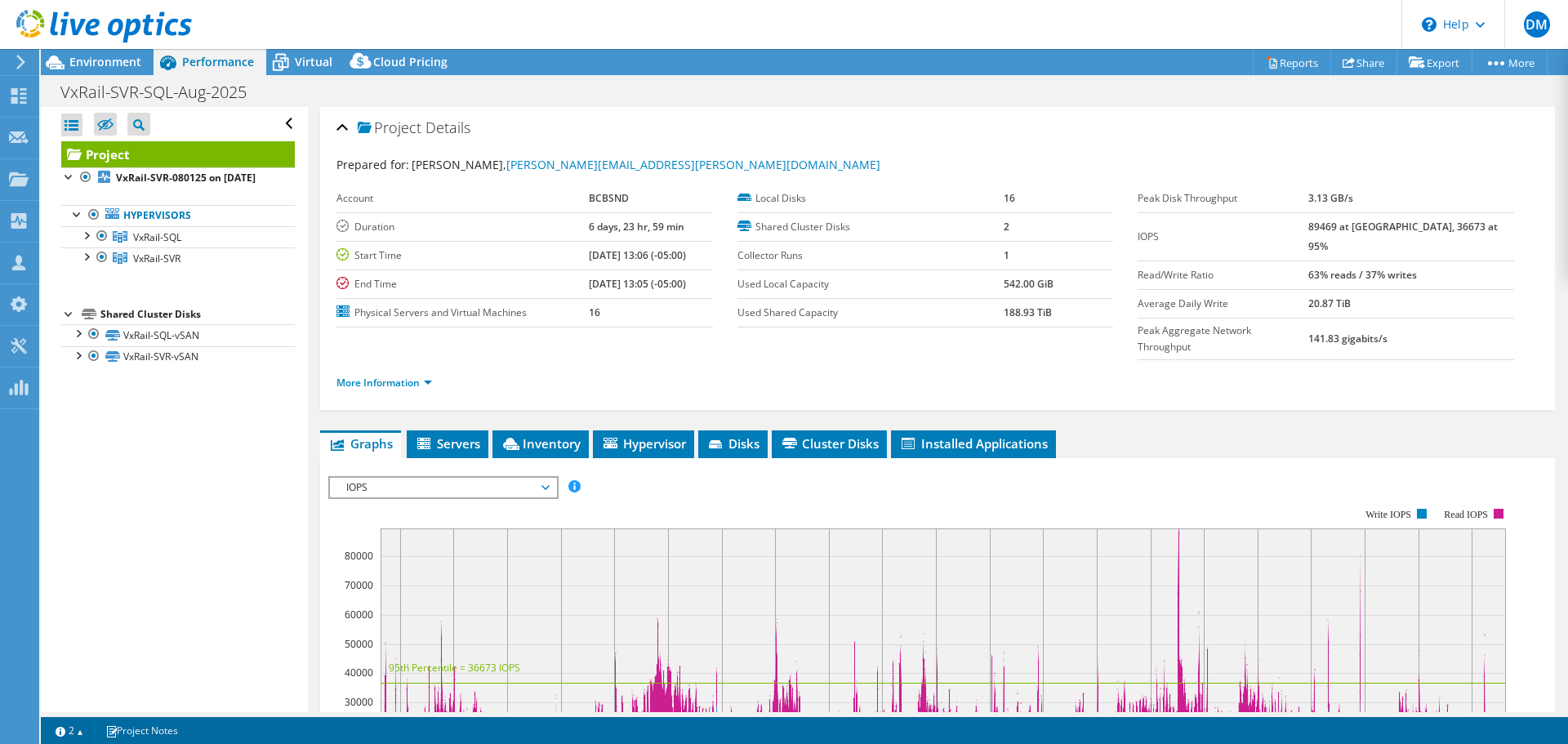
click at [820, 191] on label "Local Disks" at bounding box center [870, 198] width 266 height 17
click at [753, 195] on label "Local Disks" at bounding box center [870, 198] width 266 height 17
click at [754, 435] on span "Disks" at bounding box center [733, 443] width 53 height 17
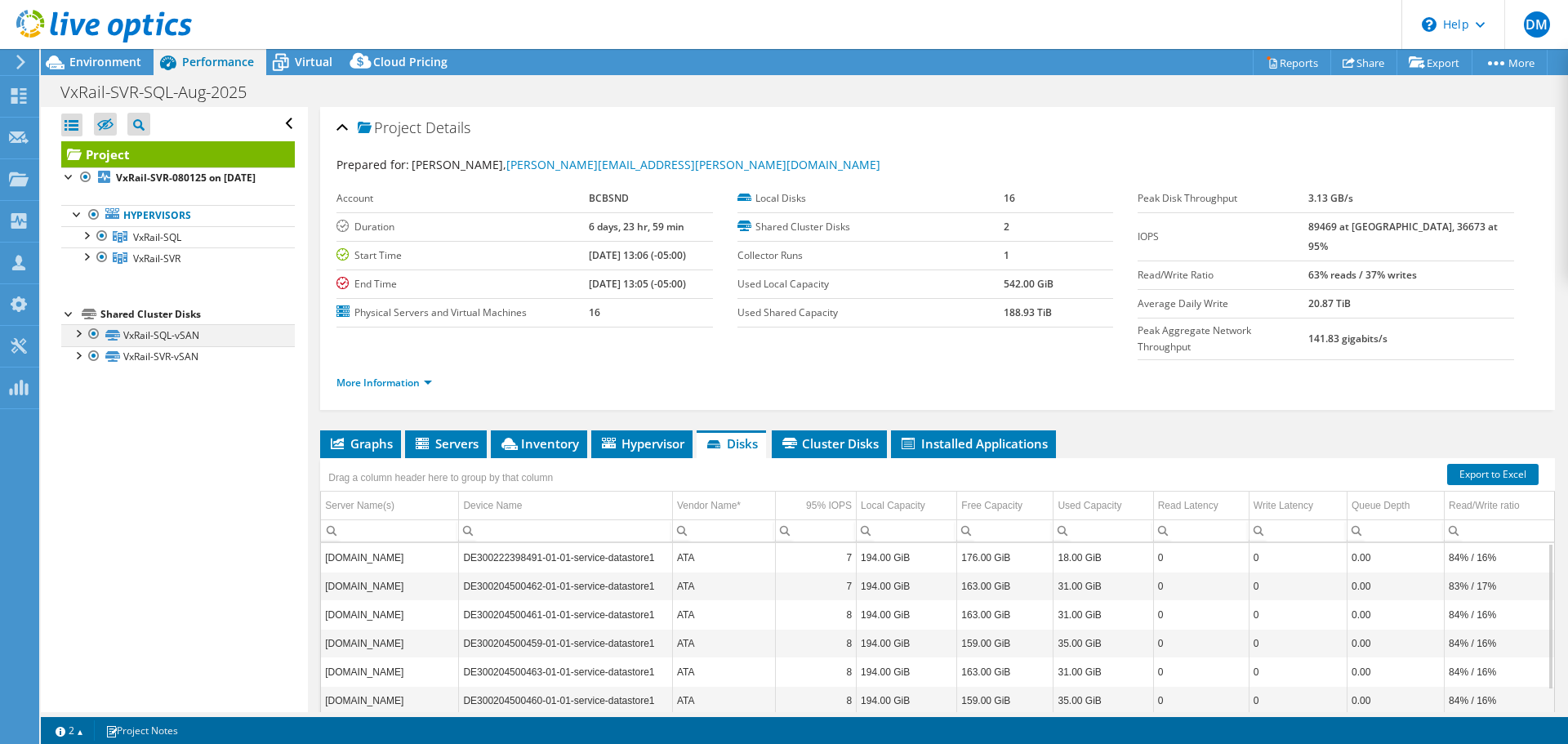
click at [81, 340] on div at bounding box center [77, 333] width 17 height 17
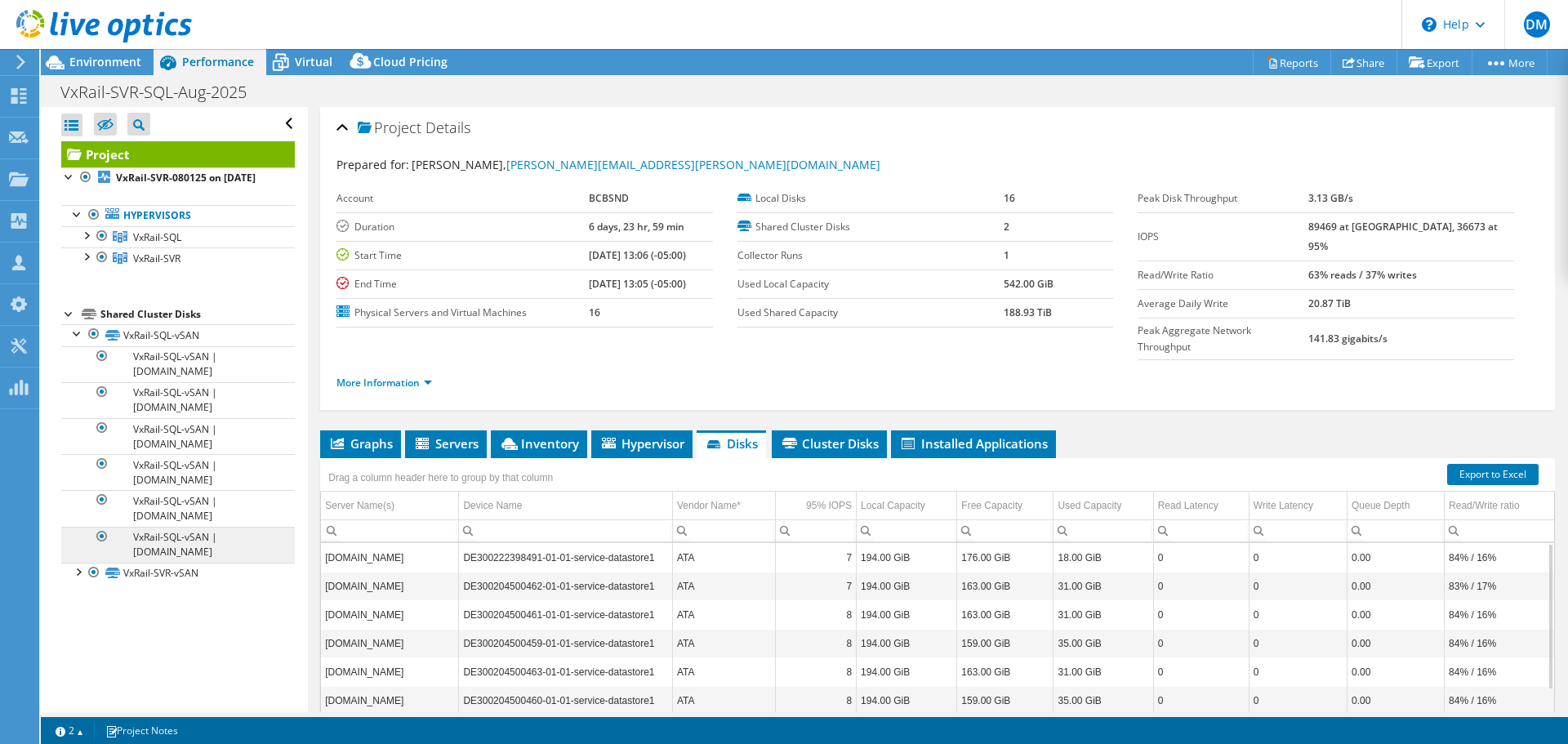
drag, startPoint x: 74, startPoint y: 587, endPoint x: 113, endPoint y: 562, distance: 46.3
click at [75, 579] on div at bounding box center [77, 570] width 17 height 17
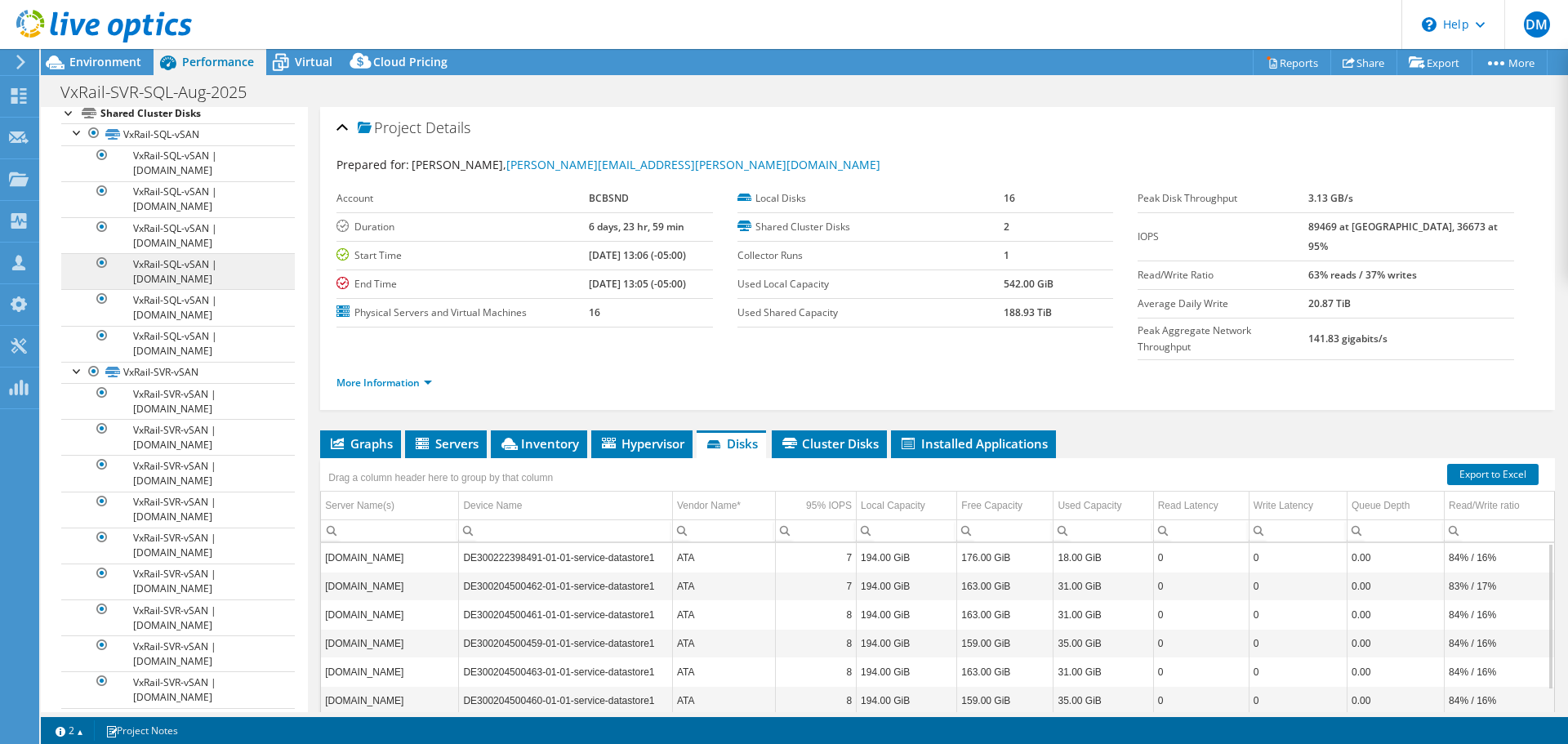
scroll to position [185, 0]
